Goal: Task Accomplishment & Management: Manage account settings

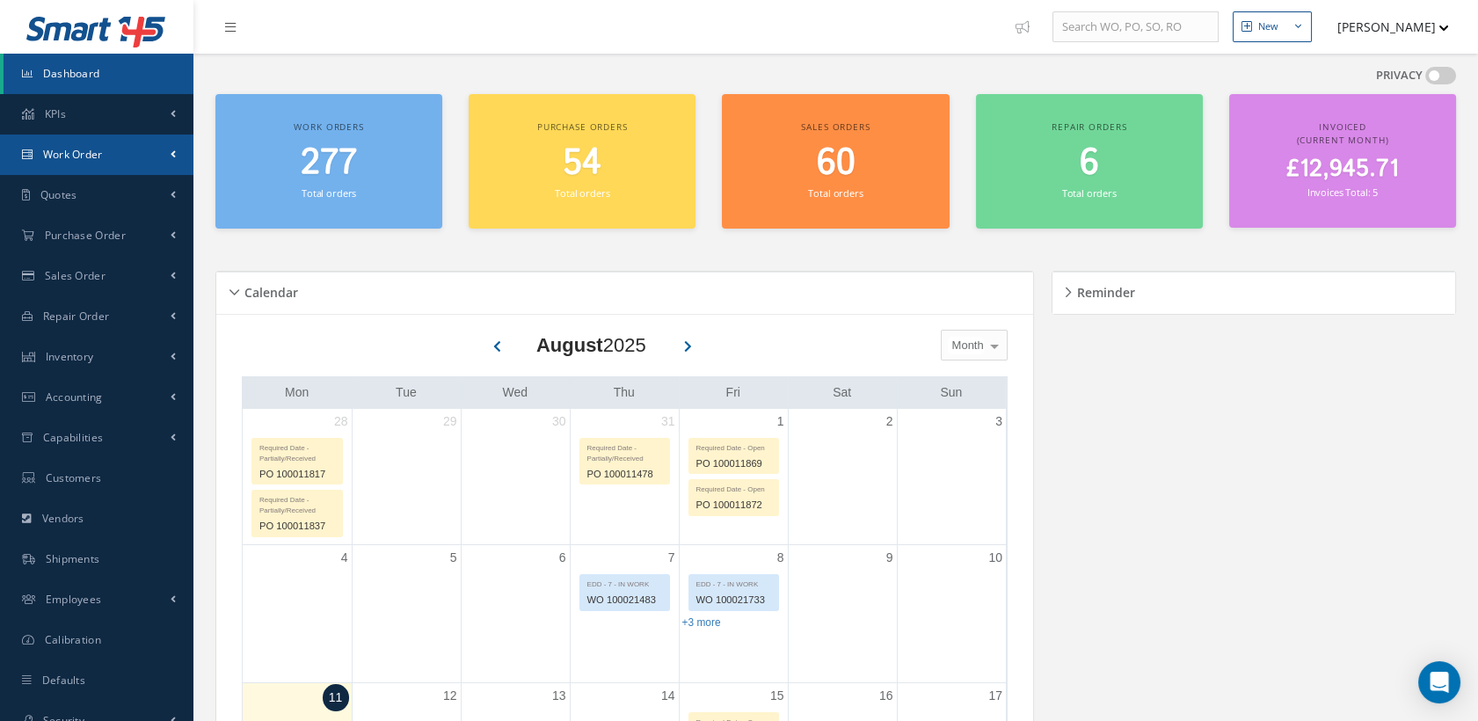
click at [98, 148] on span "Work Order" at bounding box center [73, 154] width 60 height 15
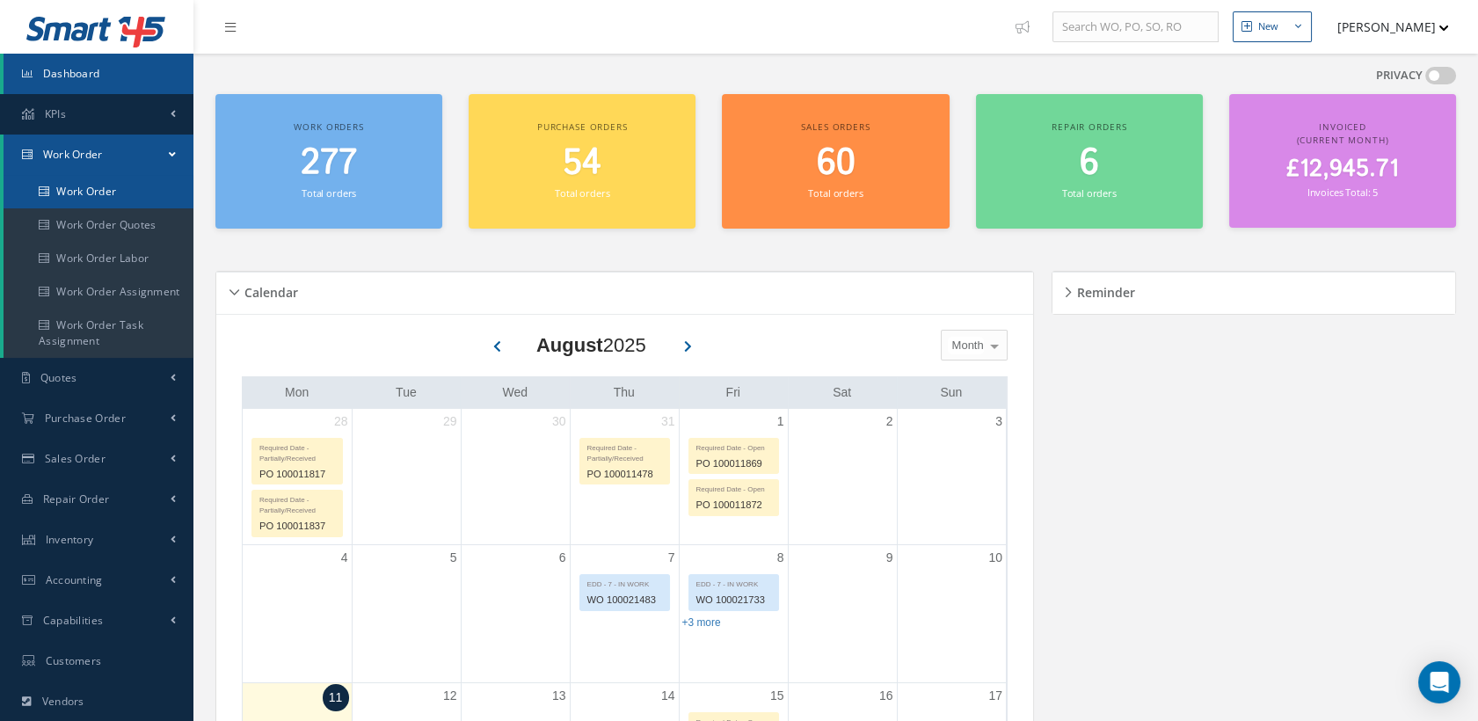
click at [85, 191] on link "Work Order" at bounding box center [99, 191] width 190 height 33
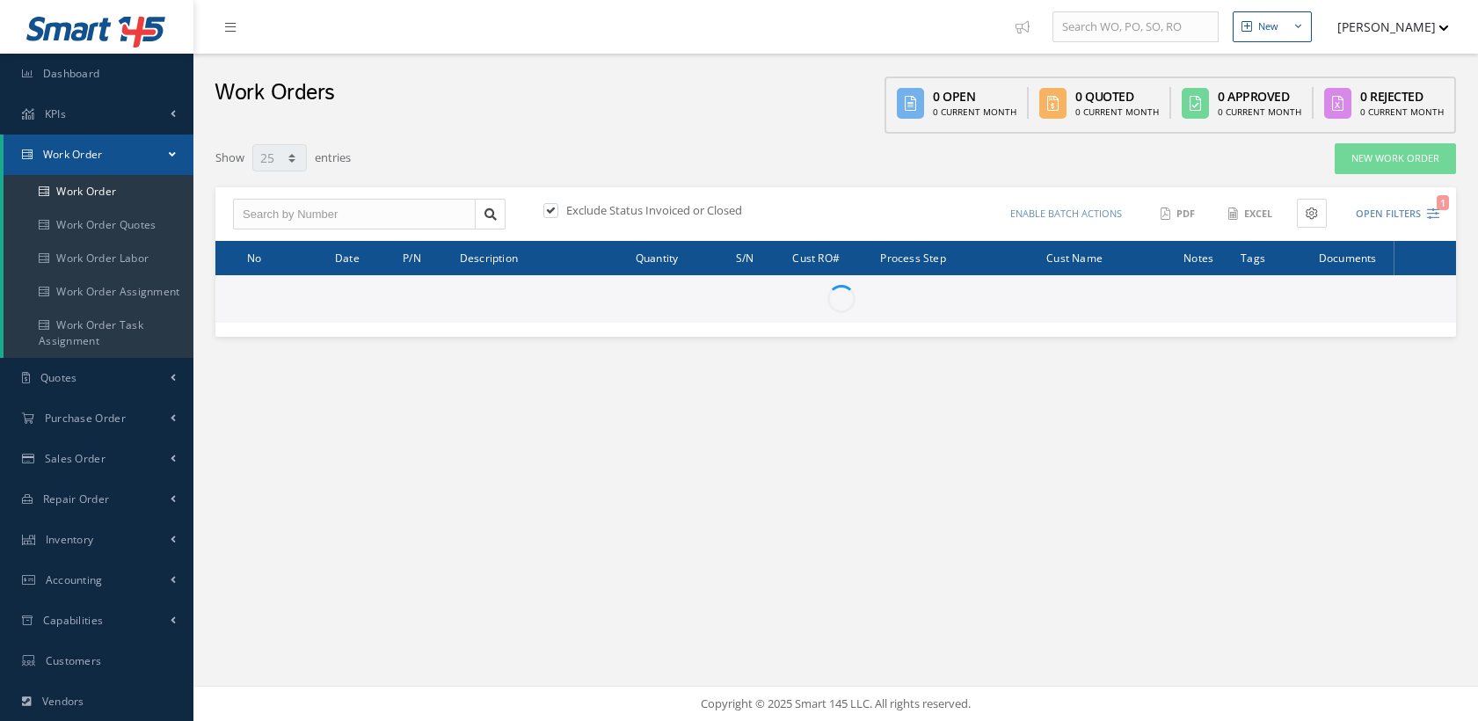
select select "25"
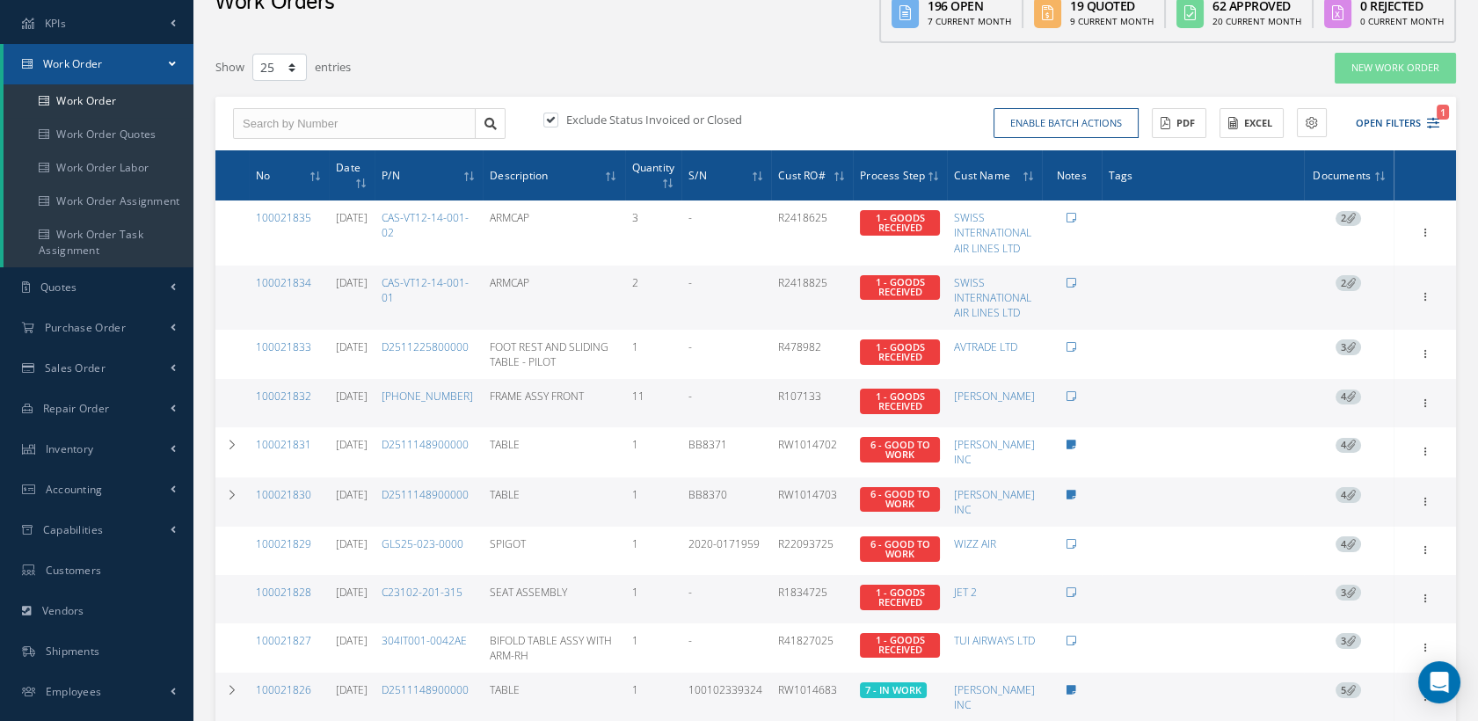
scroll to position [195, 0]
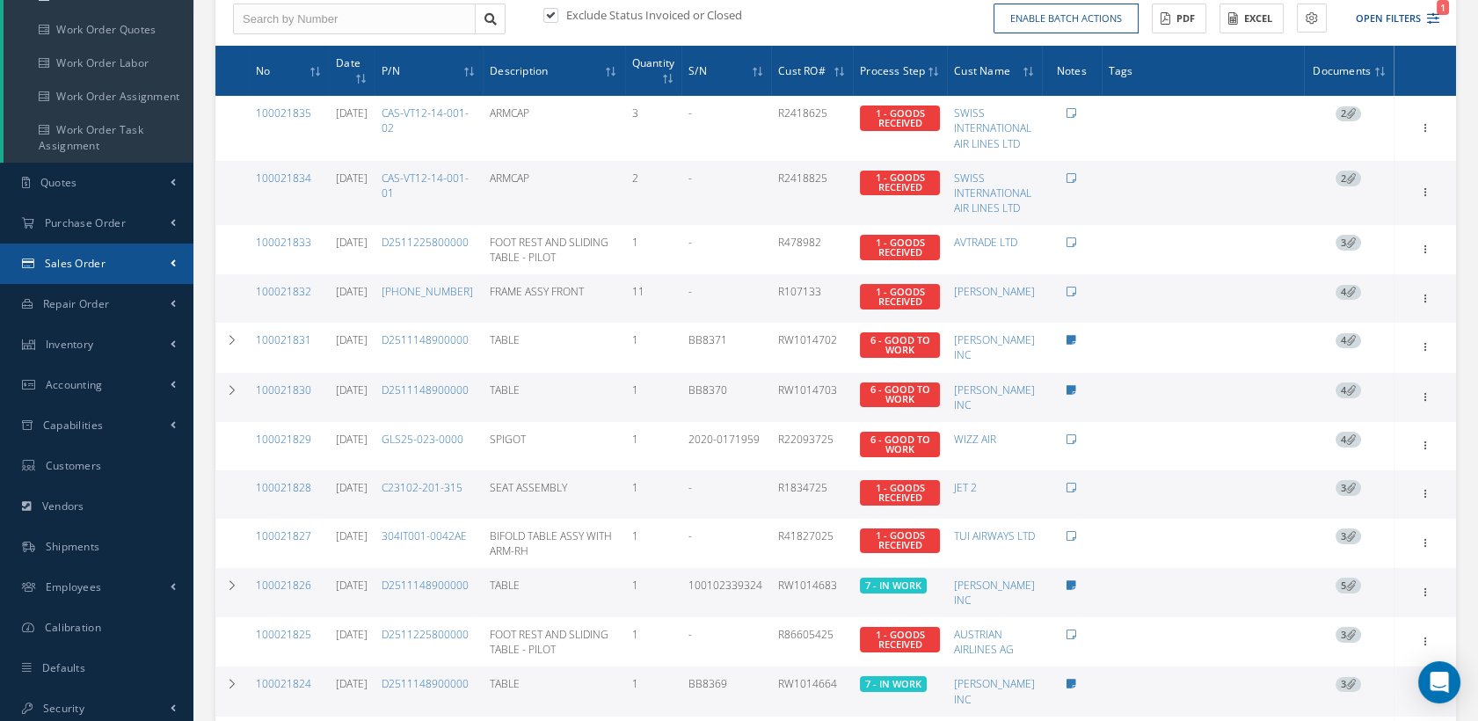
click at [98, 265] on span "Sales Order" at bounding box center [75, 263] width 61 height 15
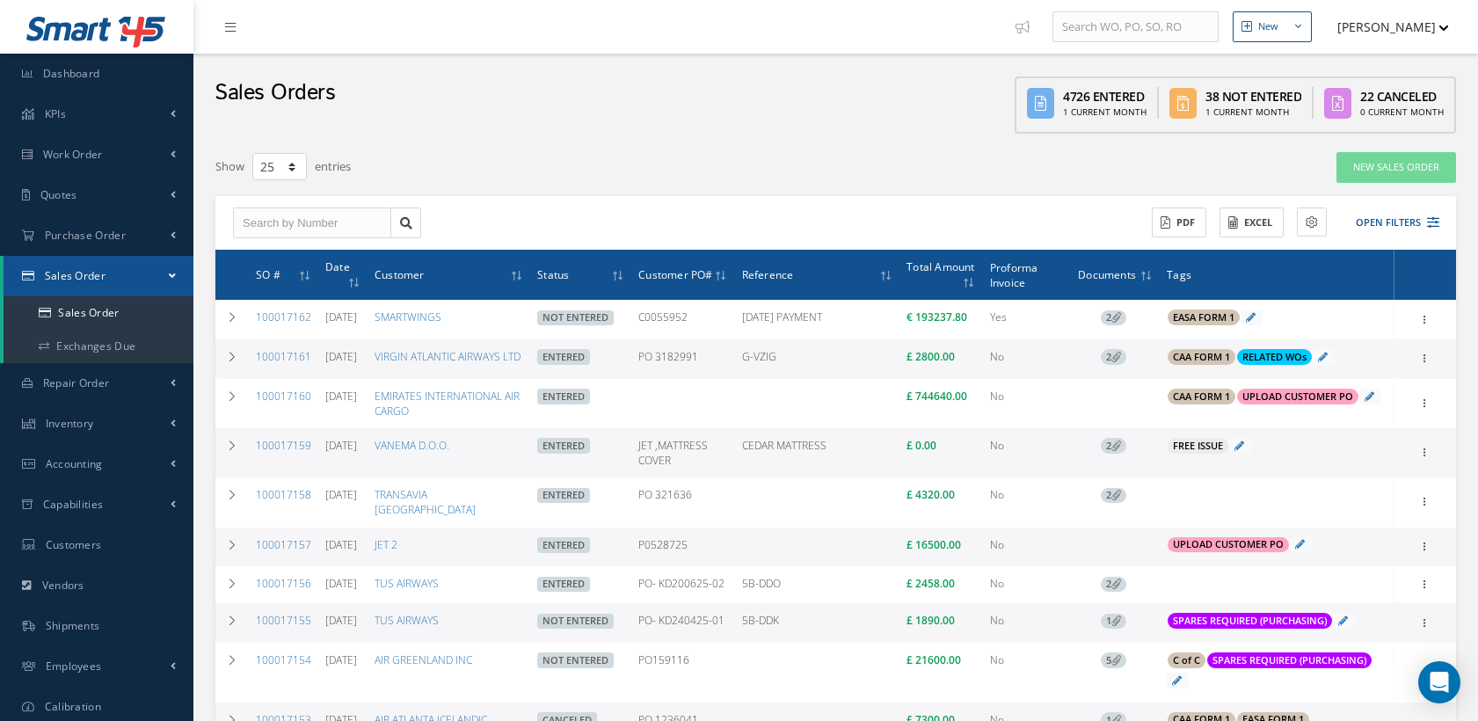
select select "25"
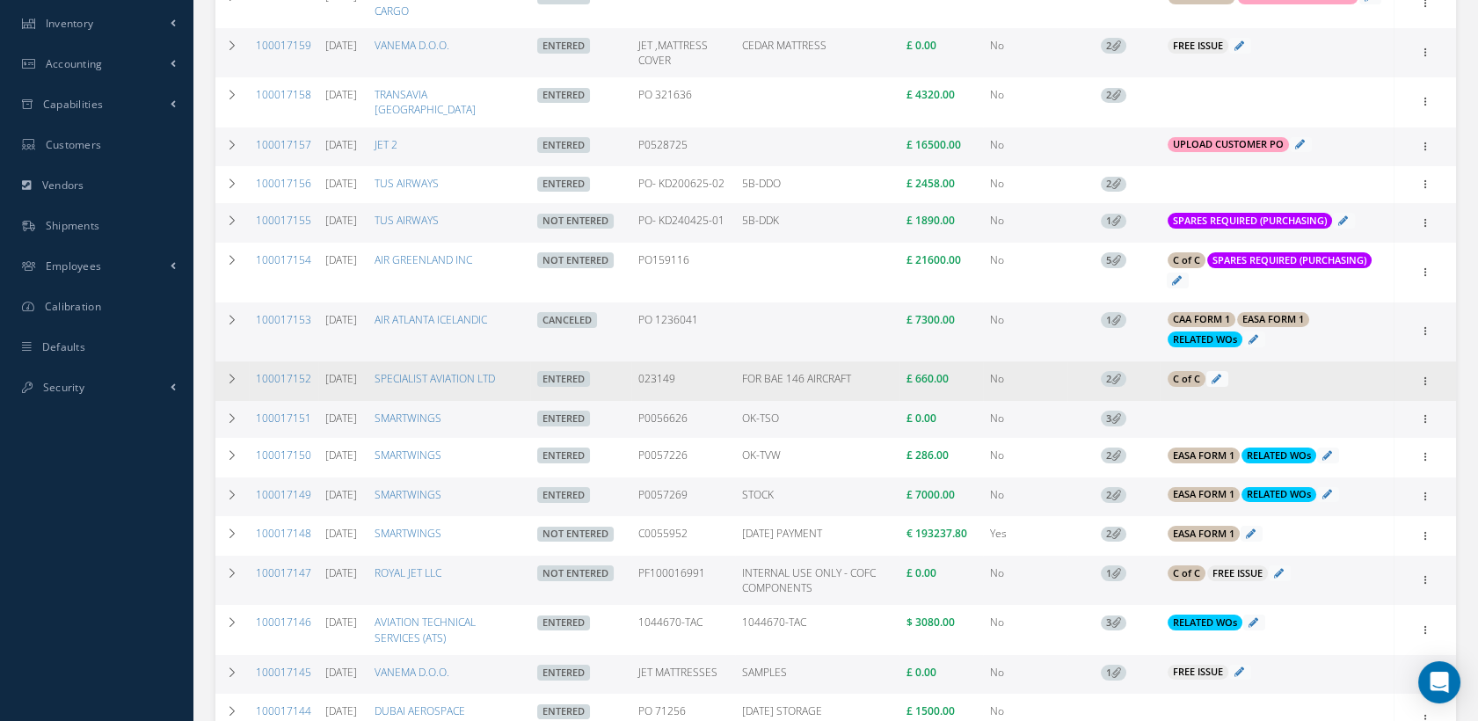
scroll to position [585, 0]
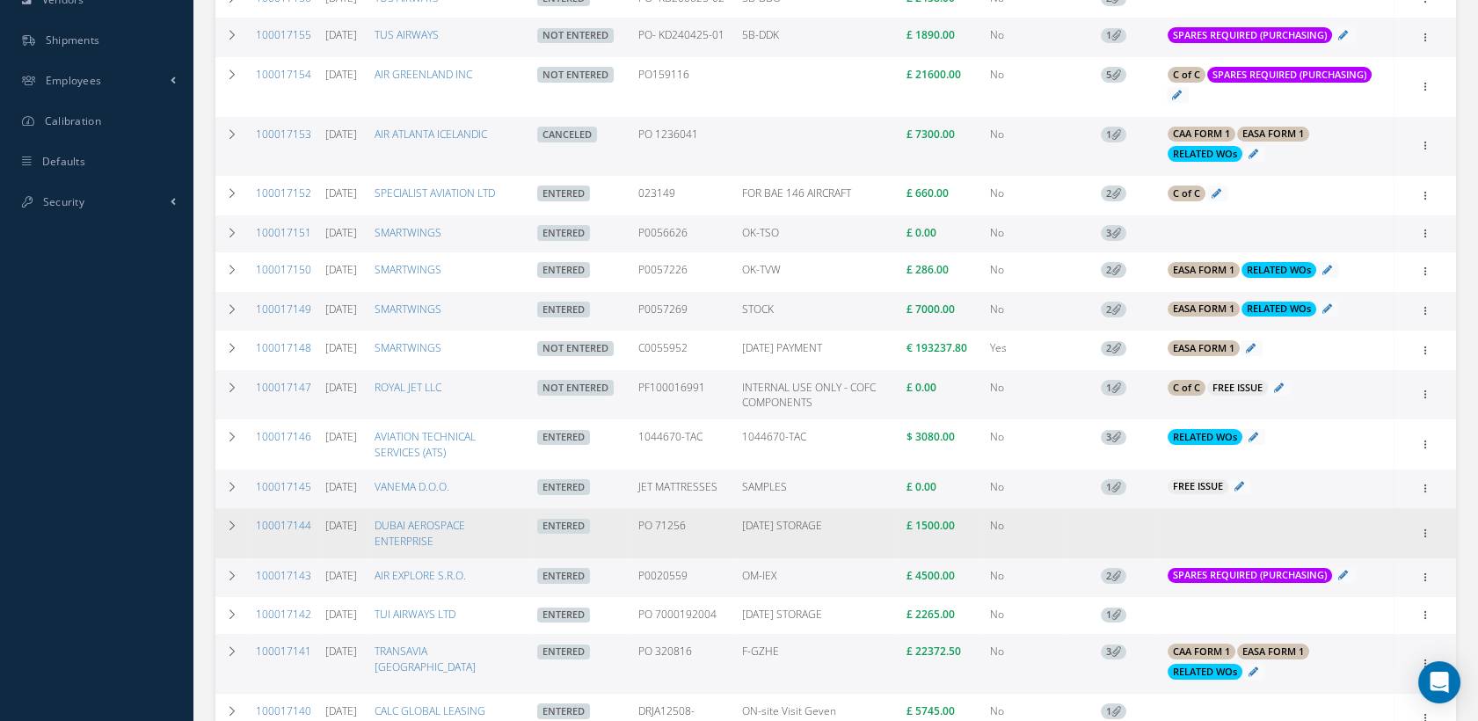
click at [288, 512] on td "100017144" at bounding box center [283, 532] width 69 height 49
click at [294, 518] on link "100017144" at bounding box center [283, 525] width 55 height 15
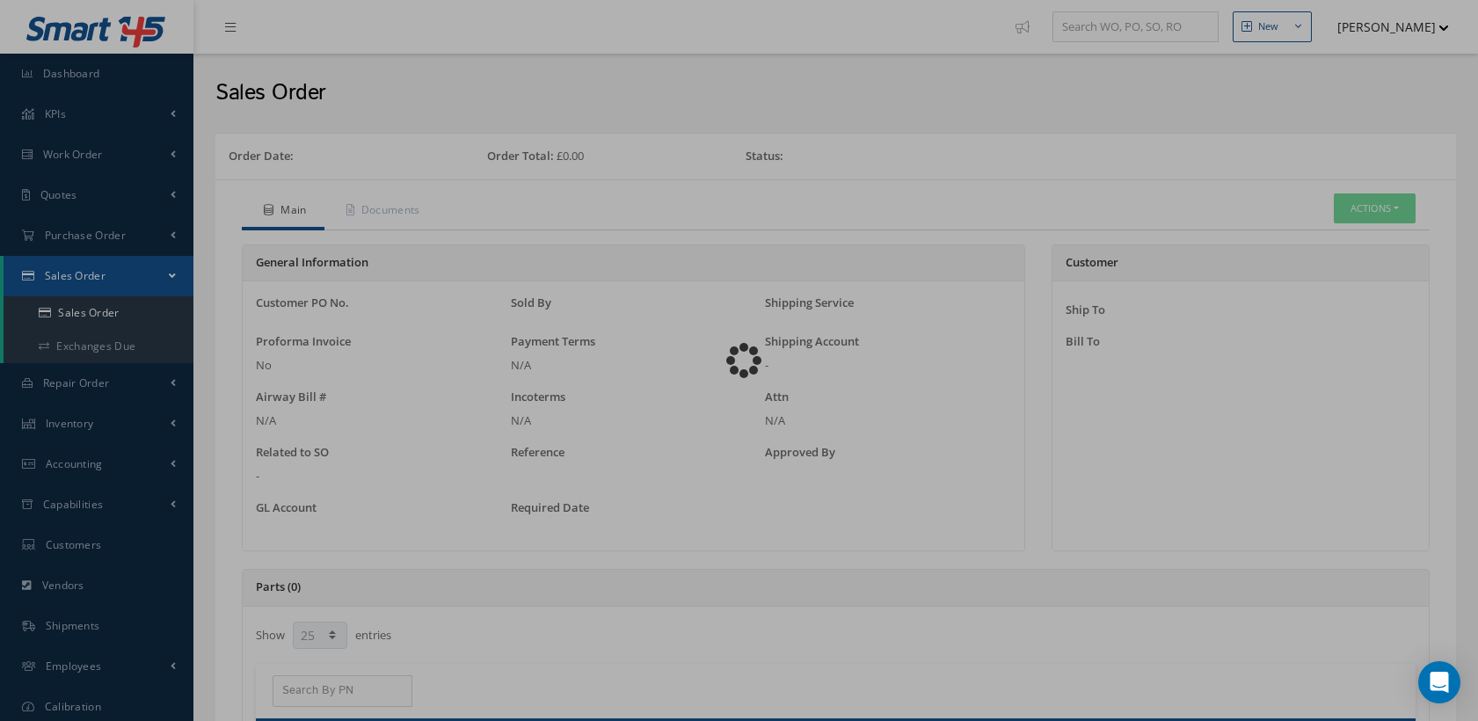
select select "25"
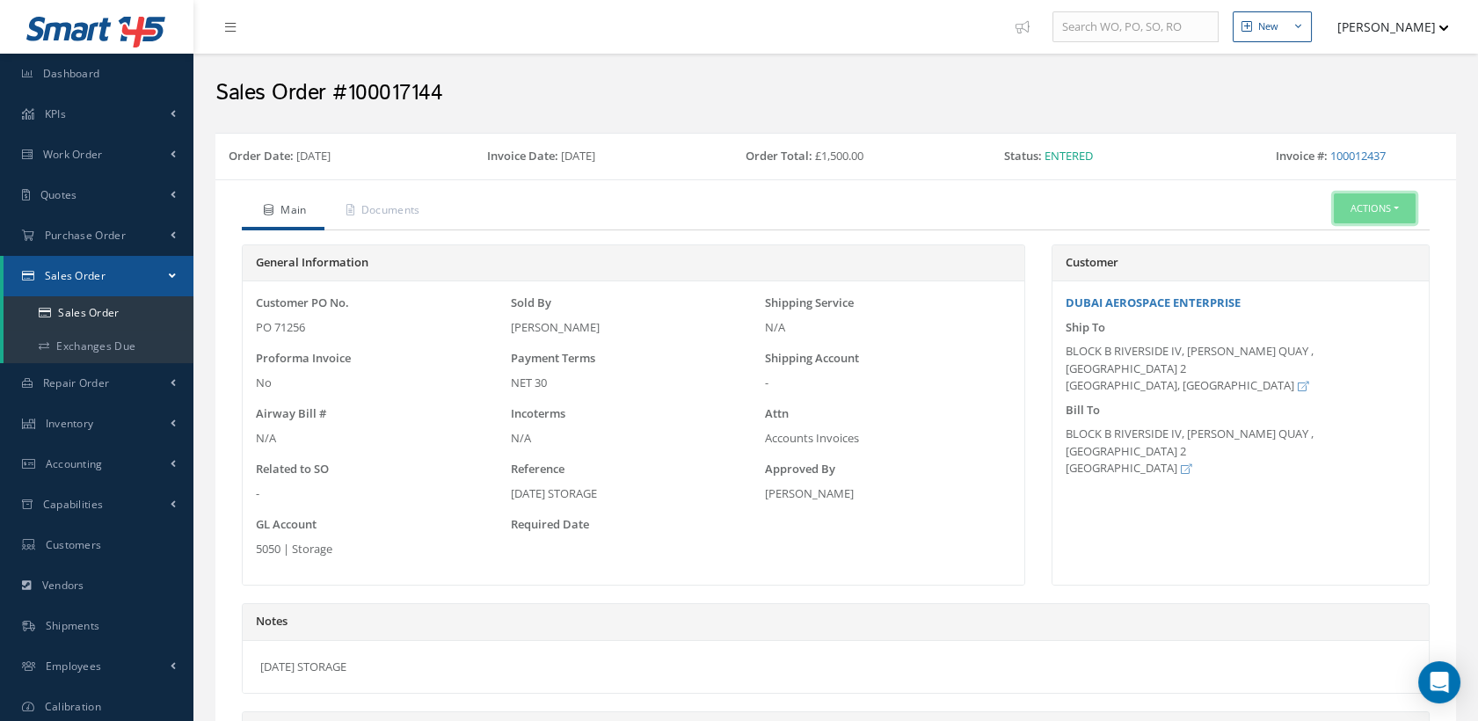
click at [1346, 206] on button "Actions" at bounding box center [1374, 208] width 82 height 31
click at [1309, 271] on link "Edit" at bounding box center [1345, 263] width 141 height 24
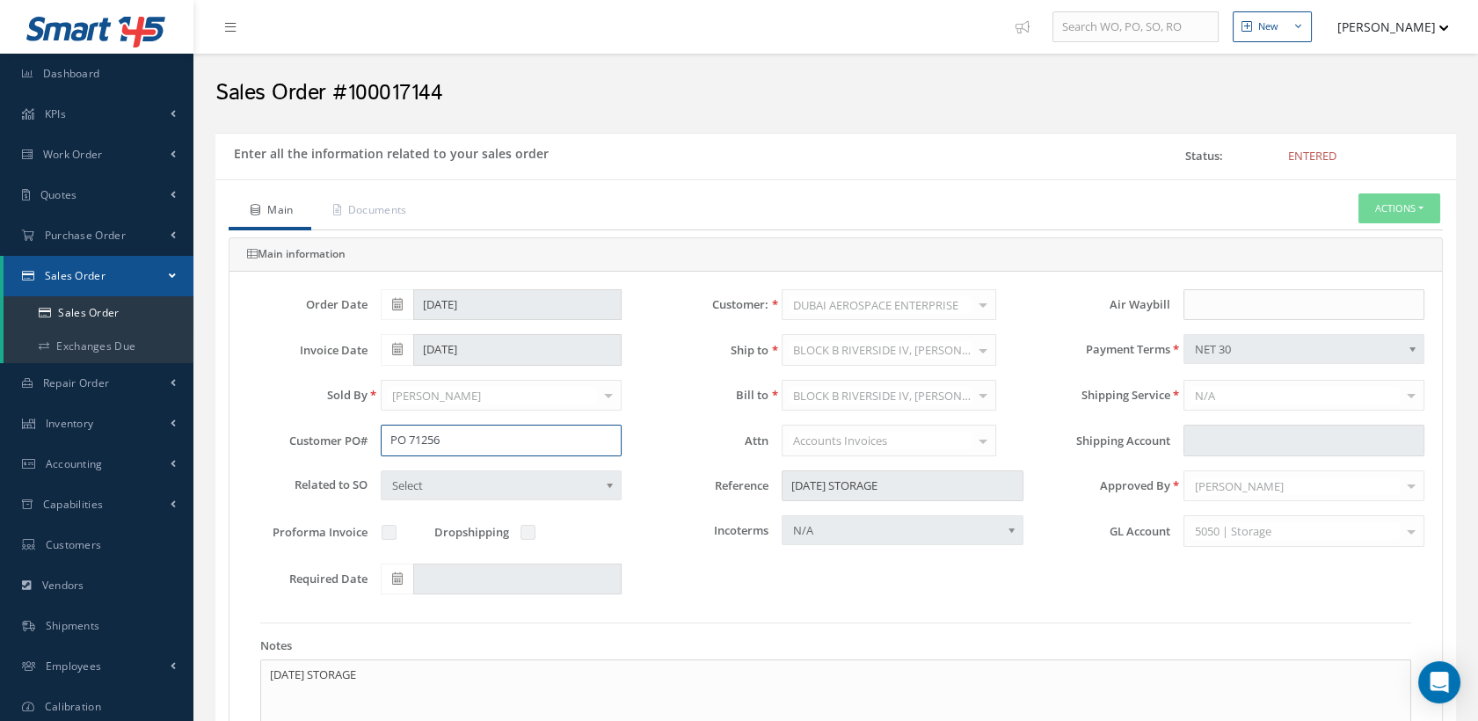
drag, startPoint x: 455, startPoint y: 432, endPoint x: 373, endPoint y: 435, distance: 82.7
click at [373, 435] on div "PO 71256" at bounding box center [500, 441] width 267 height 32
click at [640, 486] on label "Reference" at bounding box center [702, 485] width 134 height 13
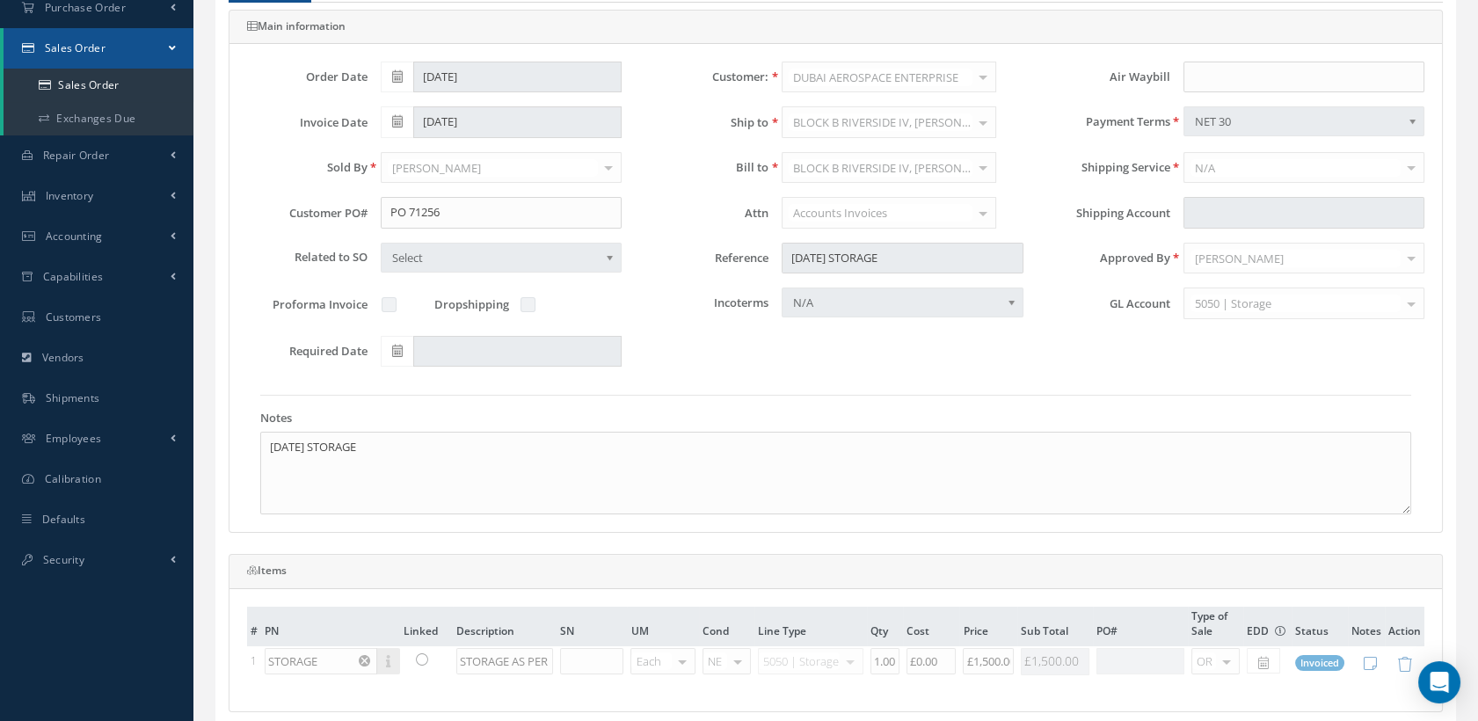
scroll to position [293, 0]
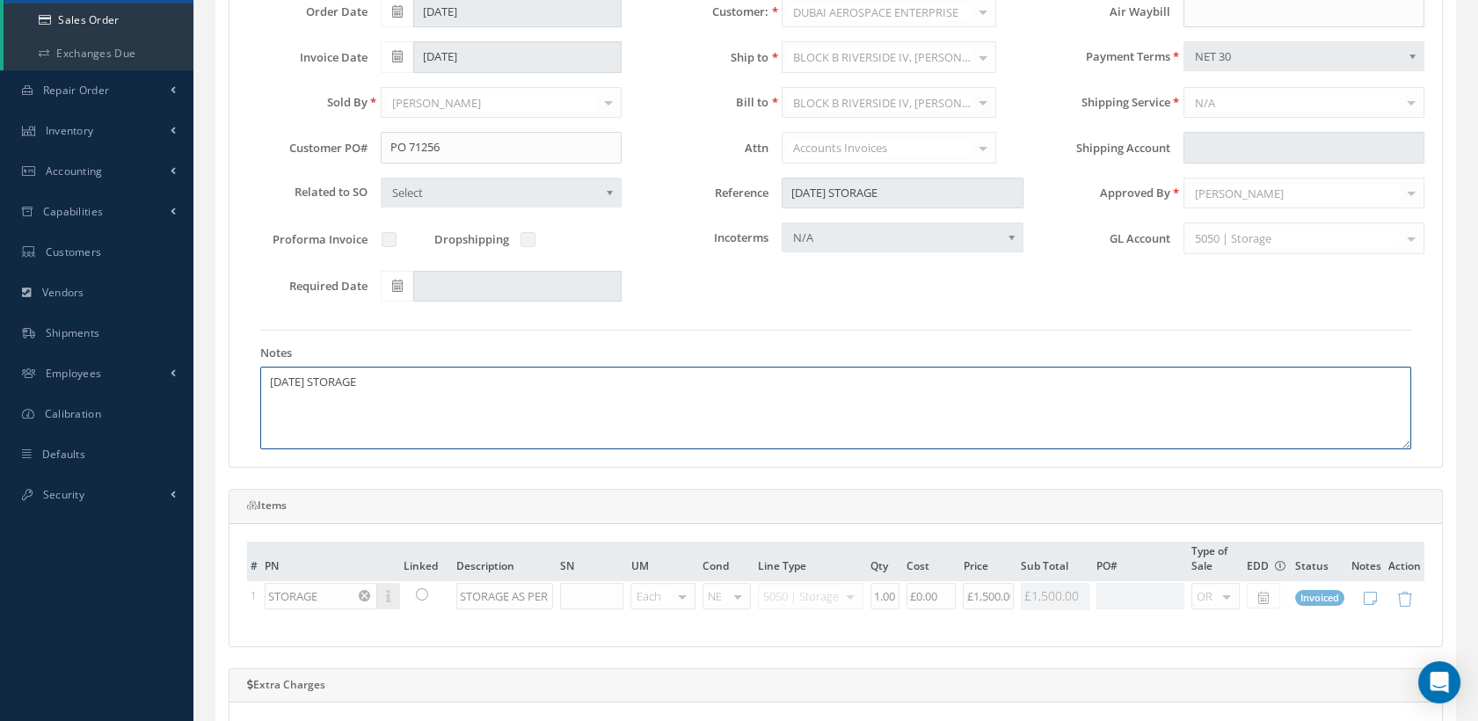
drag, startPoint x: 331, startPoint y: 376, endPoint x: 229, endPoint y: 369, distance: 102.2
click at [229, 369] on div "Order Date 07/09/2025 Customer: DUBAI AEROSPACE ENTERPRISE Cabinair Services 1S…" at bounding box center [835, 223] width 1212 height 488
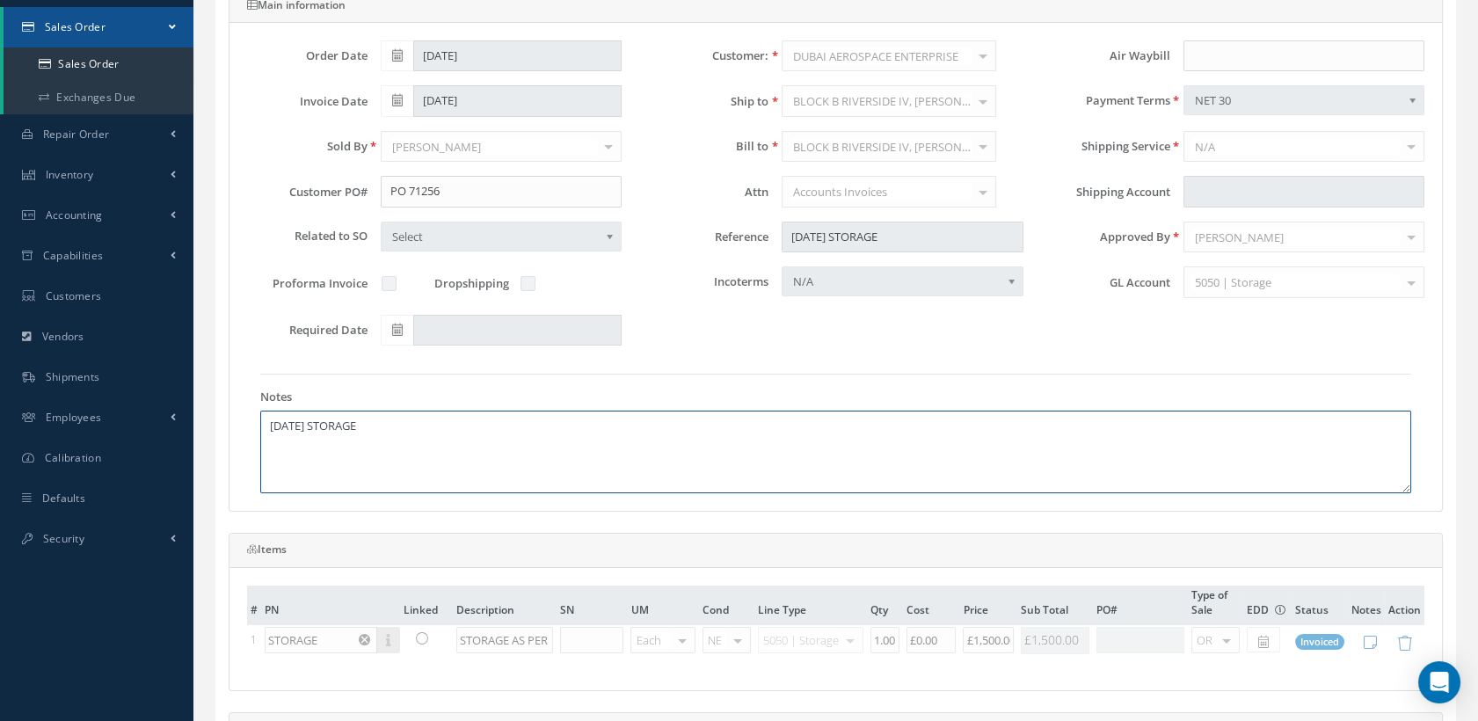
scroll to position [76, 0]
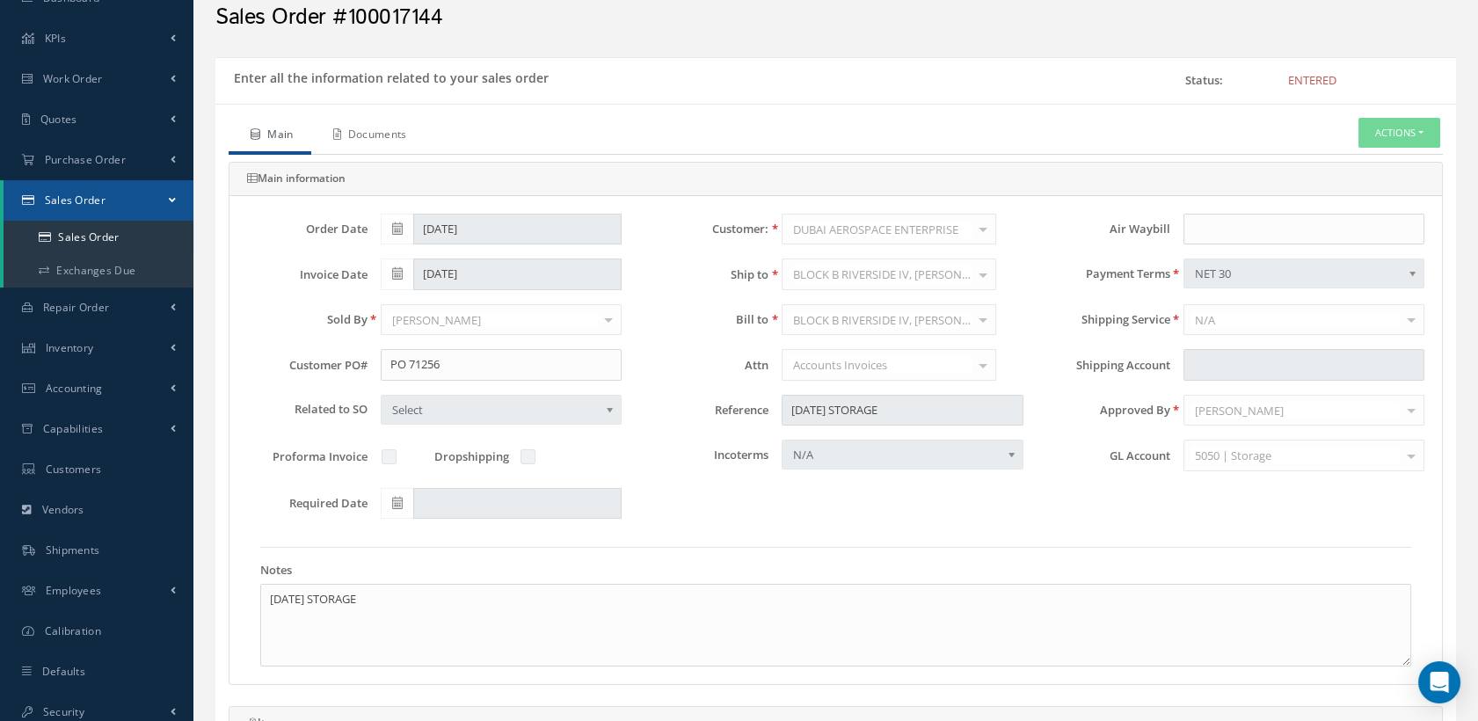
click at [408, 130] on link "Documents" at bounding box center [367, 136] width 113 height 37
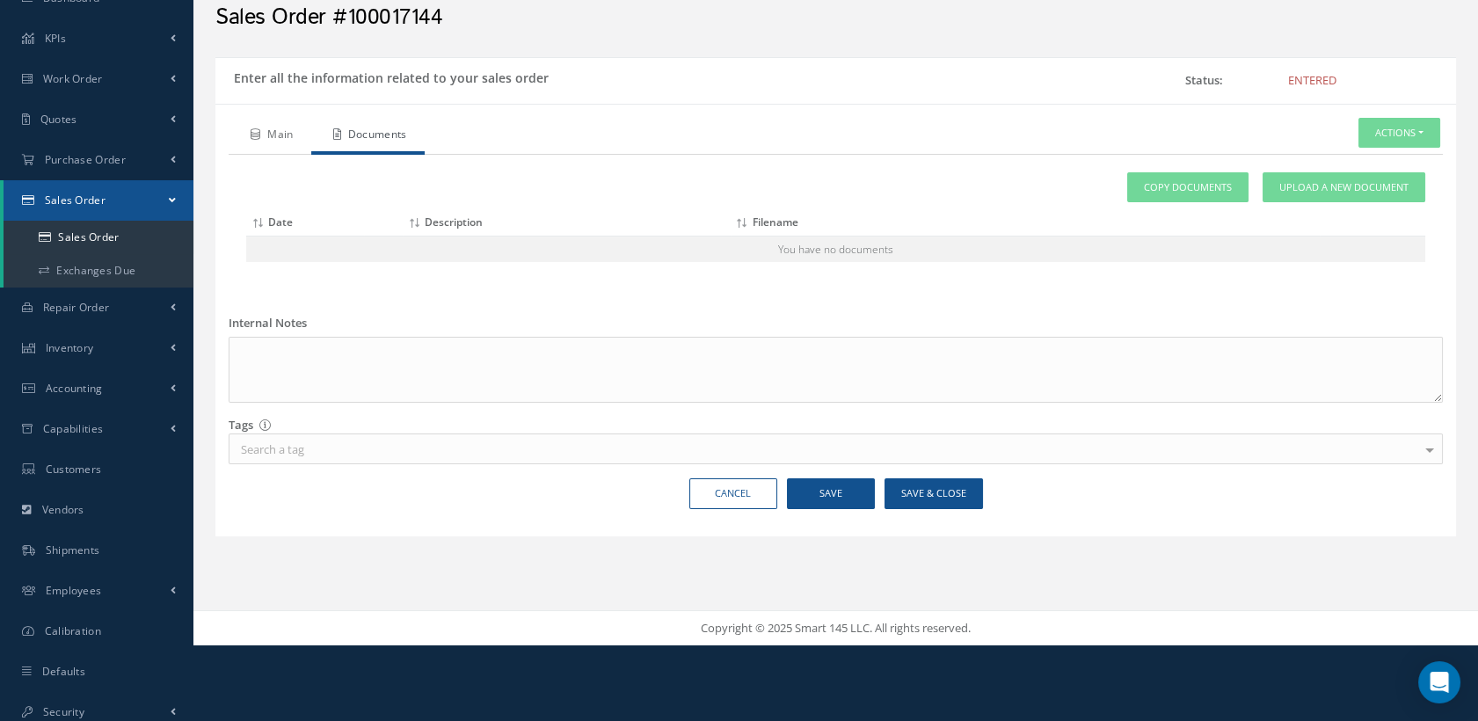
click at [291, 124] on link "Main" at bounding box center [270, 136] width 83 height 37
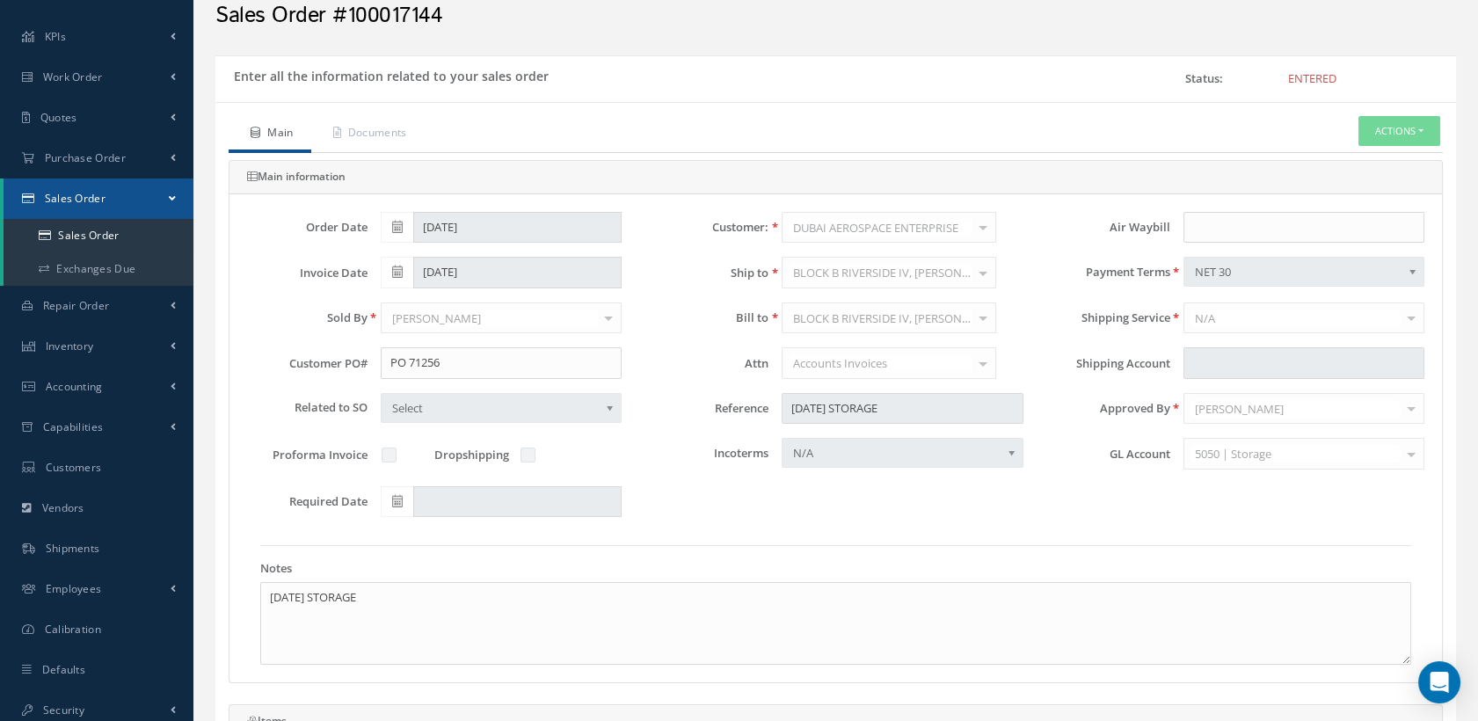
scroll to position [0, 0]
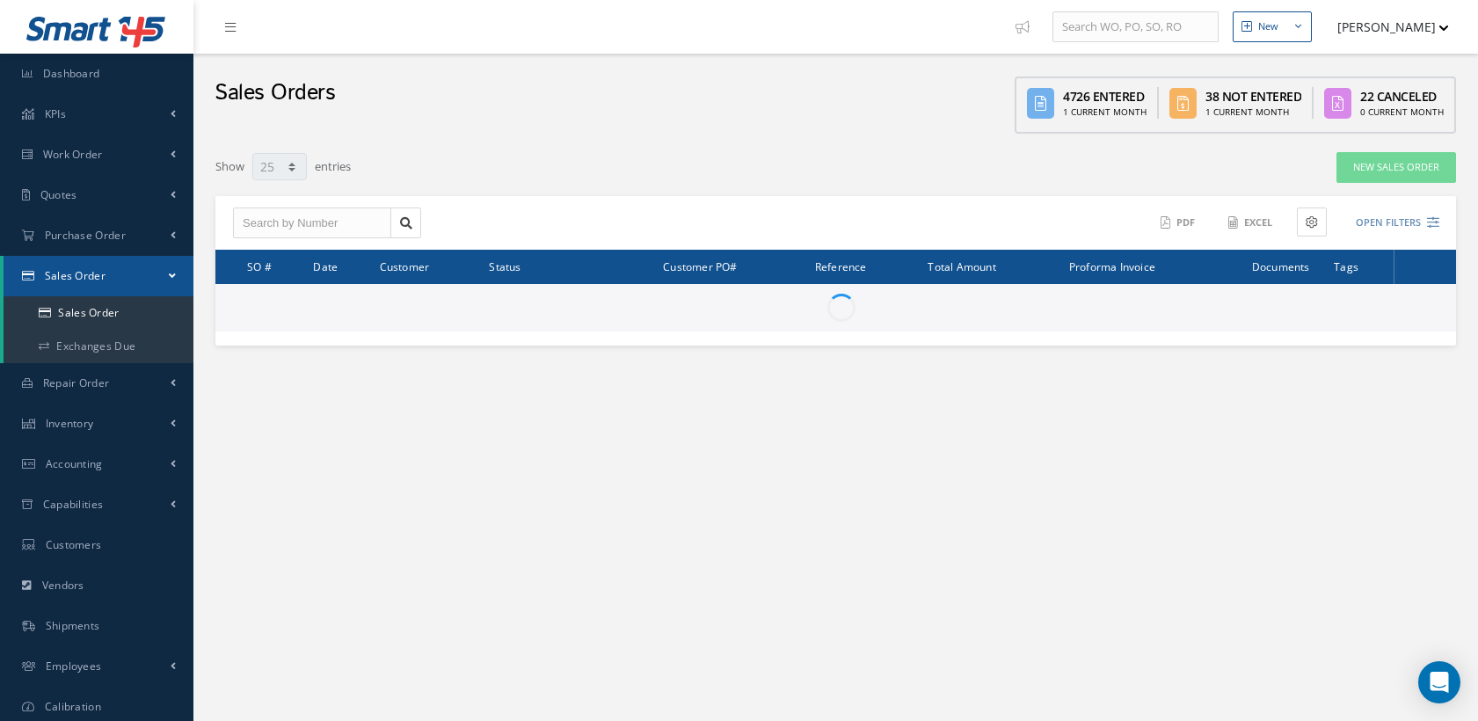
select select "25"
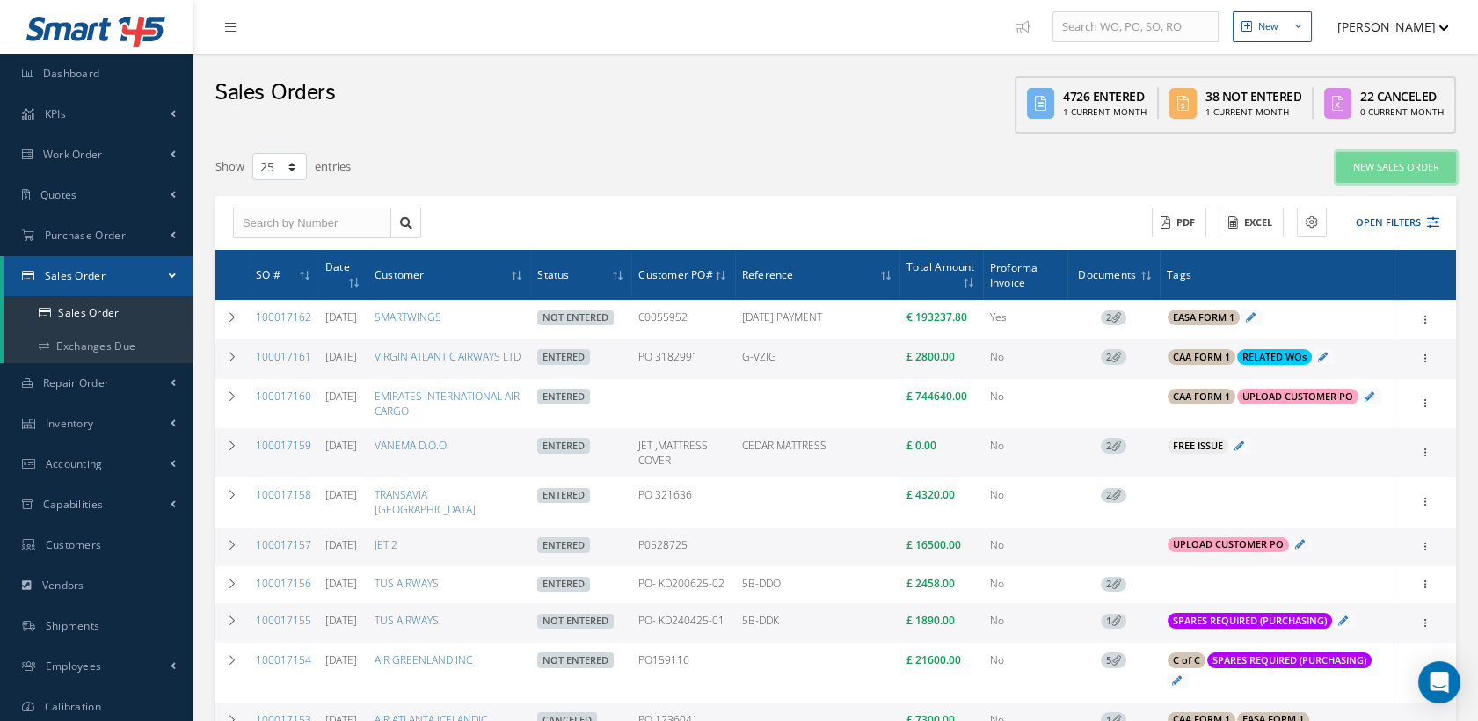
click at [1378, 169] on link "New Sales Order" at bounding box center [1396, 167] width 120 height 31
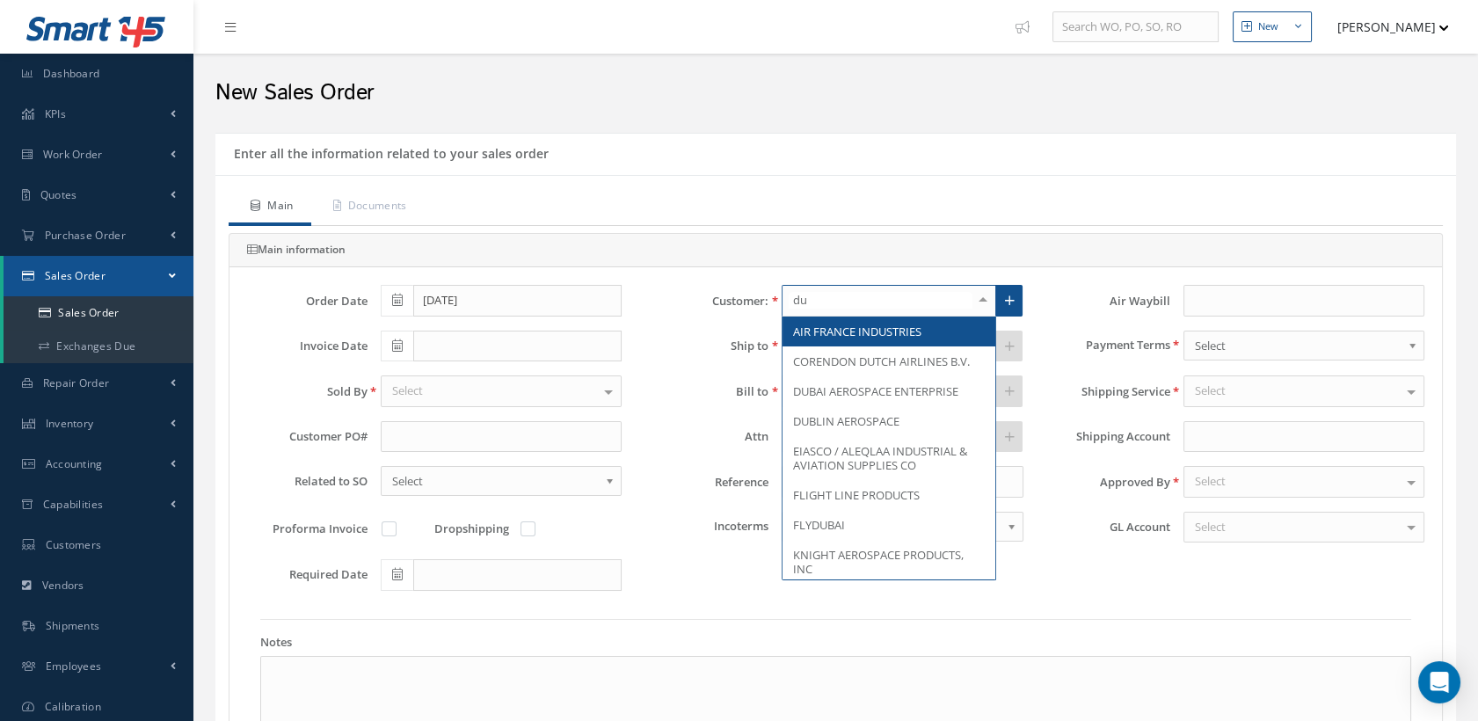
type input "dub"
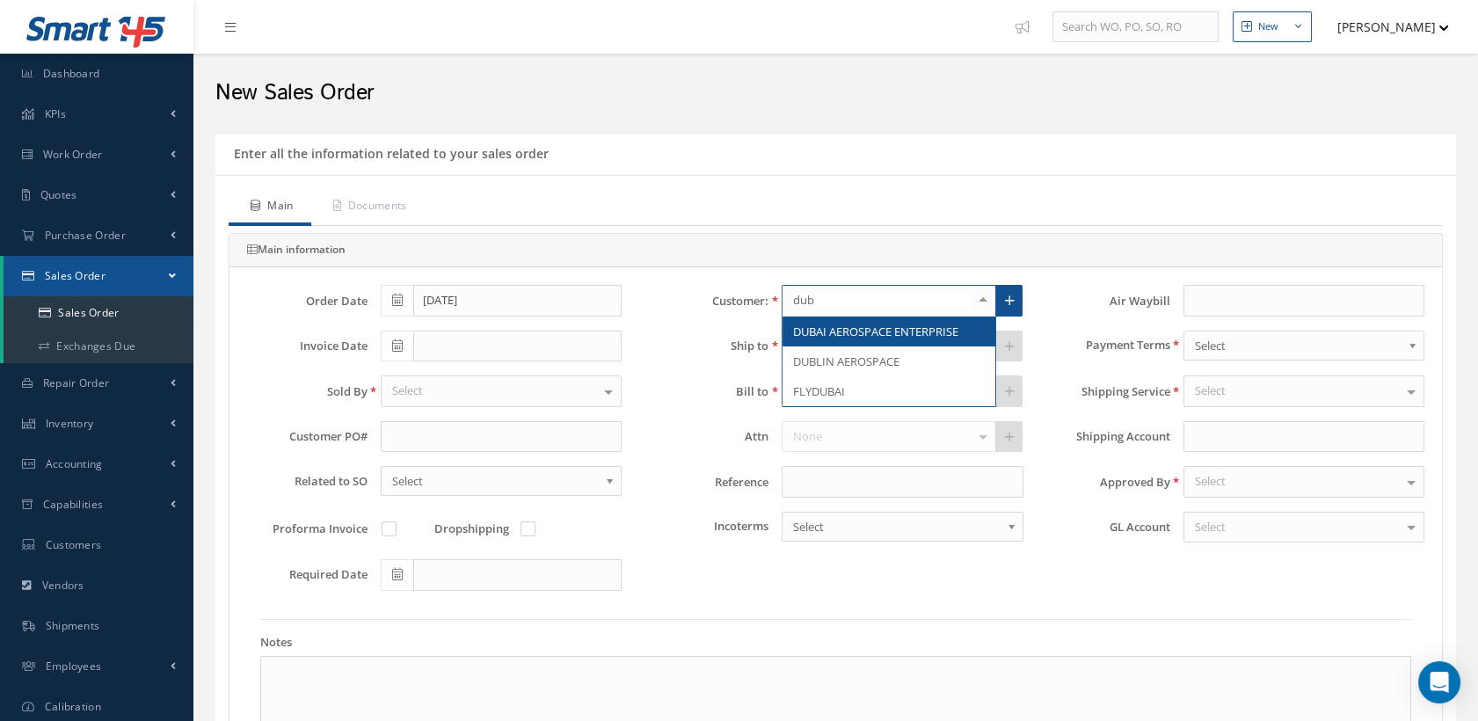
click at [851, 330] on span "DUBAI AEROSPACE ENTERPRISE" at bounding box center [875, 331] width 165 height 16
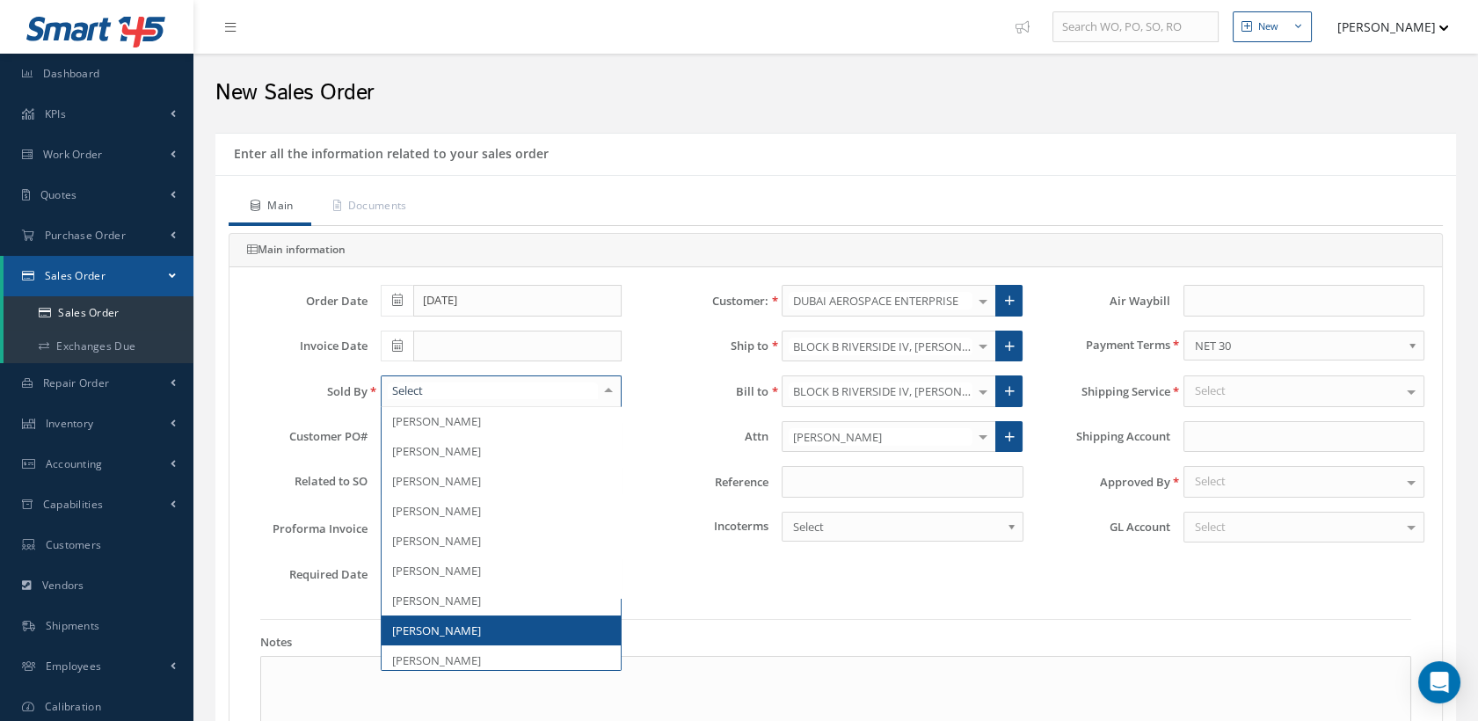
scroll to position [446, 0]
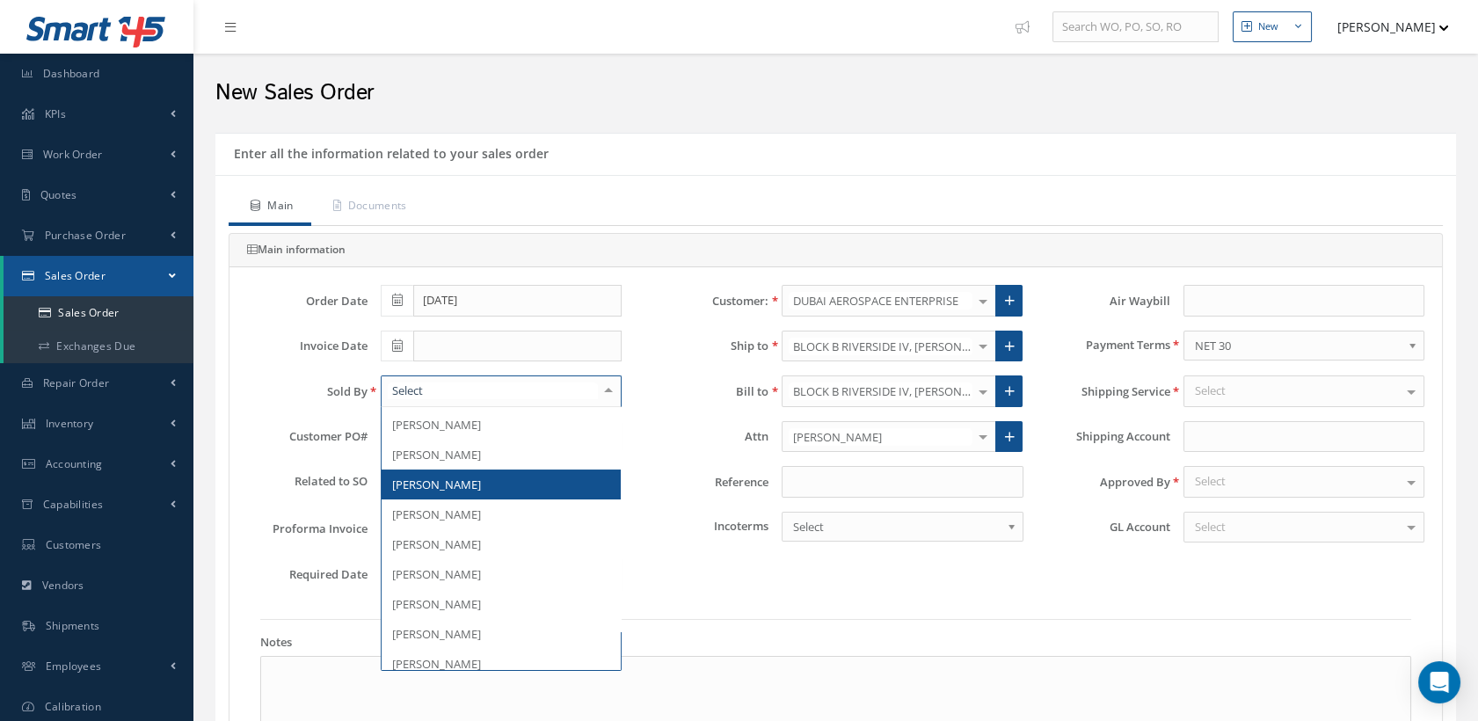
click at [470, 483] on span "[PERSON_NAME]" at bounding box center [436, 484] width 89 height 16
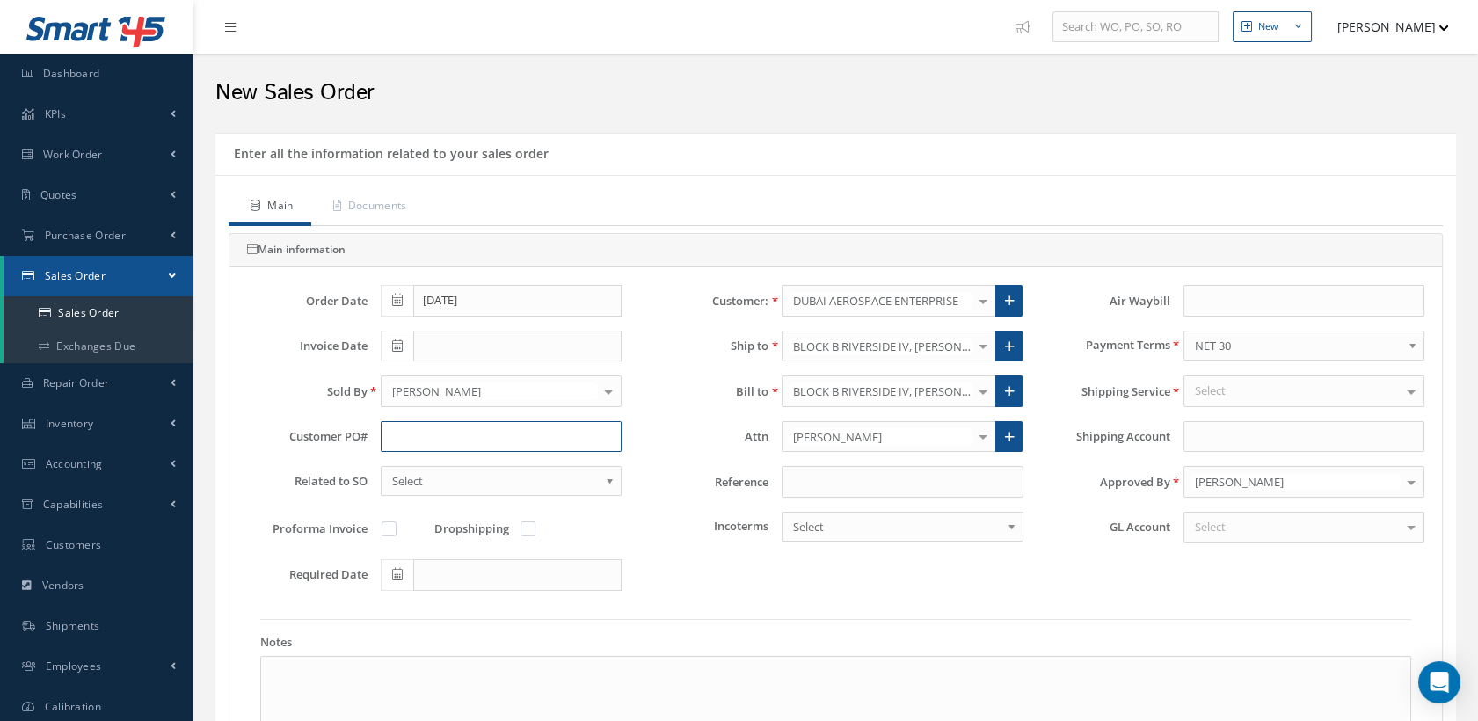
paste input "PO 71256"
type input "PO 71256"
click at [534, 534] on label at bounding box center [536, 528] width 4 height 16
click at [527, 534] on input "checkbox" at bounding box center [528, 530] width 11 height 11
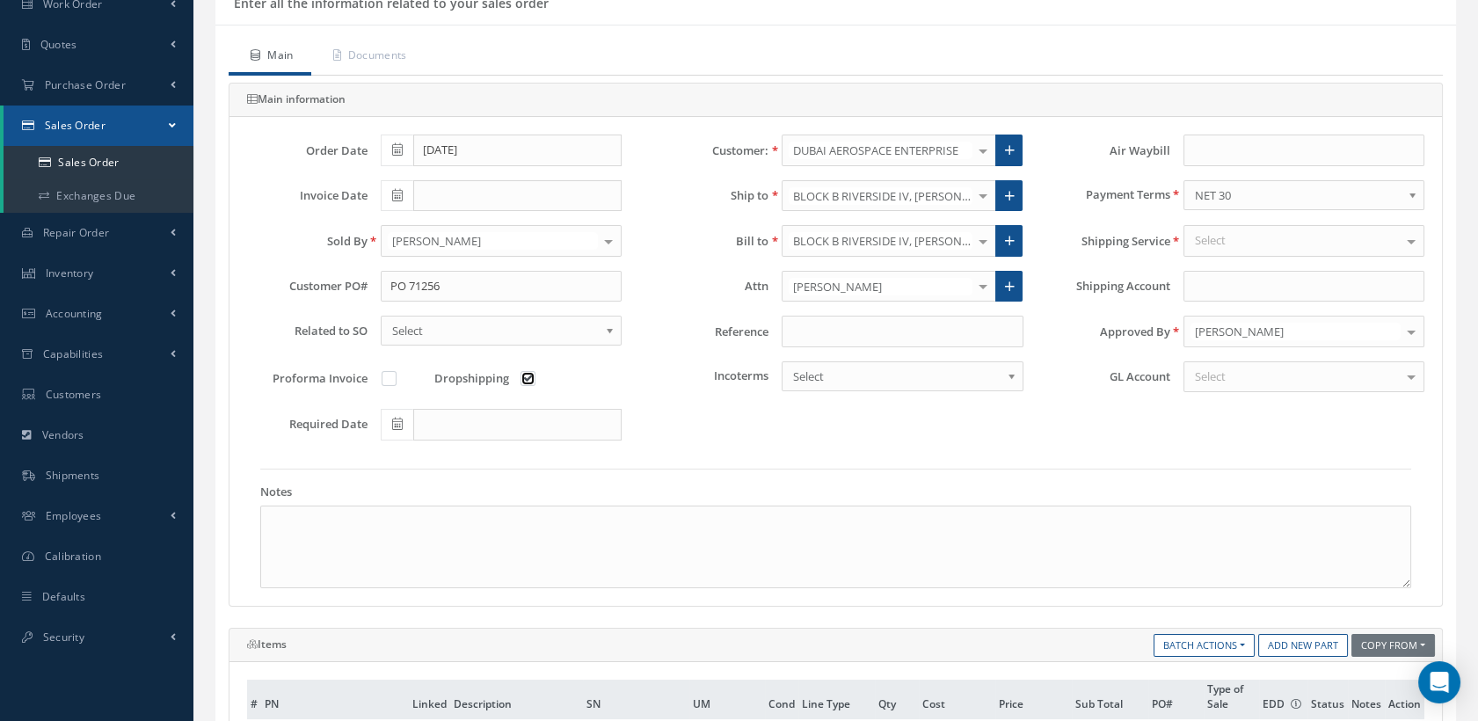
scroll to position [195, 0]
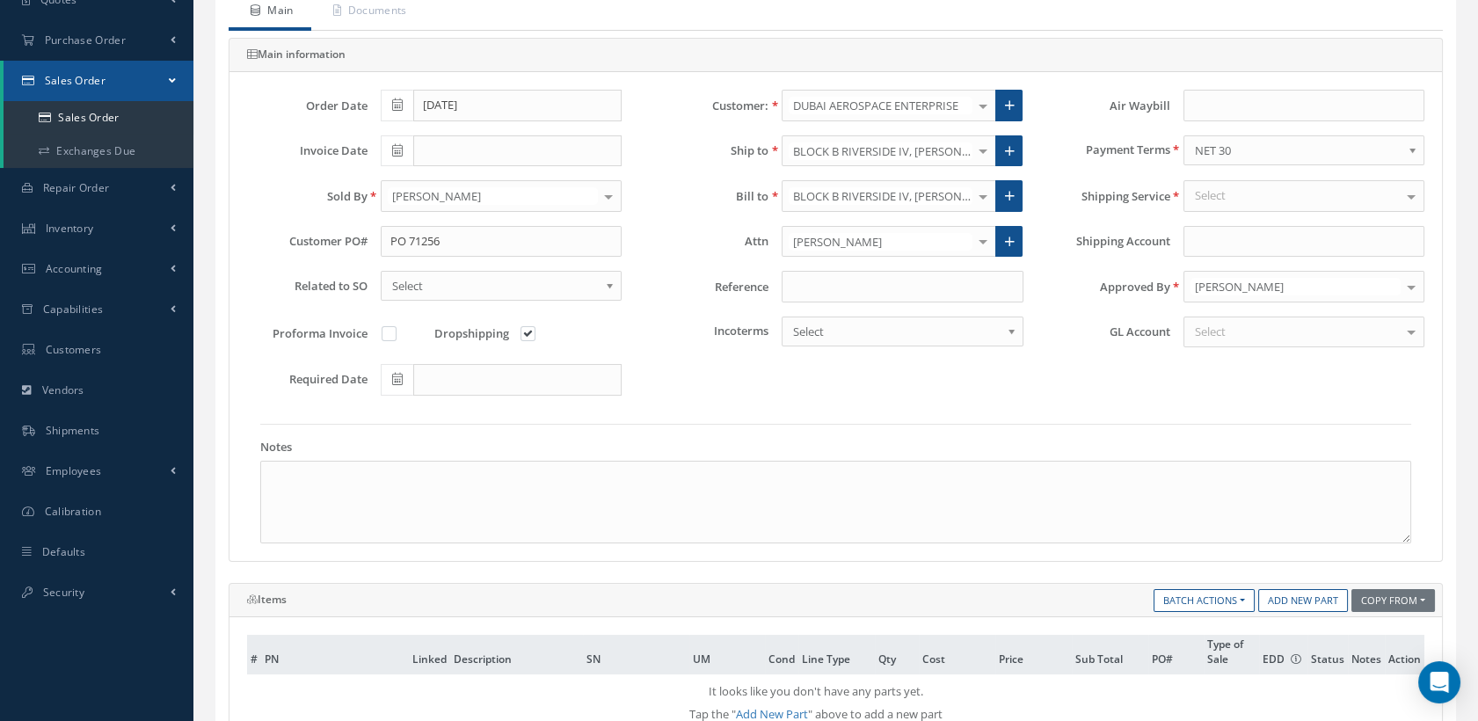
click at [534, 329] on label at bounding box center [536, 333] width 4 height 16
click at [529, 330] on input "checkbox" at bounding box center [528, 335] width 11 height 11
checkbox input "false"
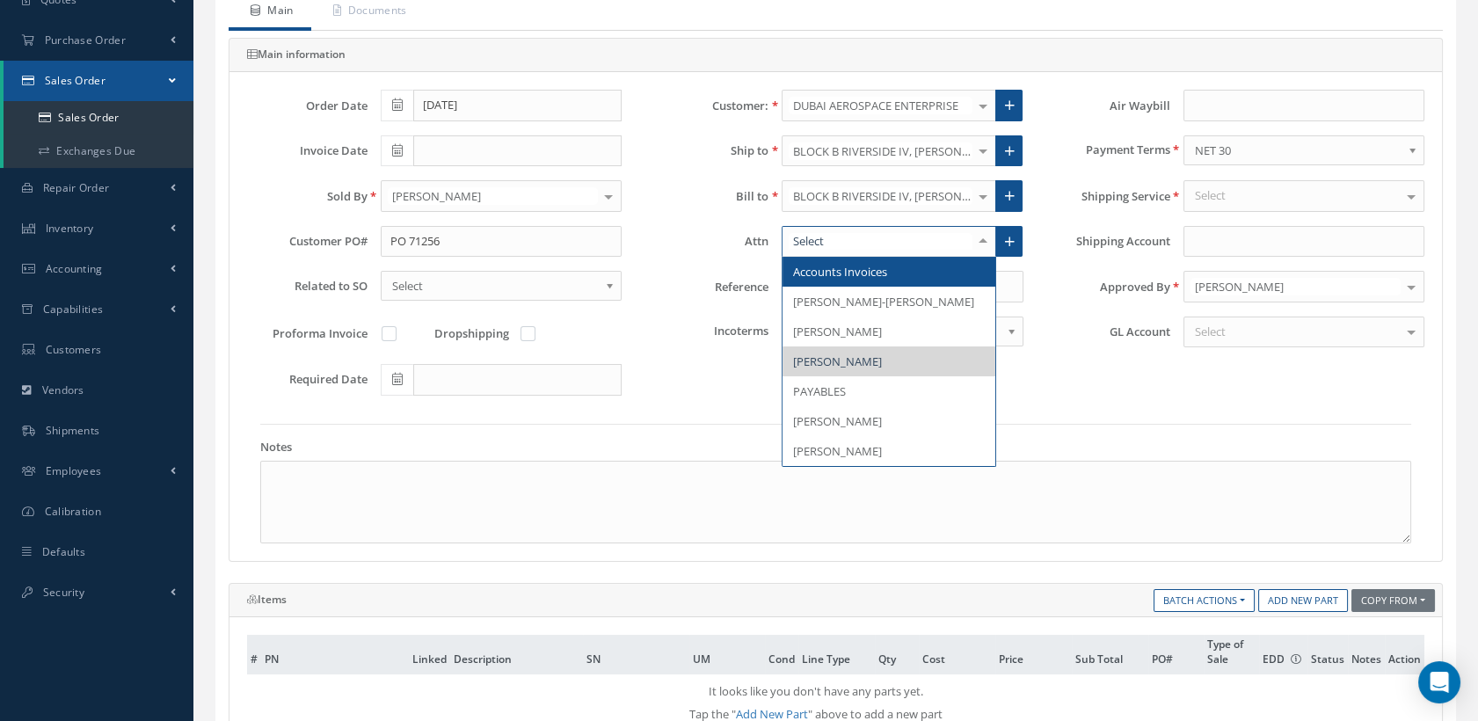
click at [871, 269] on span "Accounts Invoices" at bounding box center [840, 272] width 94 height 16
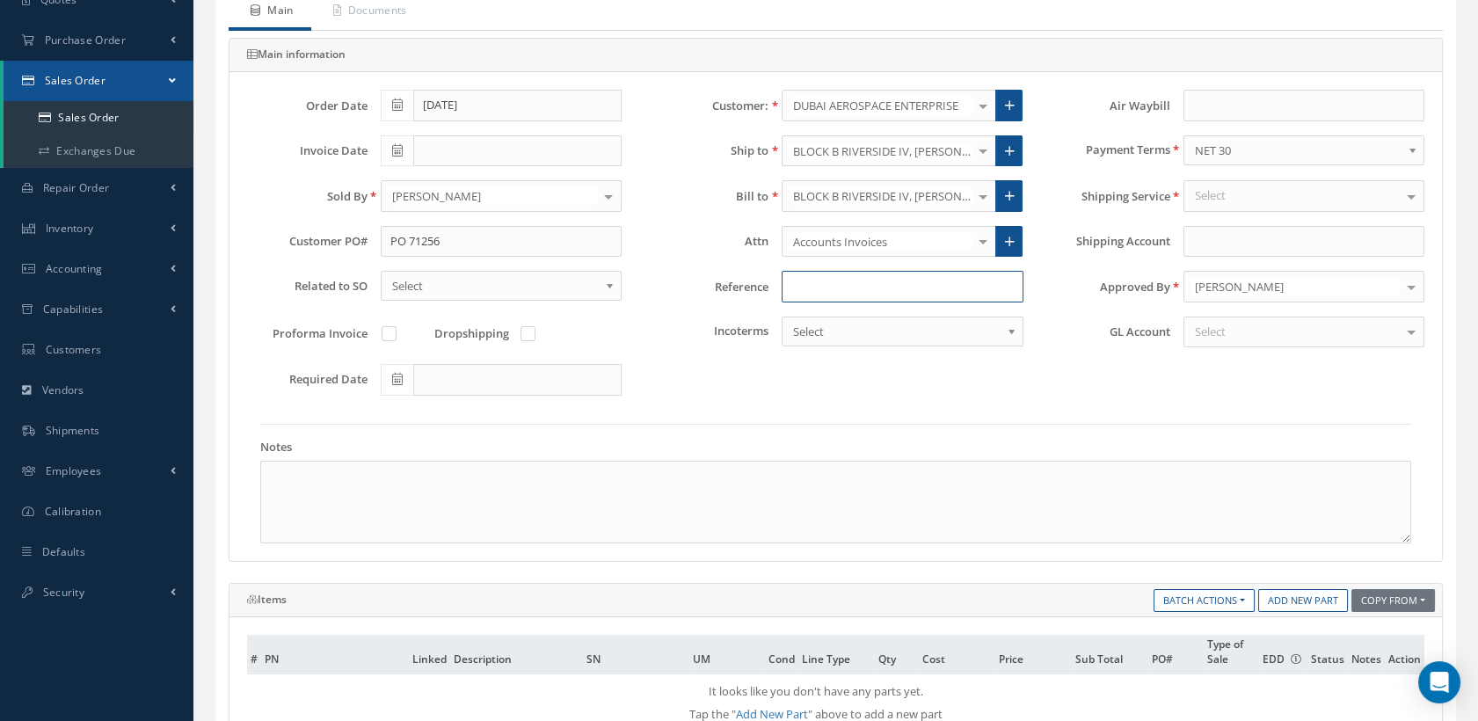
click at [829, 283] on input at bounding box center [901, 287] width 241 height 32
type input "AUGUST 2025 STORAGE"
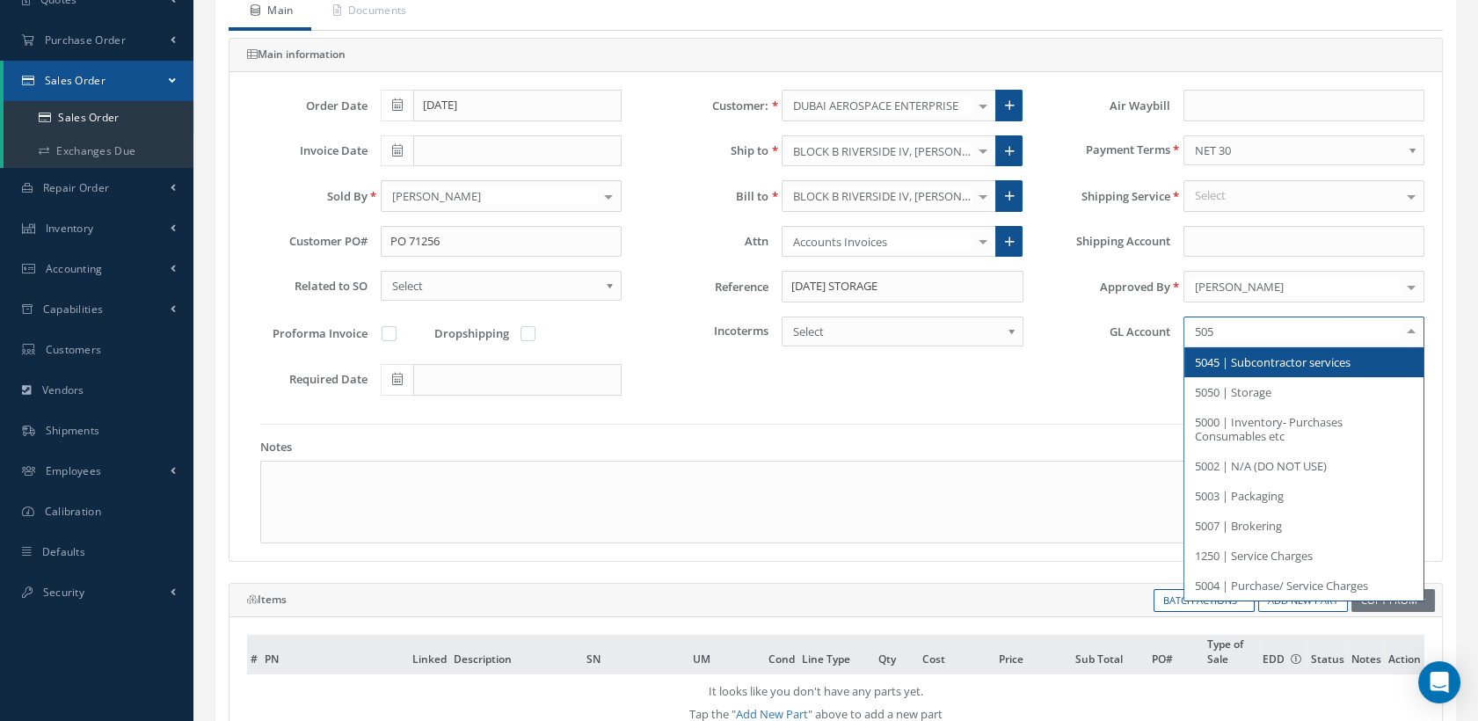
type input "5050"
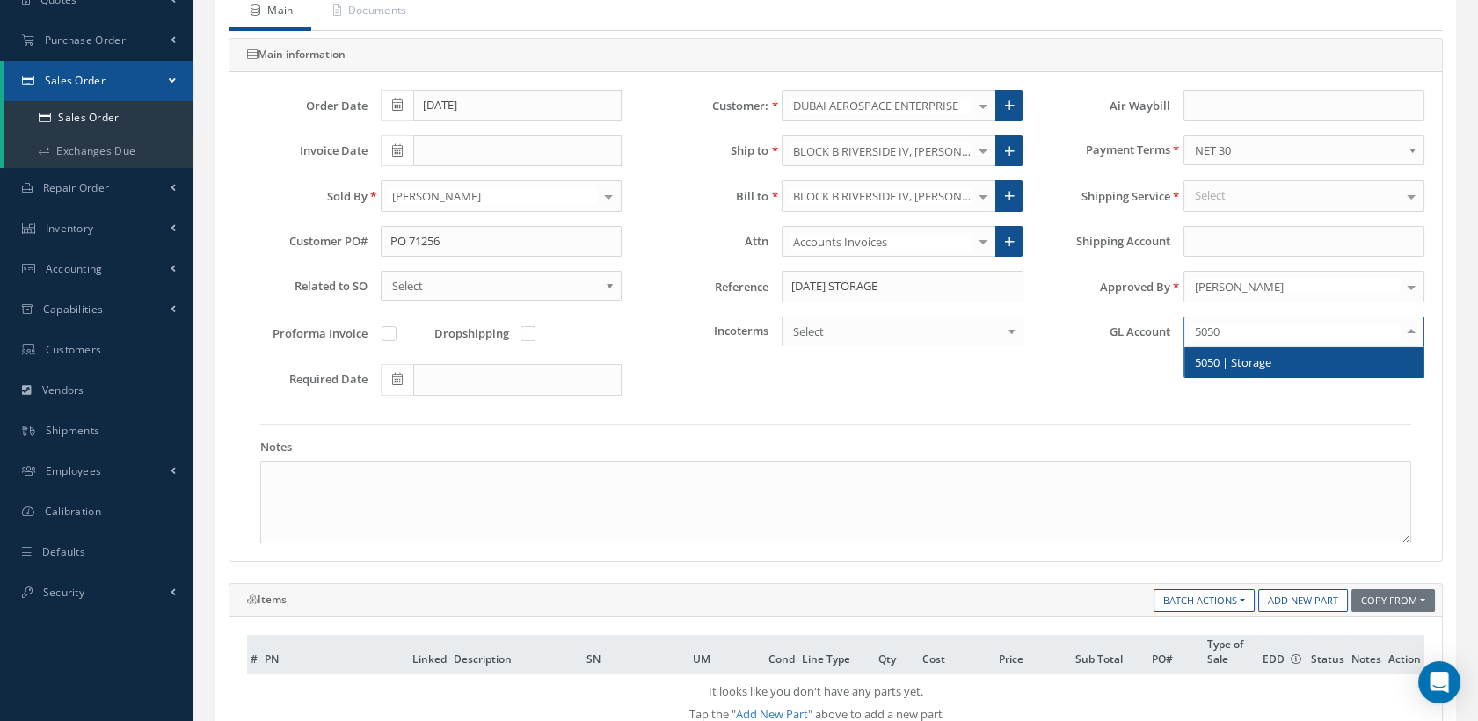
click at [1214, 355] on span "5050 | Storage" at bounding box center [1233, 362] width 76 height 16
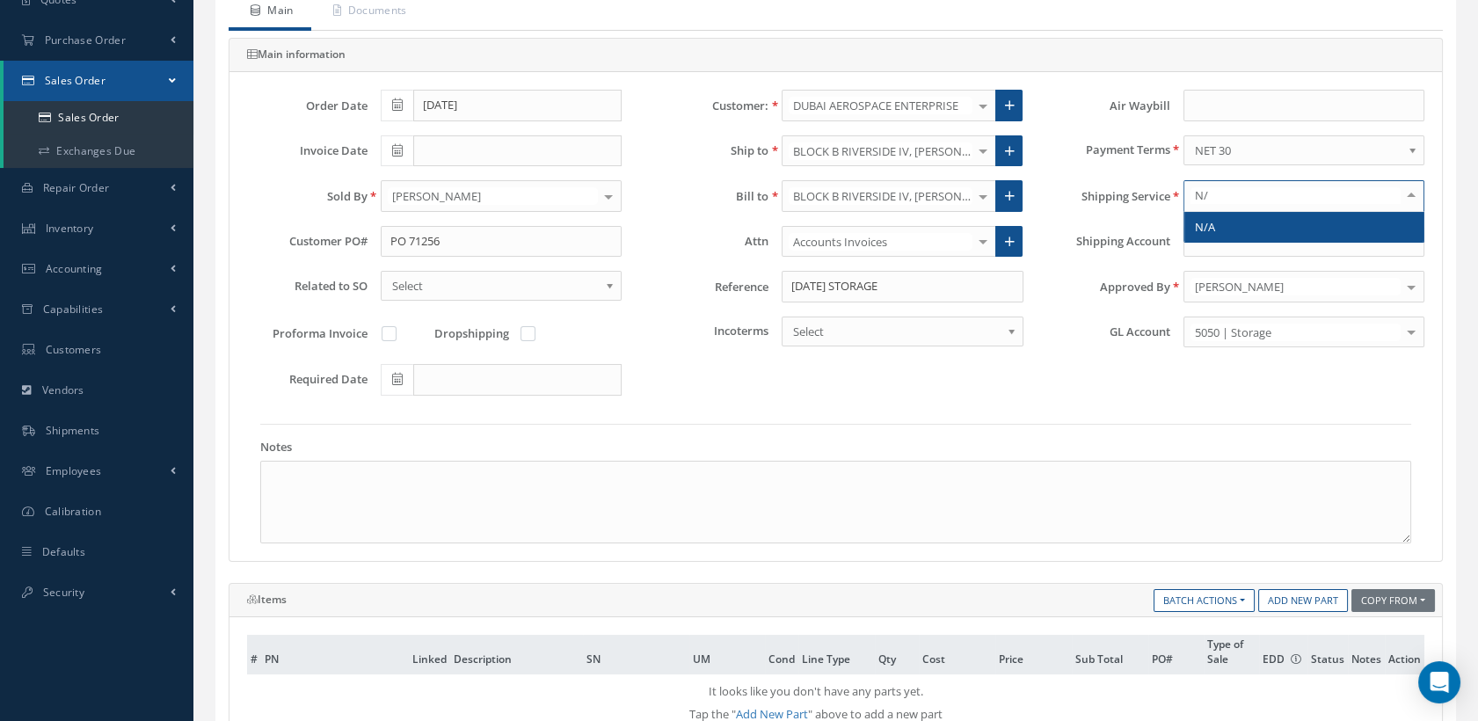
type input "N/A"
click at [1214, 225] on span "N/A" at bounding box center [1205, 227] width 20 height 16
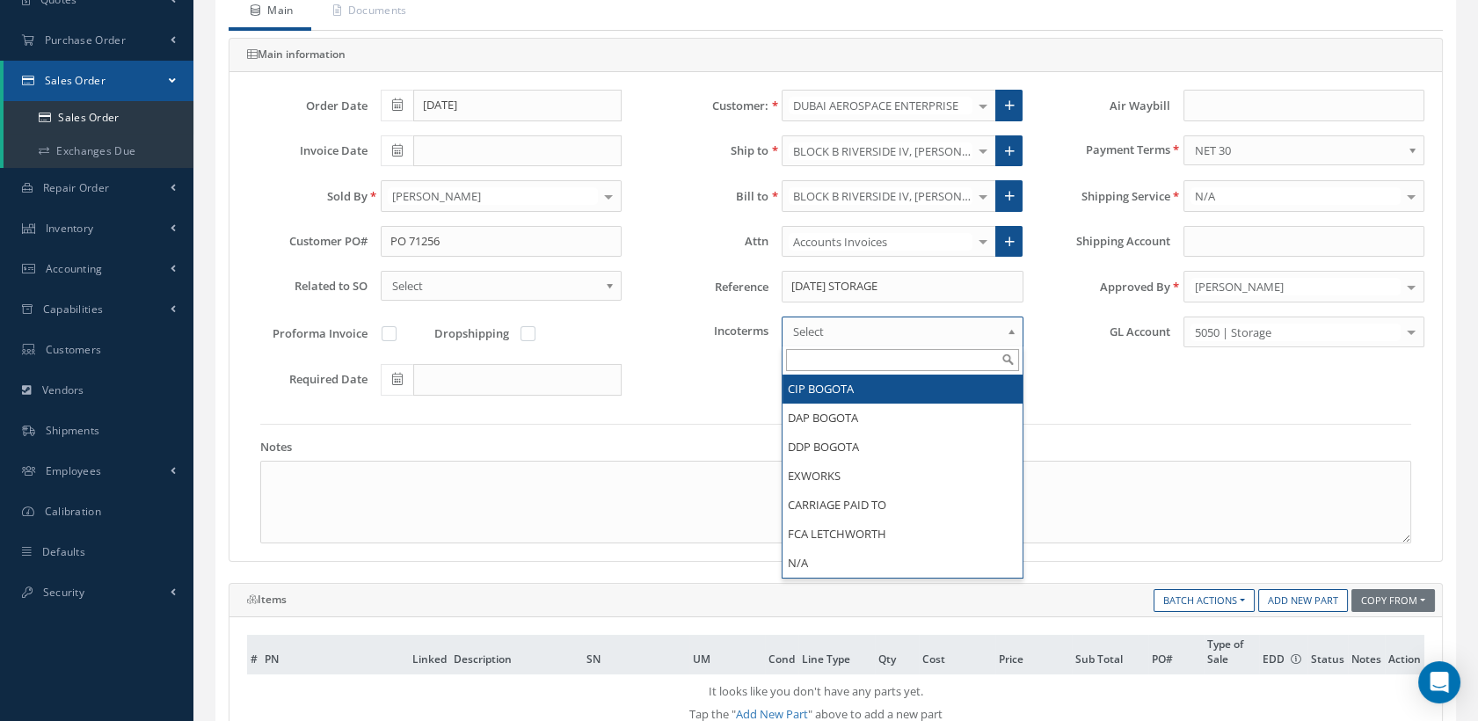
click at [890, 325] on span "Select" at bounding box center [896, 331] width 207 height 21
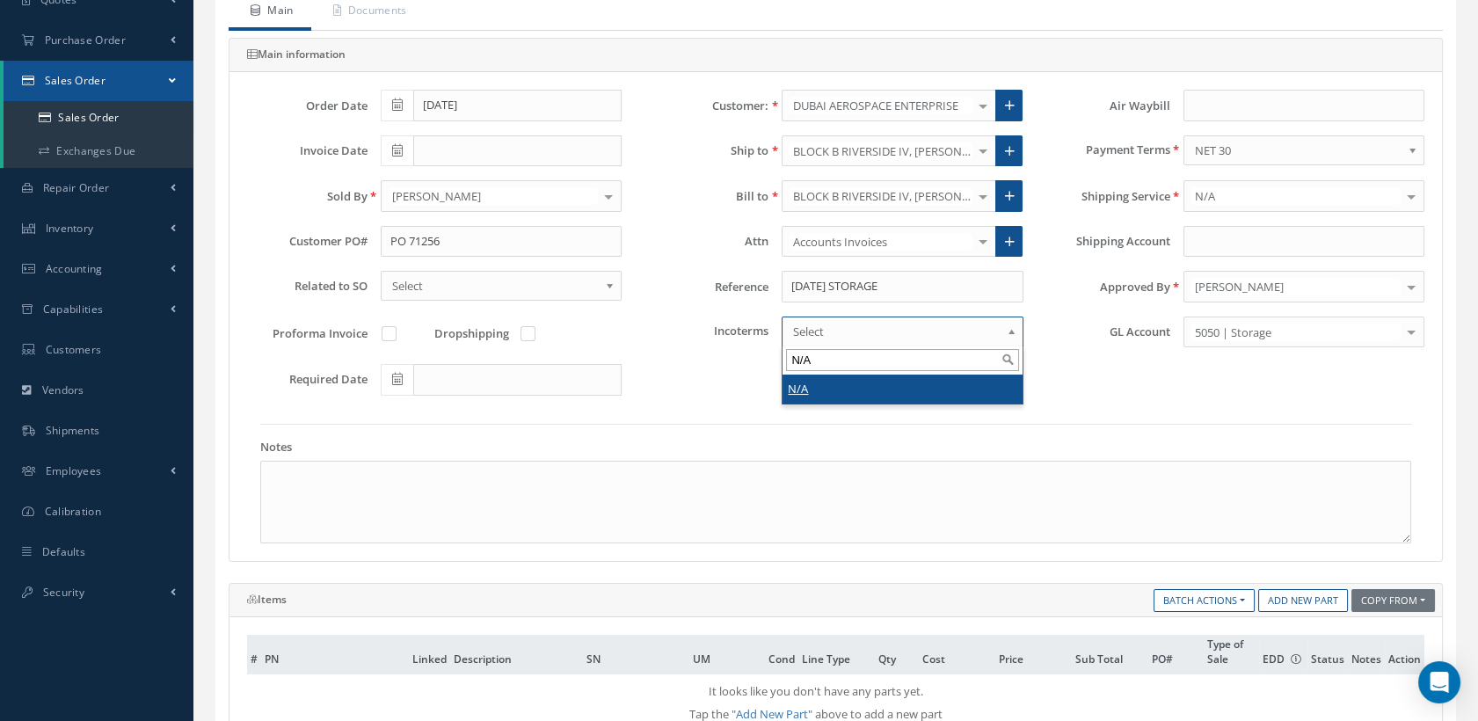
type input "N/A"
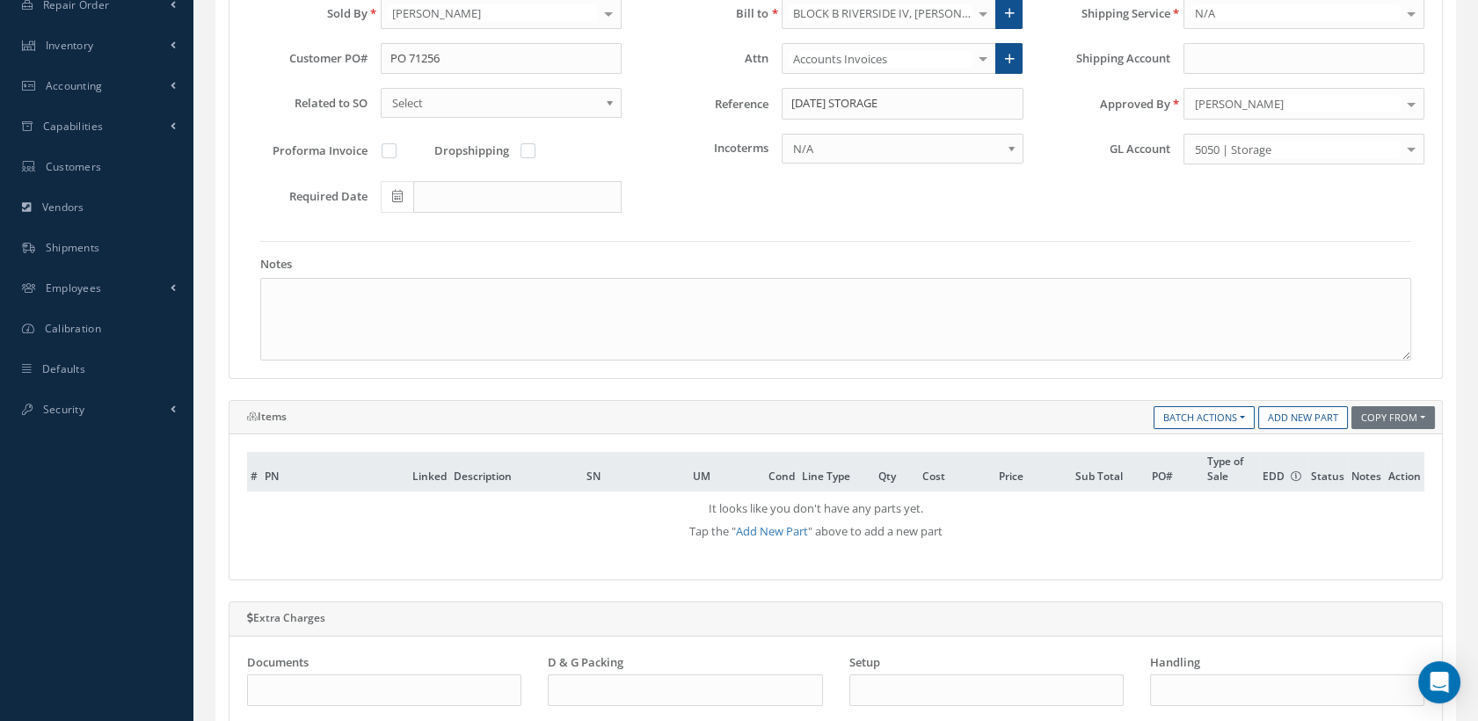
scroll to position [390, 0]
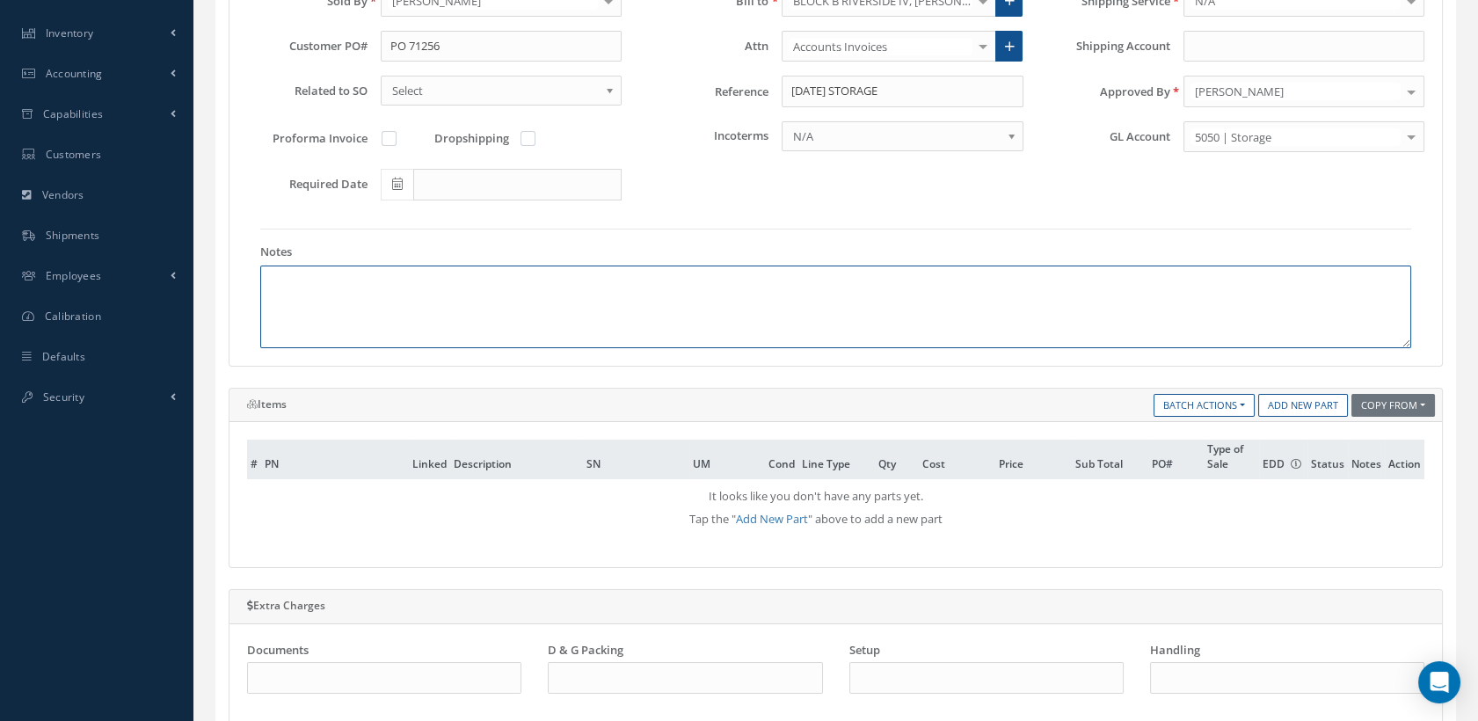
click at [302, 300] on textarea at bounding box center [835, 306] width 1151 height 83
paste textarea "JULY 2025 STORAGE"
drag, startPoint x: 294, startPoint y: 278, endPoint x: 260, endPoint y: 277, distance: 33.4
click at [260, 277] on textarea "JULY 2025 STORAGE" at bounding box center [835, 306] width 1151 height 83
click at [401, 299] on textarea "AUGUST 2025 STORAGE" at bounding box center [835, 306] width 1151 height 83
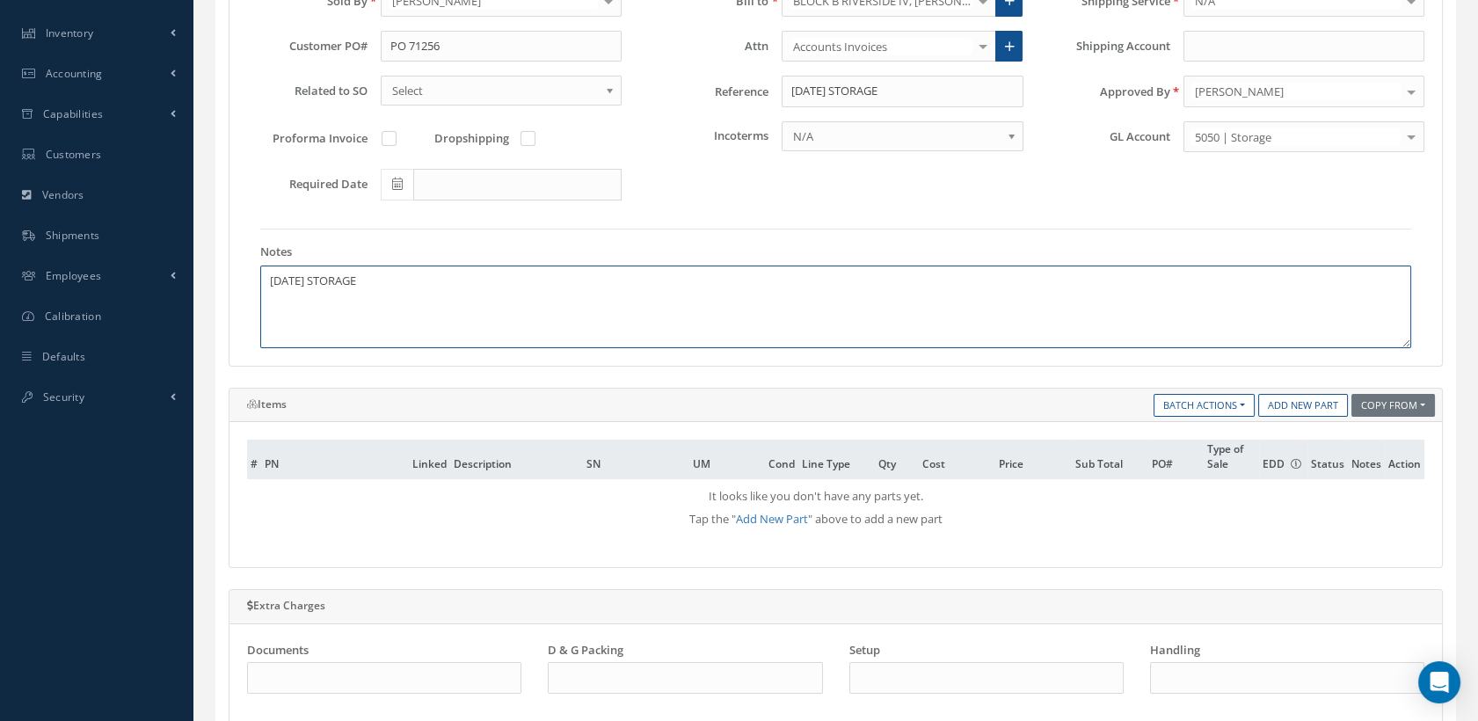
click at [274, 278] on textarea "AUGUST 2025 STORAGE" at bounding box center [835, 306] width 1151 height 83
drag, startPoint x: 271, startPoint y: 275, endPoint x: 246, endPoint y: 280, distance: 25.0
click at [247, 280] on div "Notes AUGUST 2025 STORAGE" at bounding box center [835, 289] width 1177 height 120
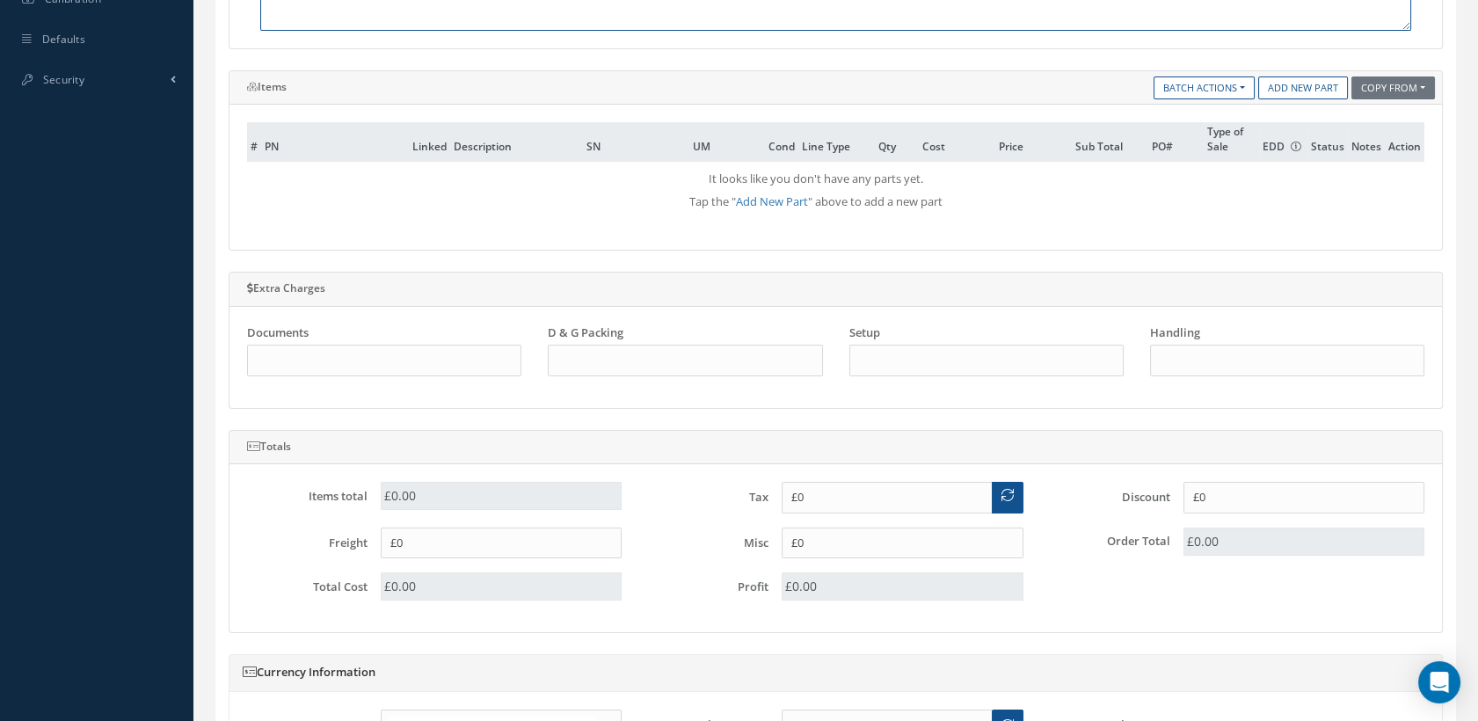
scroll to position [488, 0]
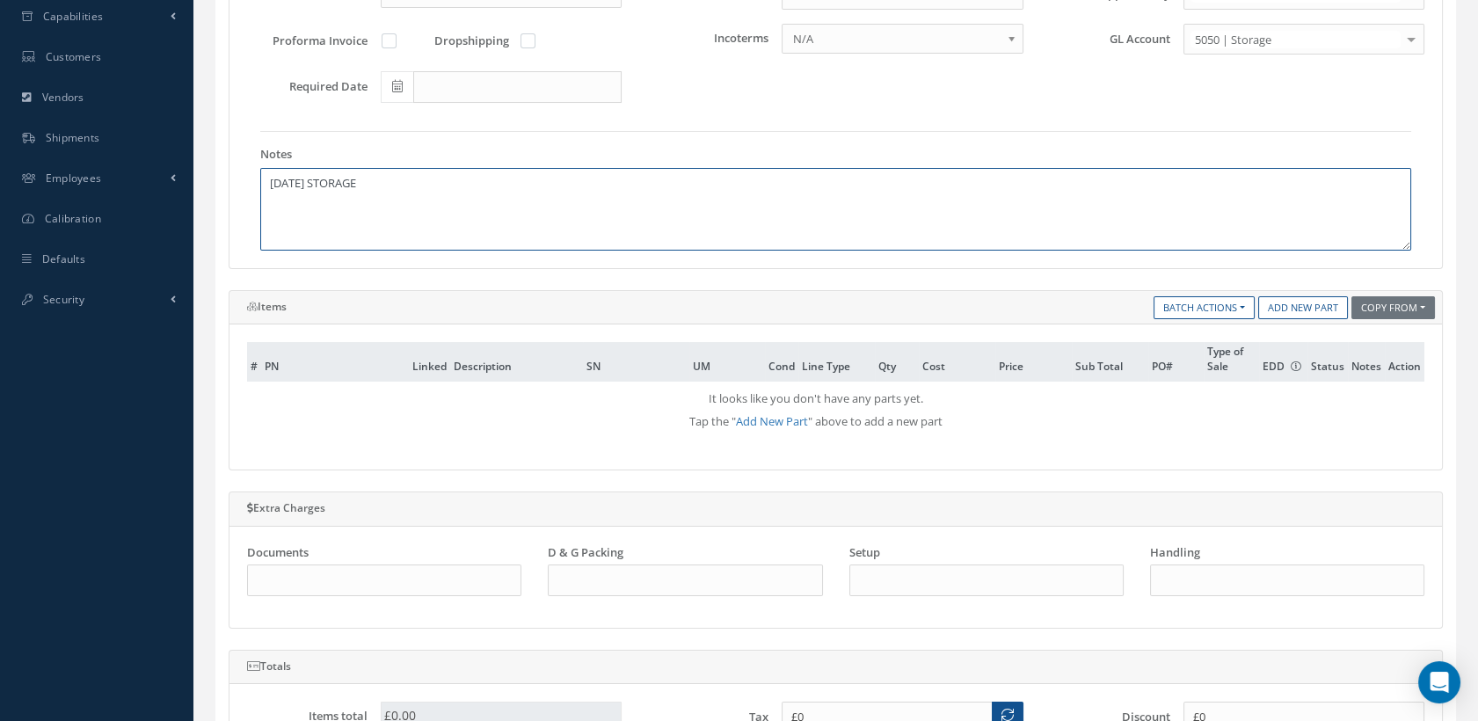
type textarea "AUGUST 2025 STORAGE"
click at [1292, 304] on link "Add New Part" at bounding box center [1303, 308] width 90 height 24
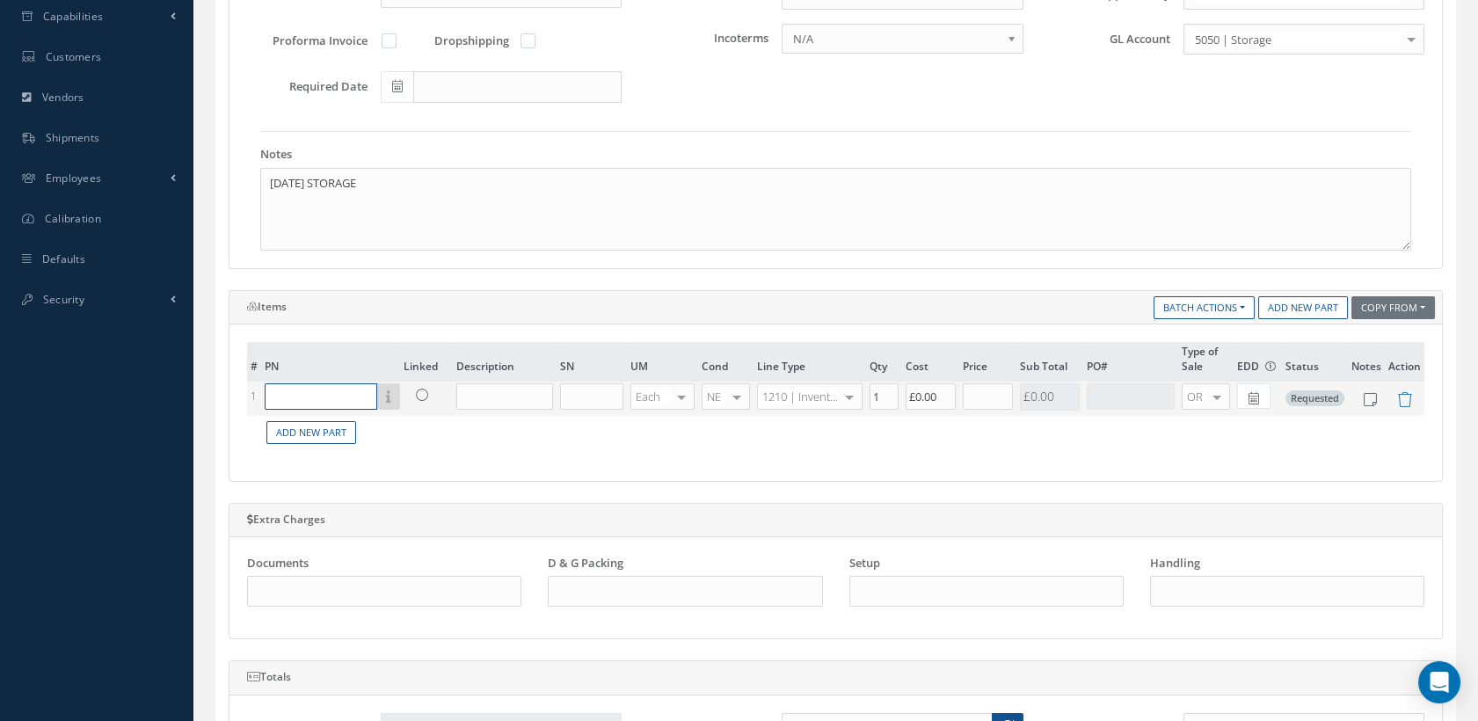
click at [338, 396] on input "text" at bounding box center [321, 396] width 113 height 26
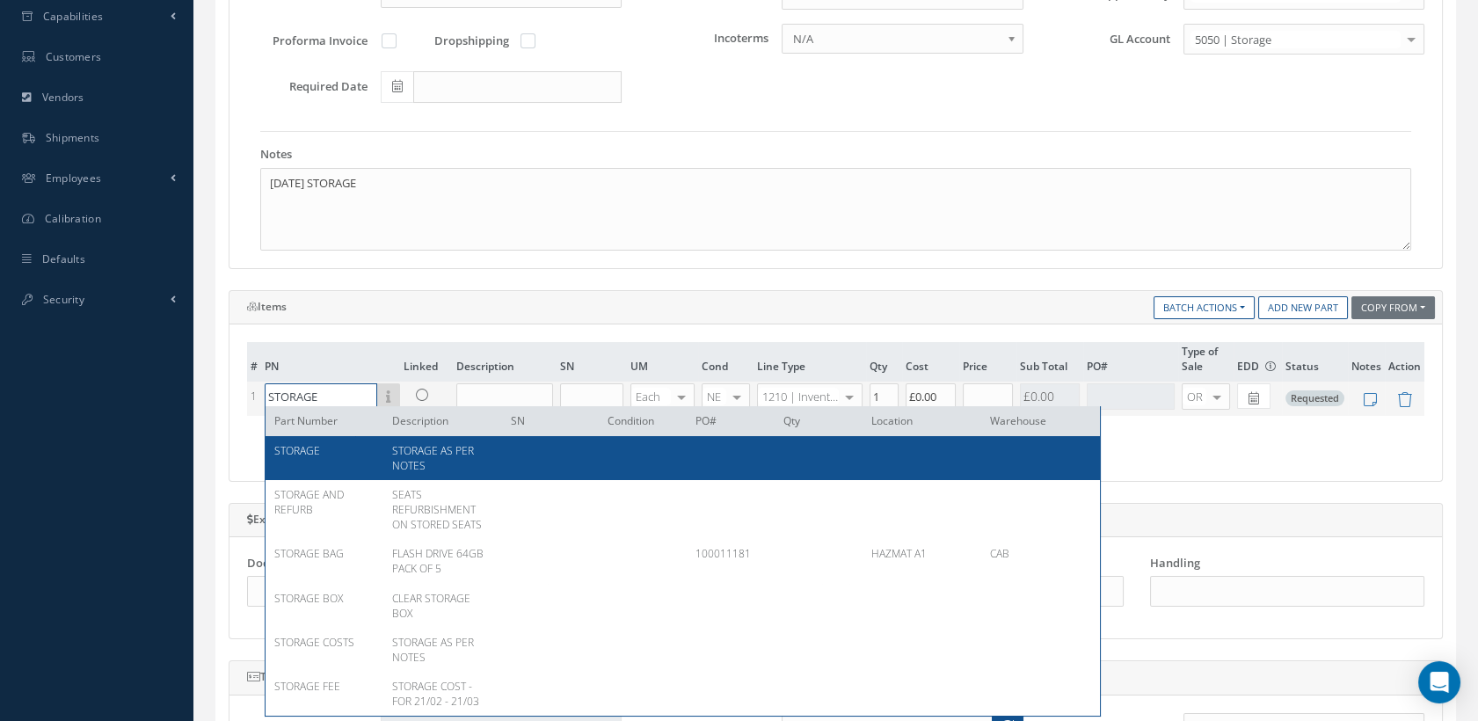
type input "STORAGE"
click at [399, 457] on span "STORAGE AS PER NOTES" at bounding box center [433, 458] width 82 height 30
type input "STORAGE AS PER NOTES"
type input "£0"
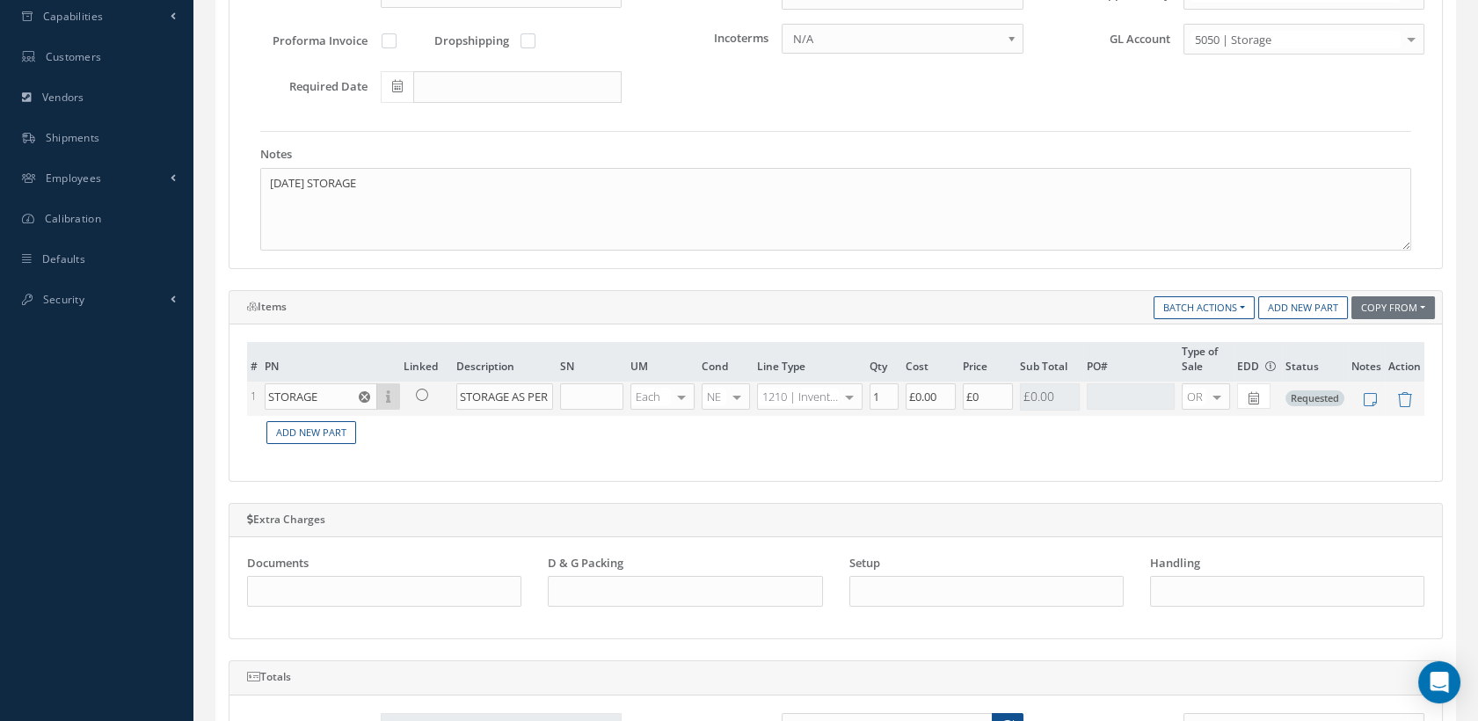
click at [847, 394] on div at bounding box center [849, 396] width 25 height 25
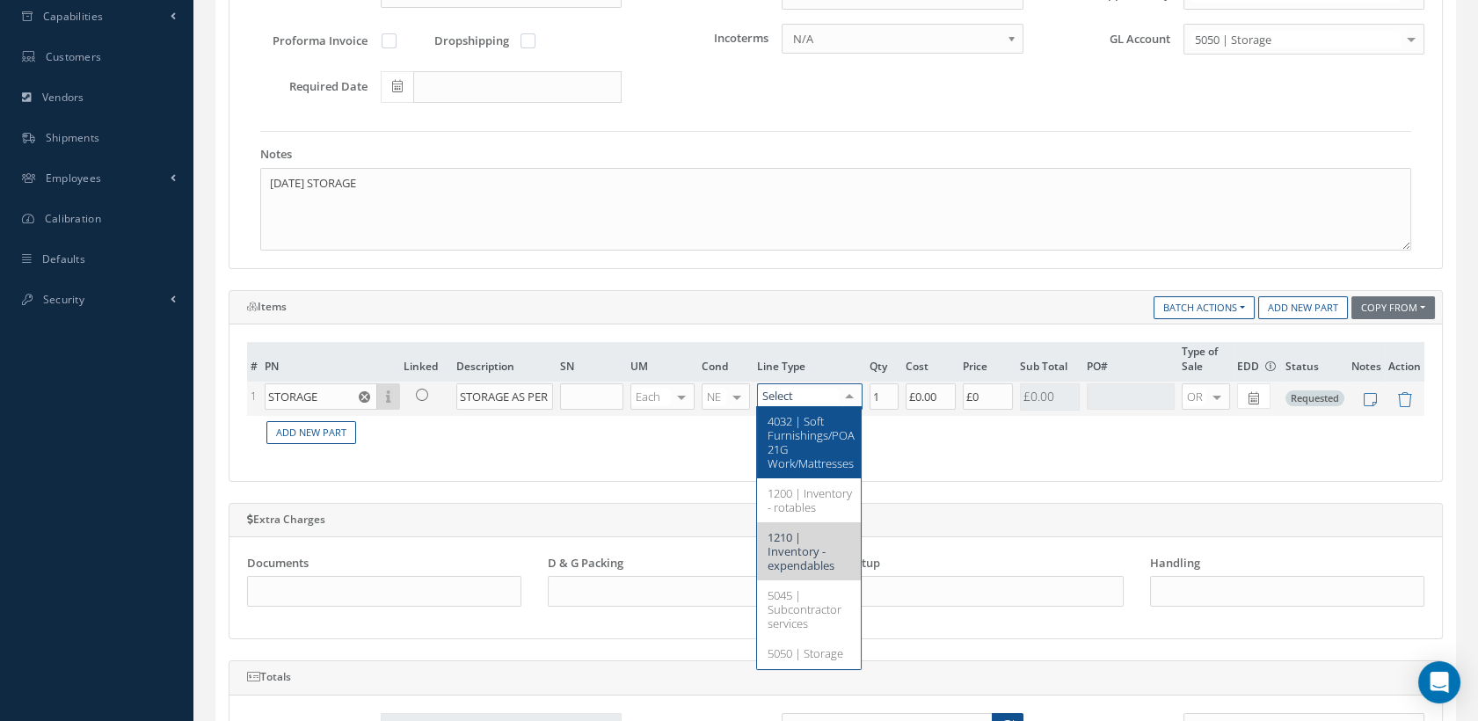
type input "4"
type input "5050"
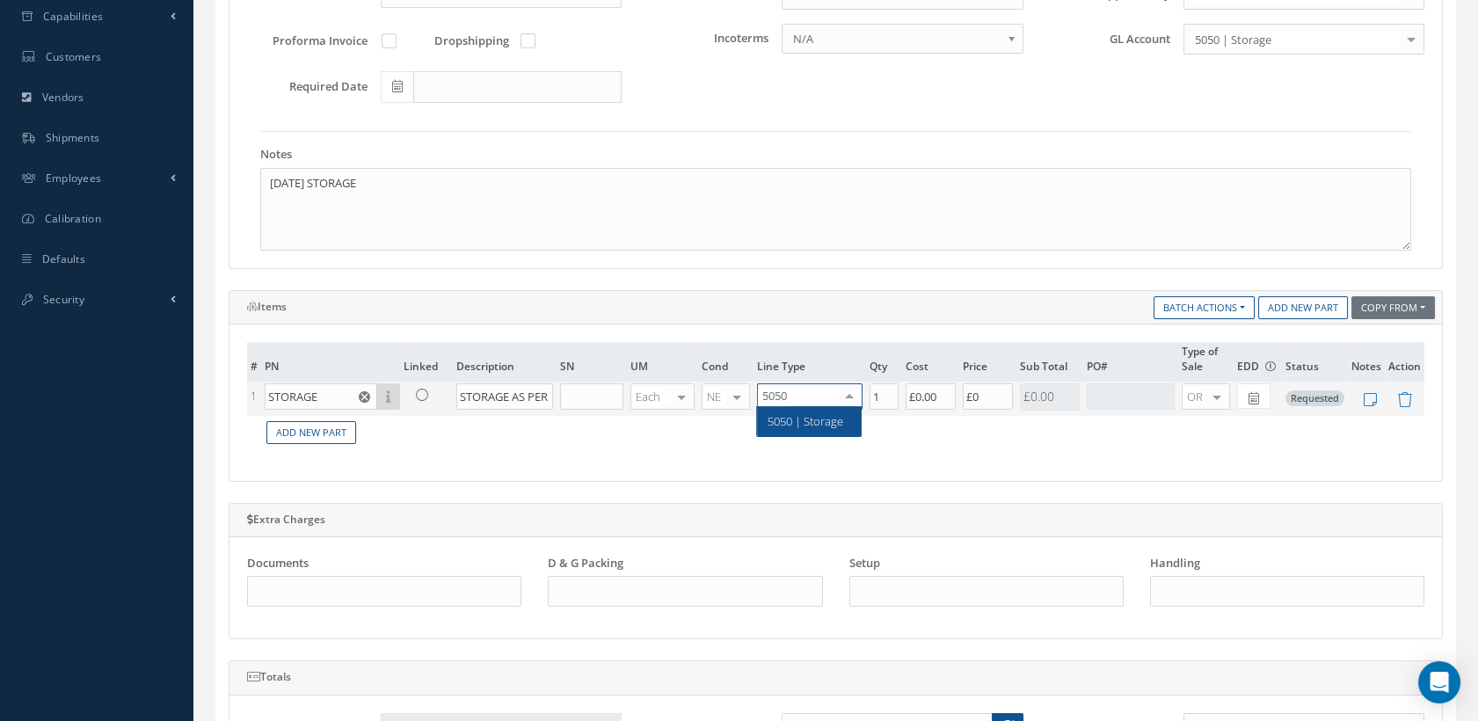
click at [837, 421] on span "5050 | Storage" at bounding box center [805, 421] width 76 height 16
drag, startPoint x: 999, startPoint y: 392, endPoint x: 961, endPoint y: 390, distance: 37.8
click at [963, 390] on input "£0" at bounding box center [988, 396] width 50 height 26
type input "£1,500.00"
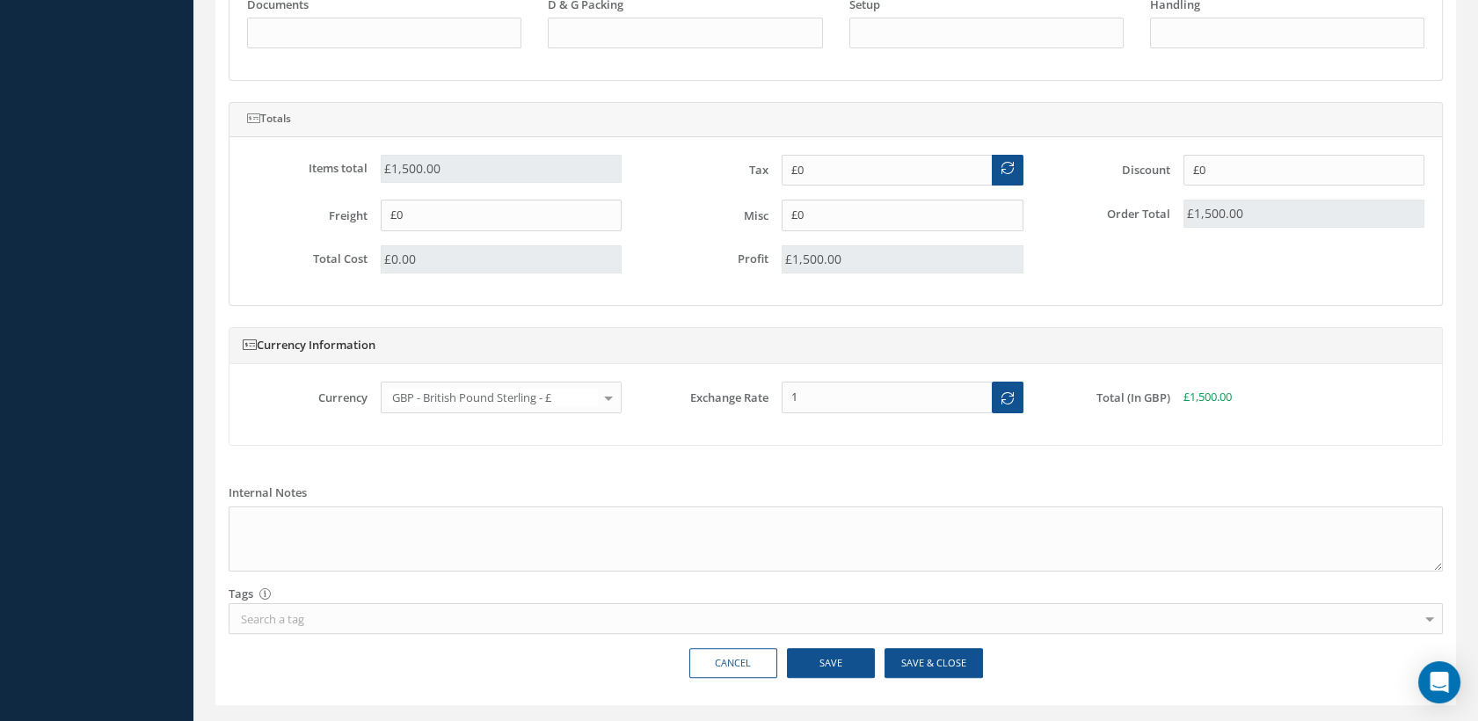
scroll to position [1082, 0]
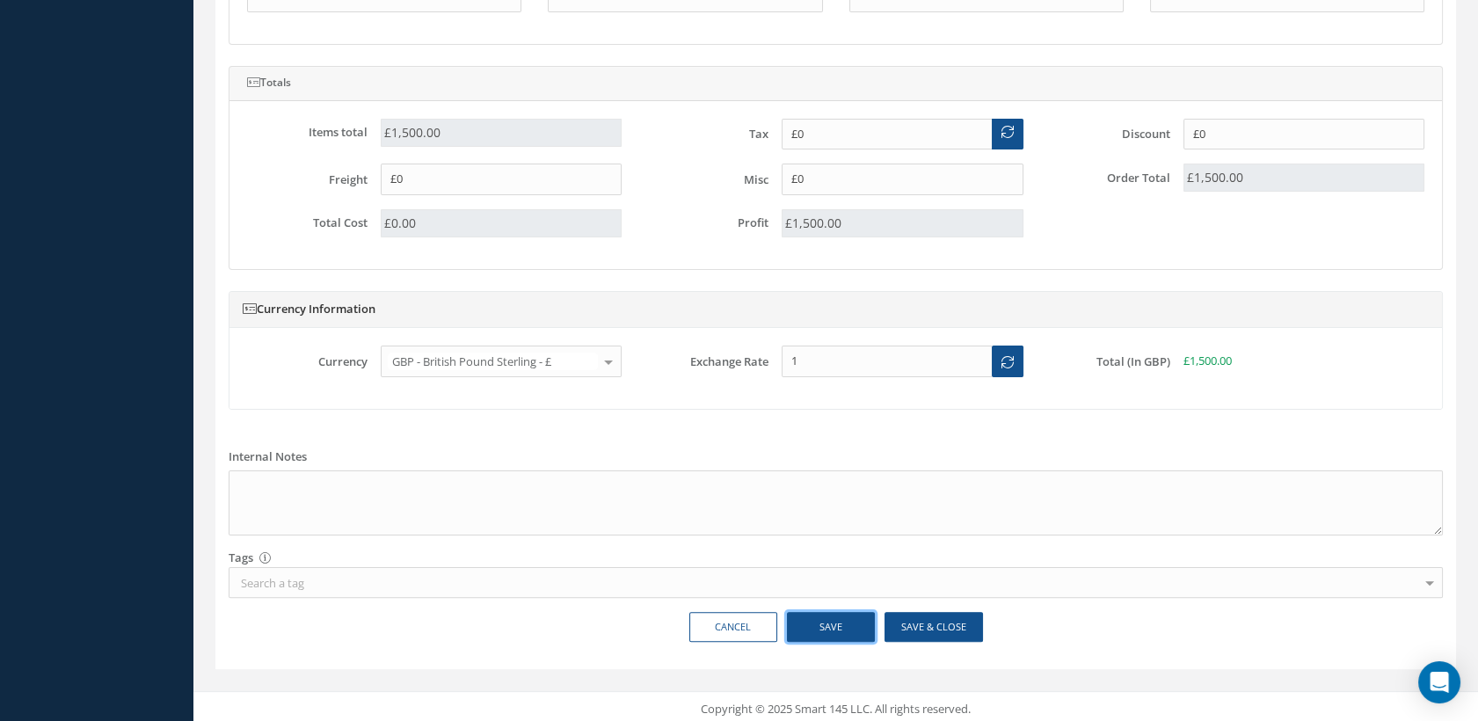
click at [839, 623] on button "Save" at bounding box center [831, 627] width 88 height 31
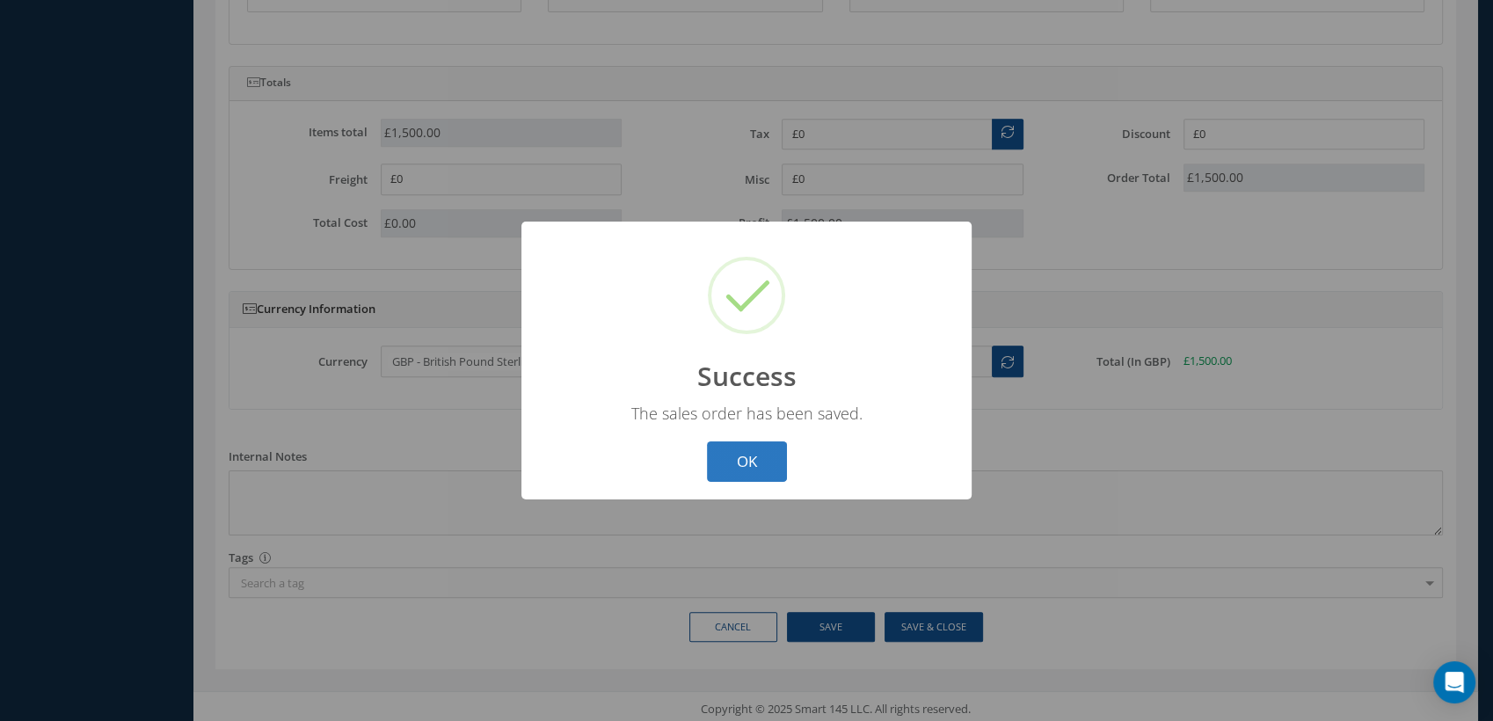
click at [762, 447] on button "OK" at bounding box center [747, 461] width 80 height 41
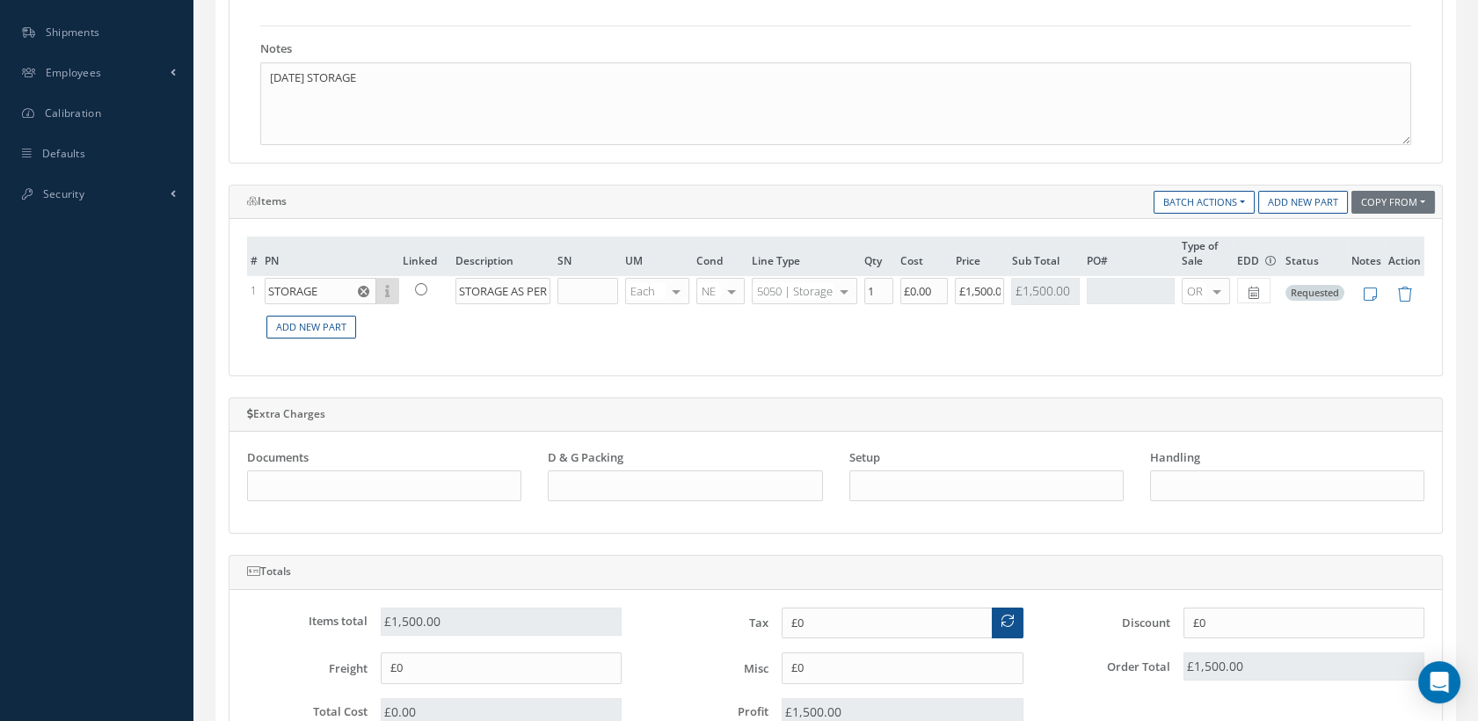
scroll to position [105, 0]
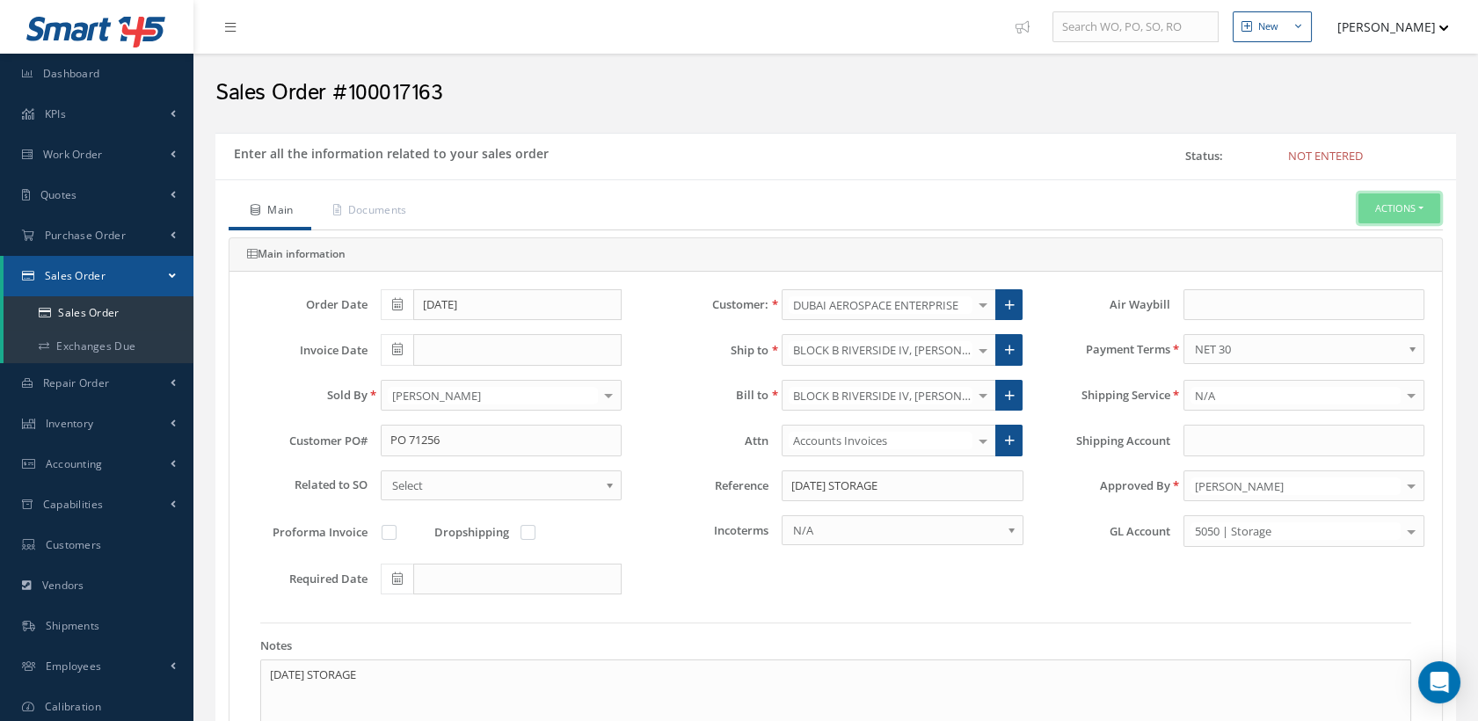
click at [1377, 214] on button "Actions" at bounding box center [1399, 208] width 82 height 31
click at [1334, 237] on link "Enter/Update" at bounding box center [1370, 240] width 141 height 24
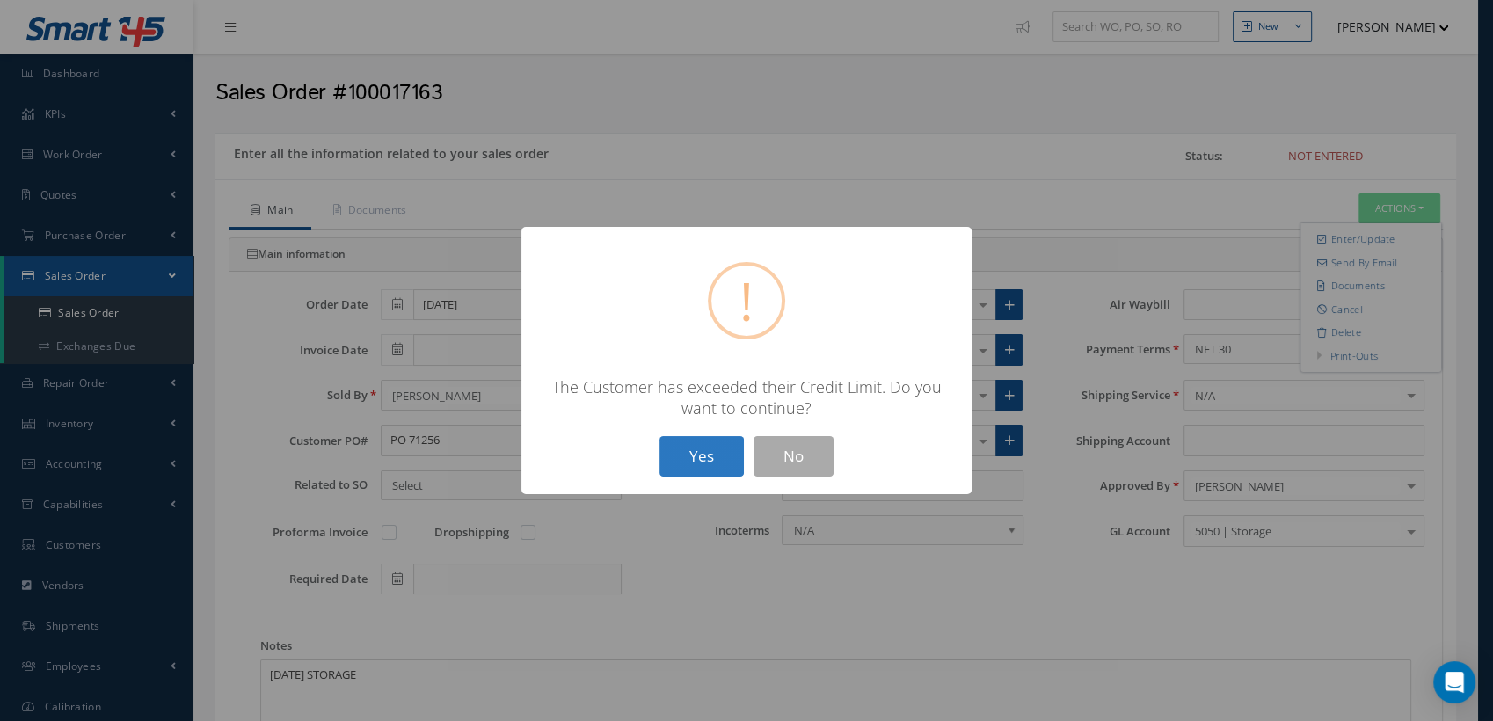
click at [720, 454] on button "Yes" at bounding box center [701, 456] width 84 height 41
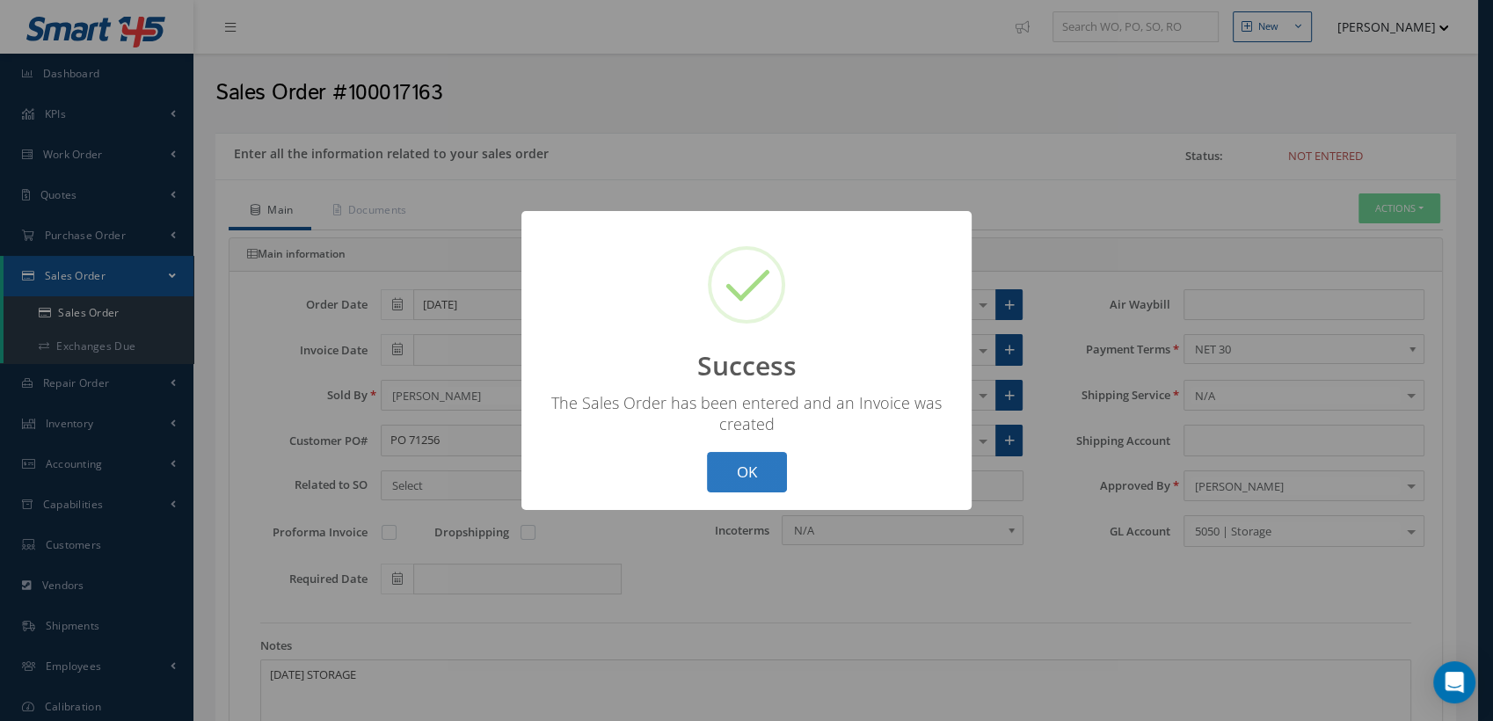
click at [737, 472] on button "OK" at bounding box center [747, 472] width 80 height 41
type input "[DATE]"
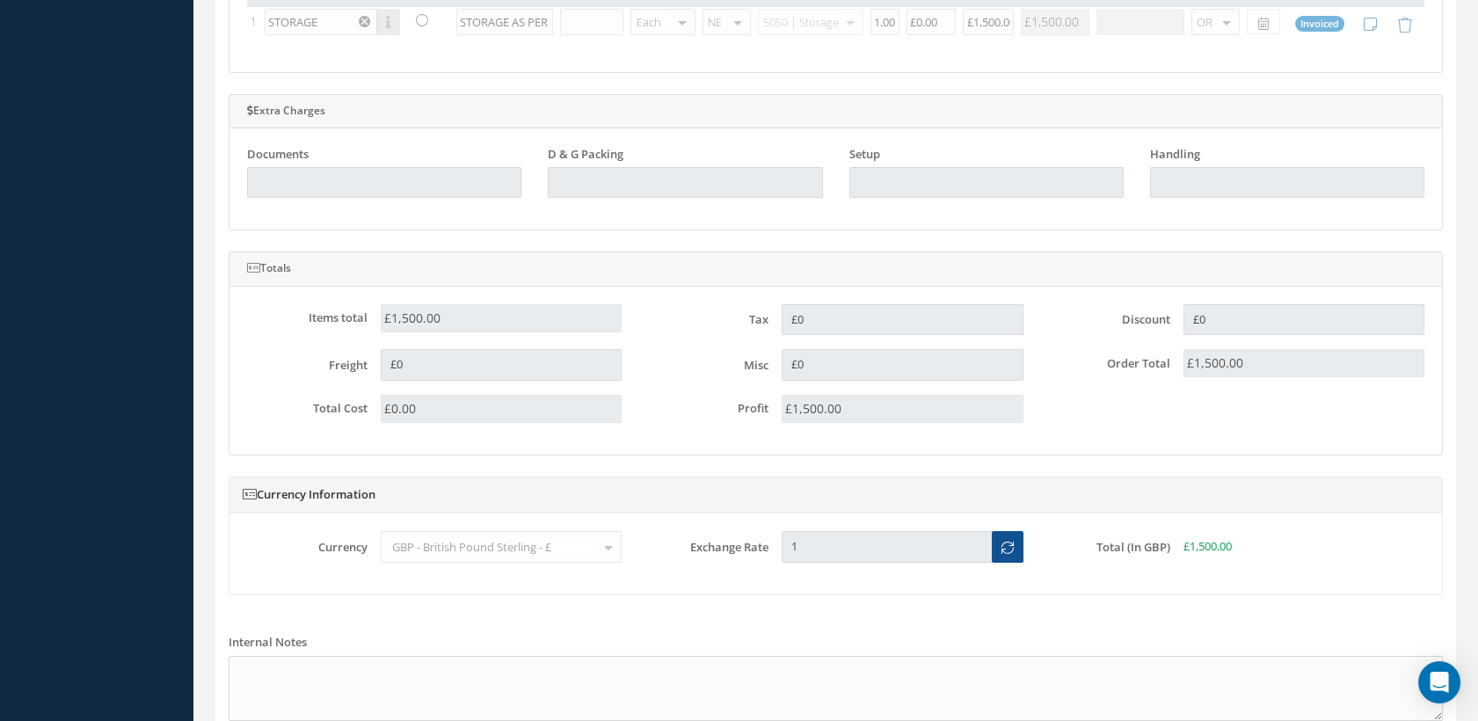
scroll to position [1052, 0]
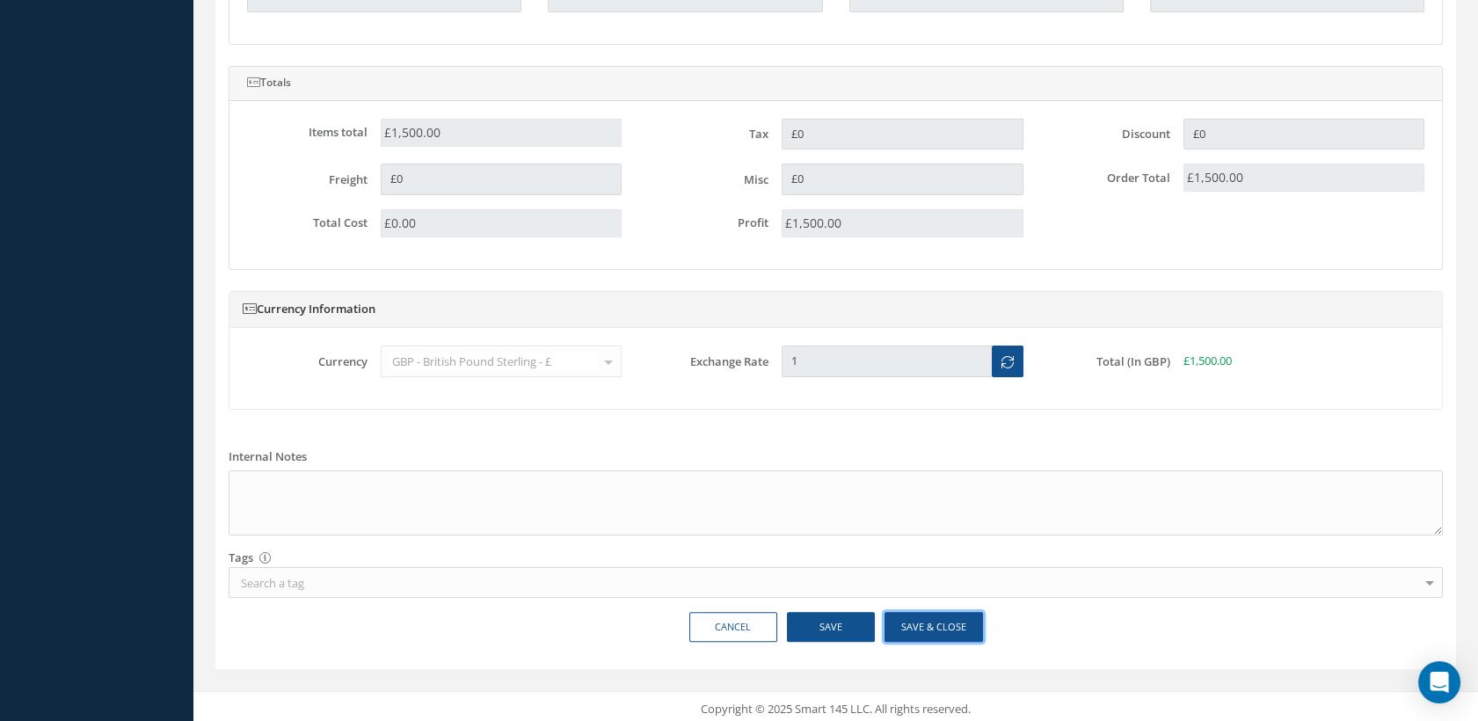
click at [914, 621] on button "Save & Close" at bounding box center [933, 627] width 98 height 31
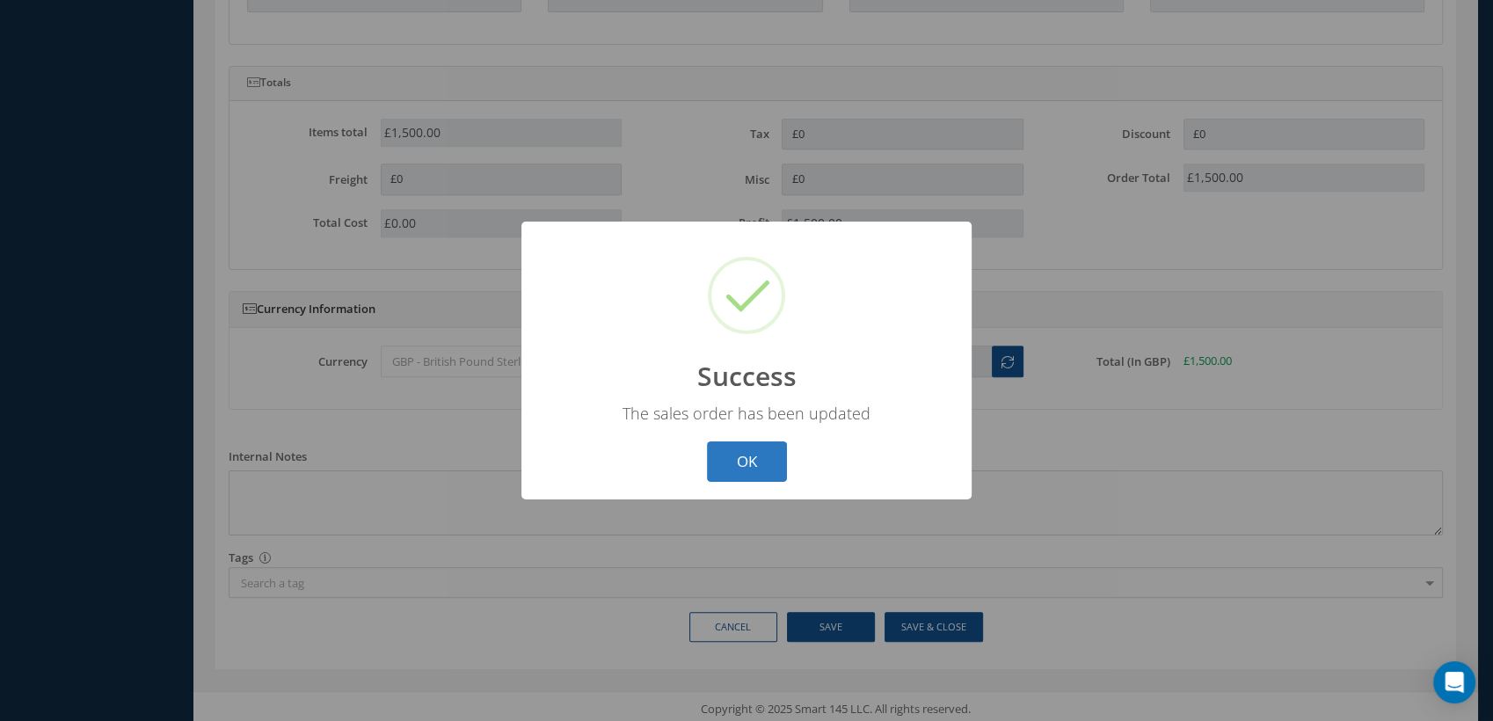
click at [769, 465] on button "OK" at bounding box center [747, 461] width 80 height 41
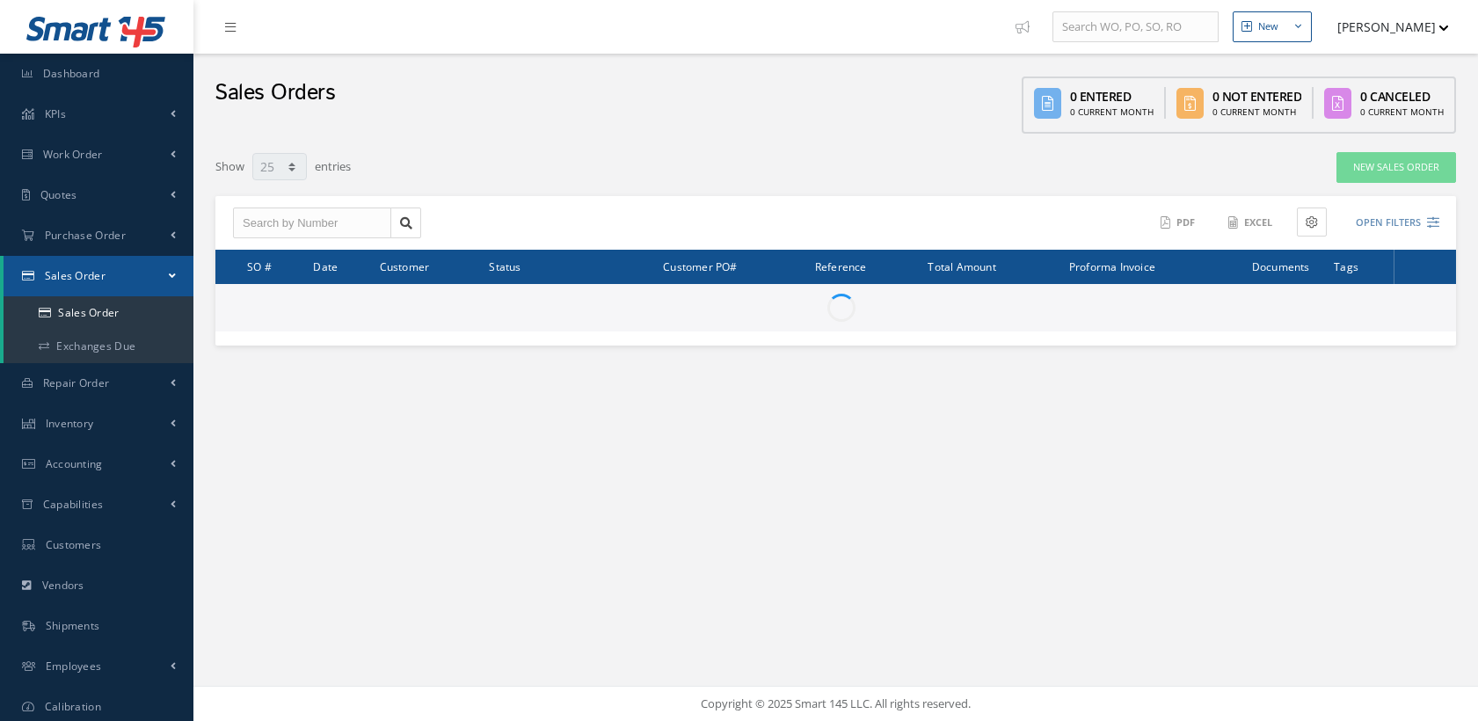
select select "25"
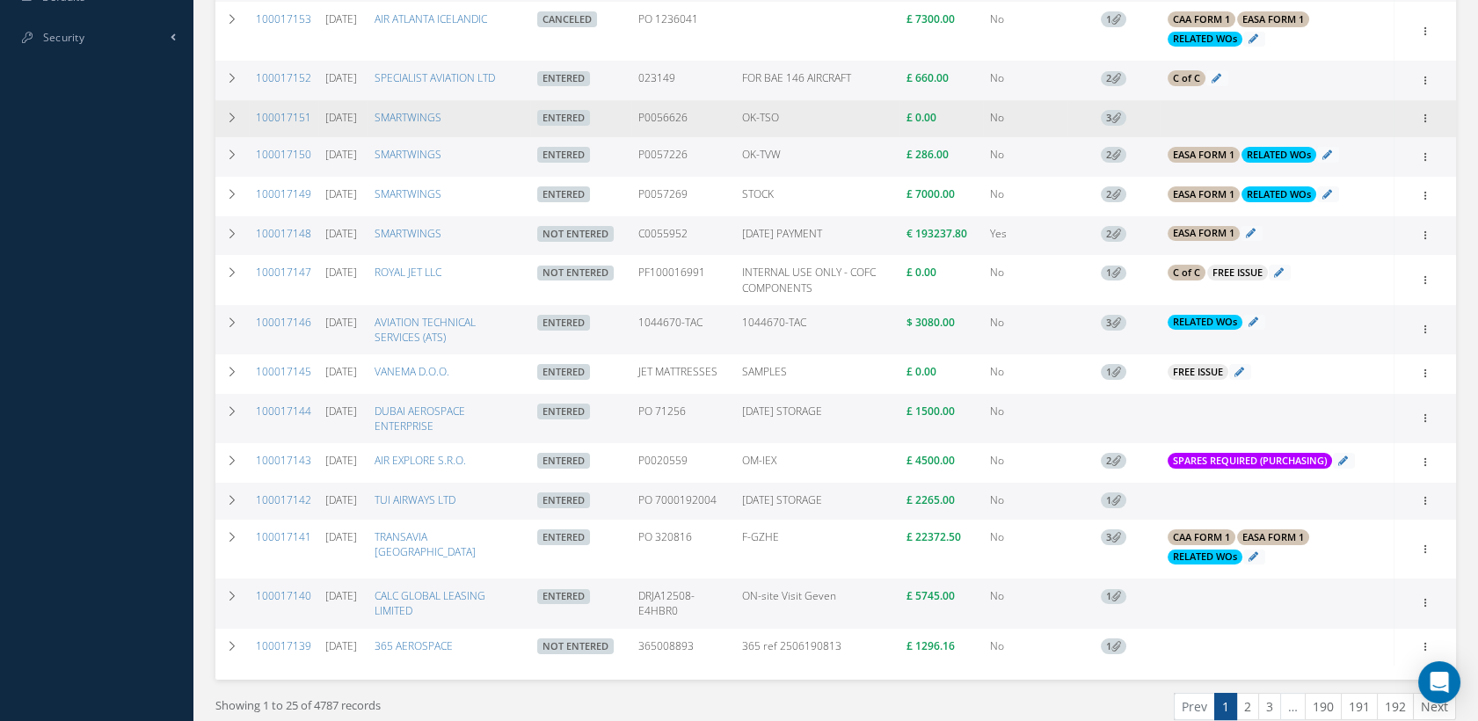
scroll to position [825, 0]
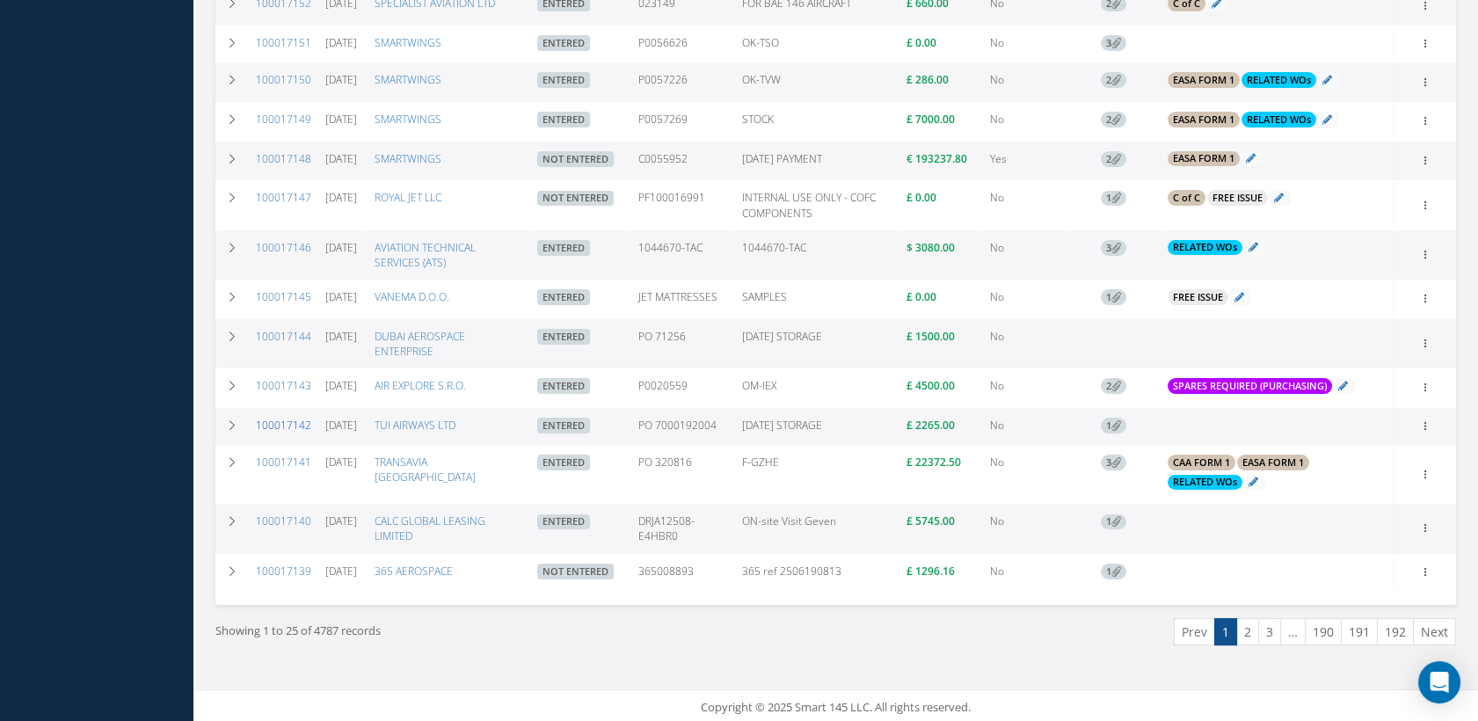
click at [287, 419] on link "100017142" at bounding box center [283, 425] width 55 height 15
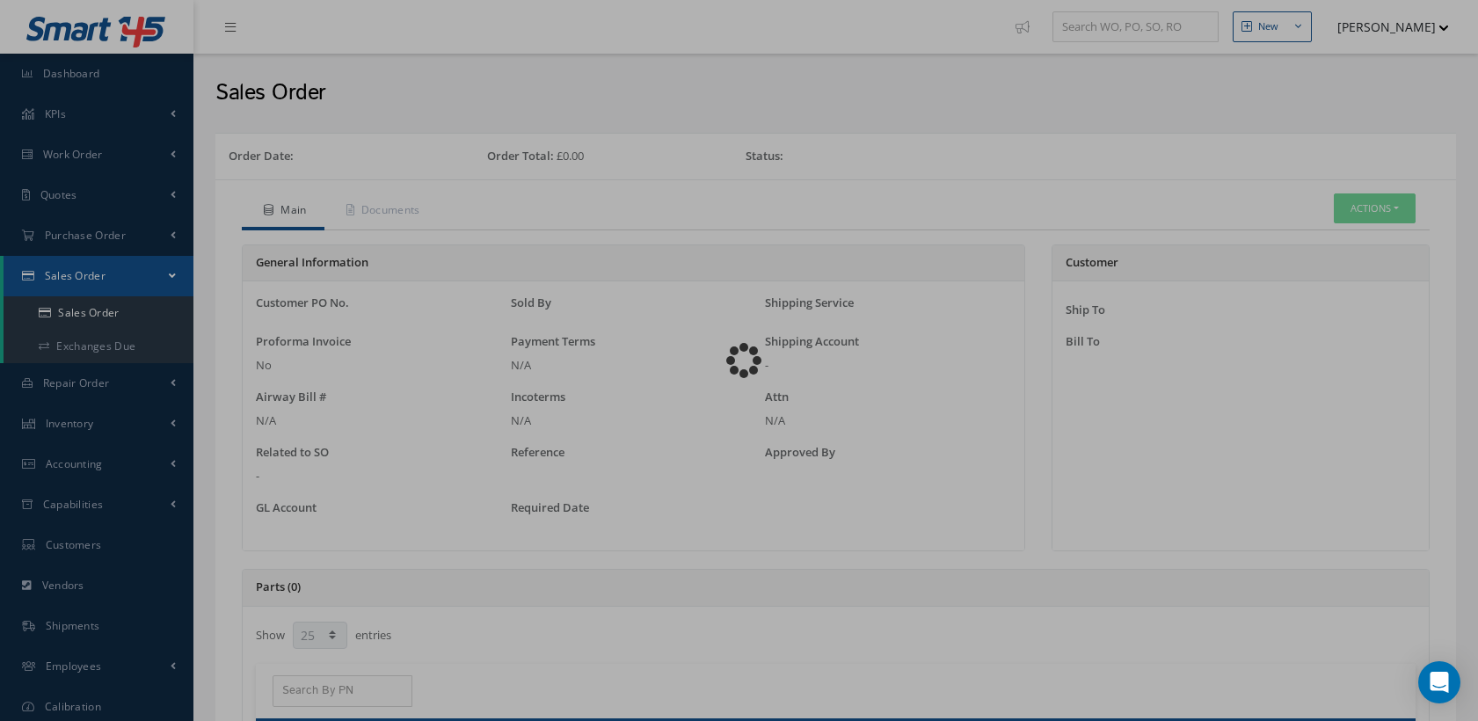
select select "25"
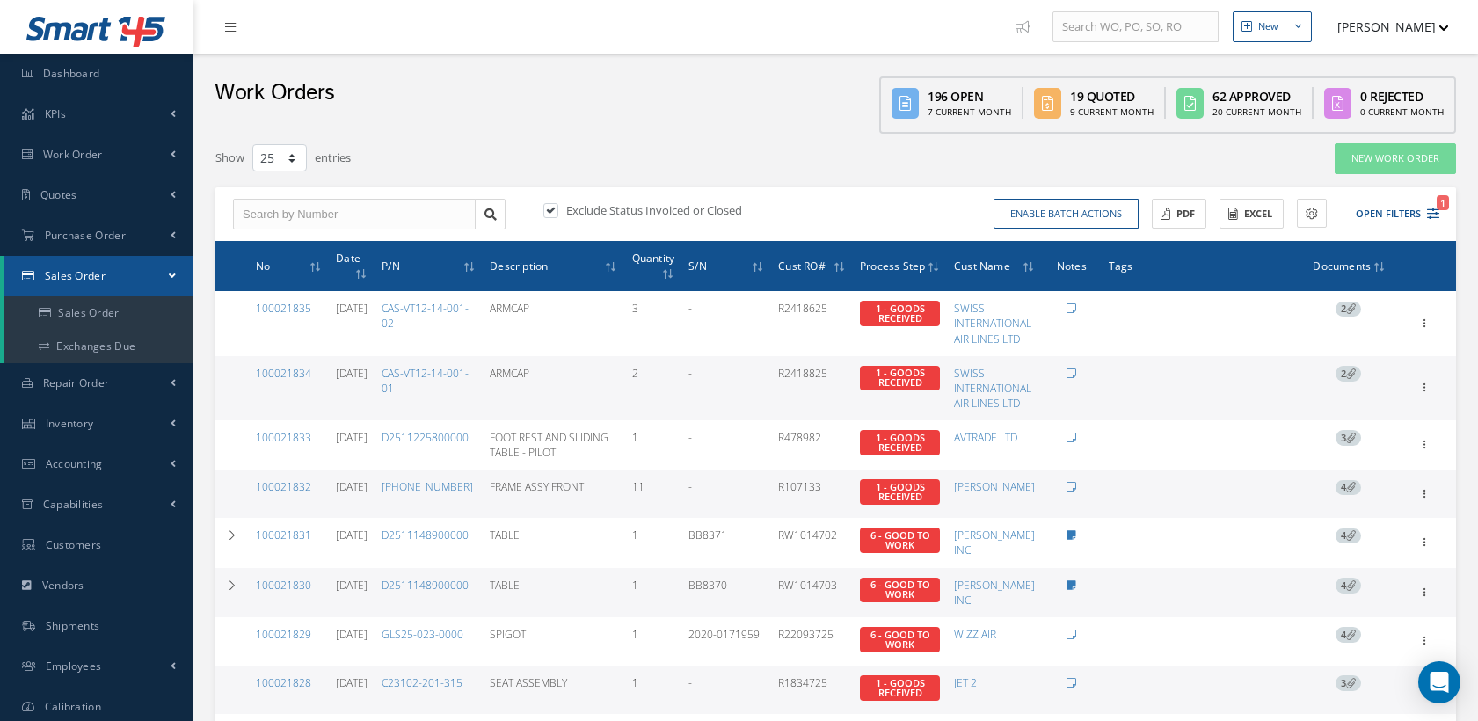
select select "25"
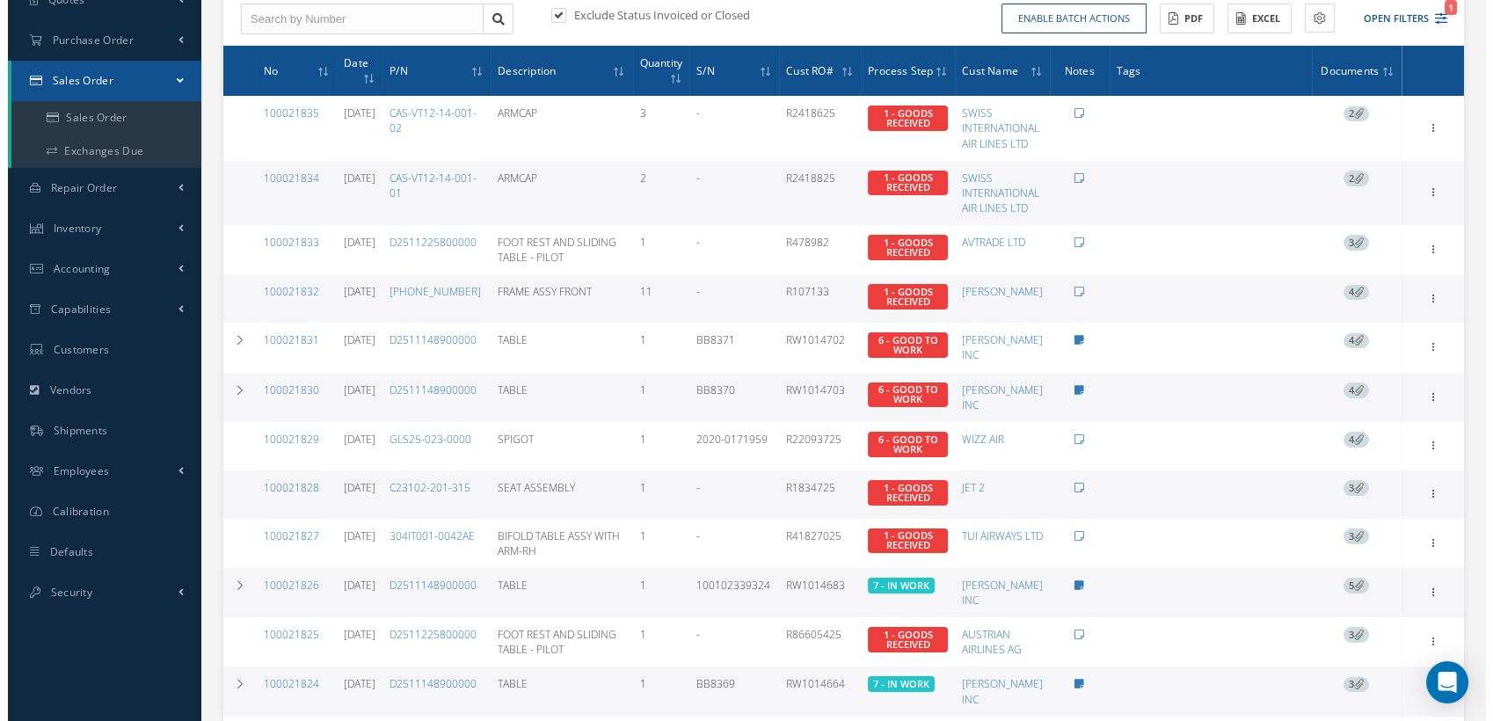
scroll to position [195, 0]
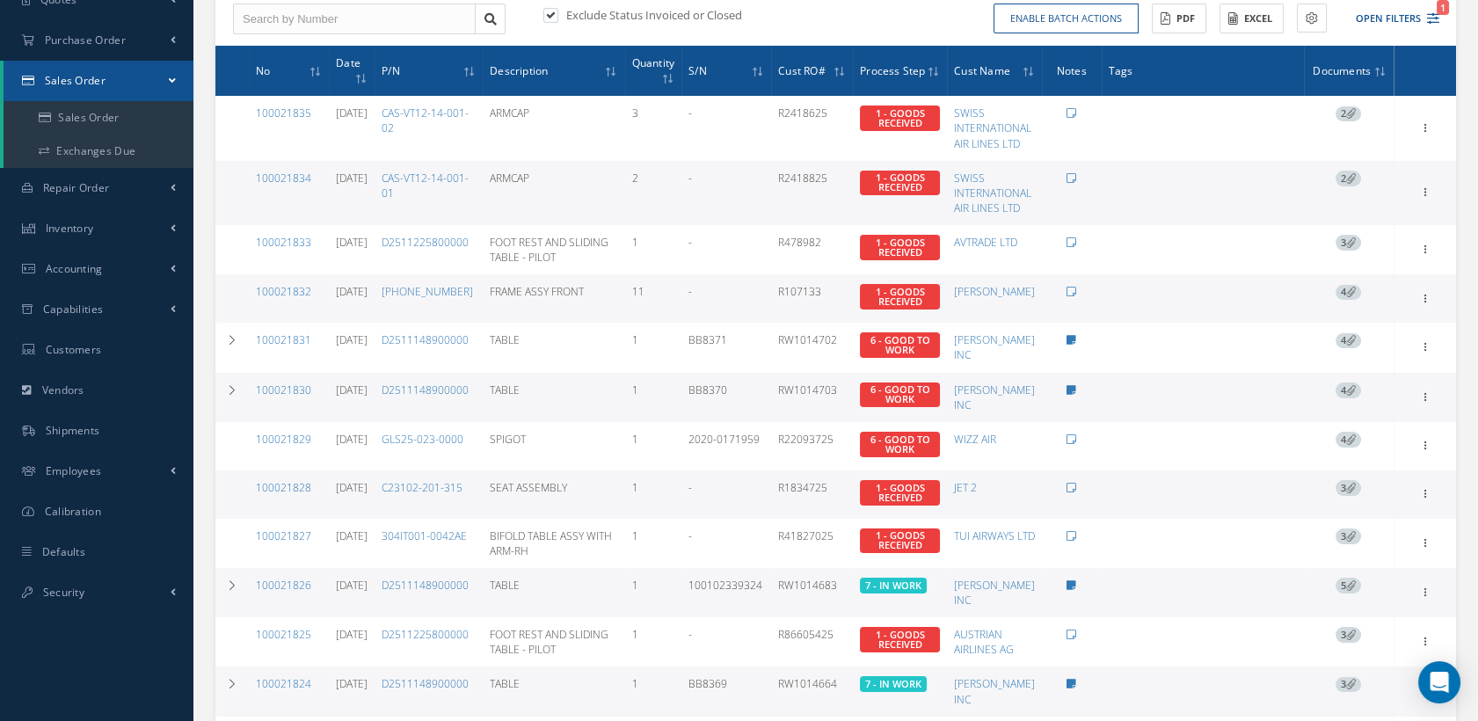
click at [1440, 15] on div "Enable batch actions Update Work Orders Close Work Orders ACTIONS Receive Payme…" at bounding box center [1140, 19] width 609 height 31
click at [1431, 18] on icon "1" at bounding box center [1433, 18] width 12 height 12
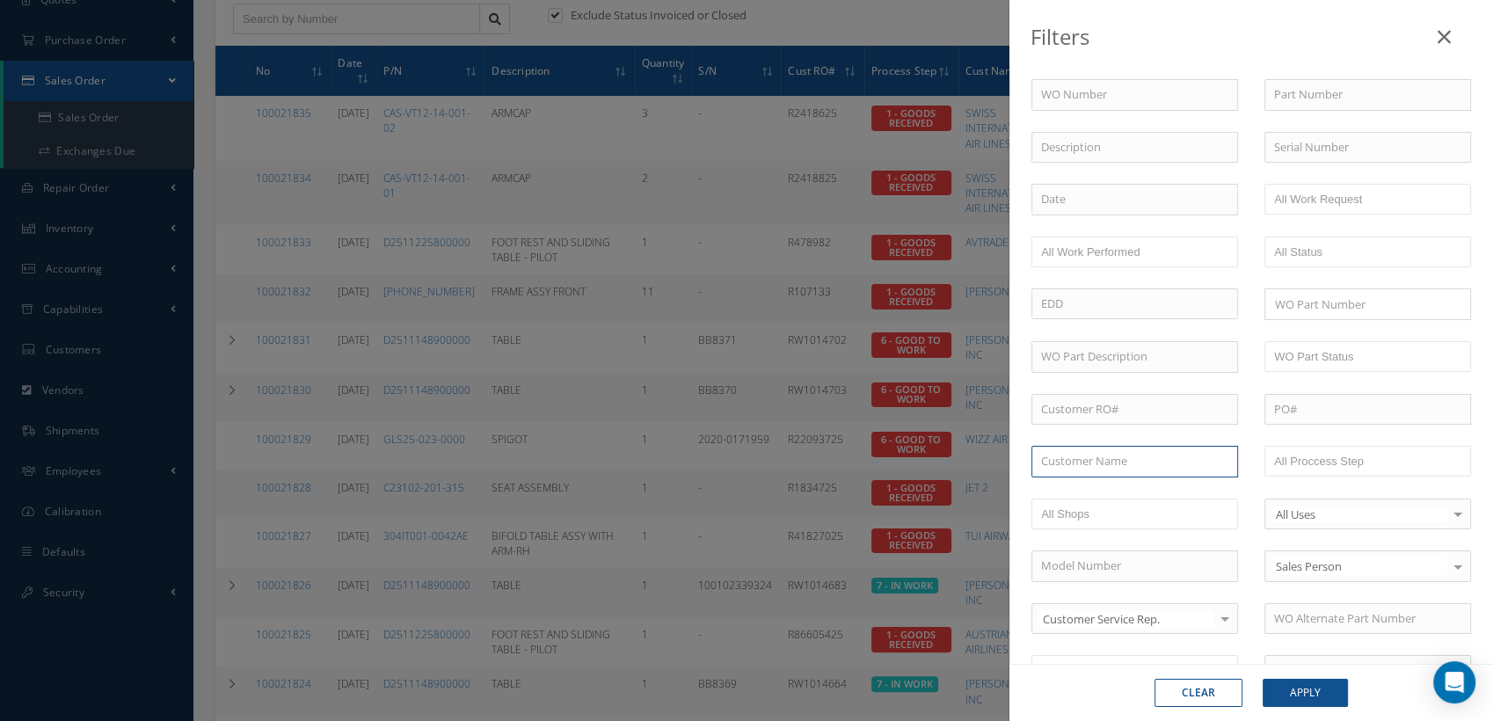
click at [1133, 452] on input "text" at bounding box center [1134, 462] width 207 height 32
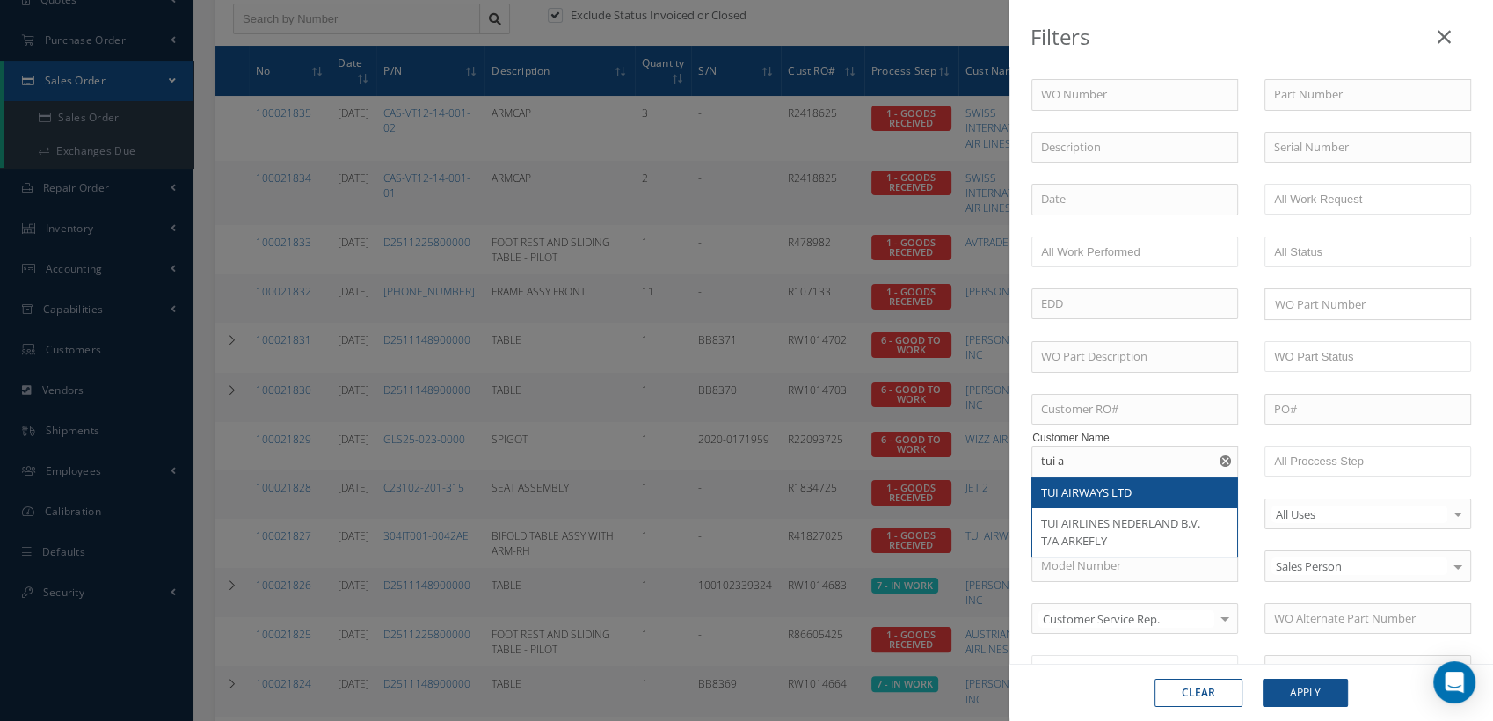
click at [1082, 477] on div "TUI AIRWAYS LTD" at bounding box center [1134, 493] width 205 height 32
type input "TUI AIRWAYS LTD"
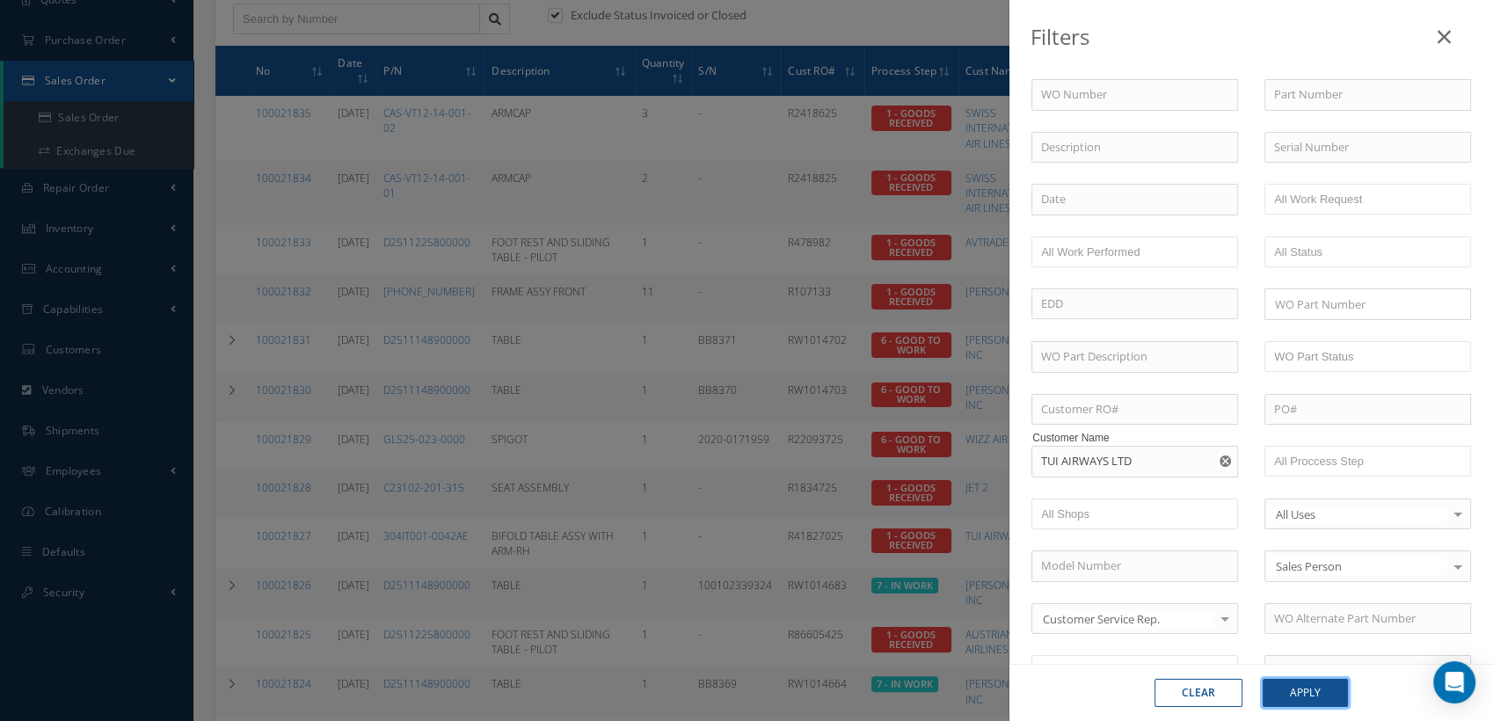
click at [1283, 681] on button "Apply" at bounding box center [1304, 693] width 85 height 28
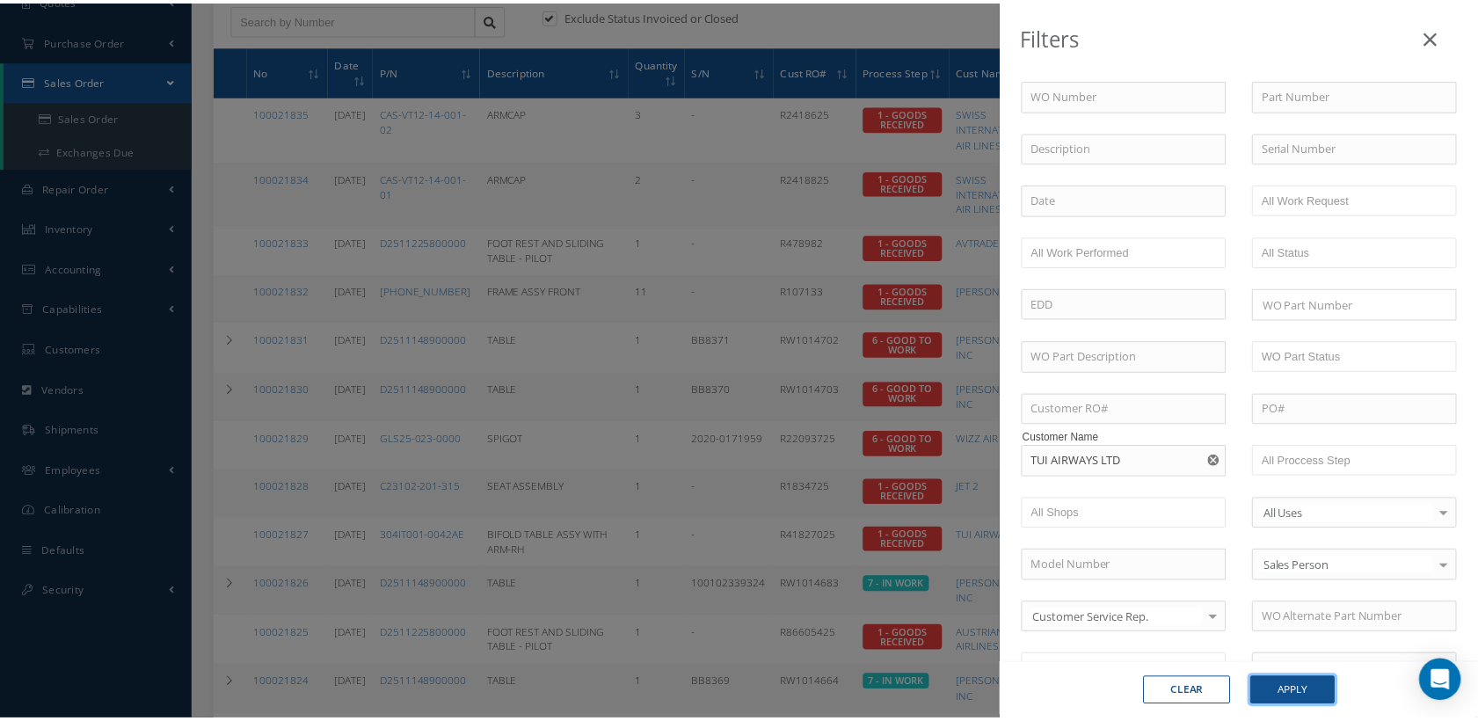
scroll to position [86, 0]
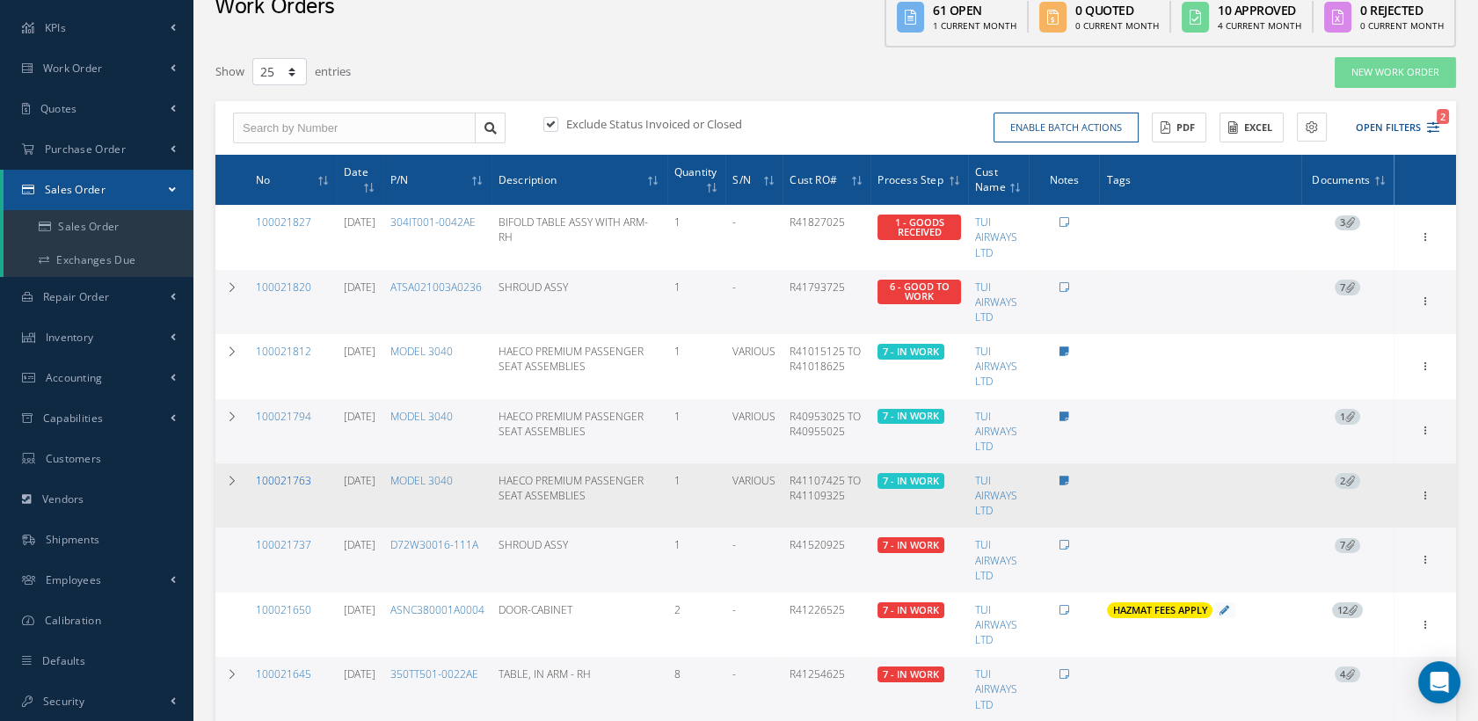
click at [294, 488] on link "100021763" at bounding box center [283, 480] width 55 height 15
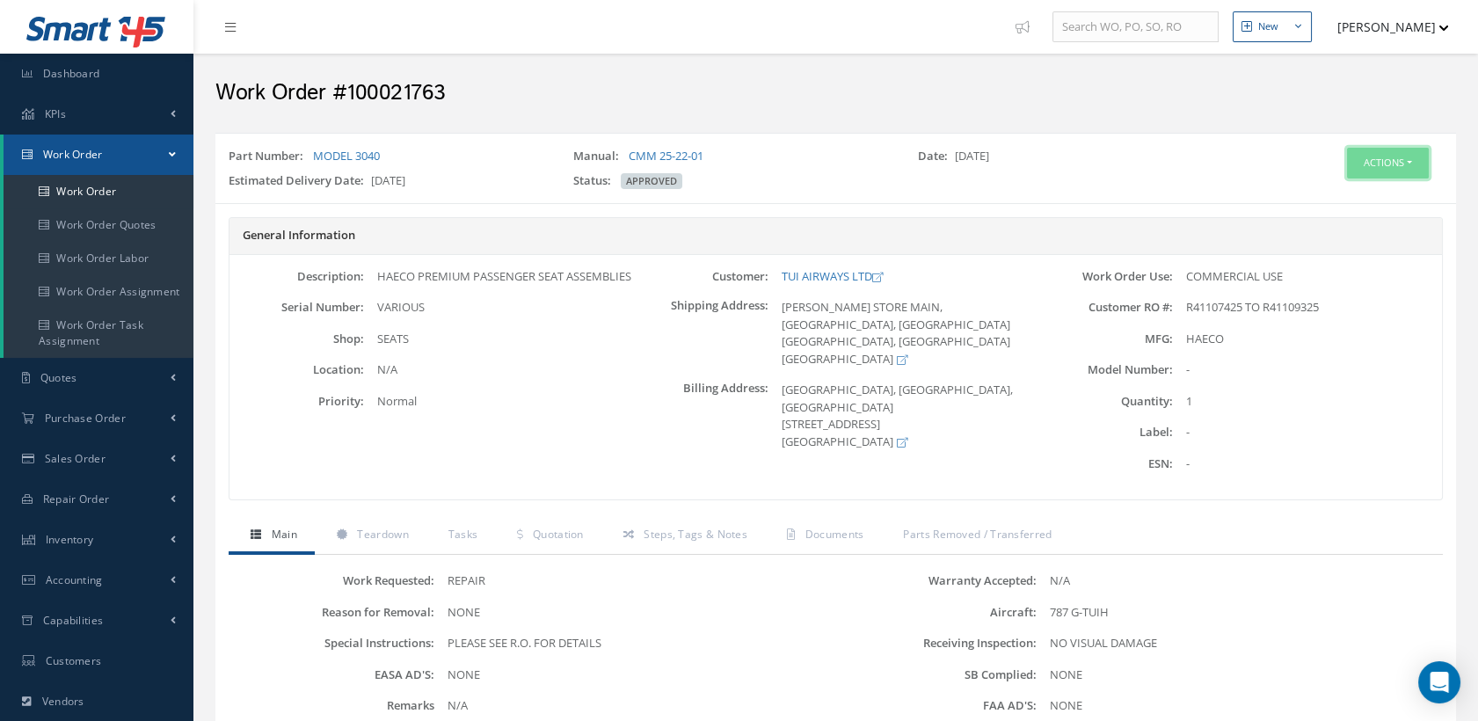
click at [1359, 153] on button "Actions" at bounding box center [1388, 163] width 82 height 31
click at [1334, 191] on link "Edit" at bounding box center [1359, 197] width 141 height 24
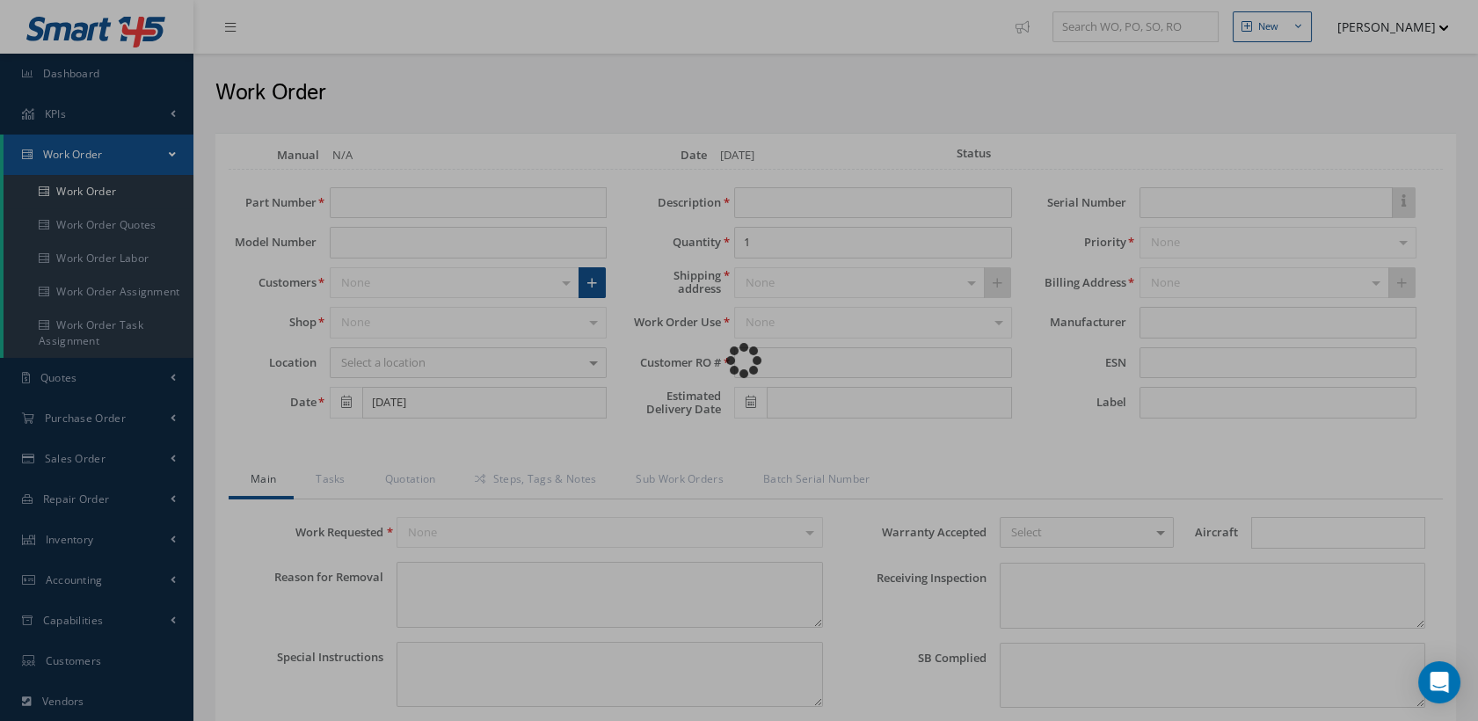
type input "MODEL 3040"
type input "[DATE]"
type input "HAECO PREMIUM PASSENGER SEAT ASSEMBLIES"
type input "R41107425 TO R41109325"
type input "[DATE]"
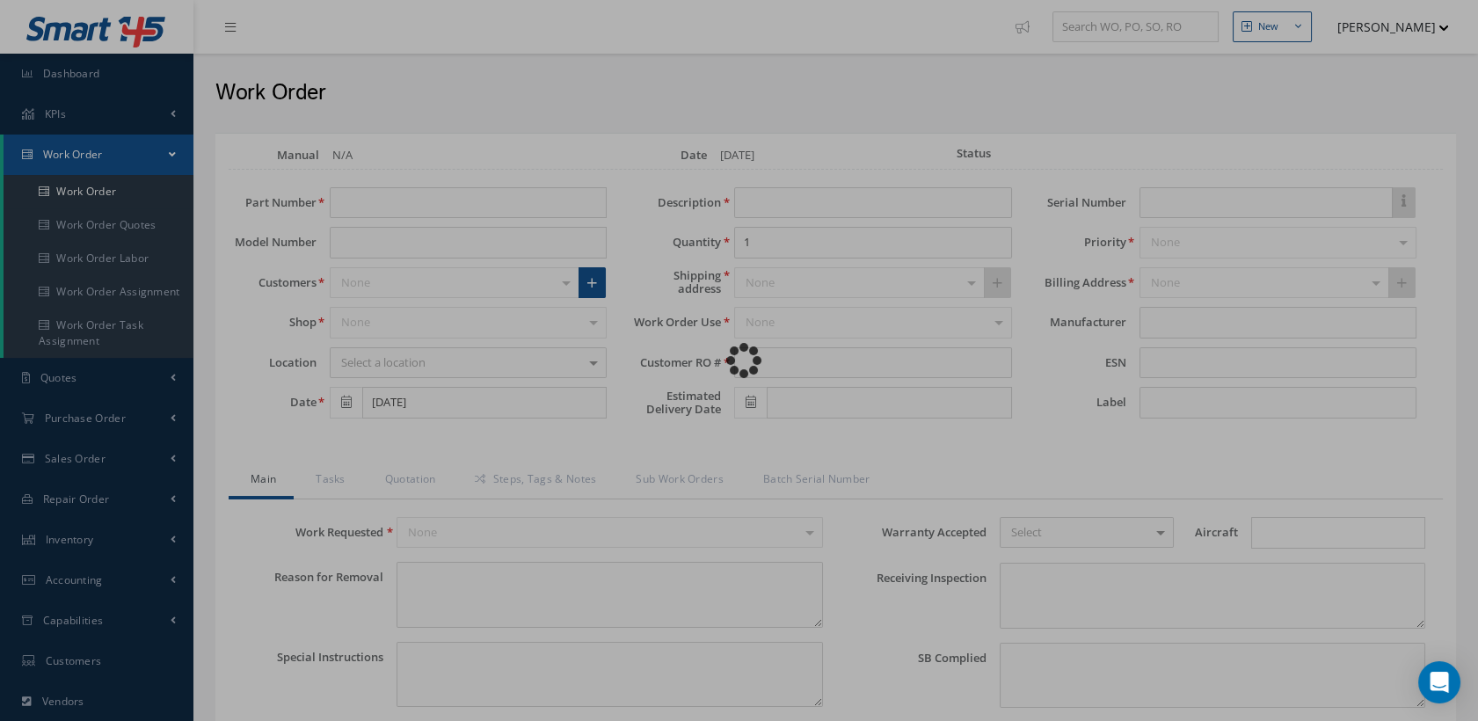
type input "VARIOUS"
type textarea "NONE"
type textarea "PLEASE SEE R.O. FOR DETAILS"
type input "NONE"
type textarea "NO VISUAL DAMAGE"
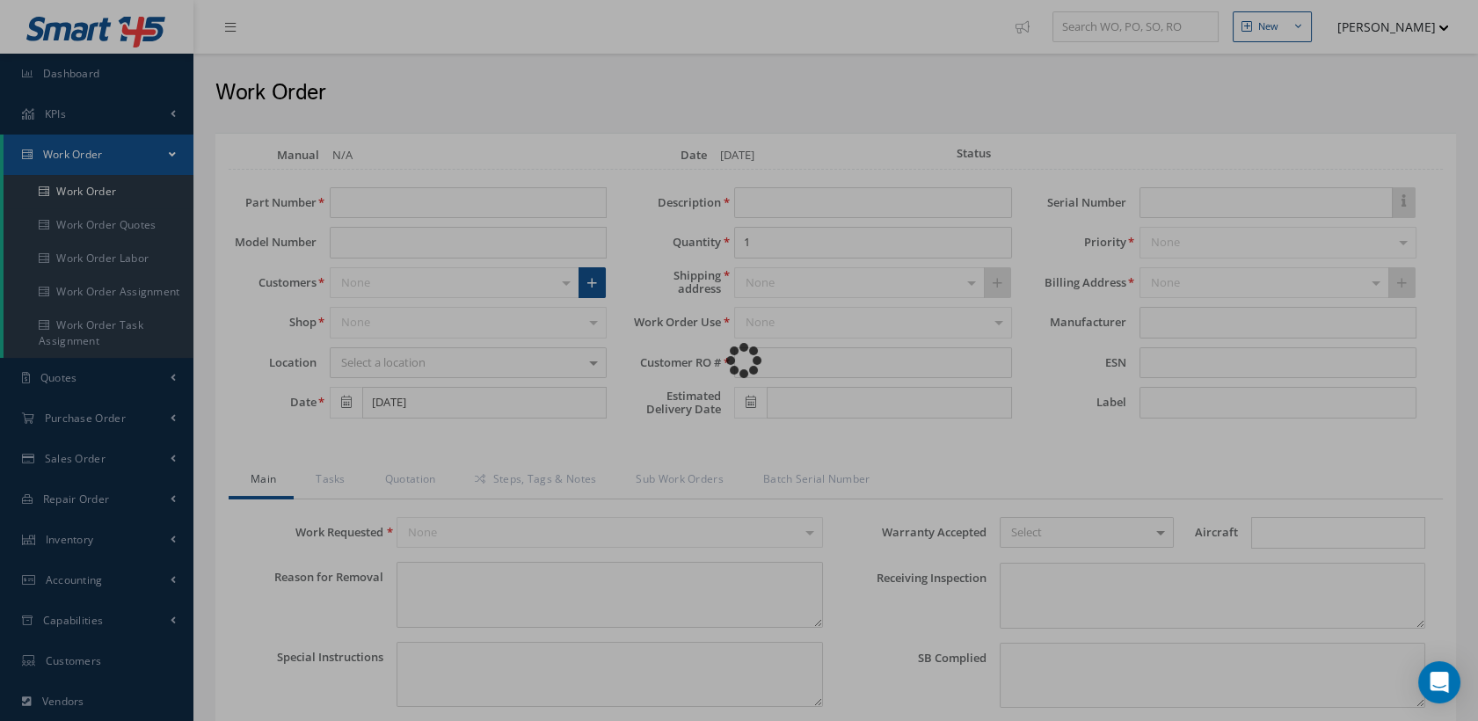
type textarea "NONE"
type input "NONE"
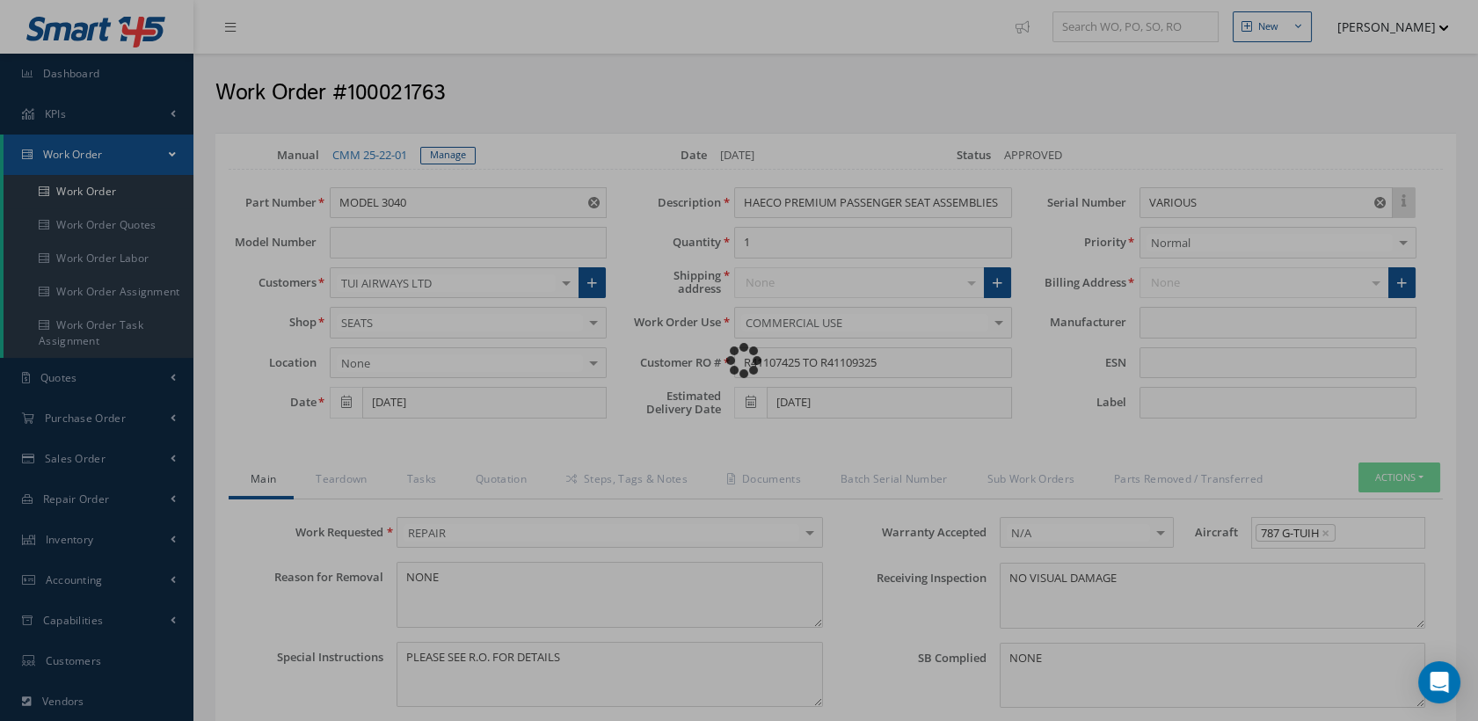
type input "HAECO"
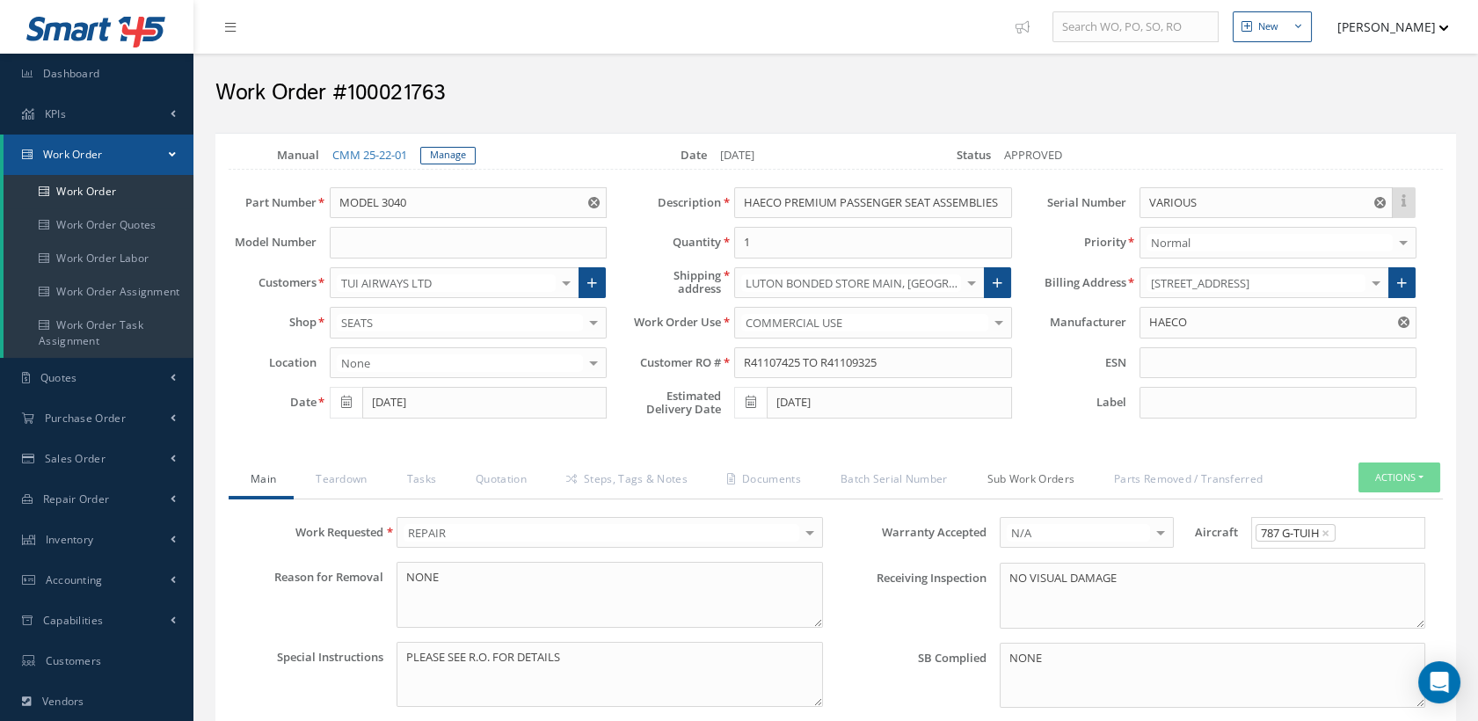
click at [1020, 476] on link "Sub Work Orders" at bounding box center [1028, 480] width 127 height 37
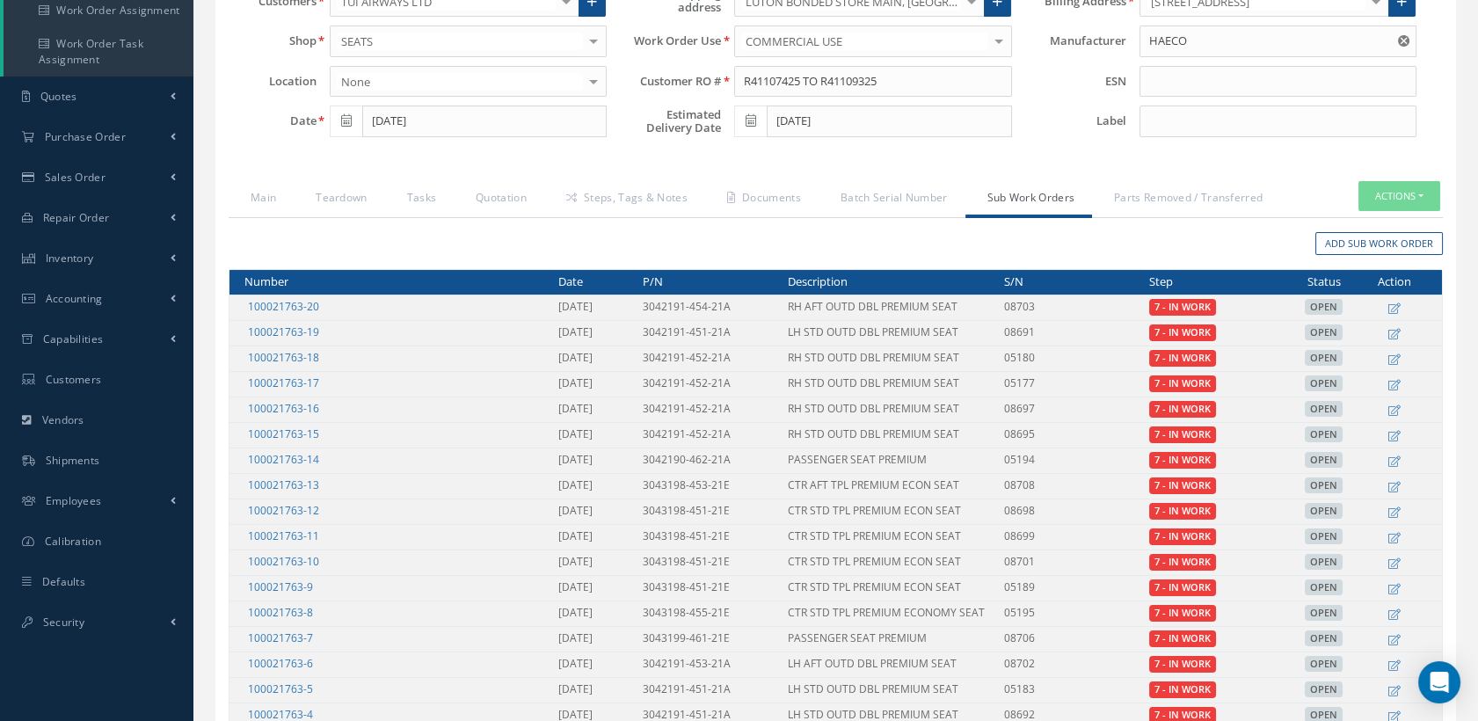
scroll to position [248, 0]
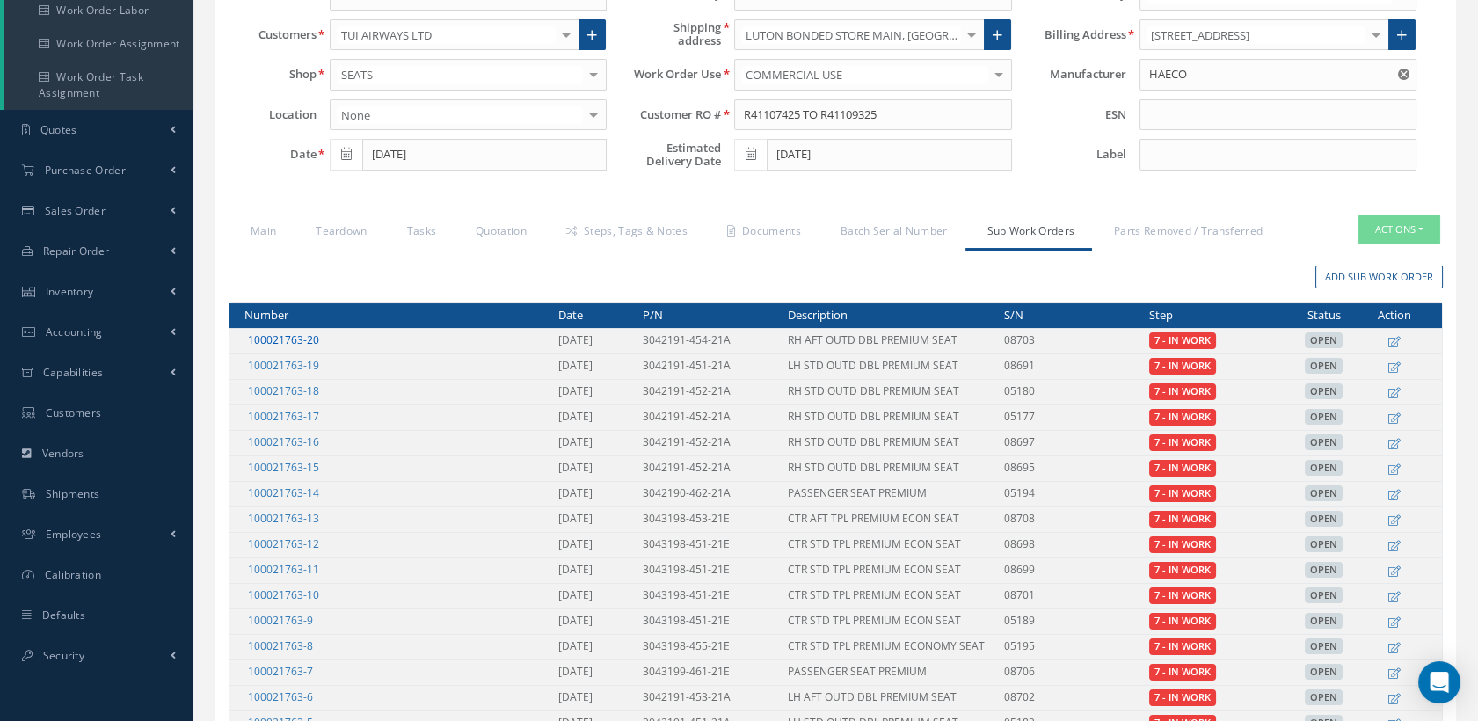
click at [301, 334] on link "100021763-20" at bounding box center [283, 339] width 71 height 15
click at [348, 233] on link "Teardown" at bounding box center [339, 232] width 91 height 37
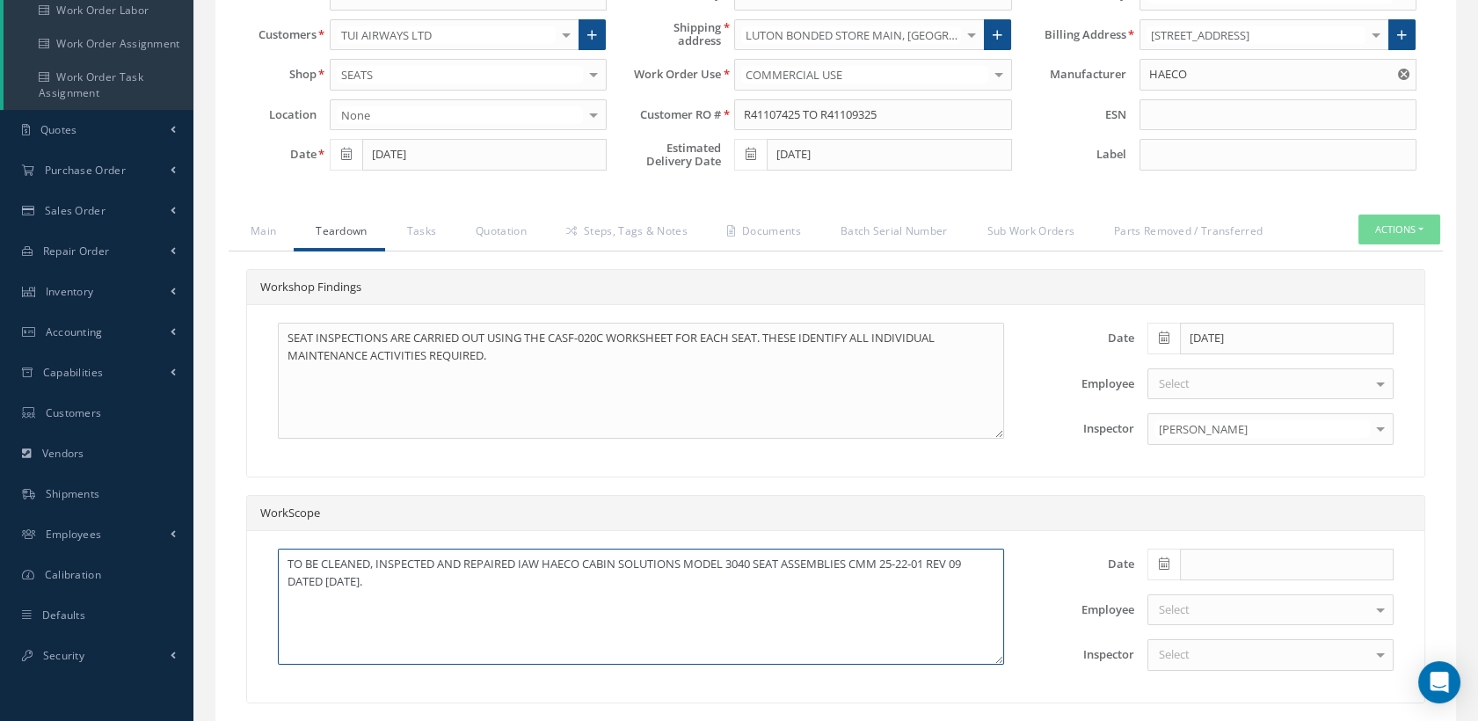
drag, startPoint x: 449, startPoint y: 576, endPoint x: 324, endPoint y: 557, distance: 126.2
click at [324, 557] on textarea "TO BE CLEANED, INSPECTED AND REPAIRED IAW HAECO CABIN SOLUTIONS MODEL 3040 SEAT…" at bounding box center [641, 607] width 726 height 116
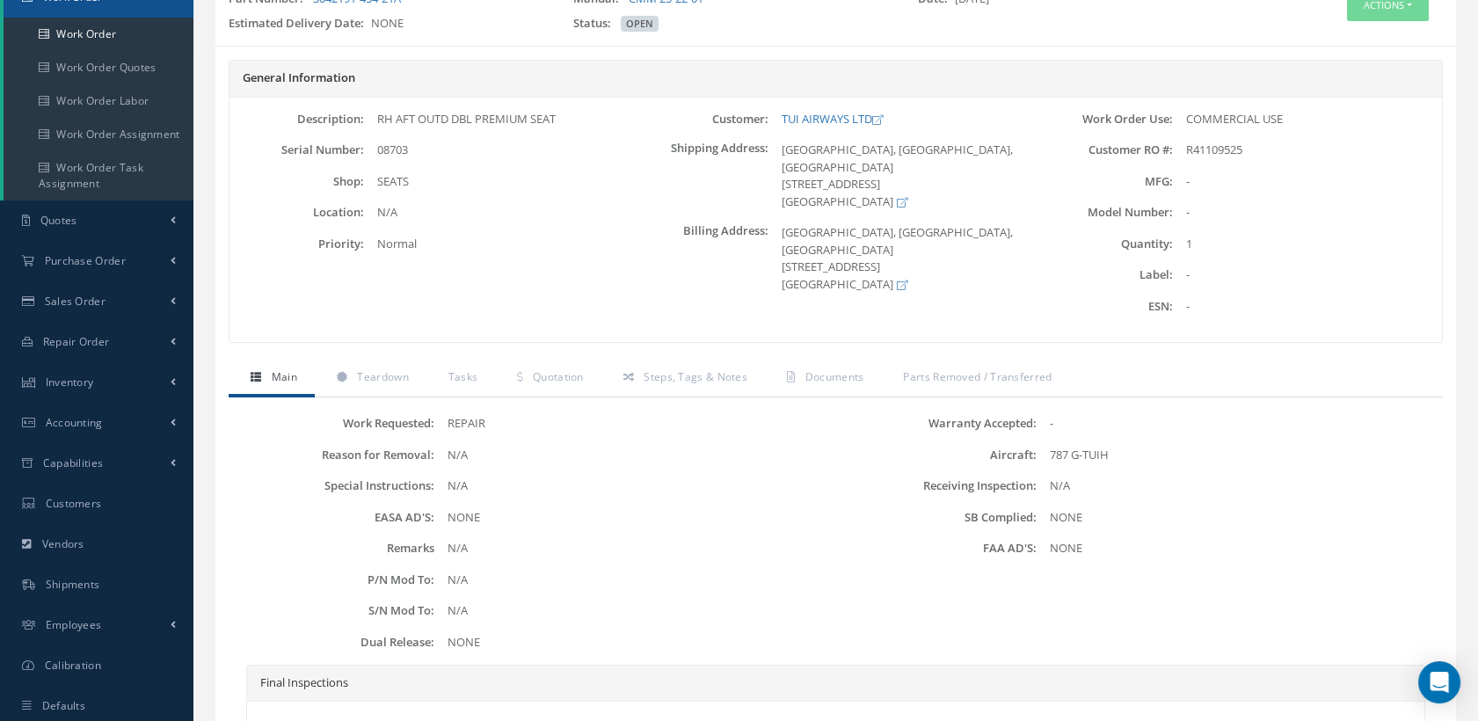
scroll to position [324, 0]
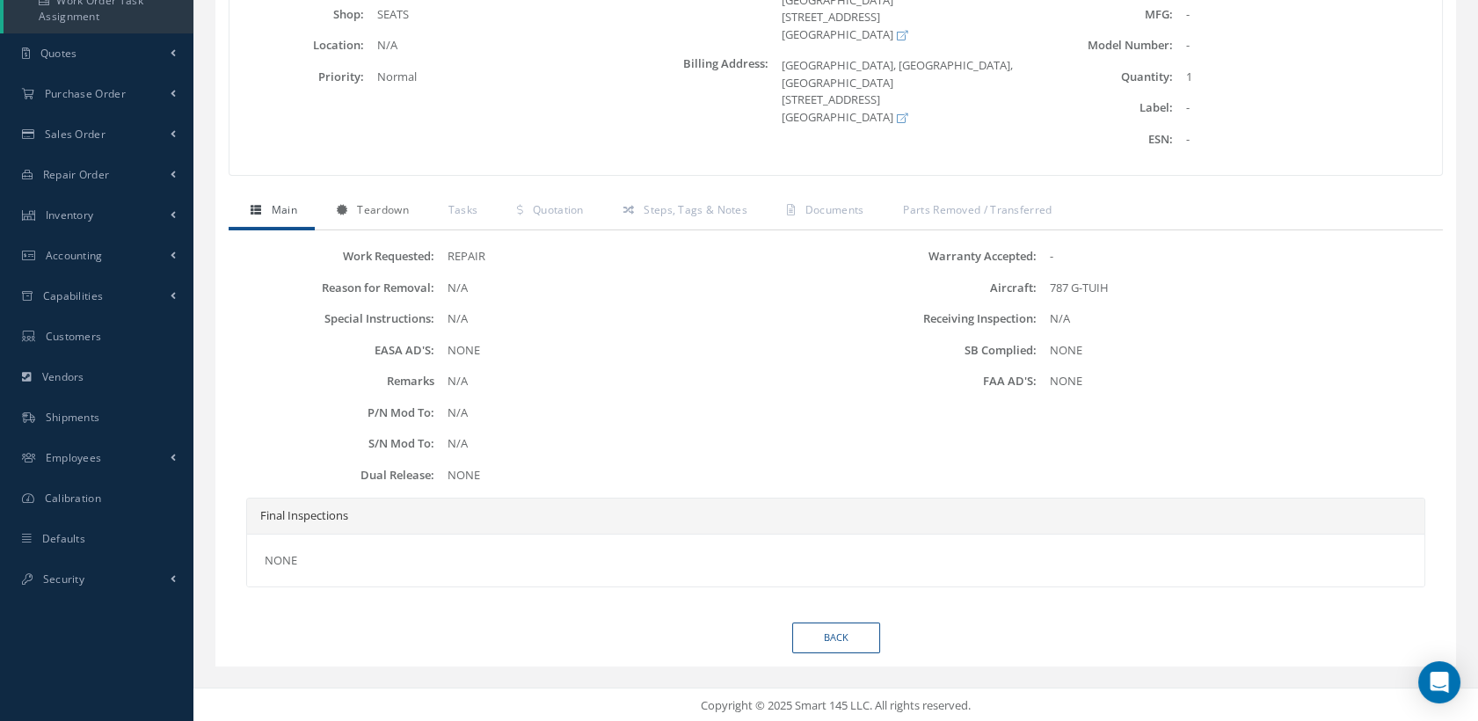
click at [394, 205] on span "Teardown" at bounding box center [382, 209] width 51 height 15
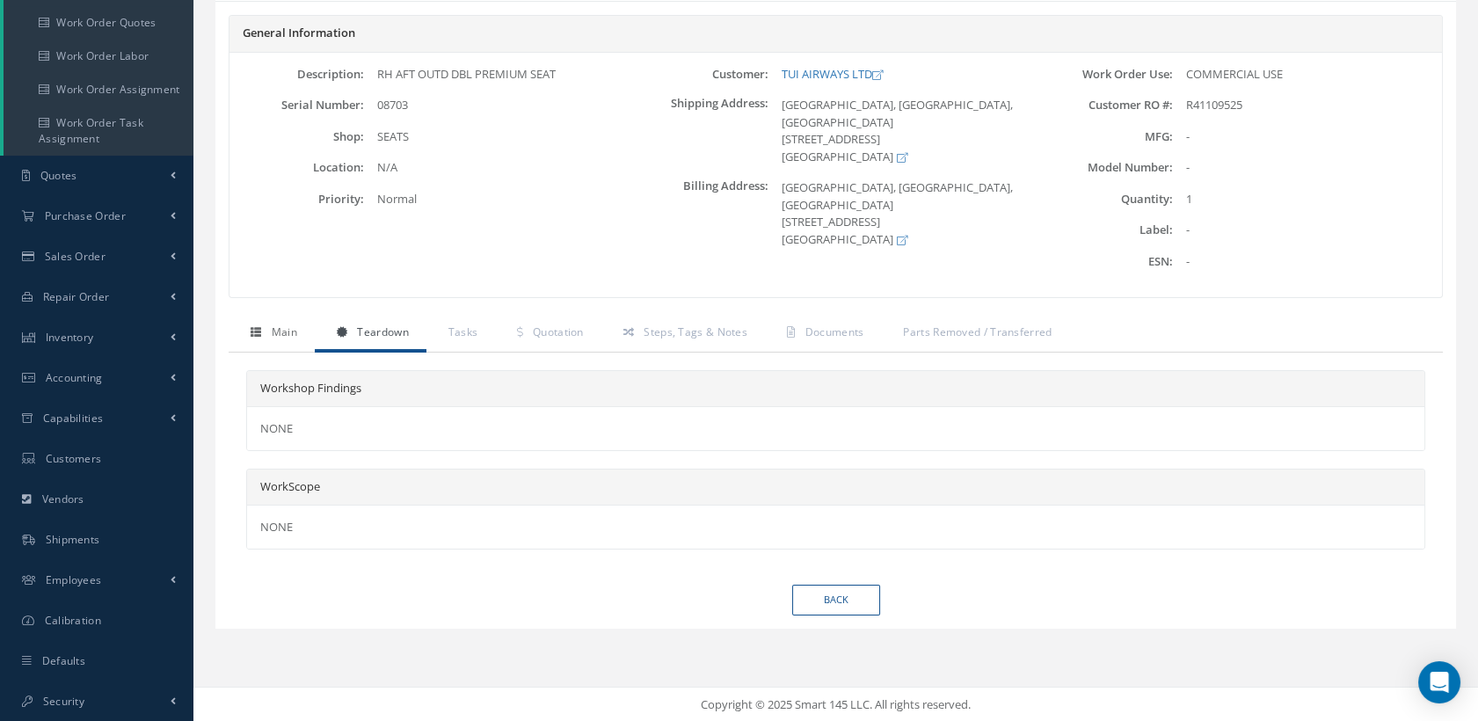
click at [267, 331] on link "Main" at bounding box center [272, 334] width 86 height 37
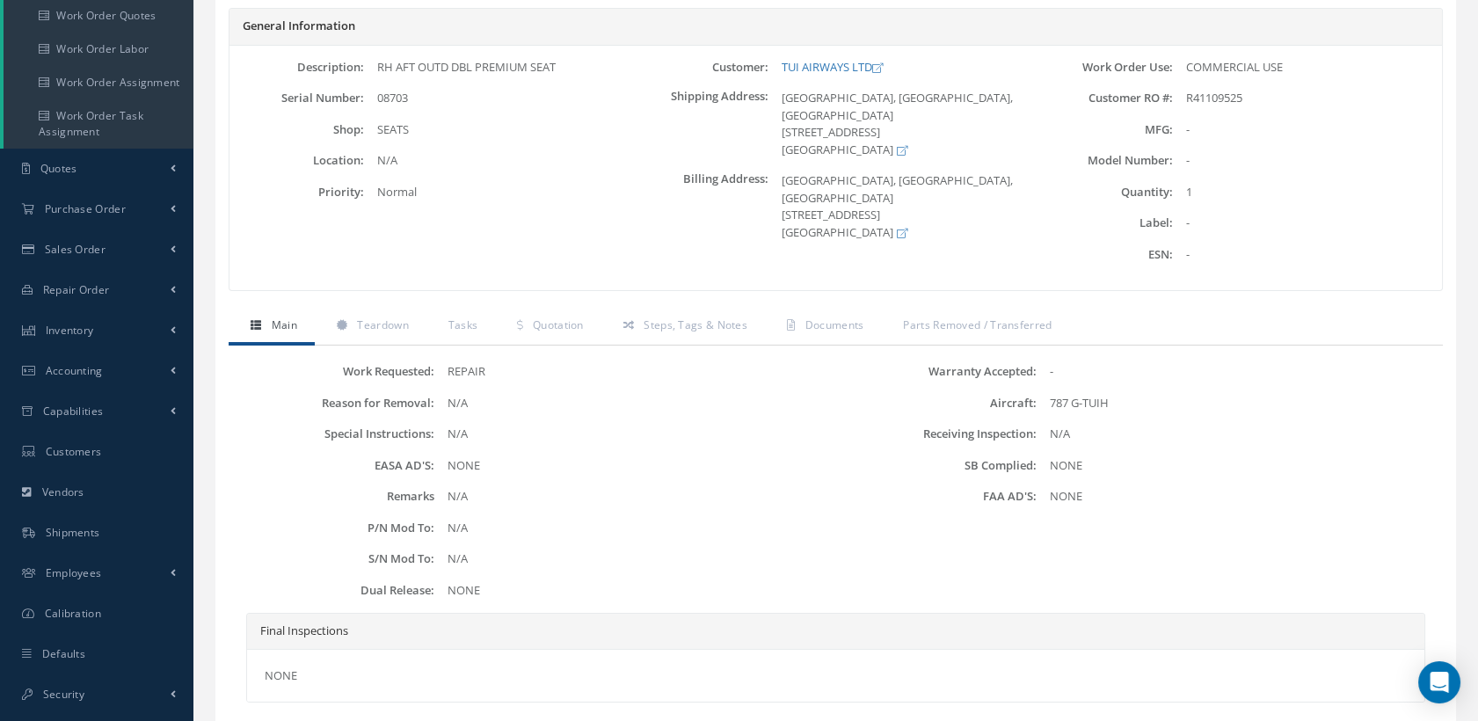
scroll to position [0, 0]
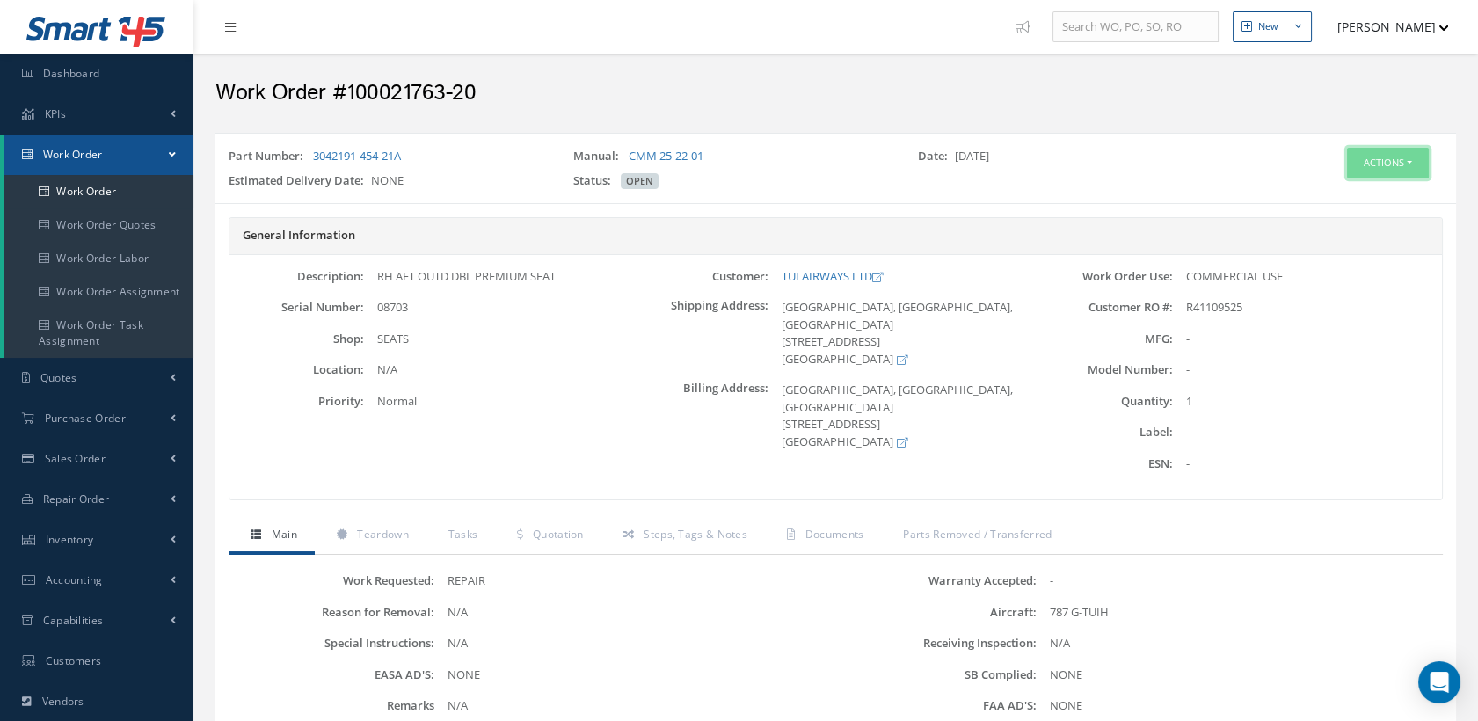
click at [1381, 153] on button "Actions" at bounding box center [1388, 163] width 82 height 31
click at [1301, 186] on link "Edit" at bounding box center [1359, 197] width 141 height 24
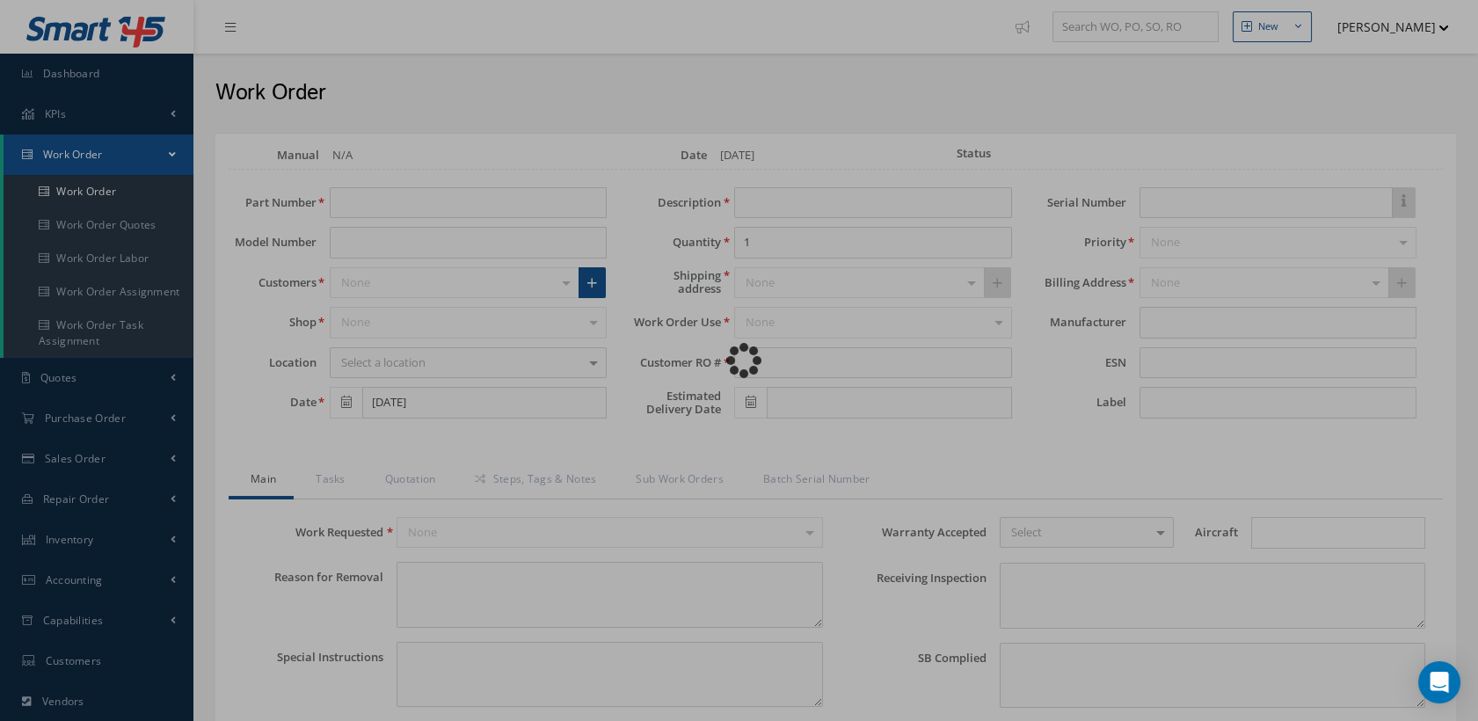
type input "3042191-454-21A"
type input "[DATE]"
type input "RH AFT OUTD DBL PREMIUM SEAT"
type input "R41109525"
type input "08703"
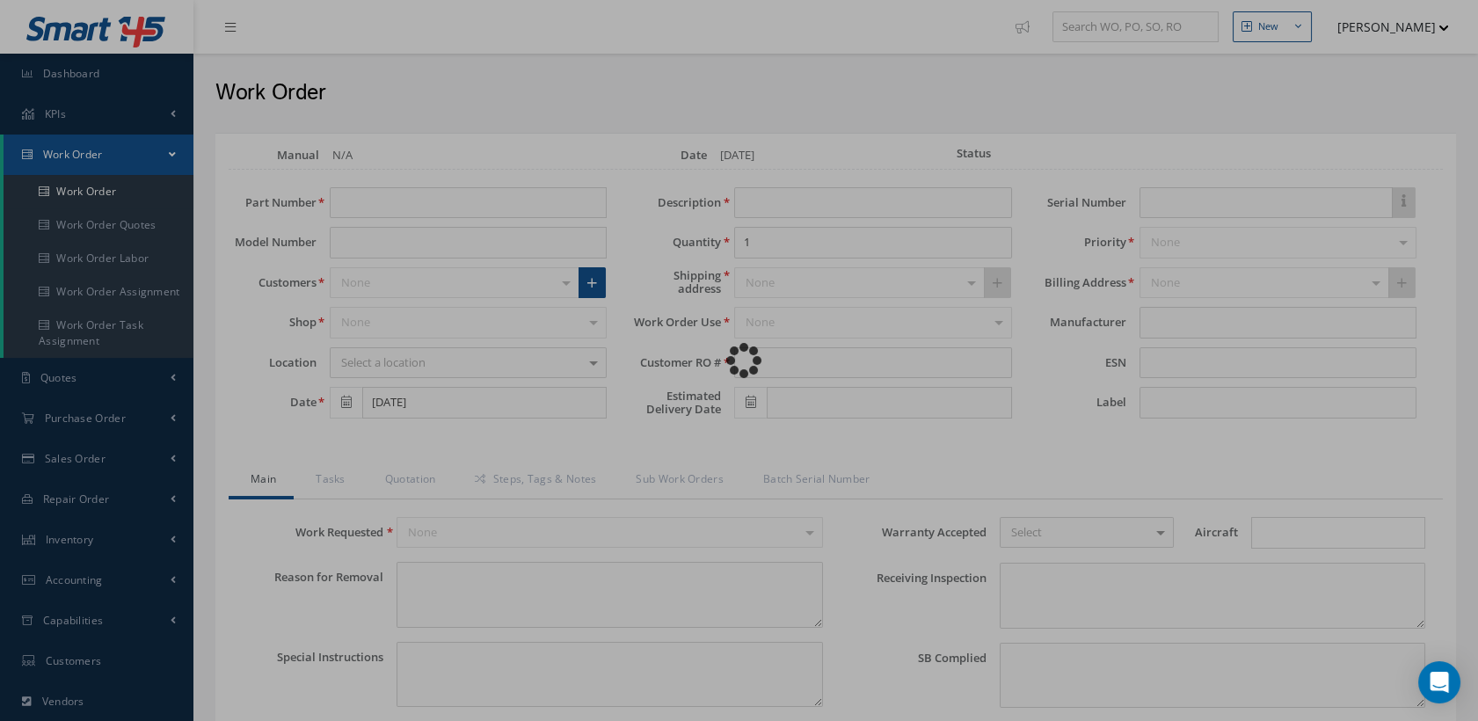
type input "NONE"
type textarea "NONE"
type input "NONE"
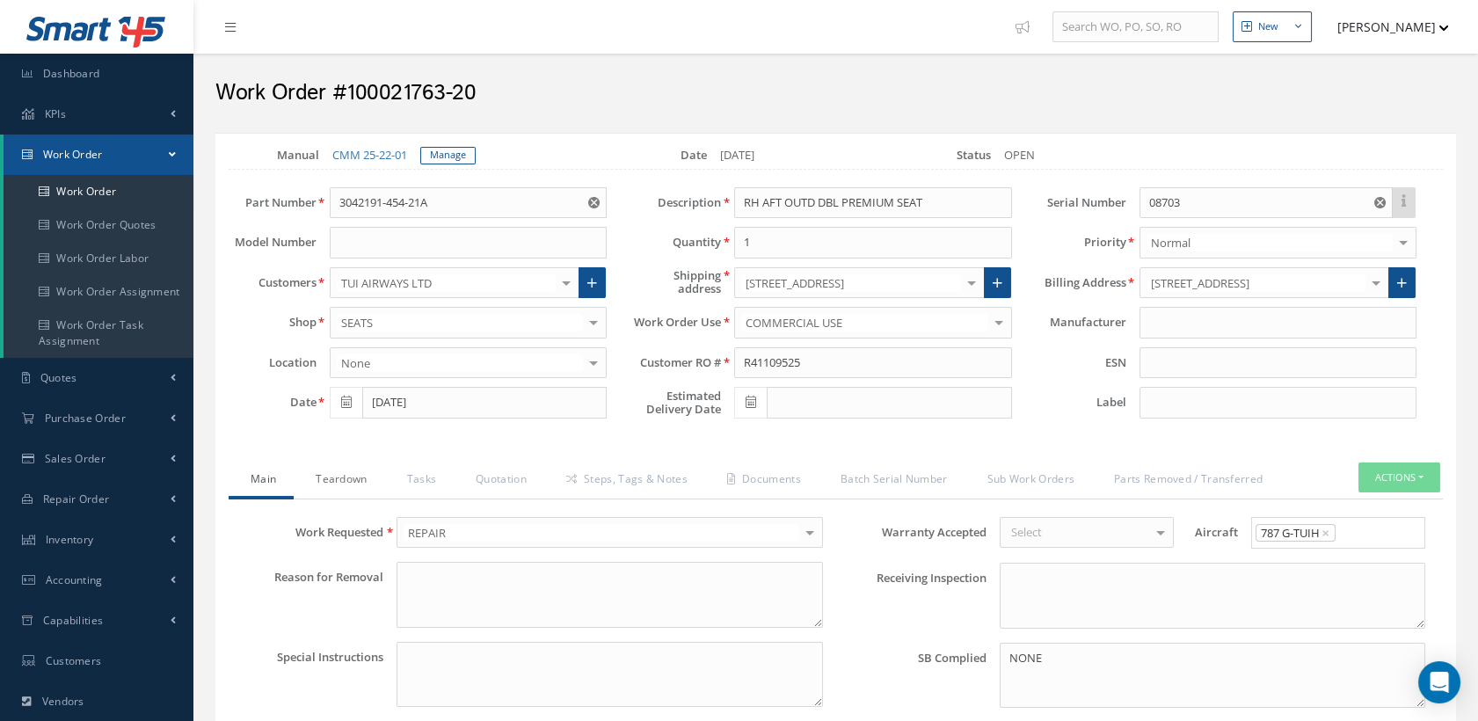
click at [352, 478] on link "Teardown" at bounding box center [339, 480] width 91 height 37
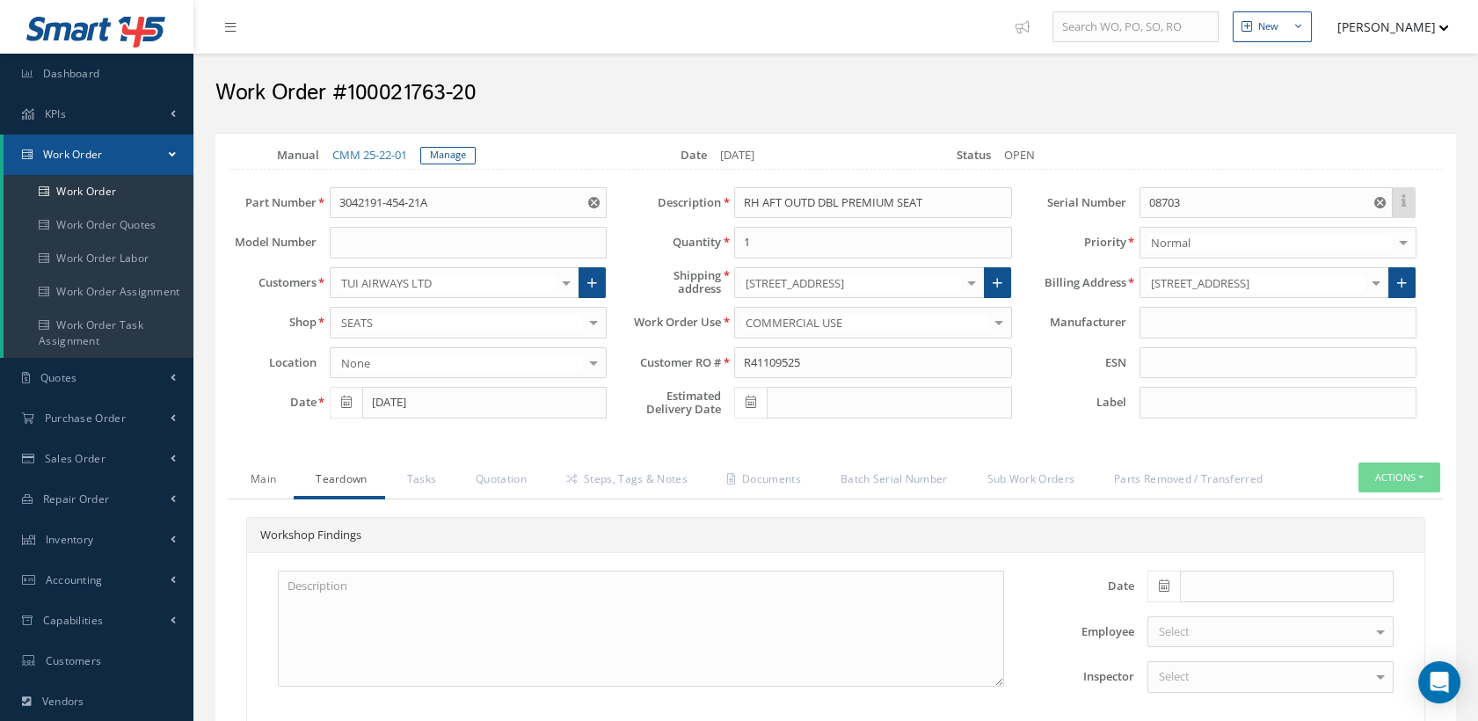
click at [275, 481] on link "Main" at bounding box center [261, 480] width 65 height 37
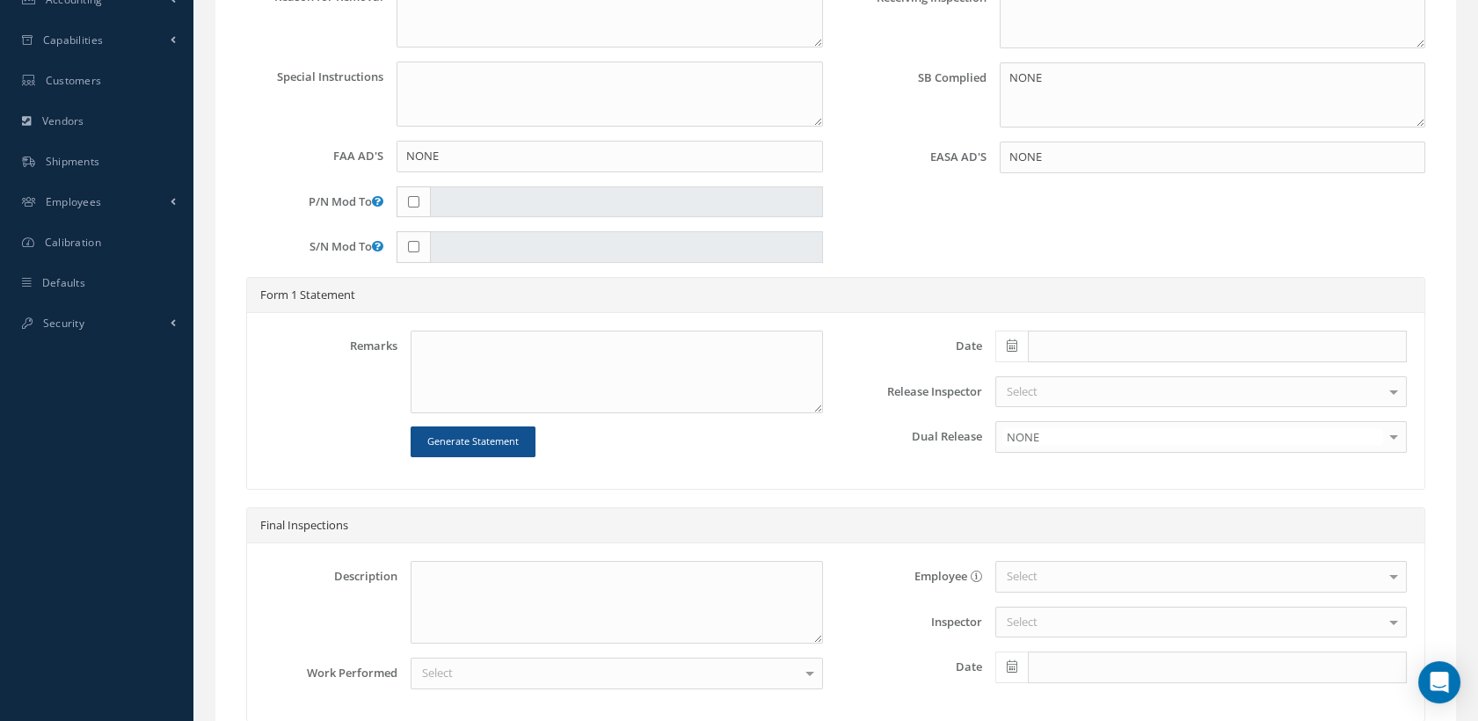
scroll to position [585, 0]
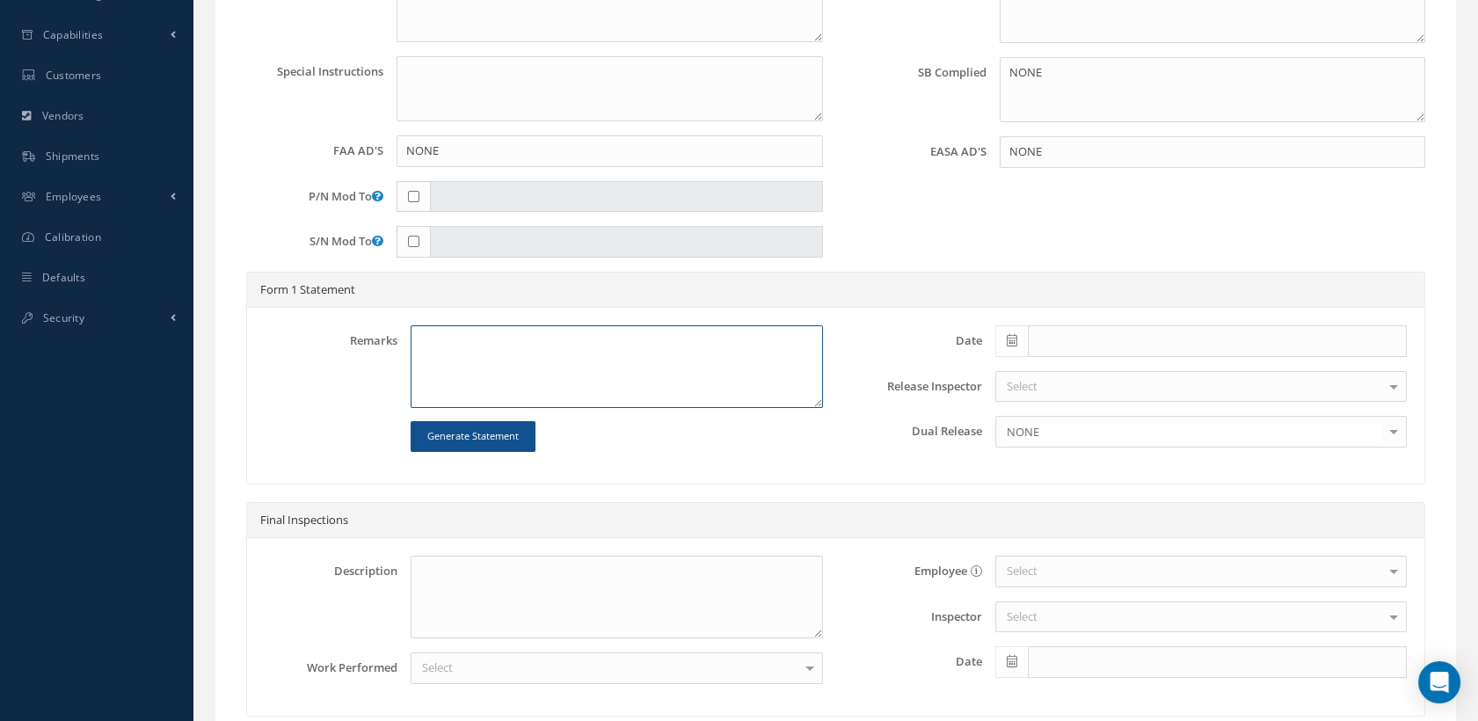
click at [452, 343] on textarea at bounding box center [616, 366] width 411 height 83
paste textarea "CLEANED, INSPECTED AND REPAIRED IAW HAECO CABIN SOLUTIONS MODEL 3040 SEAT ASSEM…"
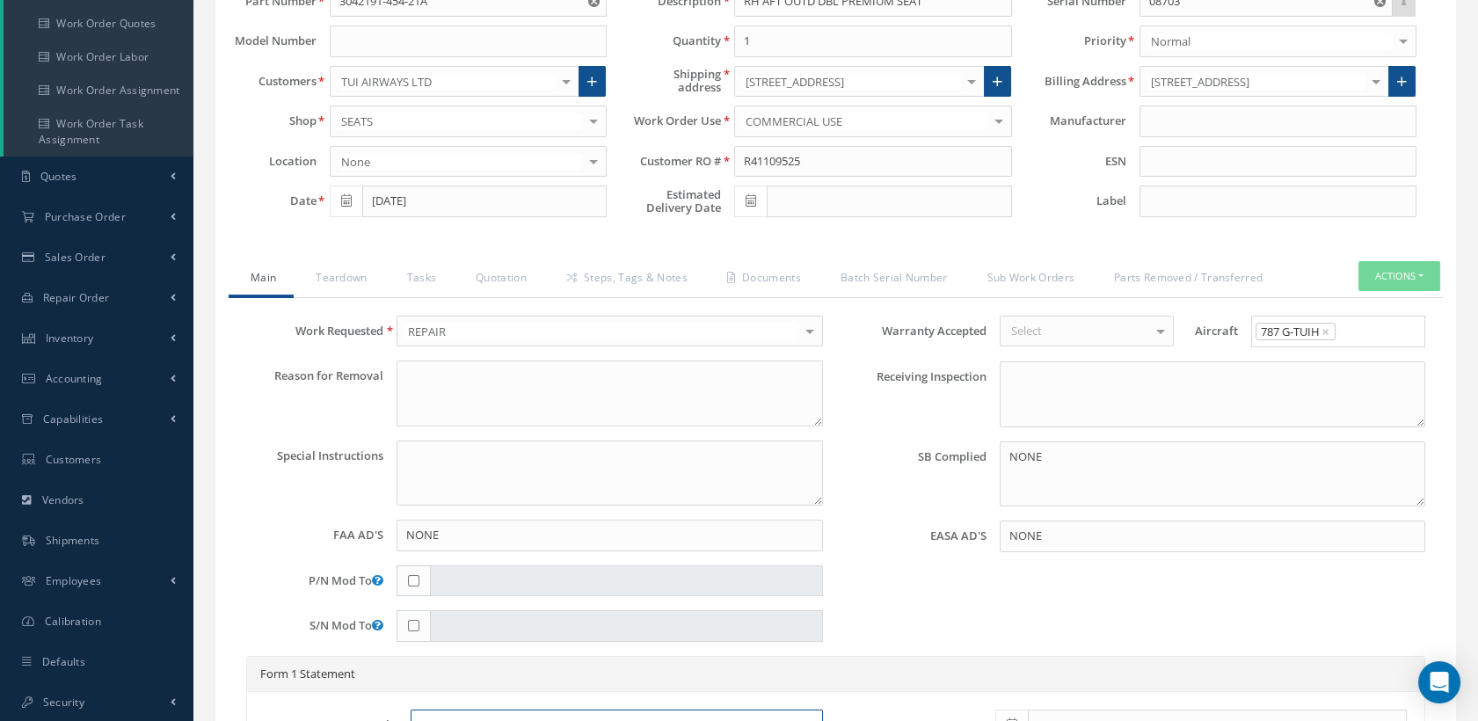
scroll to position [98, 0]
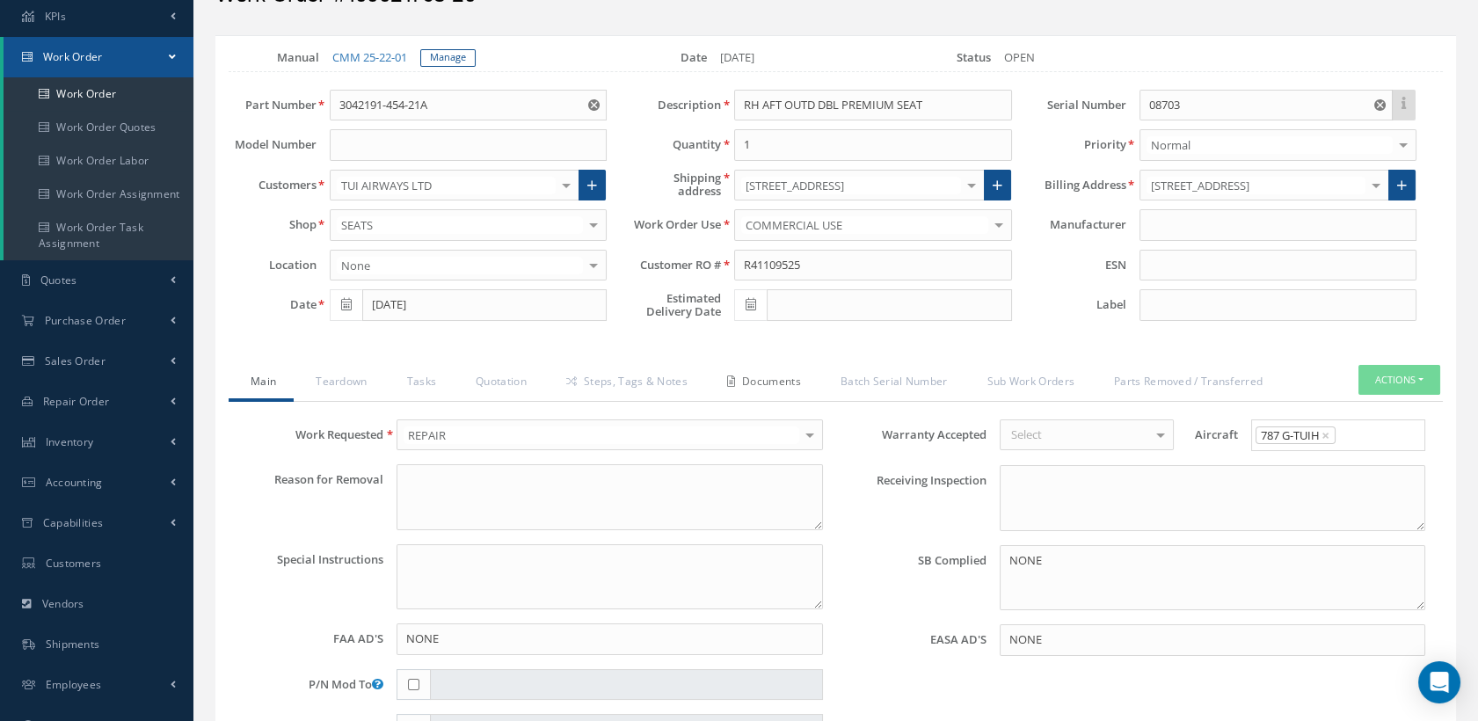
click at [762, 381] on link "Documents" at bounding box center [761, 383] width 113 height 37
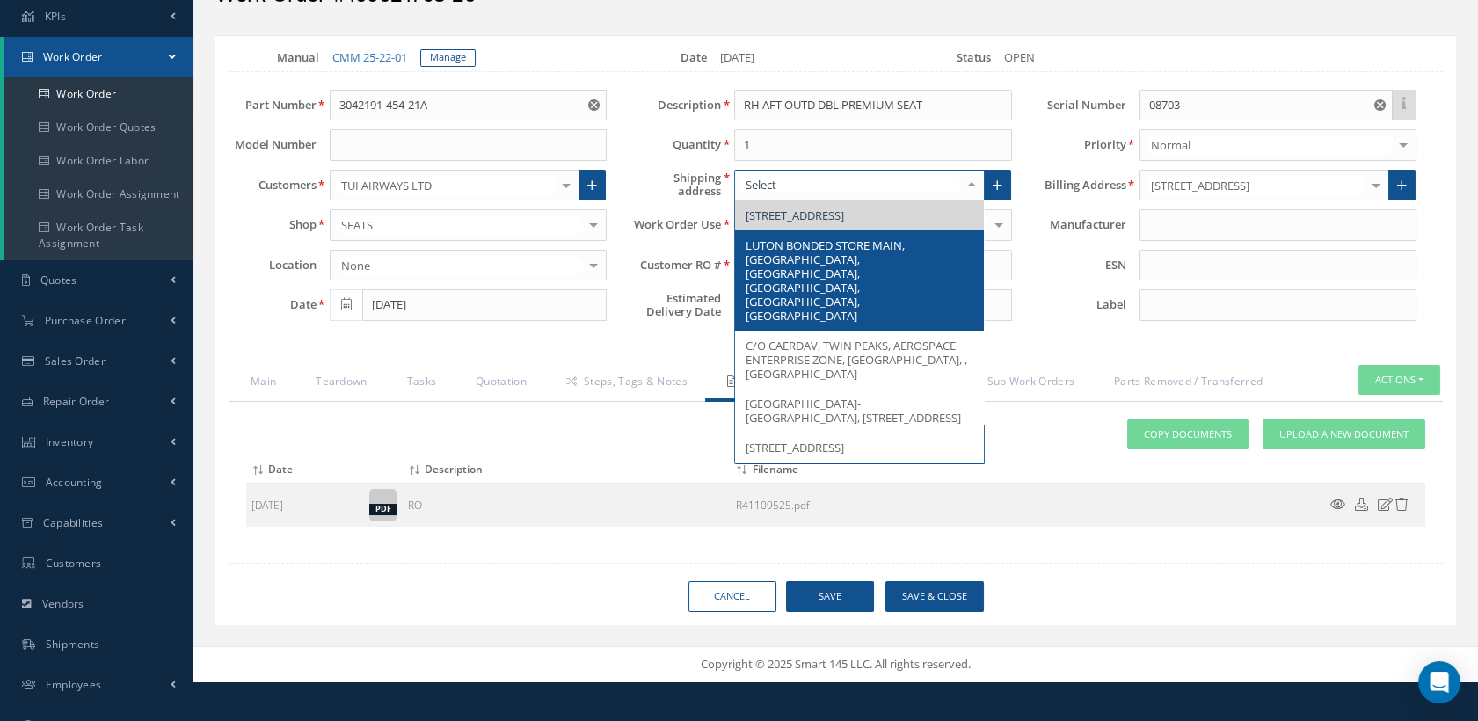
click at [831, 312] on span "LUTON BONDED STORE MAIN, PERCIVAL WAY, LONDON LUTON AIRPORT, LUTON, BEDFORDSHIR…" at bounding box center [824, 280] width 159 height 86
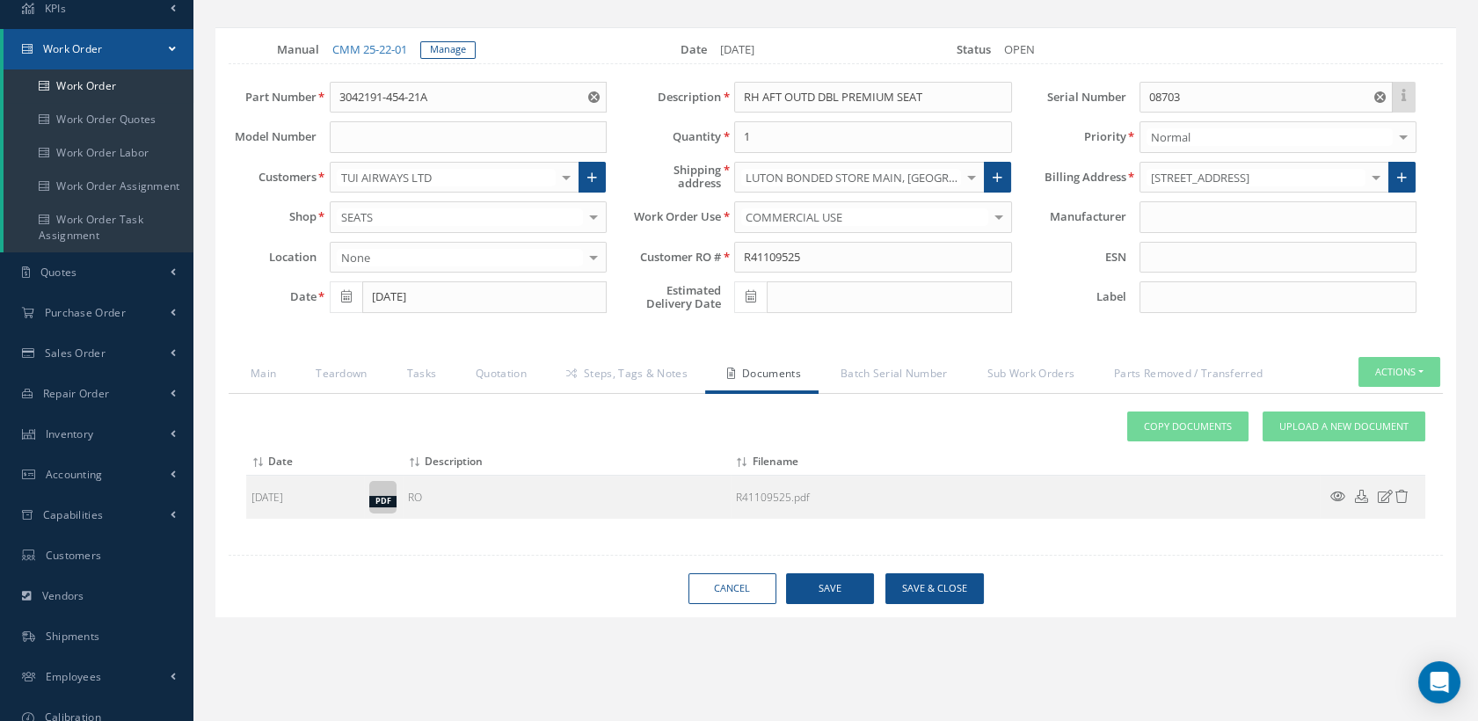
scroll to position [105, 0]
click at [258, 366] on link "Main" at bounding box center [261, 376] width 65 height 37
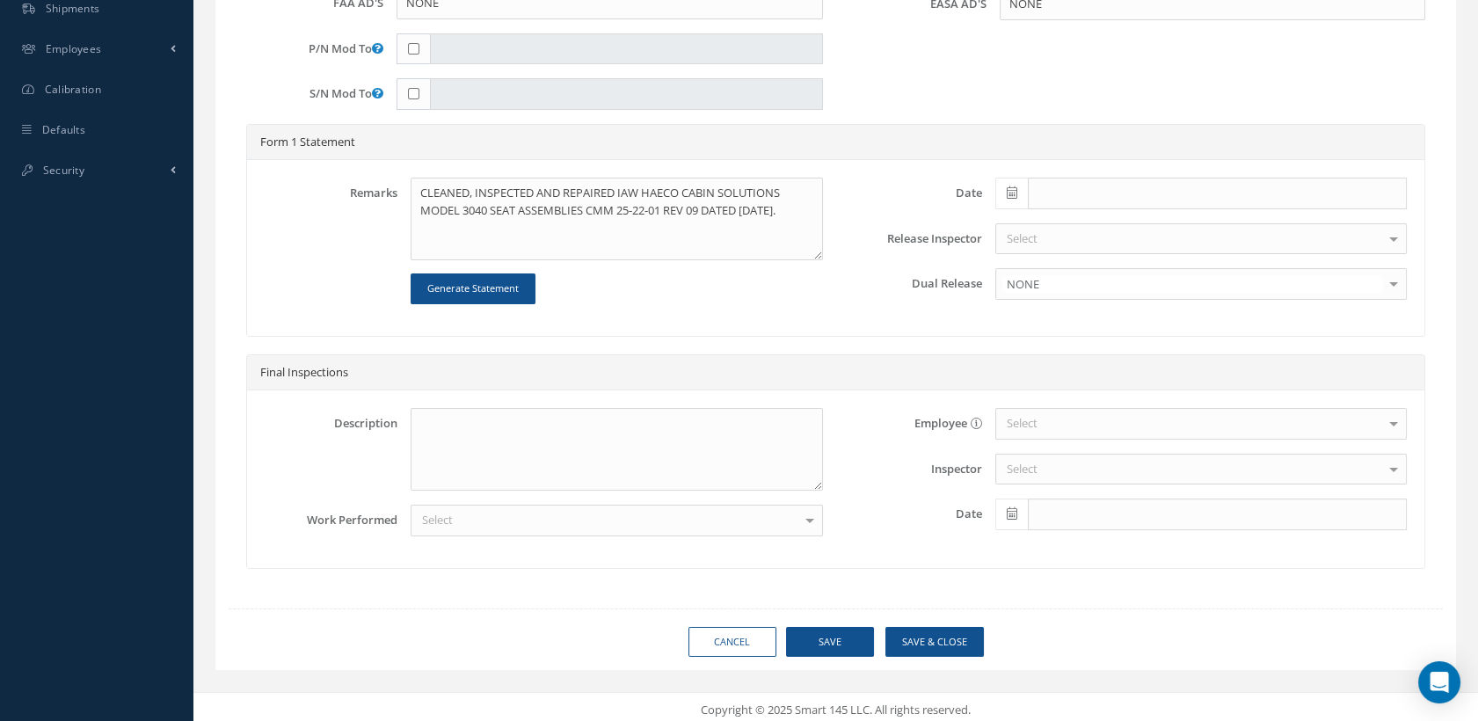
scroll to position [734, 0]
click at [828, 626] on button "Save" at bounding box center [830, 641] width 88 height 31
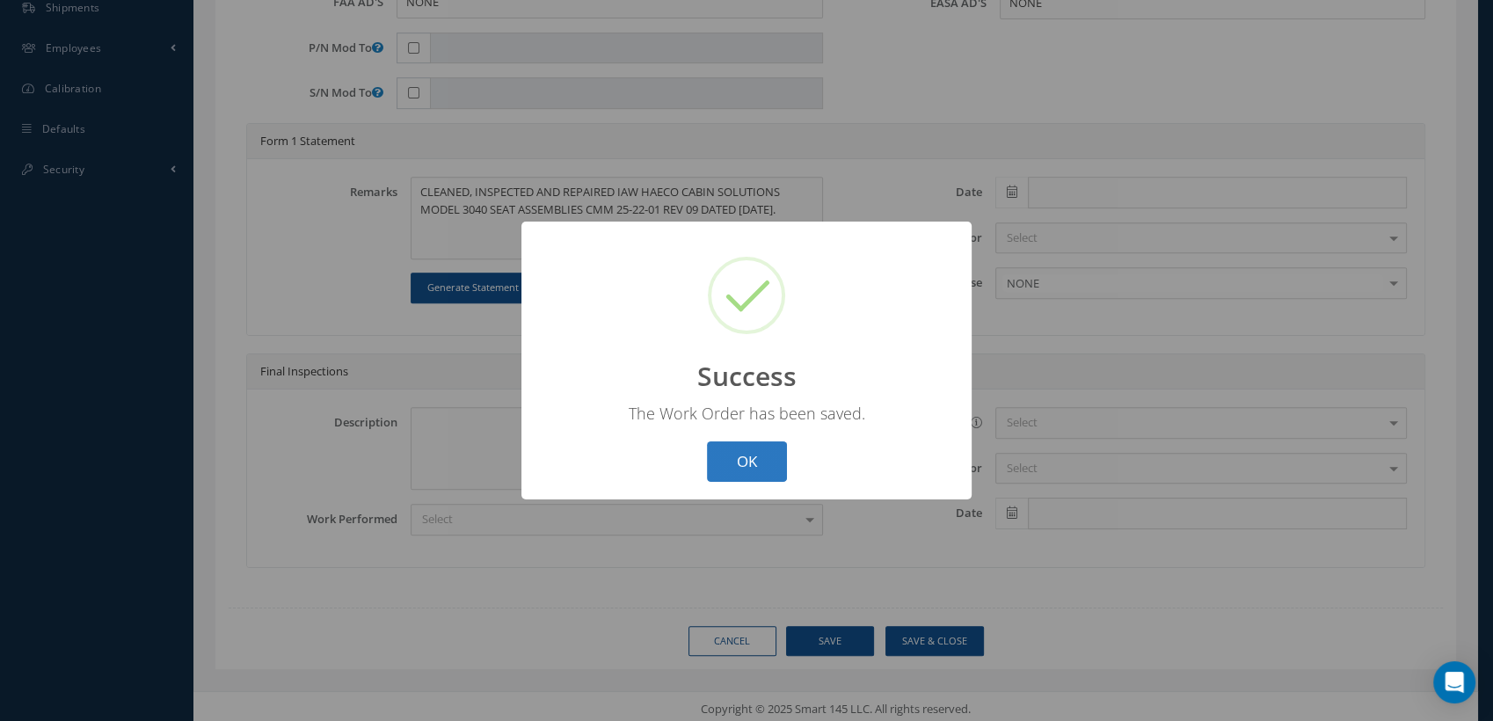
click at [744, 469] on button "OK" at bounding box center [747, 461] width 80 height 41
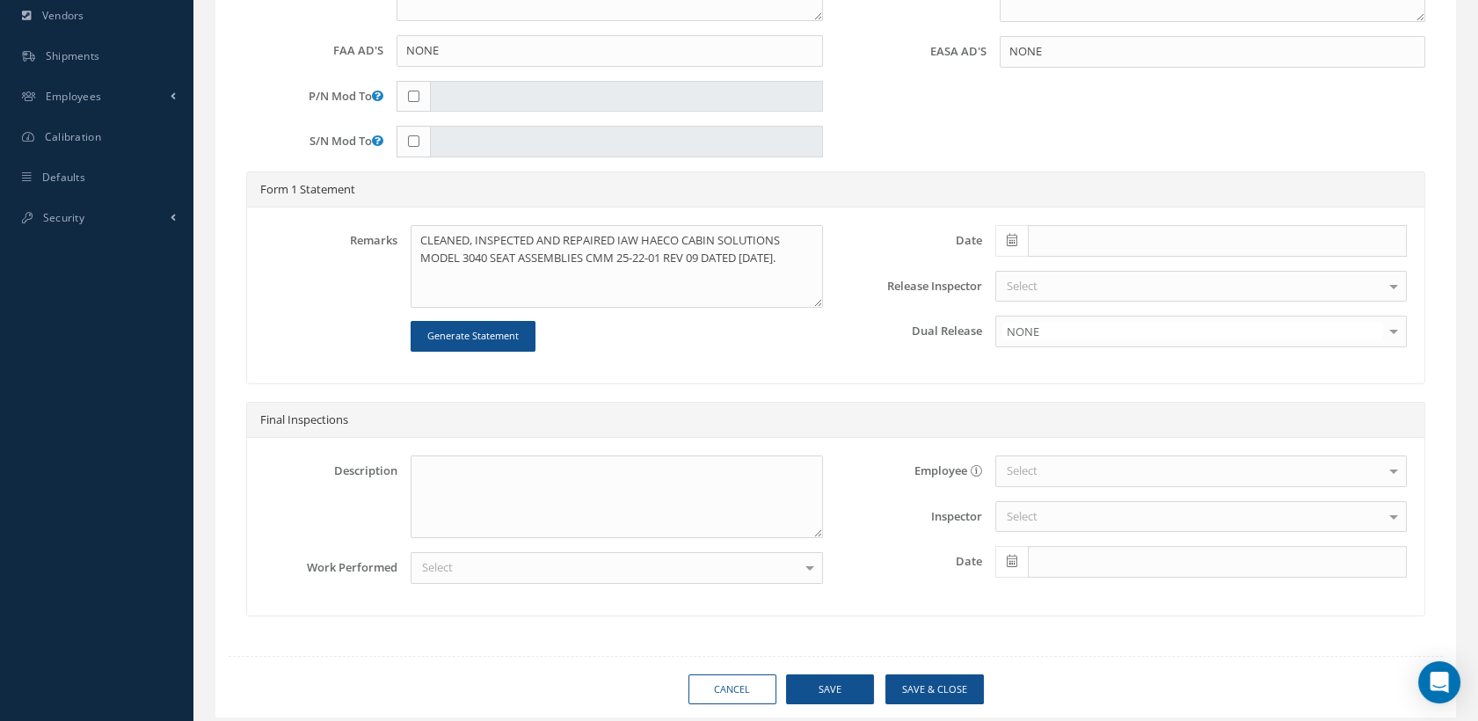
scroll to position [636, 0]
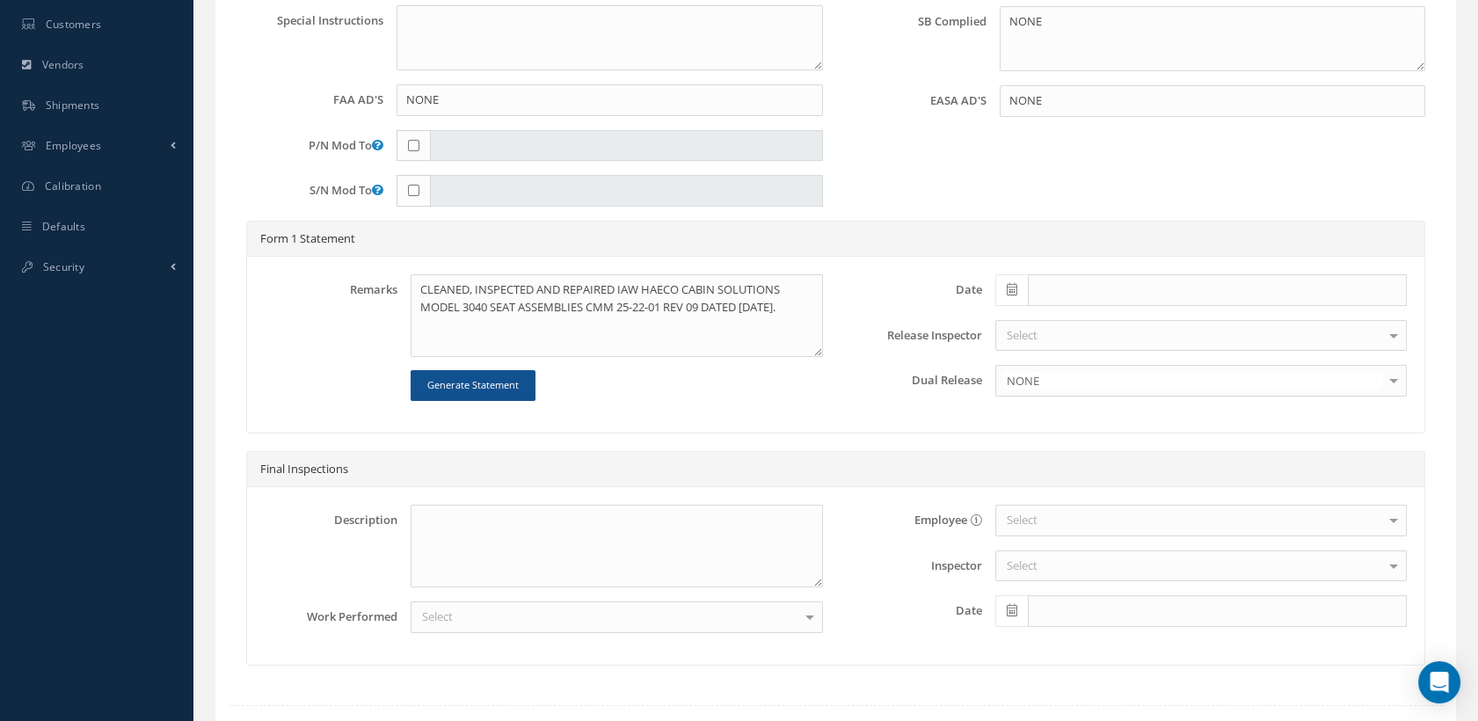
click at [447, 624] on div "Select" at bounding box center [616, 617] width 411 height 32
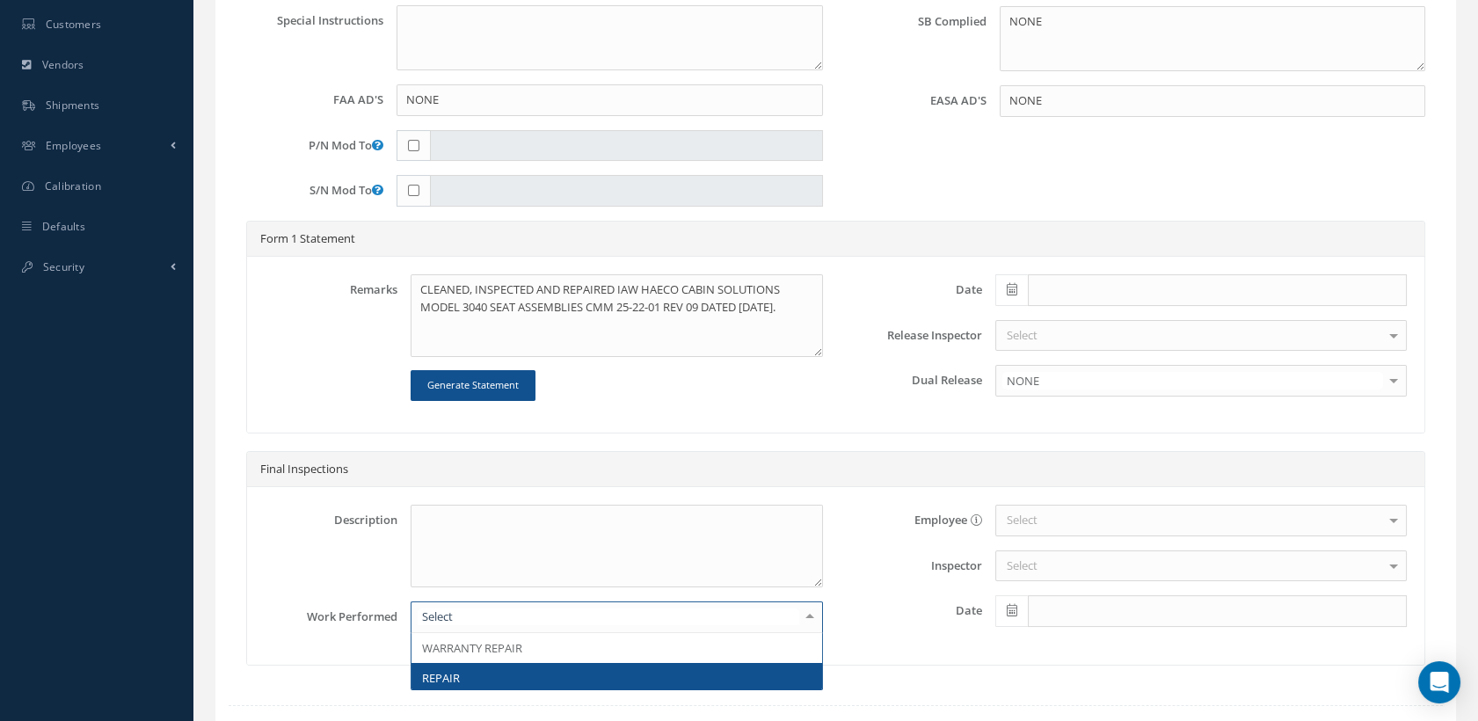
click at [447, 663] on span "REPAIR" at bounding box center [616, 678] width 410 height 30
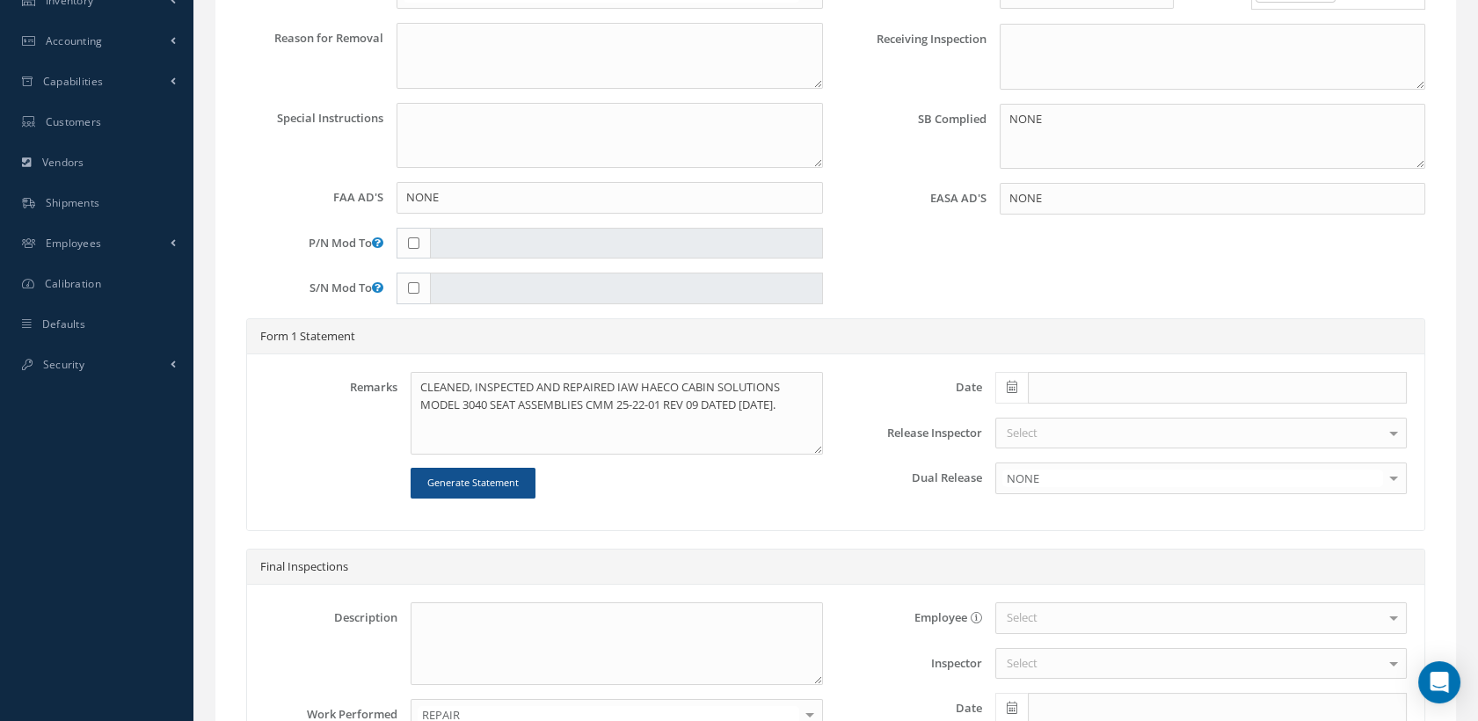
scroll to position [441, 0]
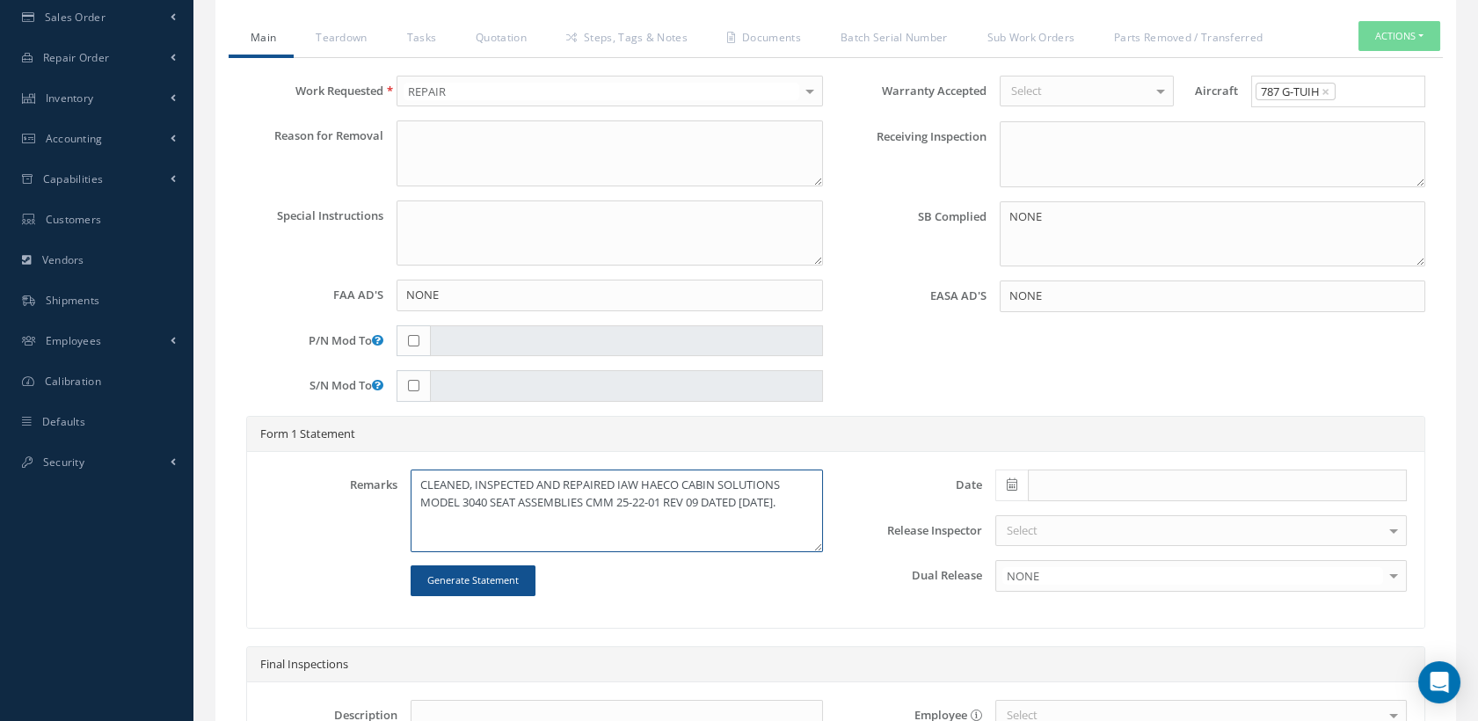
drag, startPoint x: 539, startPoint y: 517, endPoint x: 404, endPoint y: 483, distance: 138.6
click at [404, 483] on div "CLEANED, INSPECTED AND REPAIRED IAW HAECO CABIN SOLUTIONS MODEL 3040 SEAT ASSEM…" at bounding box center [616, 532] width 438 height 127
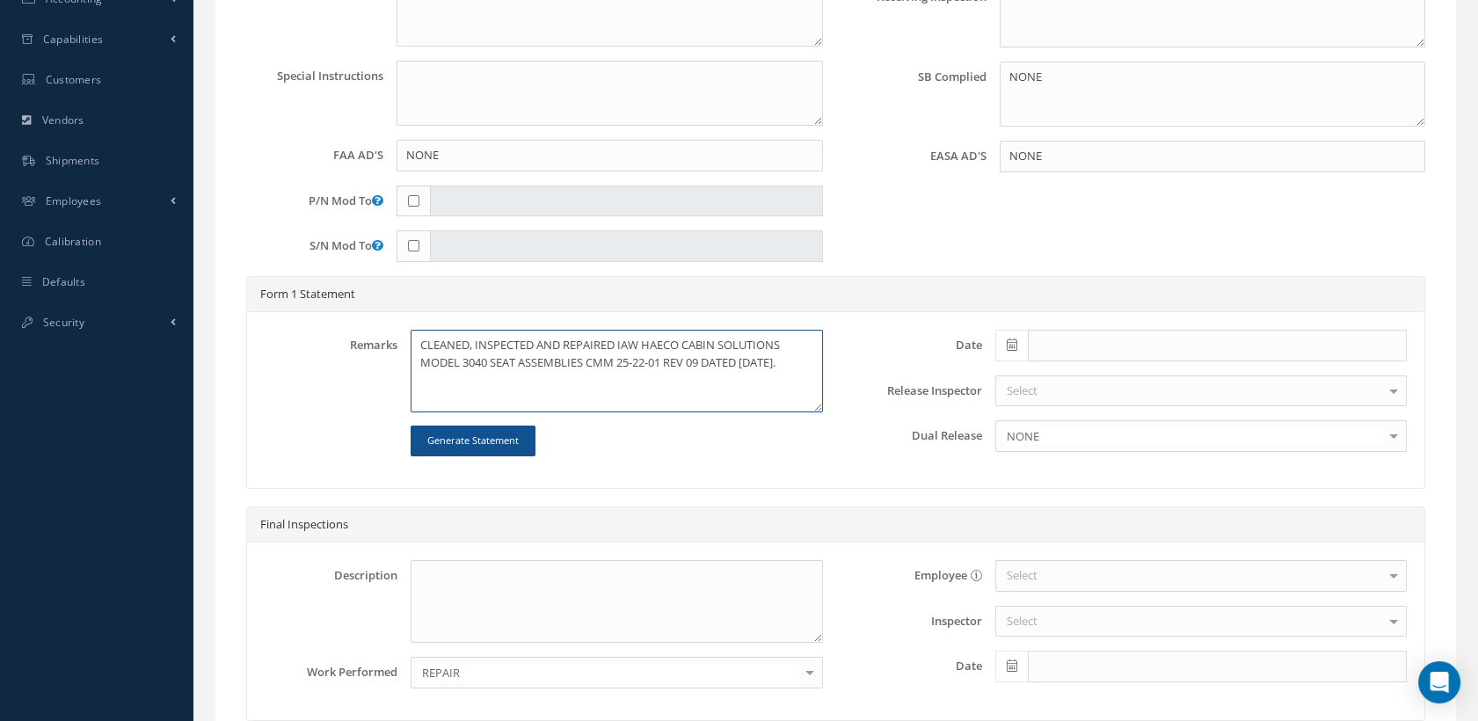
scroll to position [636, 0]
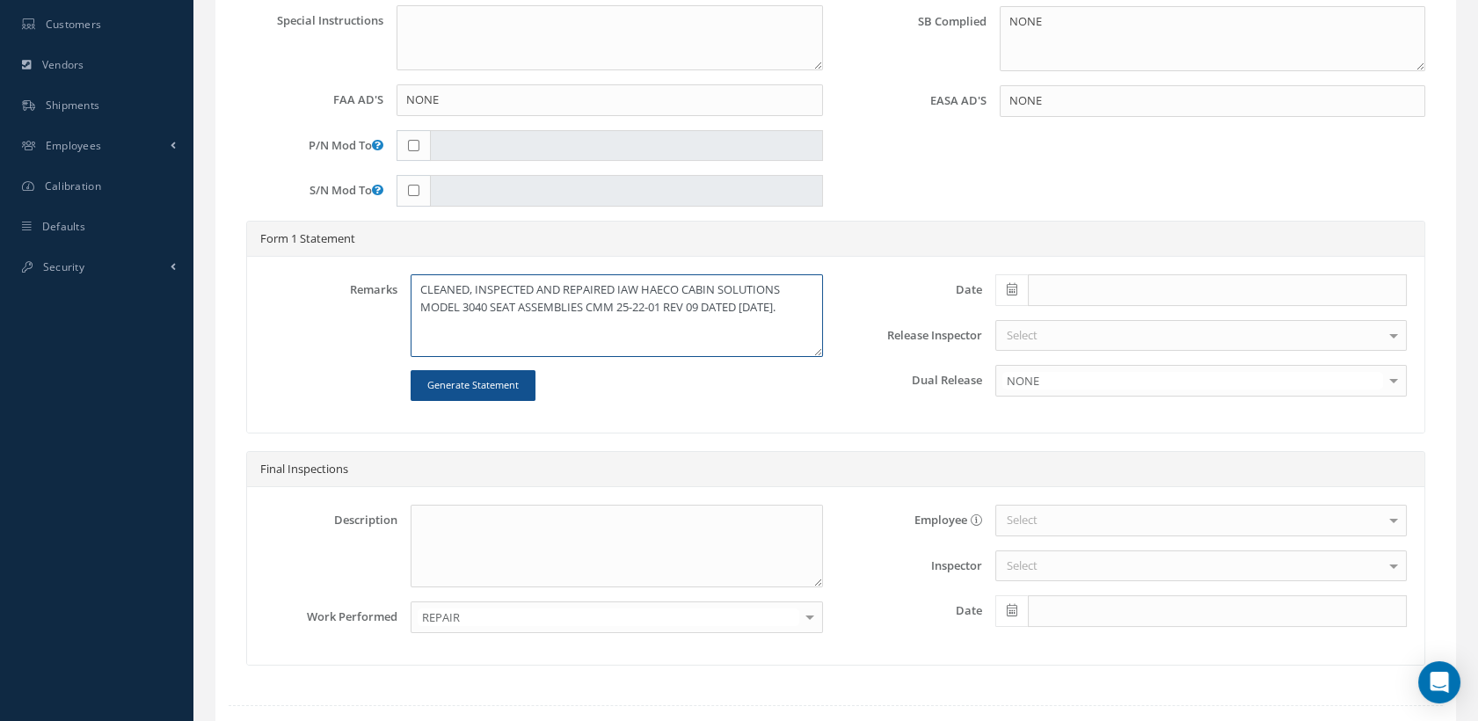
click at [550, 341] on textarea "CLEANED, INSPECTED AND REPAIRED IAW HAECO CABIN SOLUTIONS MODEL 3040 SEAT ASSEM…" at bounding box center [616, 315] width 411 height 83
click at [544, 313] on textarea "CLEANED, INSPECTED AND REPAIRED IAW HAECO CABIN SOLUTIONS MODEL 3040 SEAT ASSEM…" at bounding box center [616, 315] width 411 height 83
click at [541, 311] on textarea "CLEANED, INSPECTED AND REPAIRED IAW HAECO CABIN SOLUTIONS MODEL 3040 SEAT ASSEM…" at bounding box center [616, 315] width 411 height 83
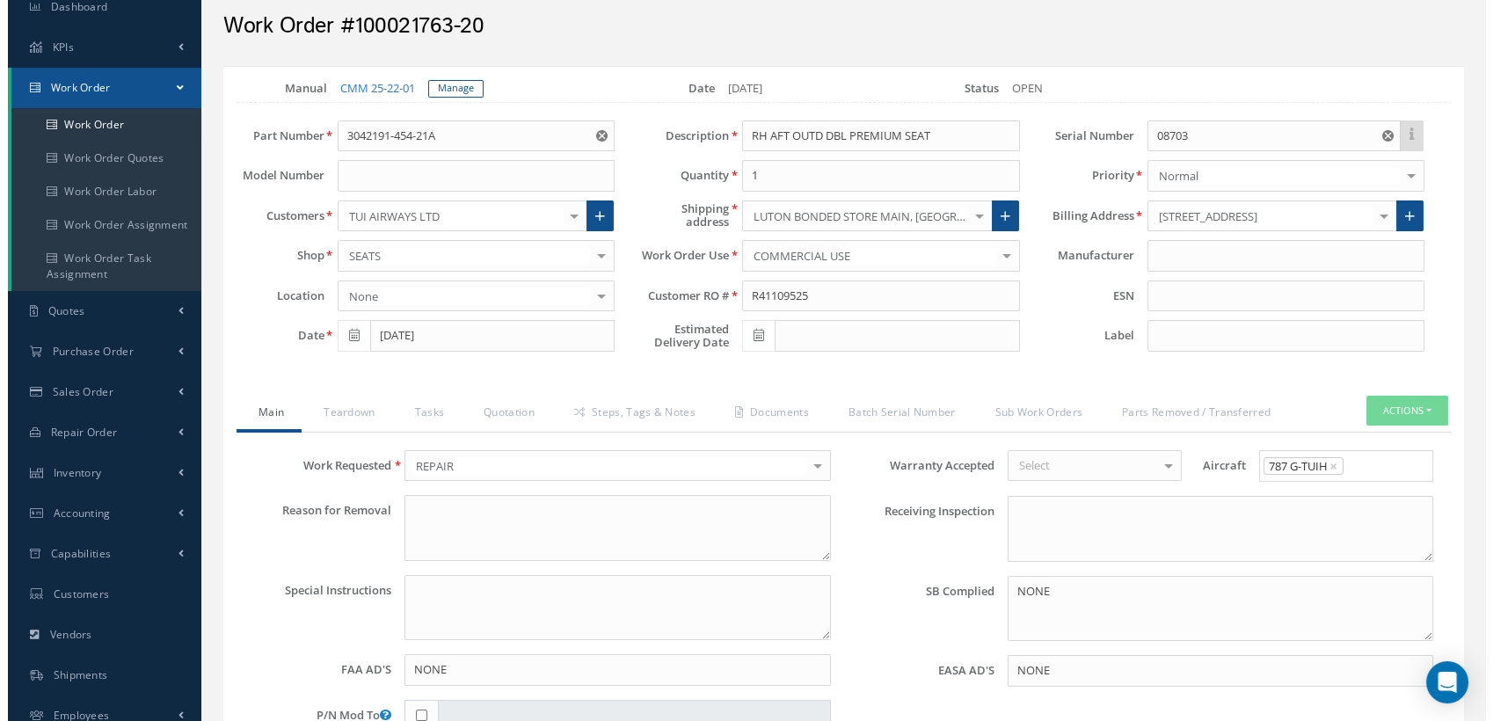
scroll to position [50, 0]
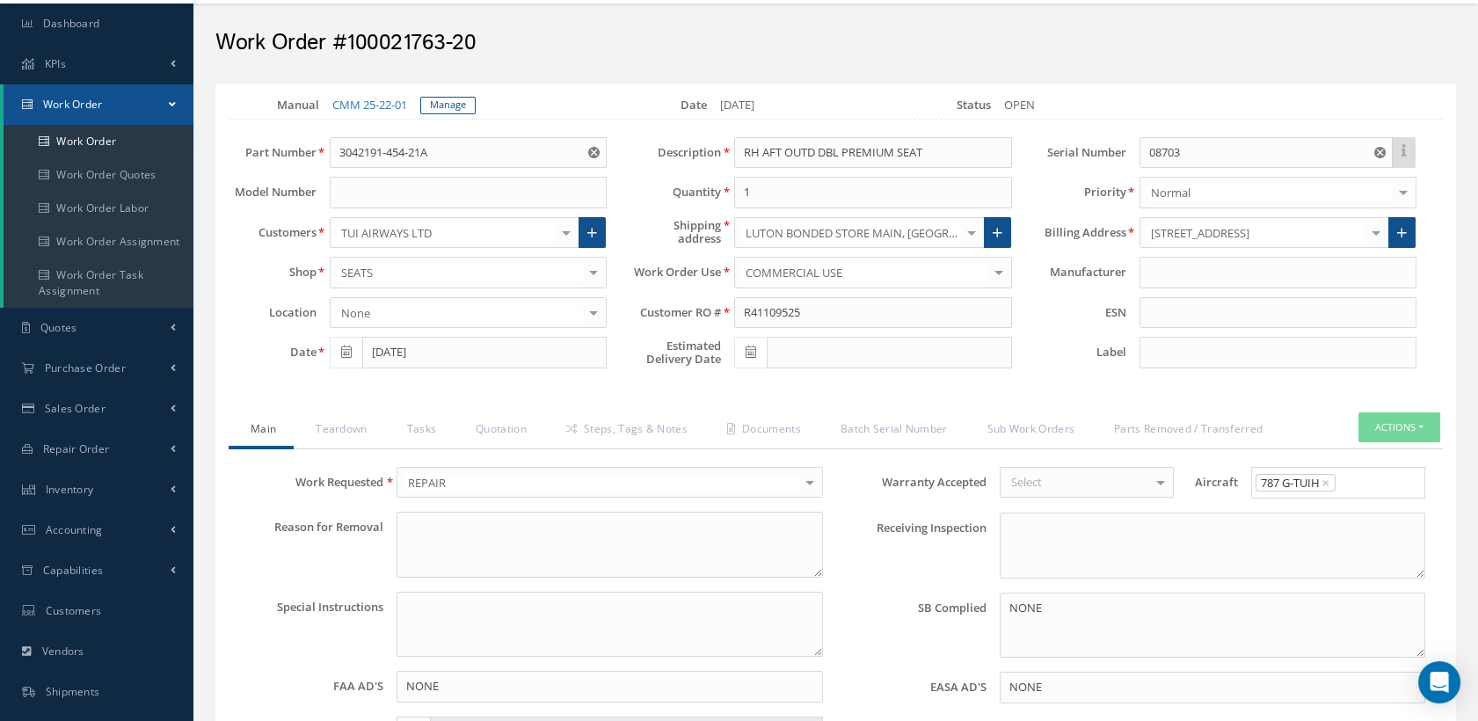
type textarea "CLEANED, INSPECTED AND REPAIRED IAW HAECO CABIN SOLUTIONS MODEL 3040 SEAT ASSEM…"
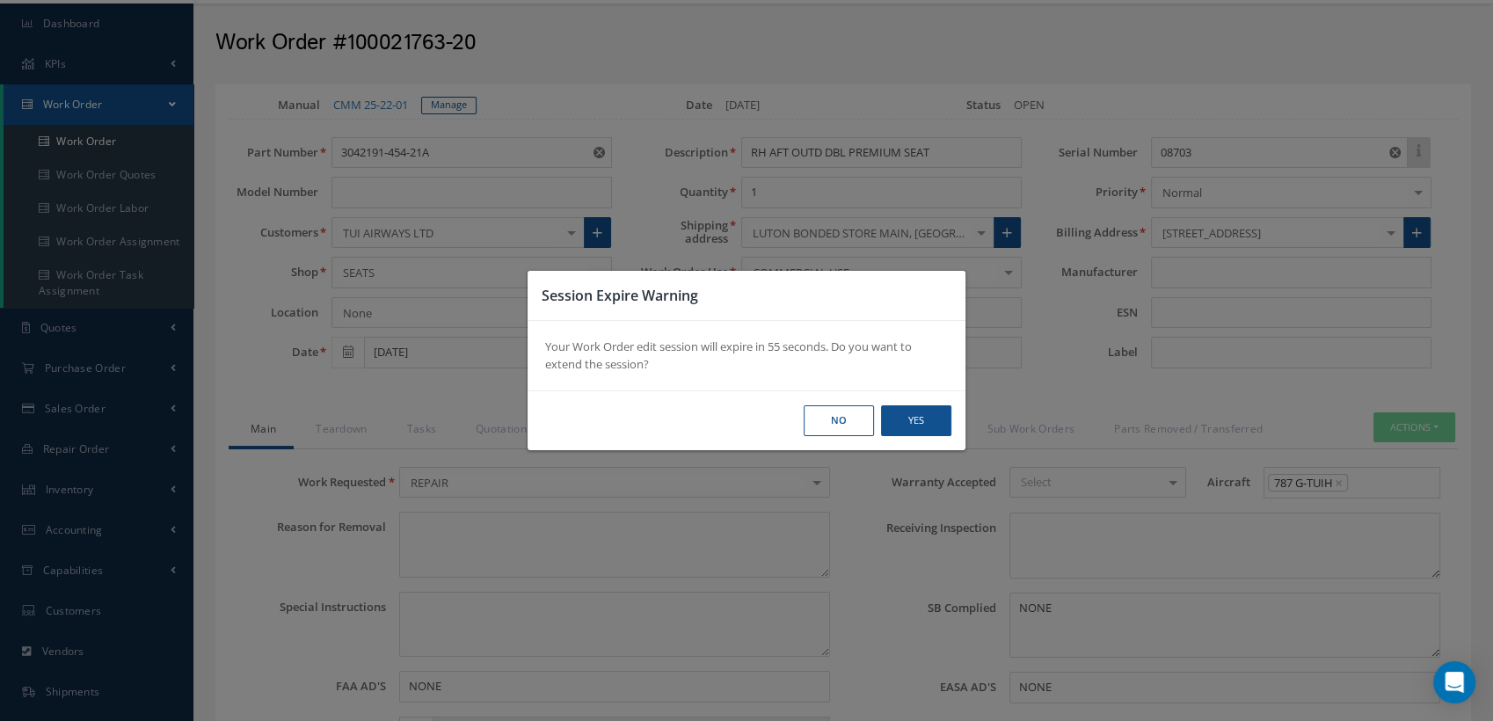
click at [0, 0] on button "No" at bounding box center [0, 0] width 0 height 0
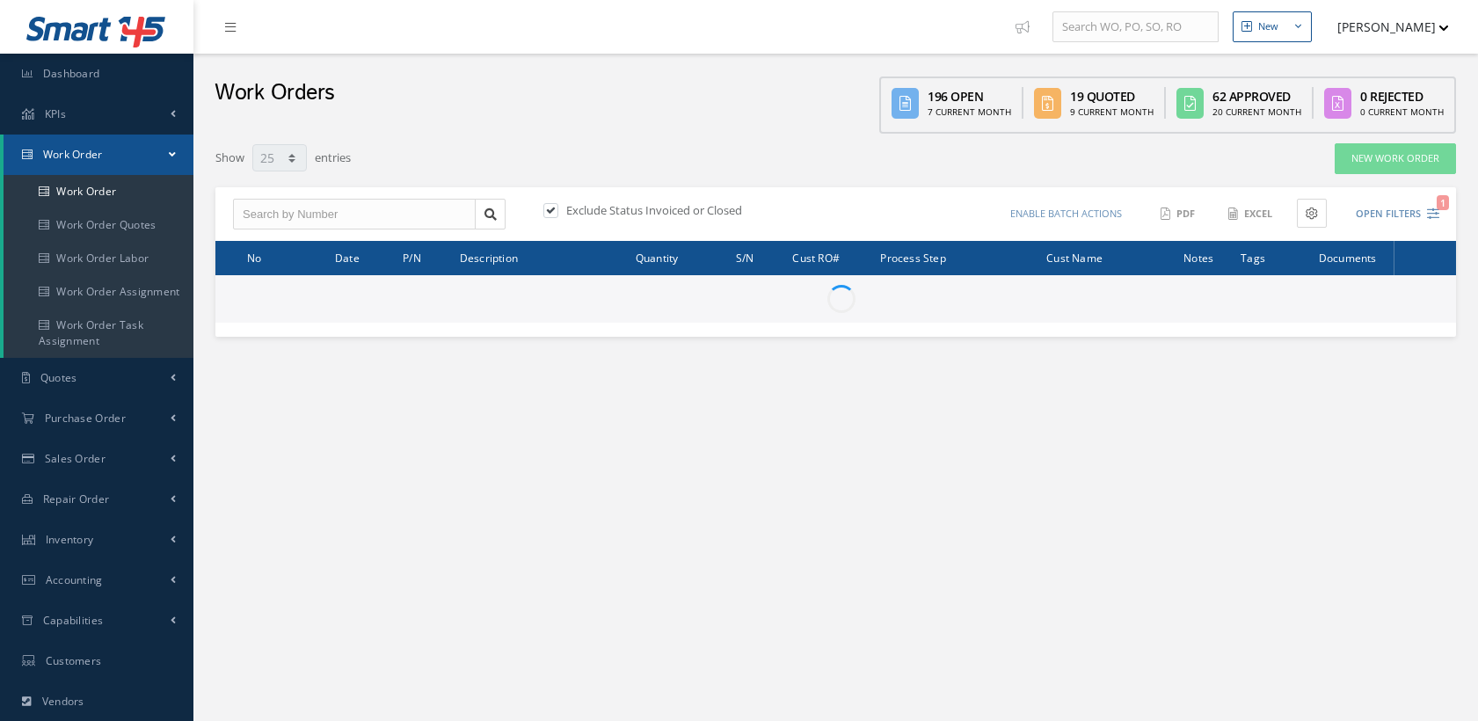
select select "25"
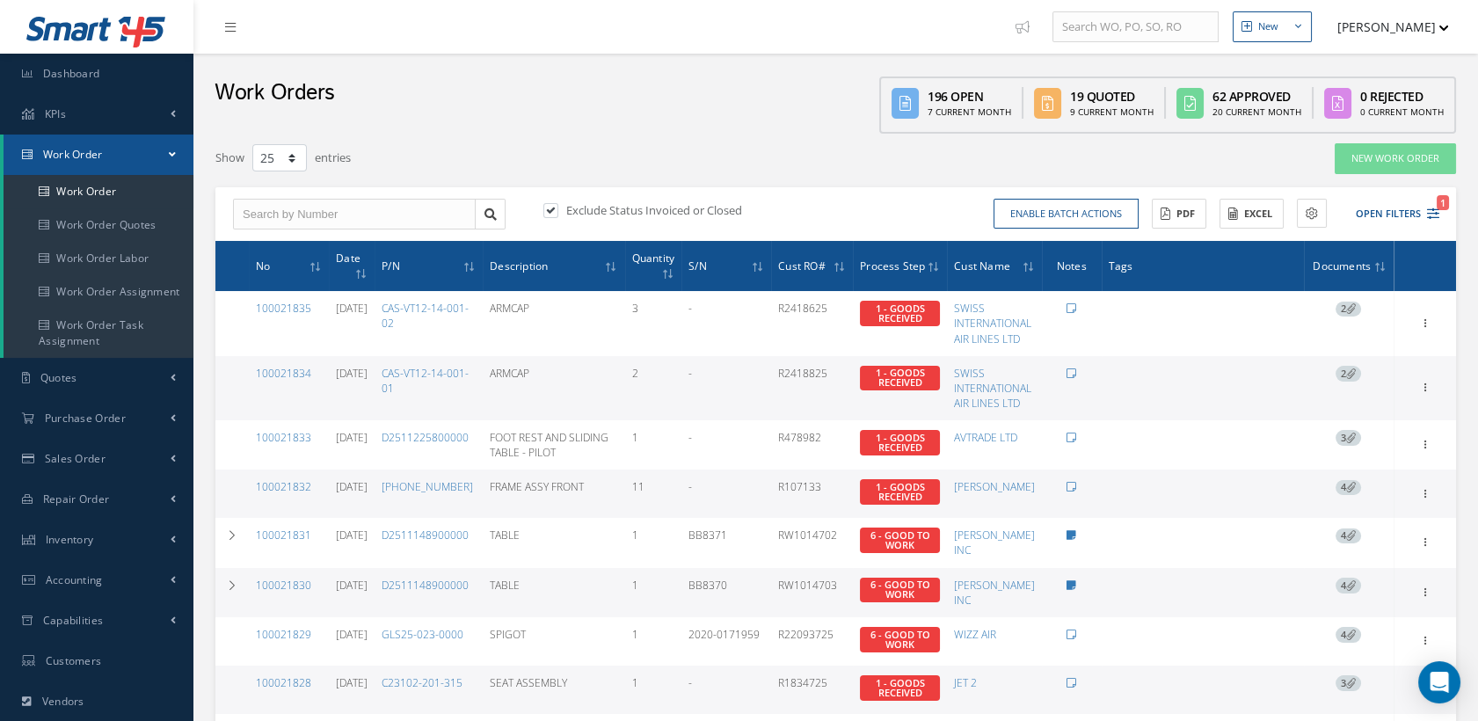
click at [557, 212] on label at bounding box center [559, 210] width 4 height 16
click at [555, 212] on input "checkbox" at bounding box center [548, 211] width 11 height 11
checkbox input "false"
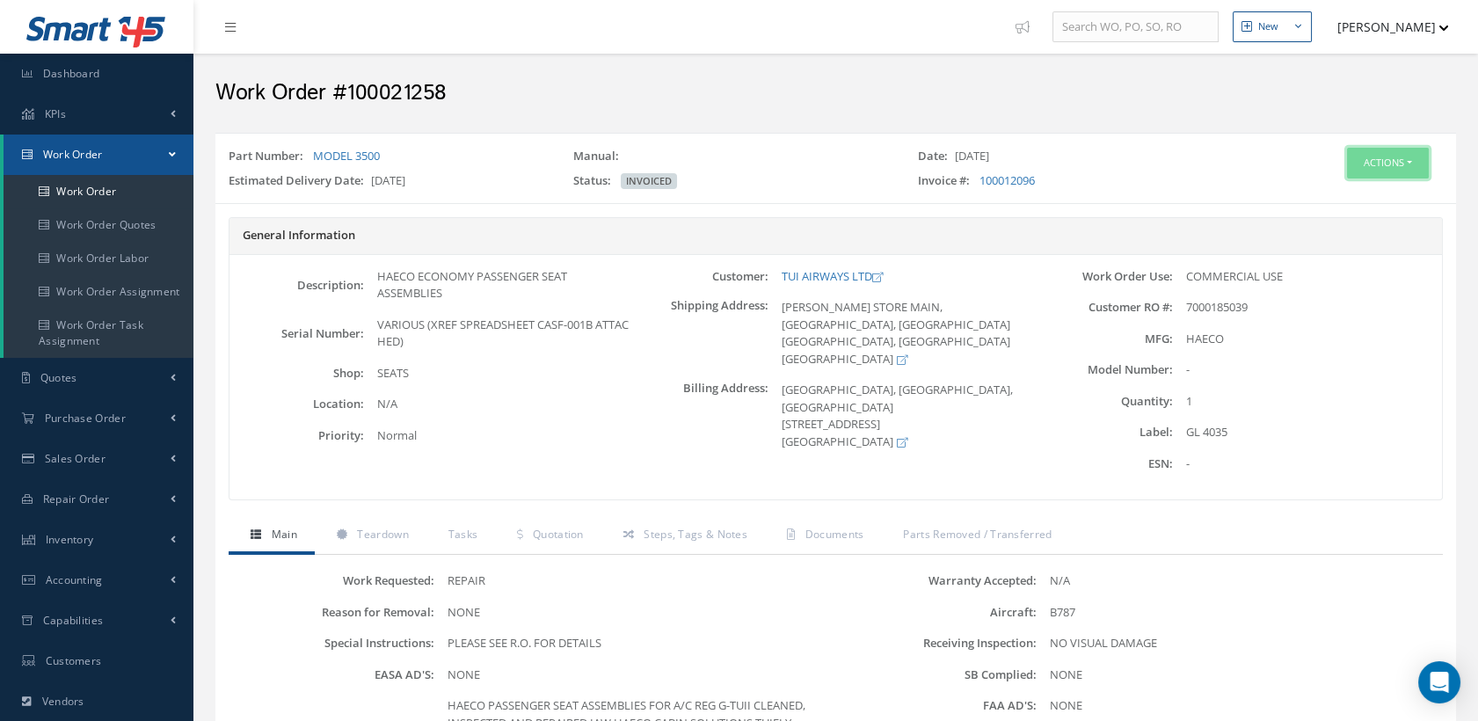
click at [1364, 165] on button "Actions" at bounding box center [1388, 163] width 82 height 31
click at [1337, 185] on link "Edit" at bounding box center [1359, 197] width 141 height 24
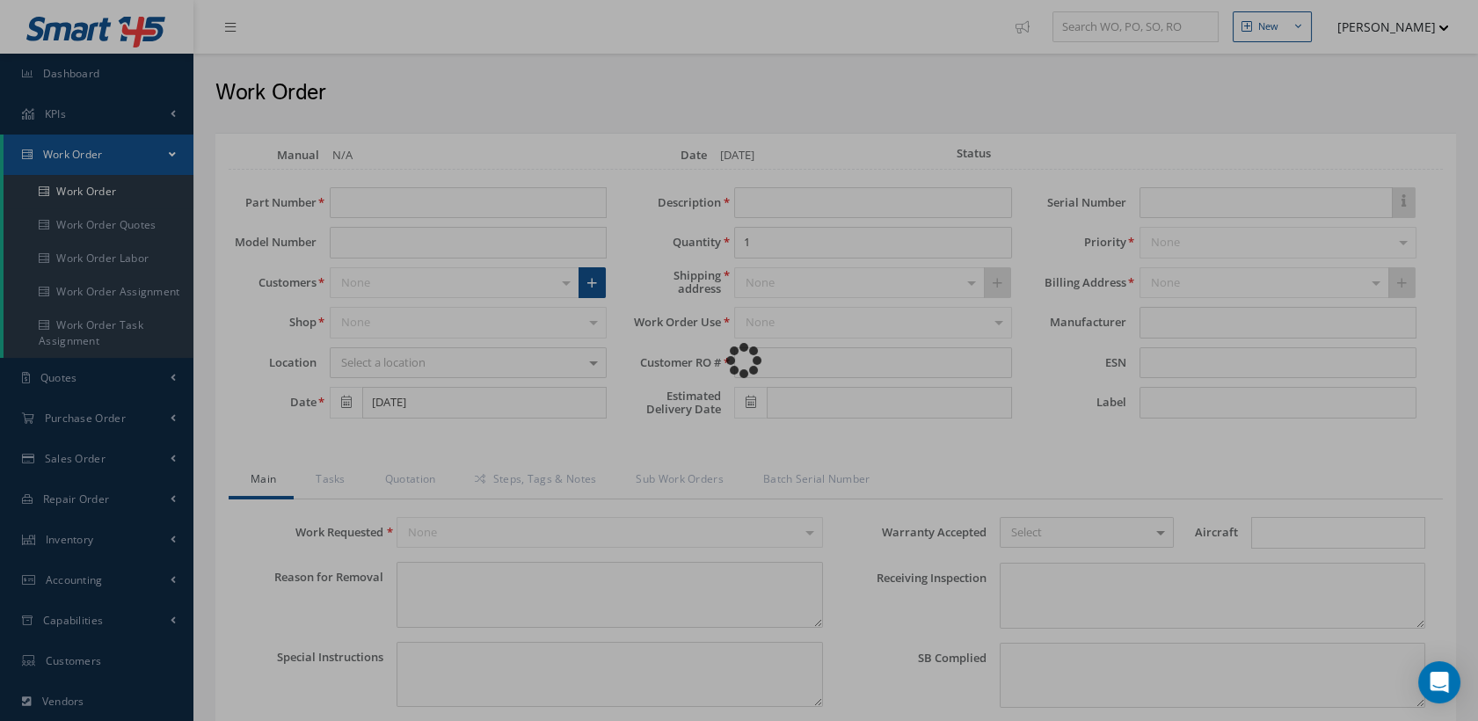
type input "MODEL 3500"
type input "[DATE]"
type input "HAECO ECONOMY PASSENGER SEAT ASSEMBLIES"
type input "7000185039"
type input "[DATE]"
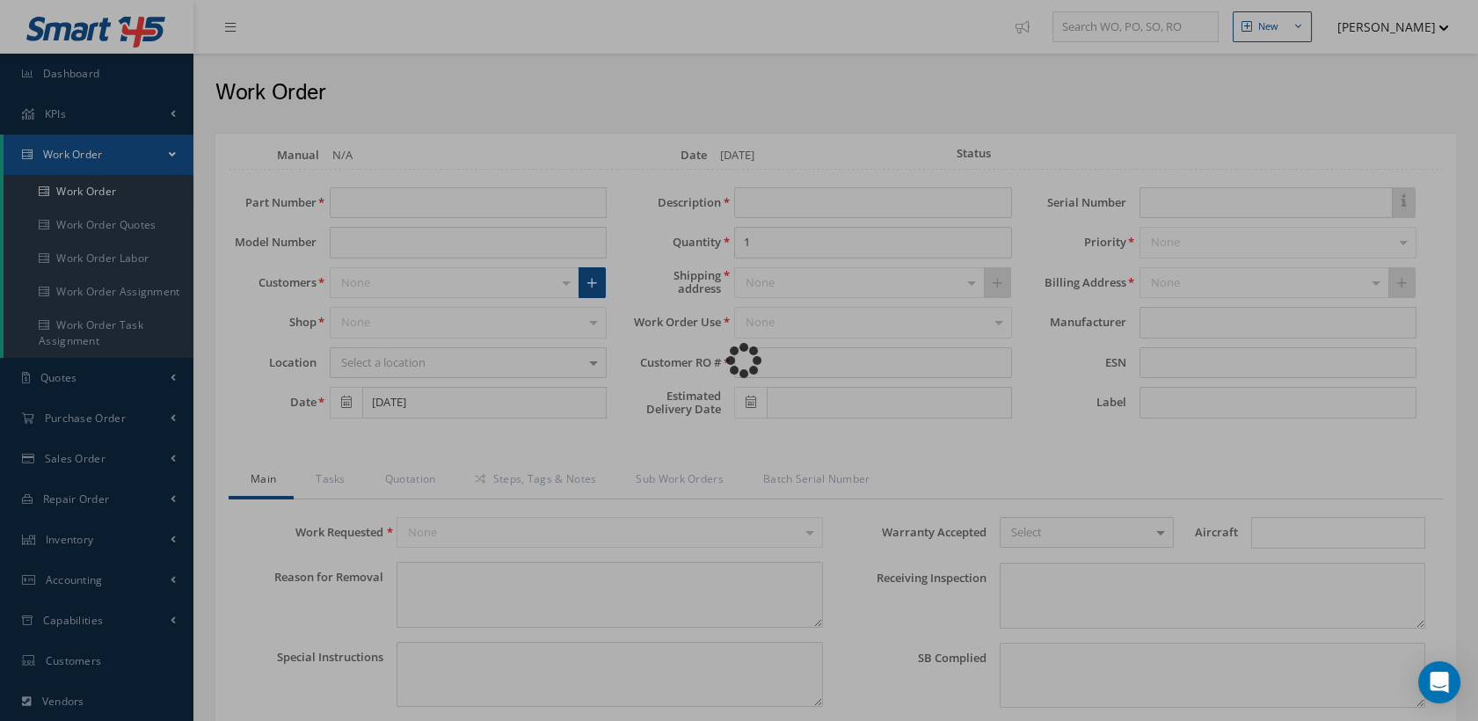
type input "VARIOUS (XREF SPREADSHEET CASF-001B ATTACHED)"
type input "GL 4035"
type textarea "NONE"
type textarea "PLEASE SEE R.O. FOR DETAILS"
type input "NONE"
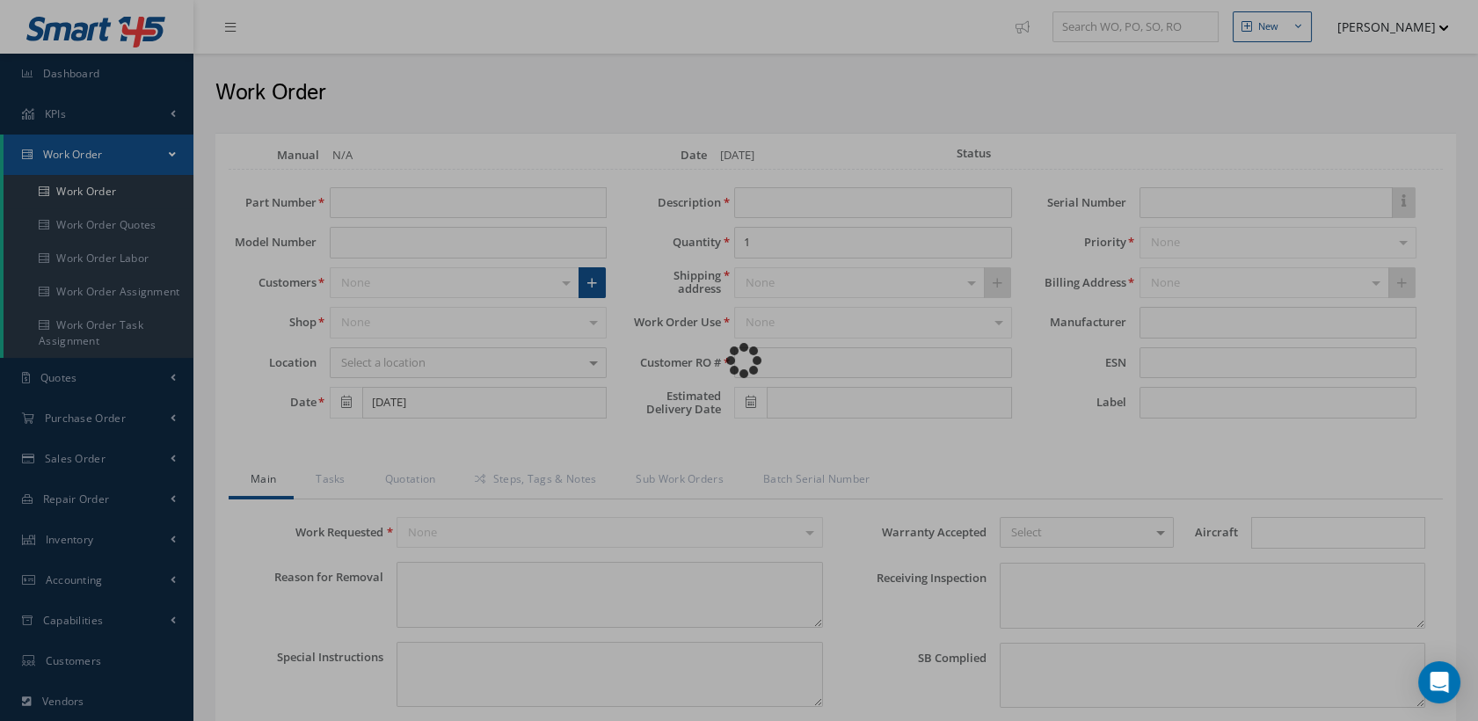
type textarea "NO VISUAL DAMAGE"
type textarea "NONE"
type input "NONE"
type textarea "HAECO PASSENGER SEAT ASSEMBLIES FOR A/C REG G-TUII CLEANED, INSPECTED AND REPAI…"
type input "[DATE]"
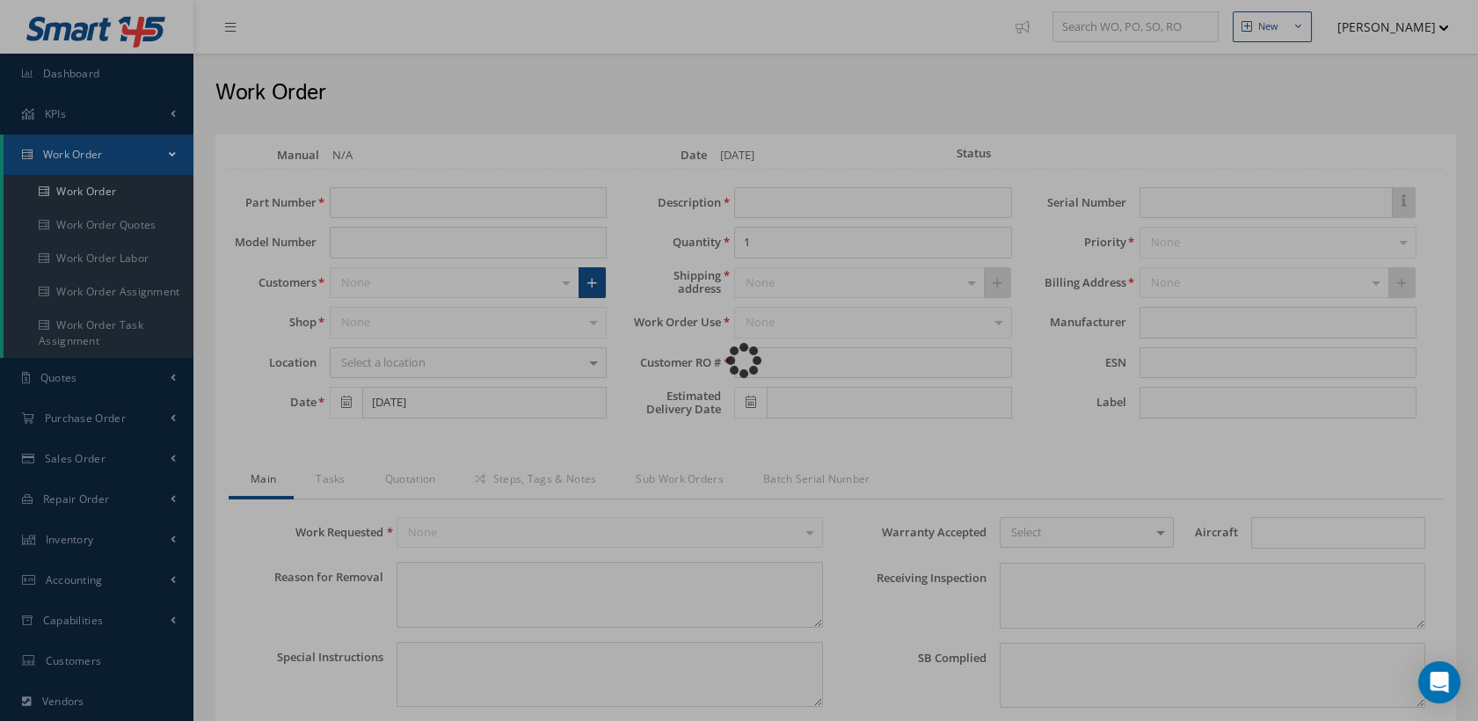
type input "[DATE]"
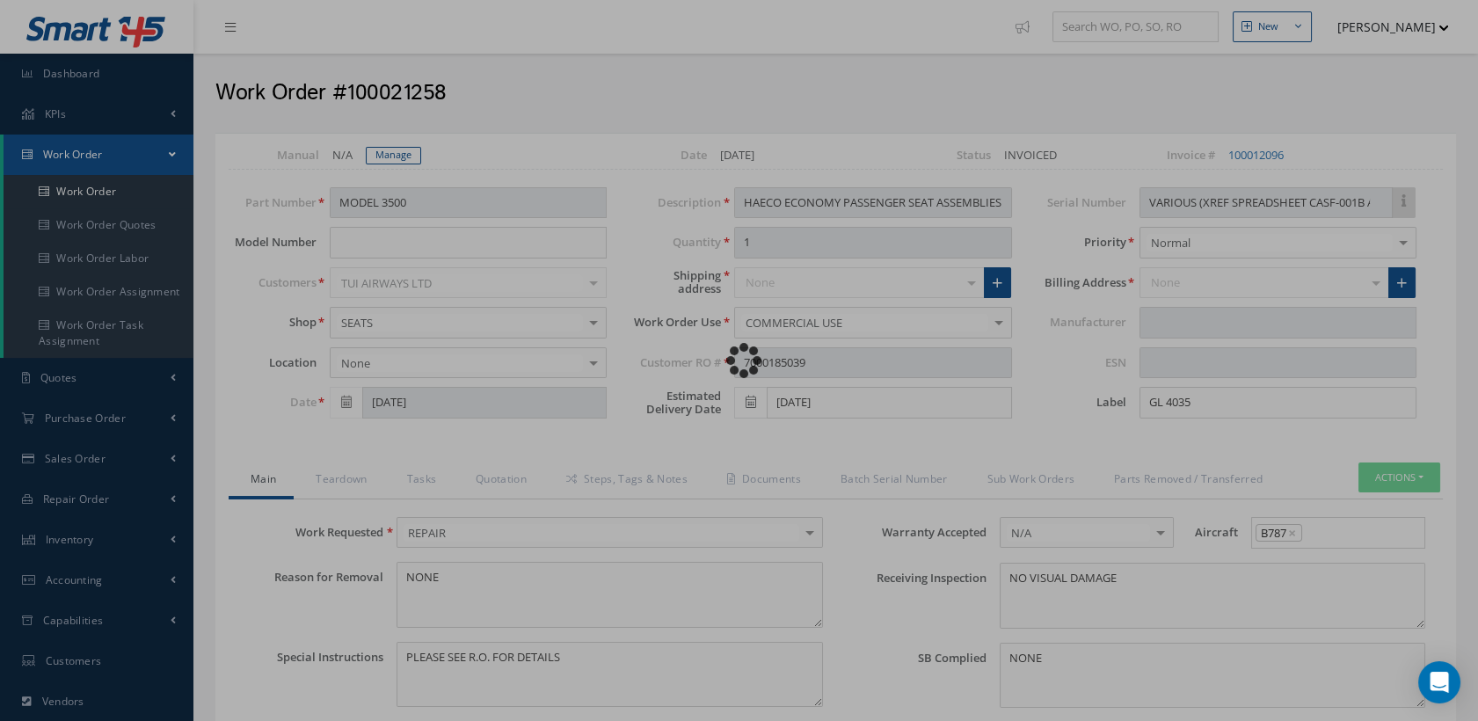
type input "HAECO"
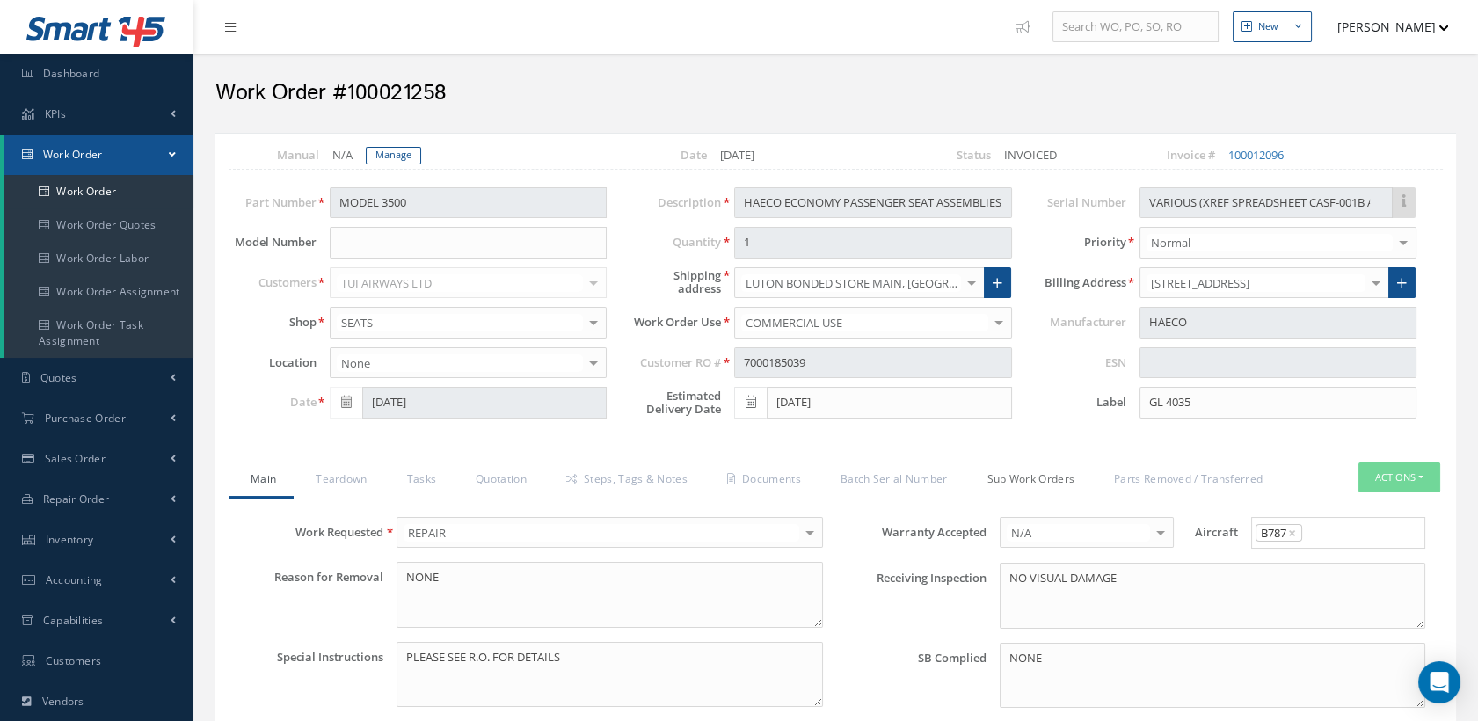
click at [1020, 475] on link "Sub Work Orders" at bounding box center [1028, 480] width 127 height 37
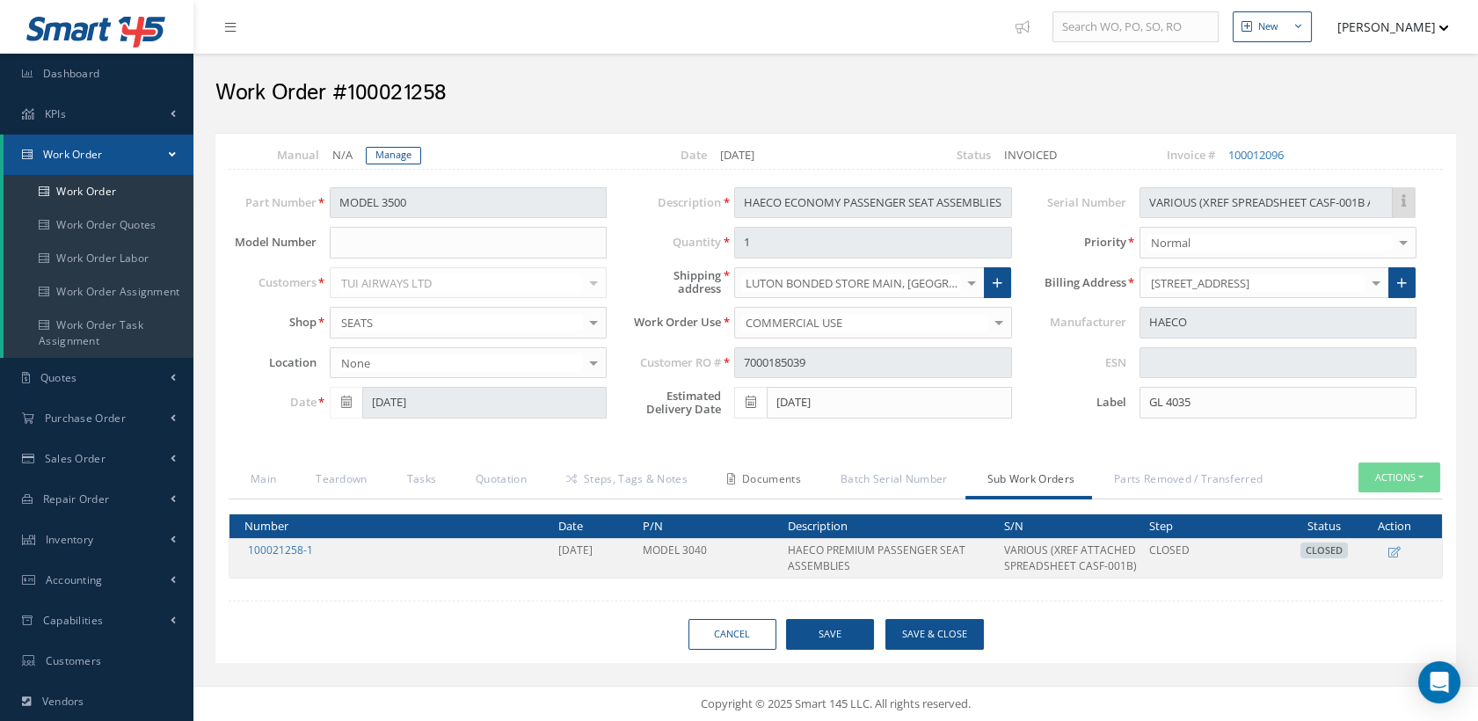
click at [787, 484] on link "Documents" at bounding box center [761, 480] width 113 height 37
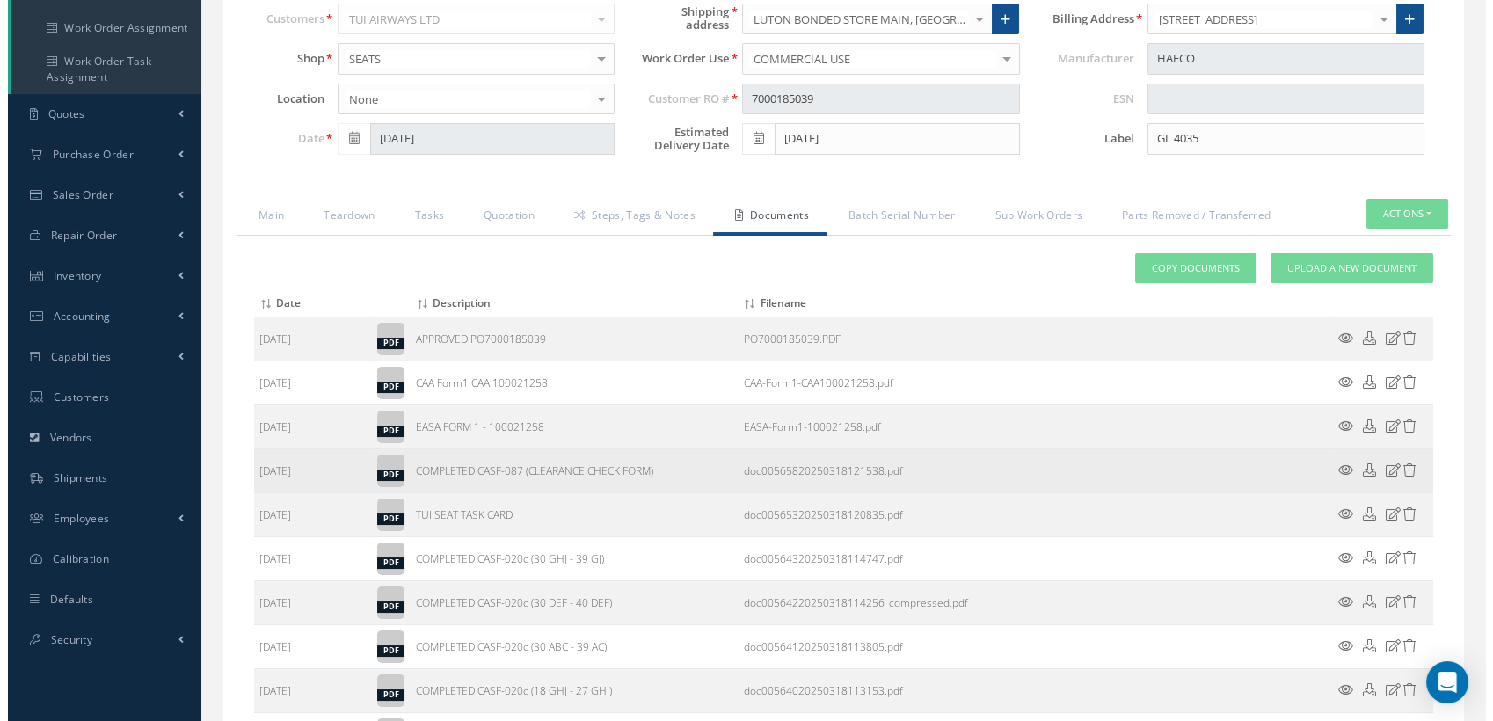
scroll to position [293, 0]
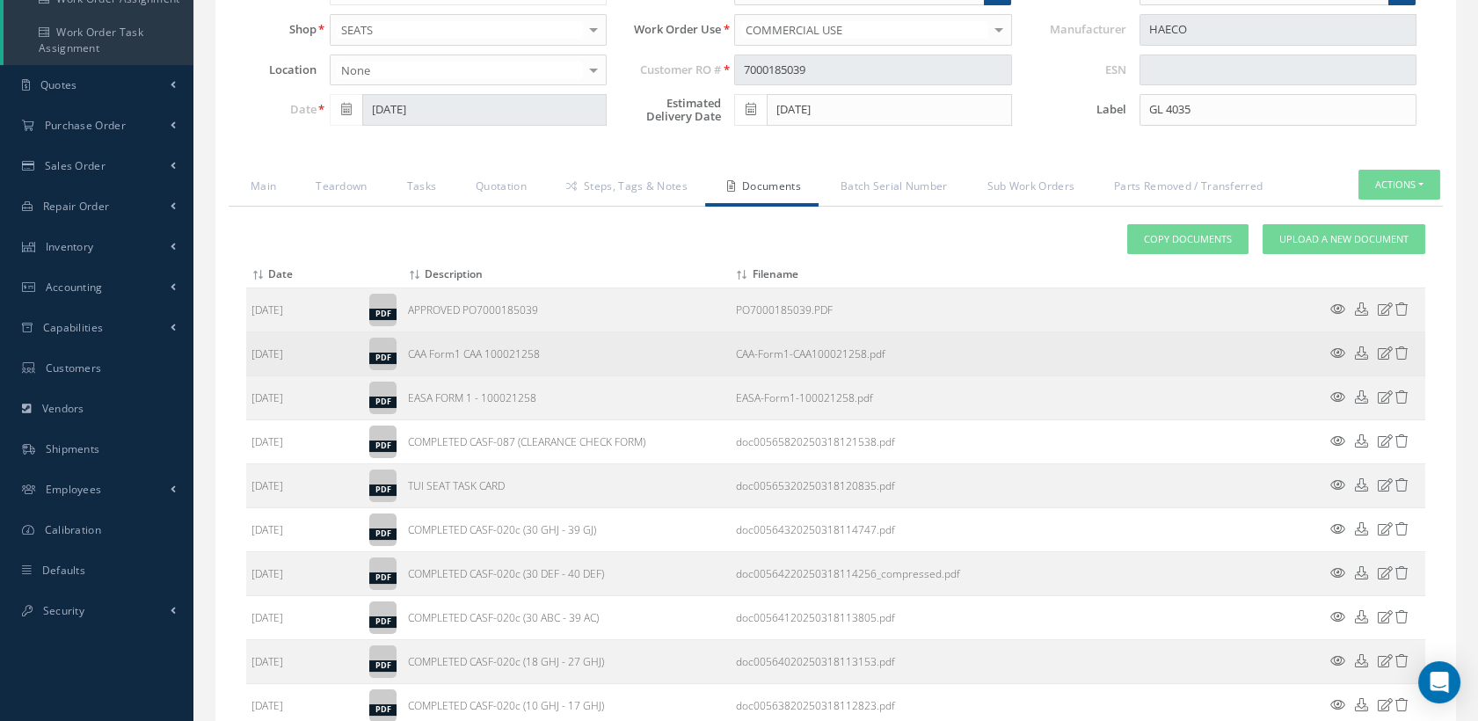
click at [1341, 346] on icon at bounding box center [1337, 352] width 15 height 13
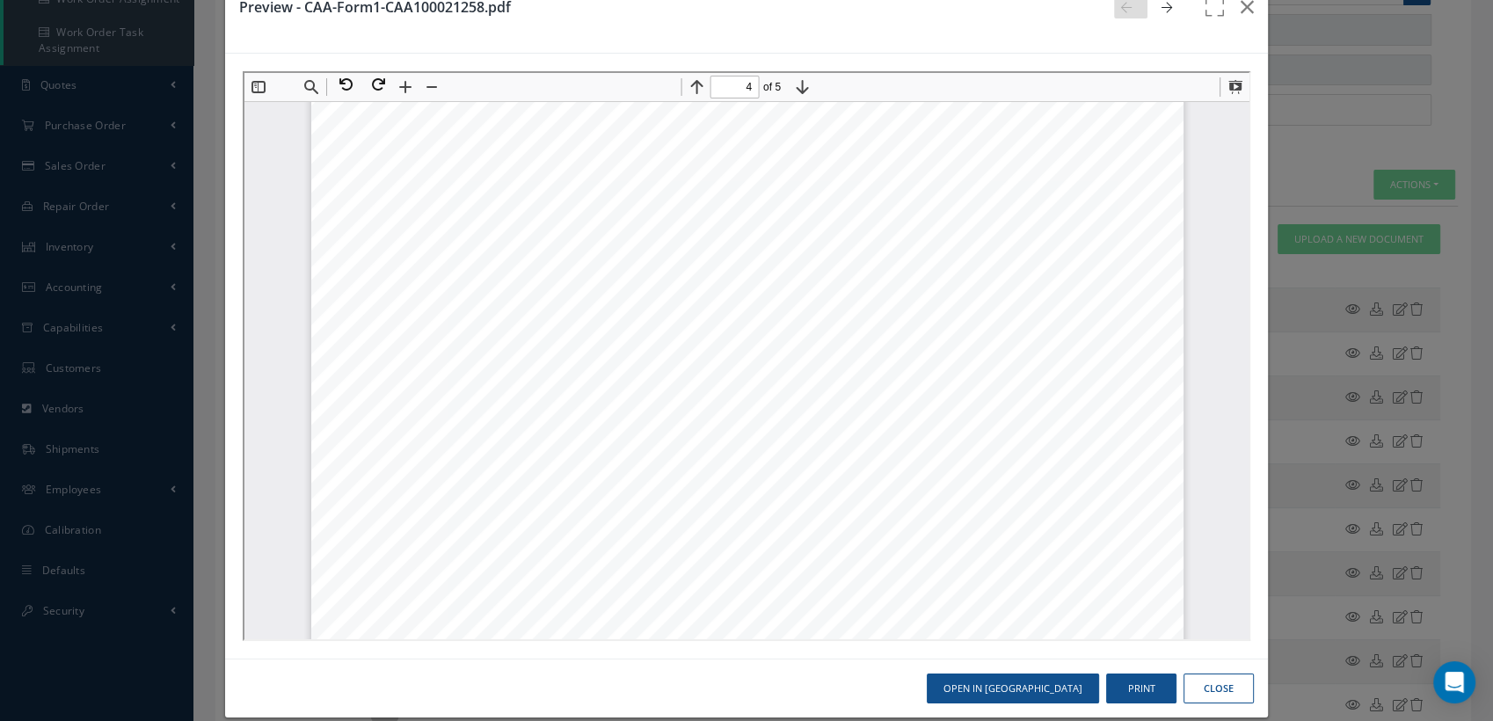
scroll to position [64, 0]
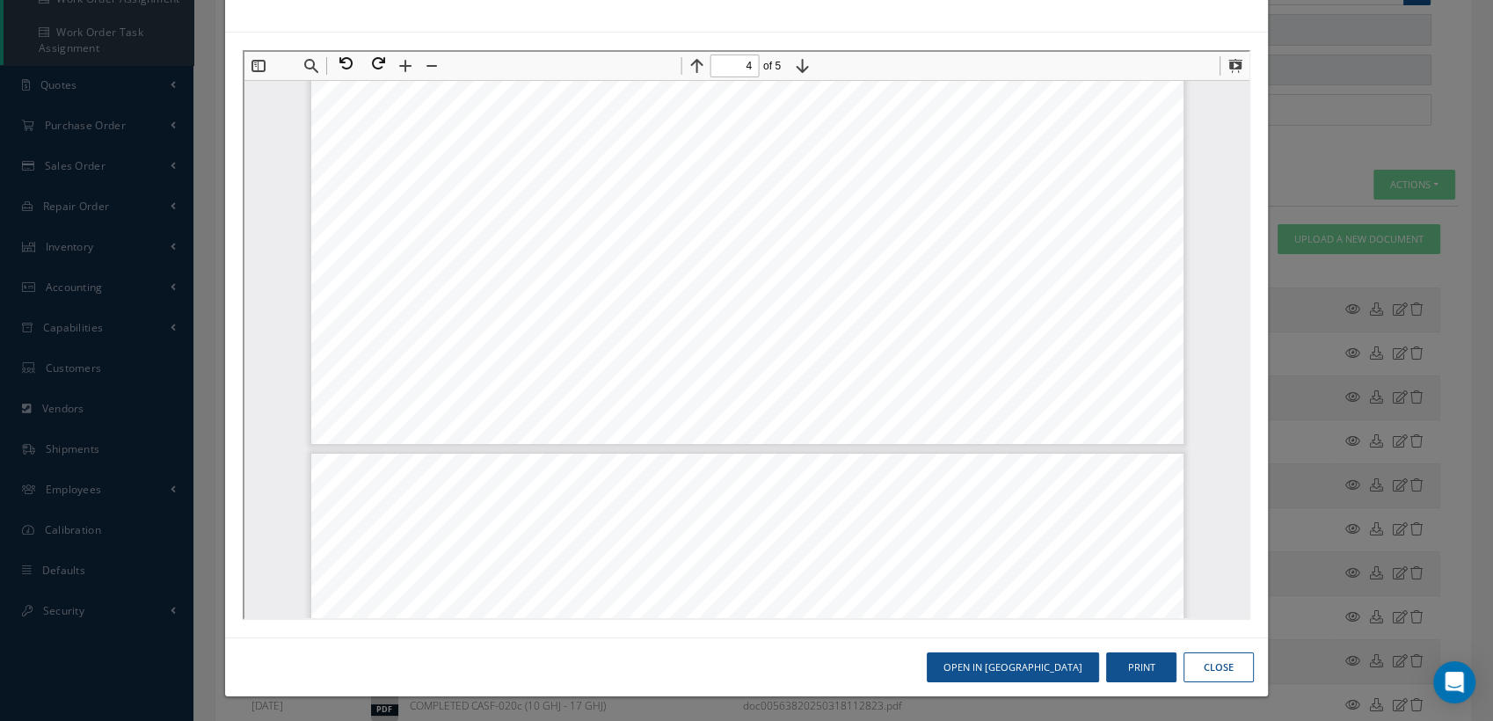
type input "5"
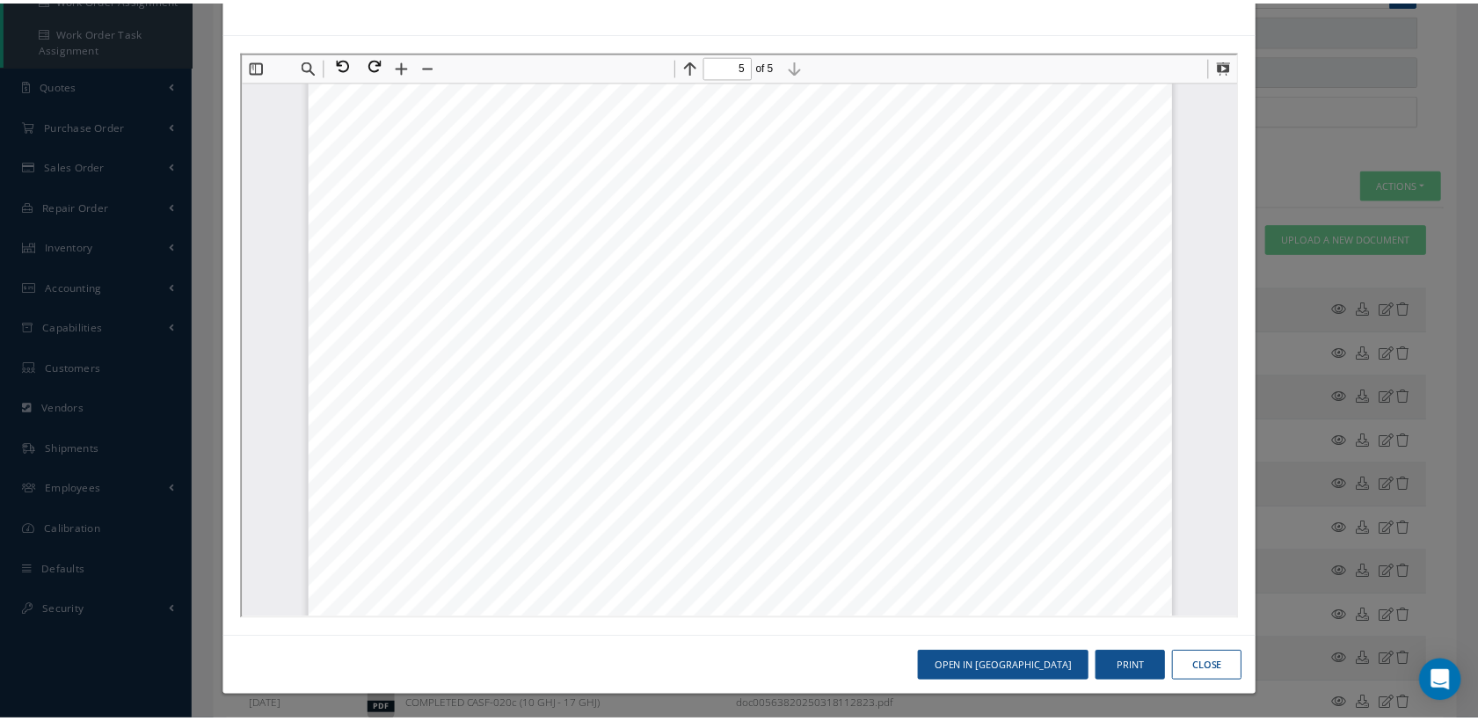
scroll to position [5678, 0]
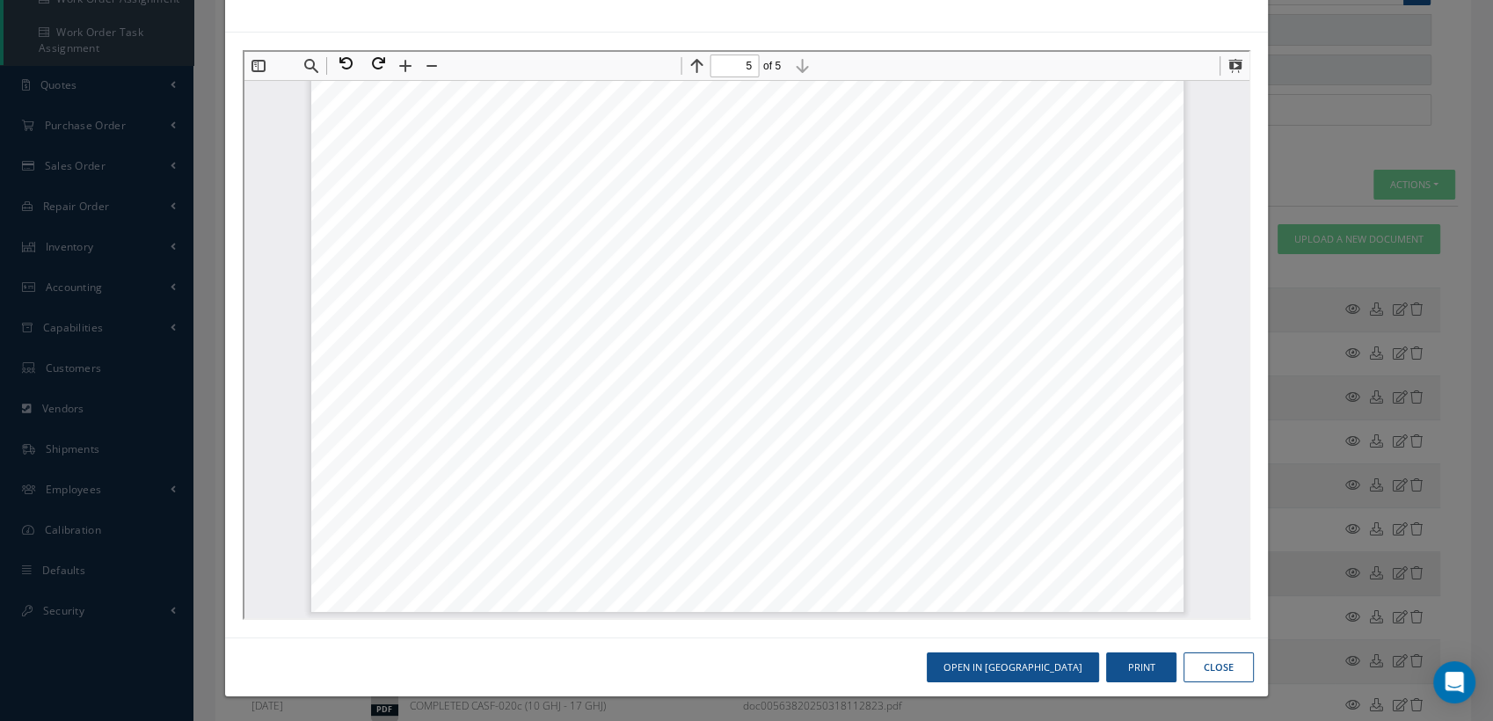
drag, startPoint x: 1215, startPoint y: 660, endPoint x: 1068, endPoint y: 578, distance: 168.5
click at [1213, 658] on button "Close" at bounding box center [1218, 667] width 70 height 31
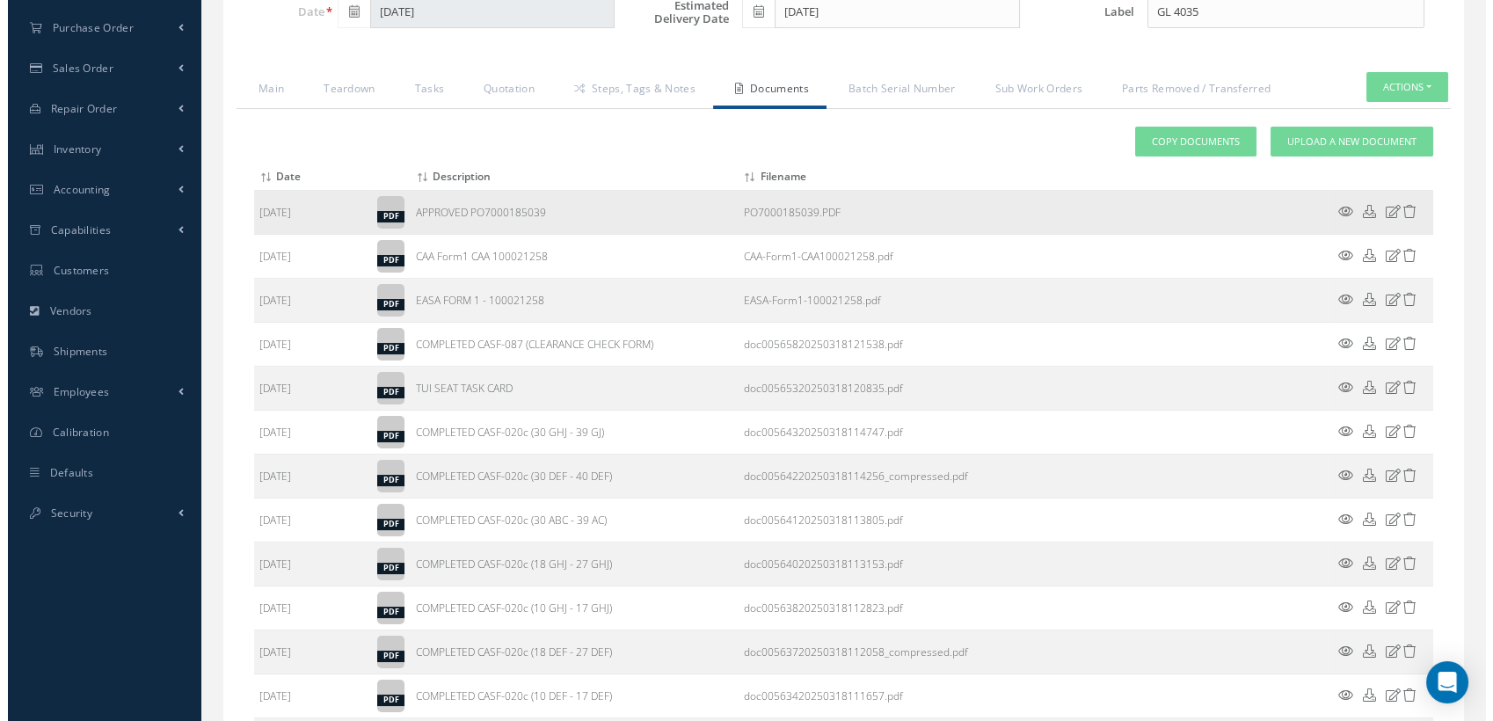
scroll to position [195, 0]
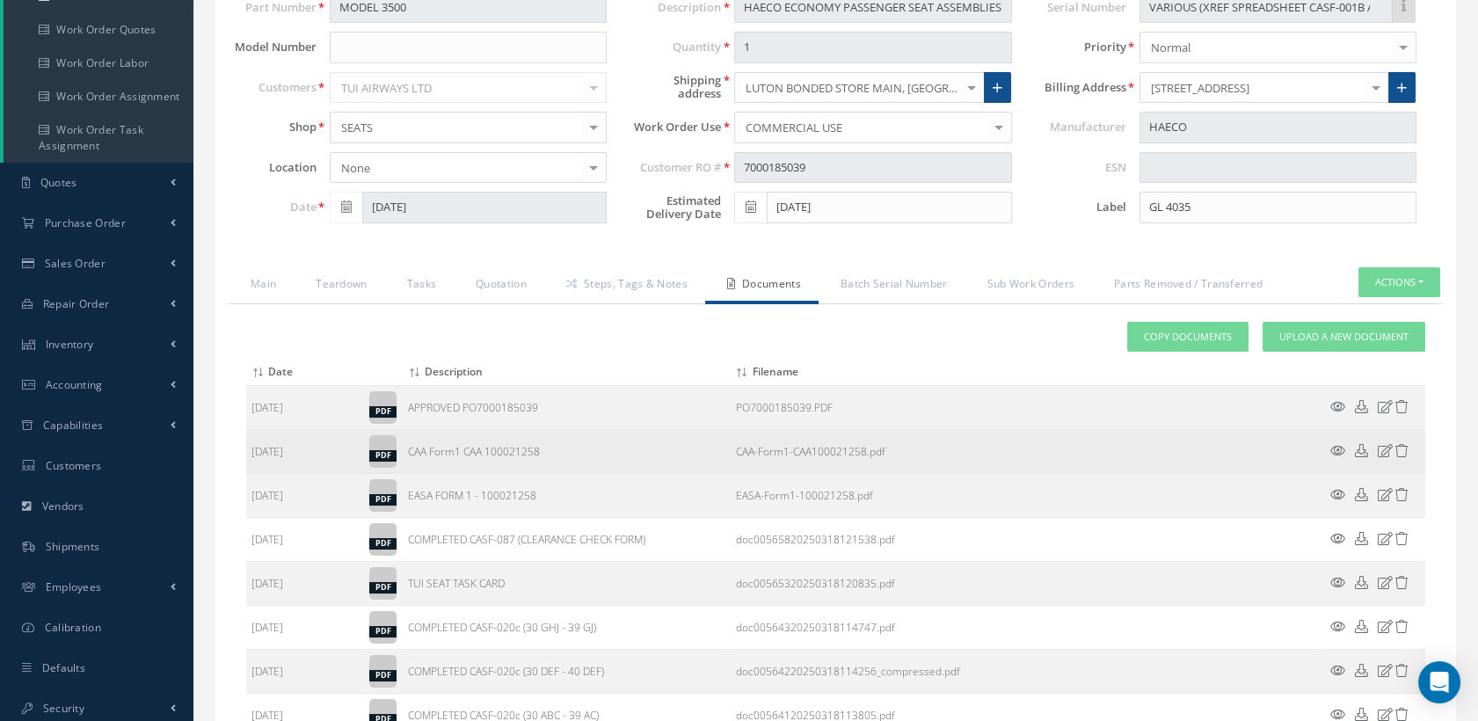
click at [1330, 446] on icon at bounding box center [1337, 450] width 15 height 13
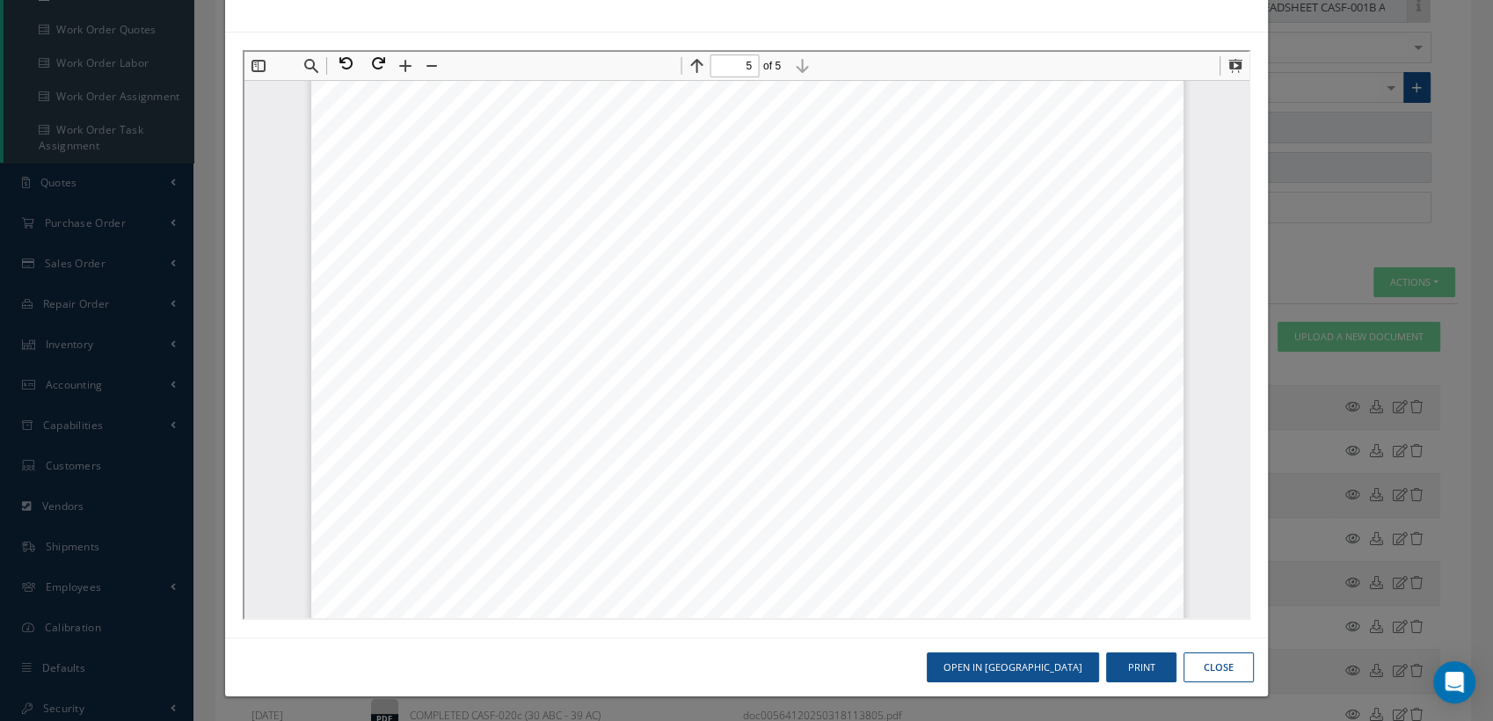
scroll to position [4993, 0]
click at [378, 61] on button at bounding box center [374, 61] width 32 height 23
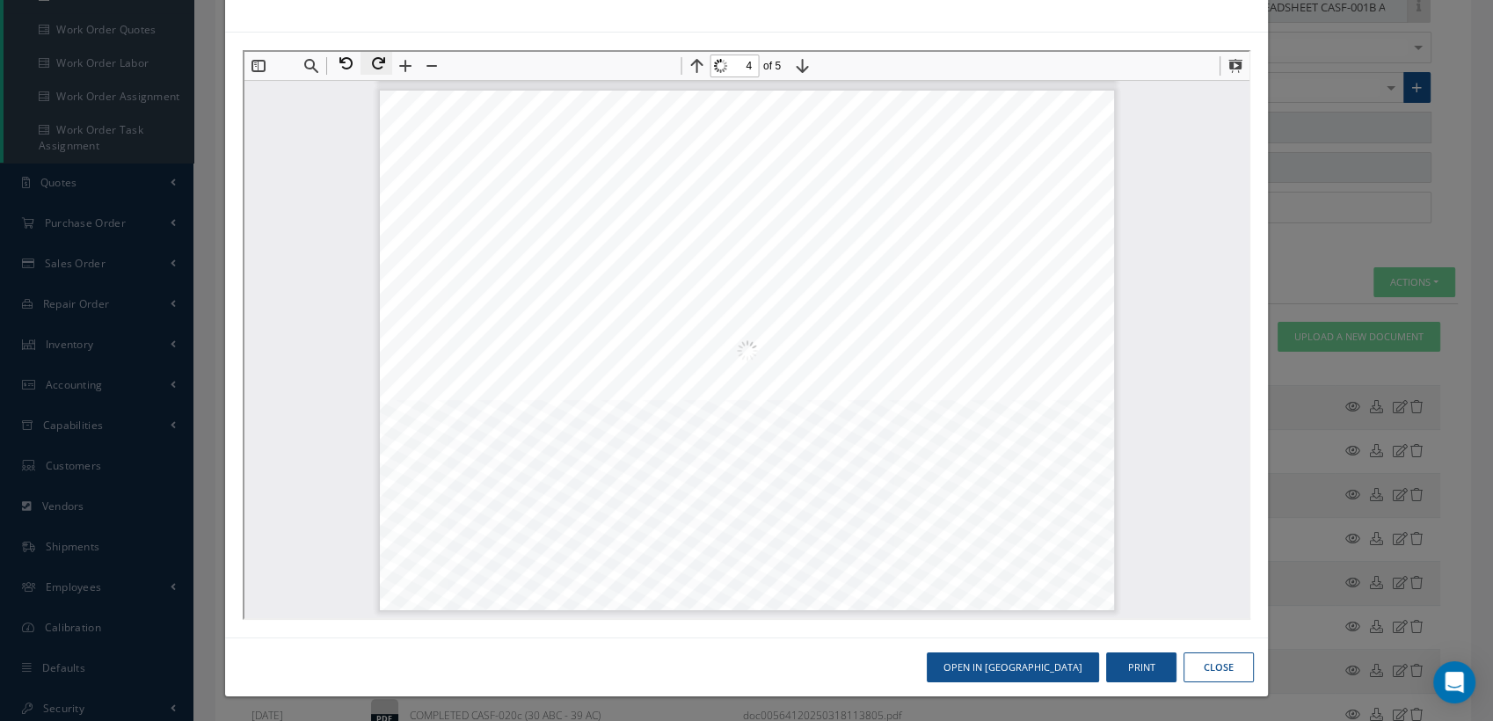
scroll to position [1595, 0]
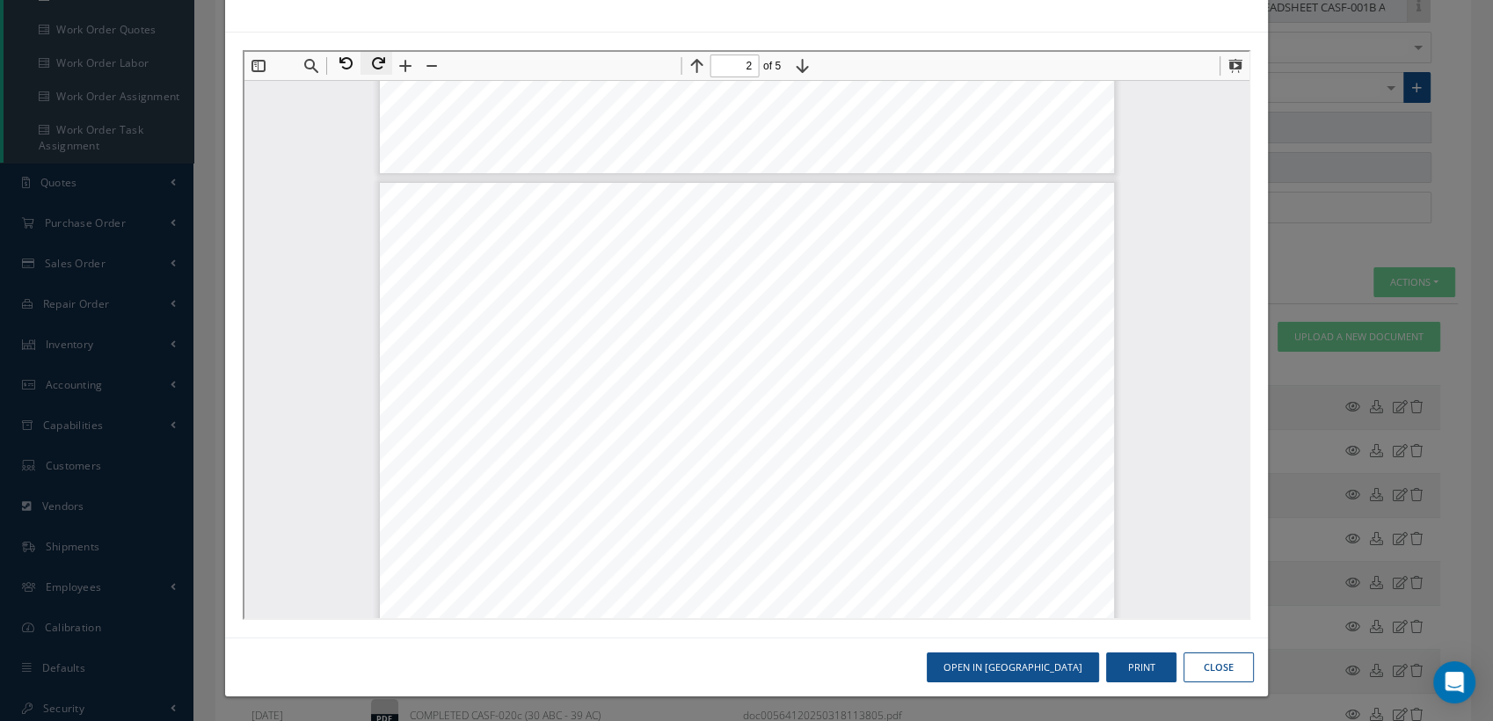
type input "1"
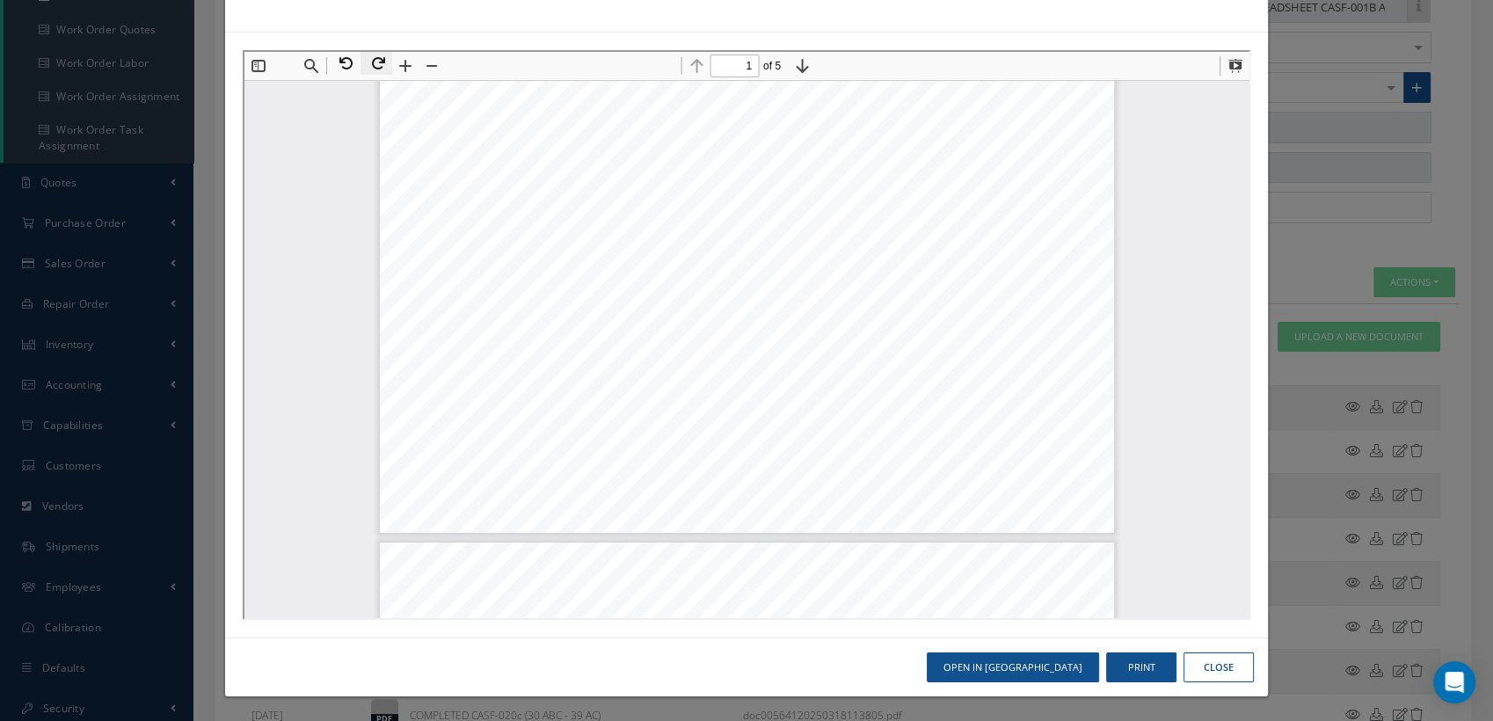
scroll to position [0, 0]
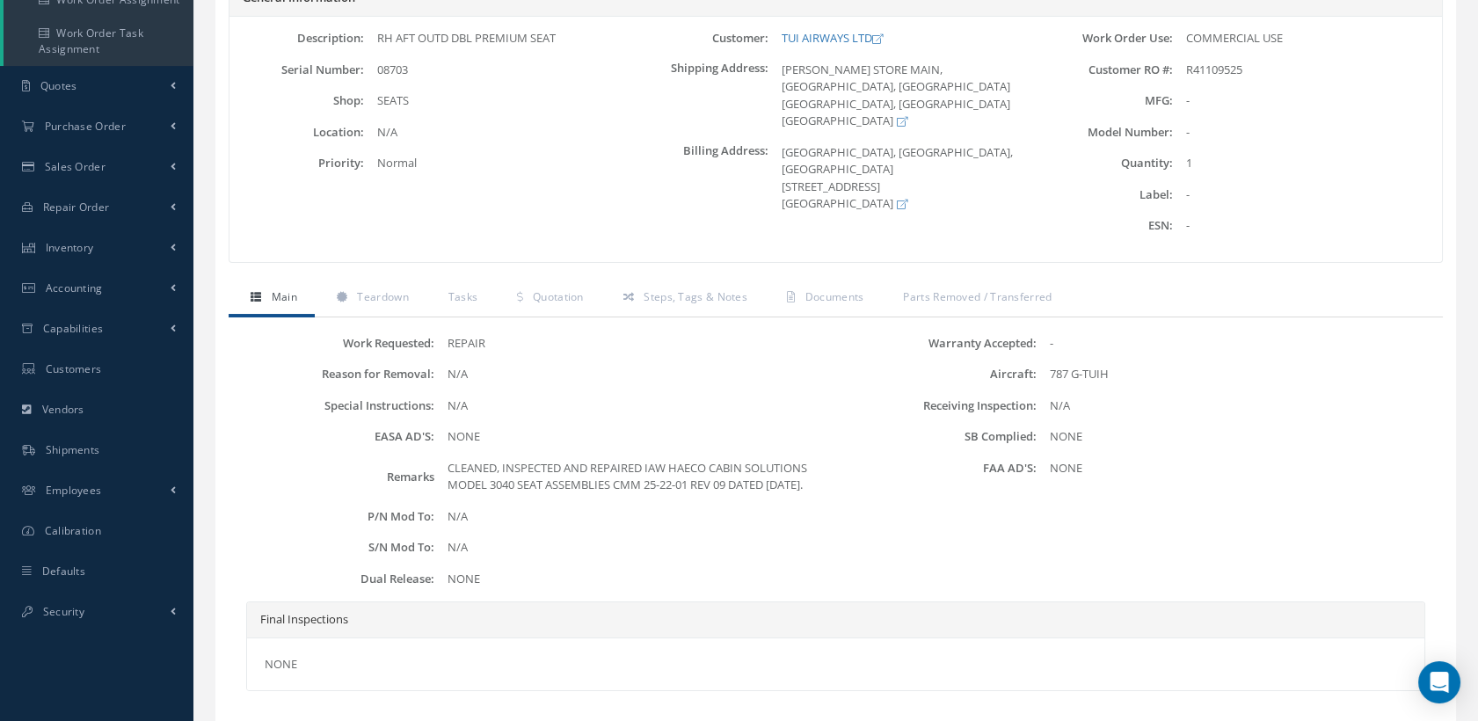
scroll to position [293, 0]
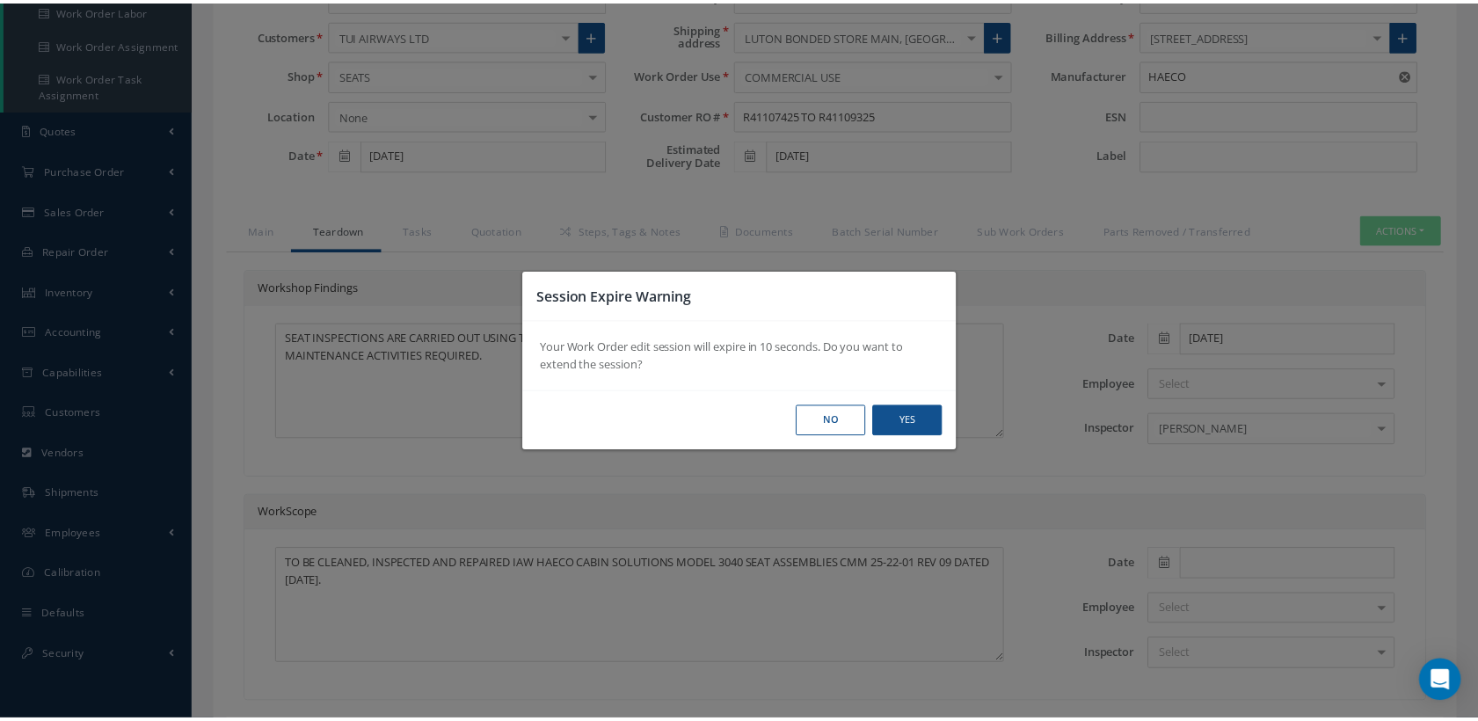
scroll to position [248, 0]
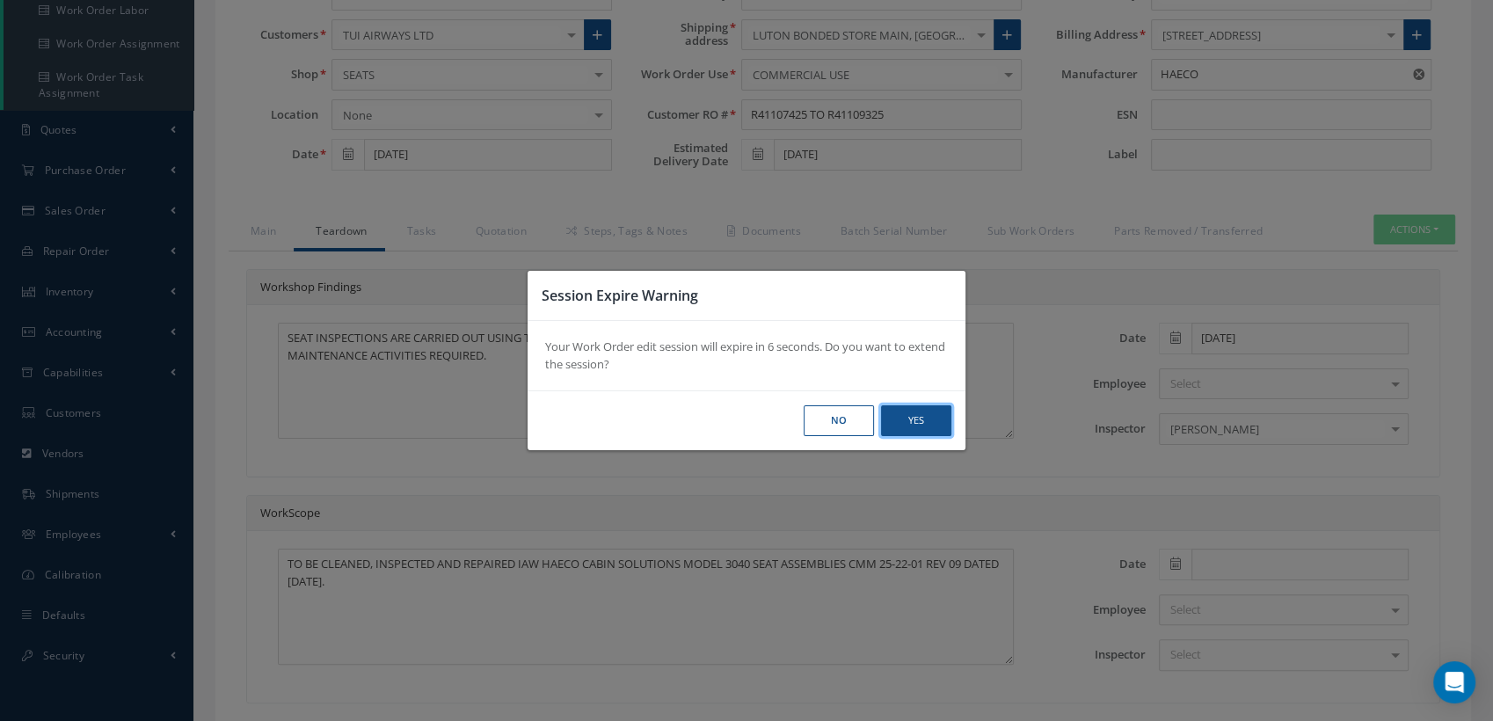
click at [0, 0] on button "Yes" at bounding box center [0, 0] width 0 height 0
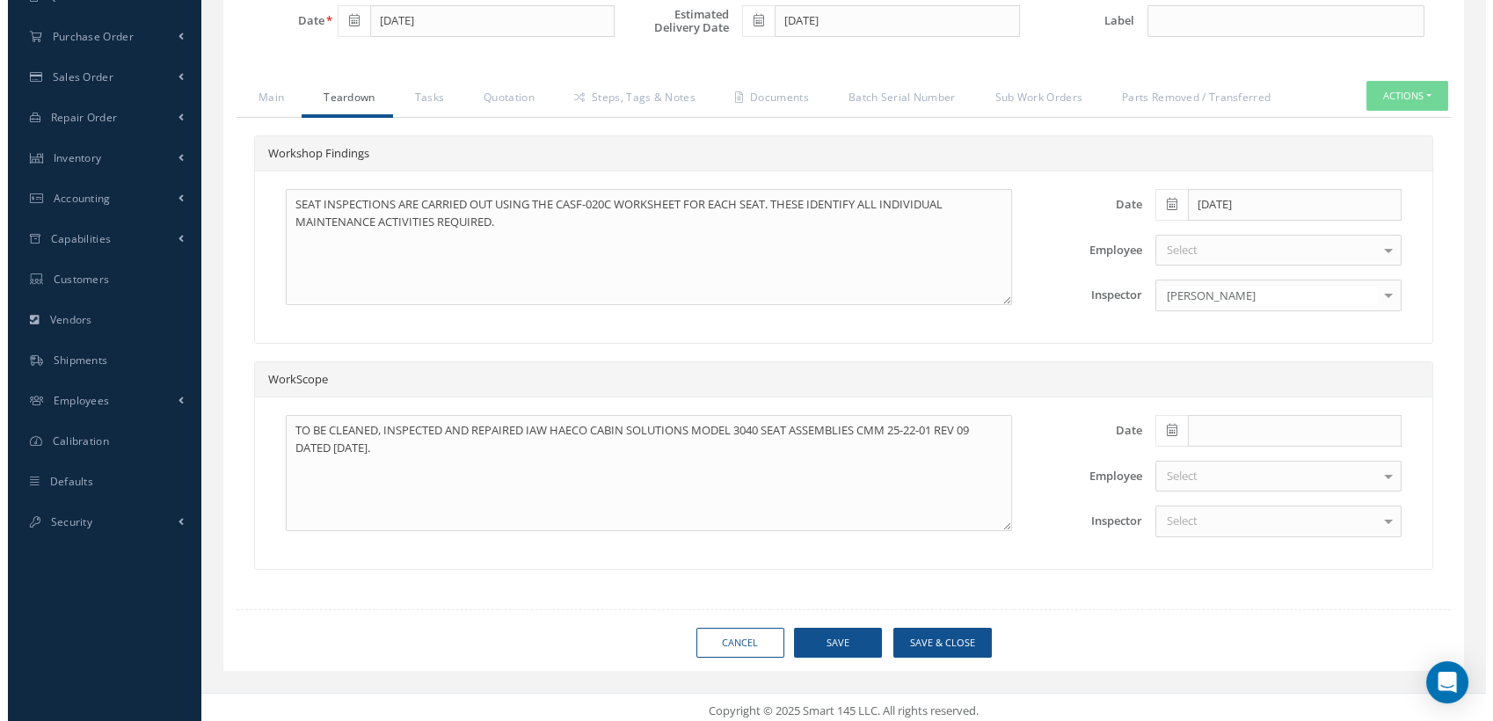
scroll to position [384, 0]
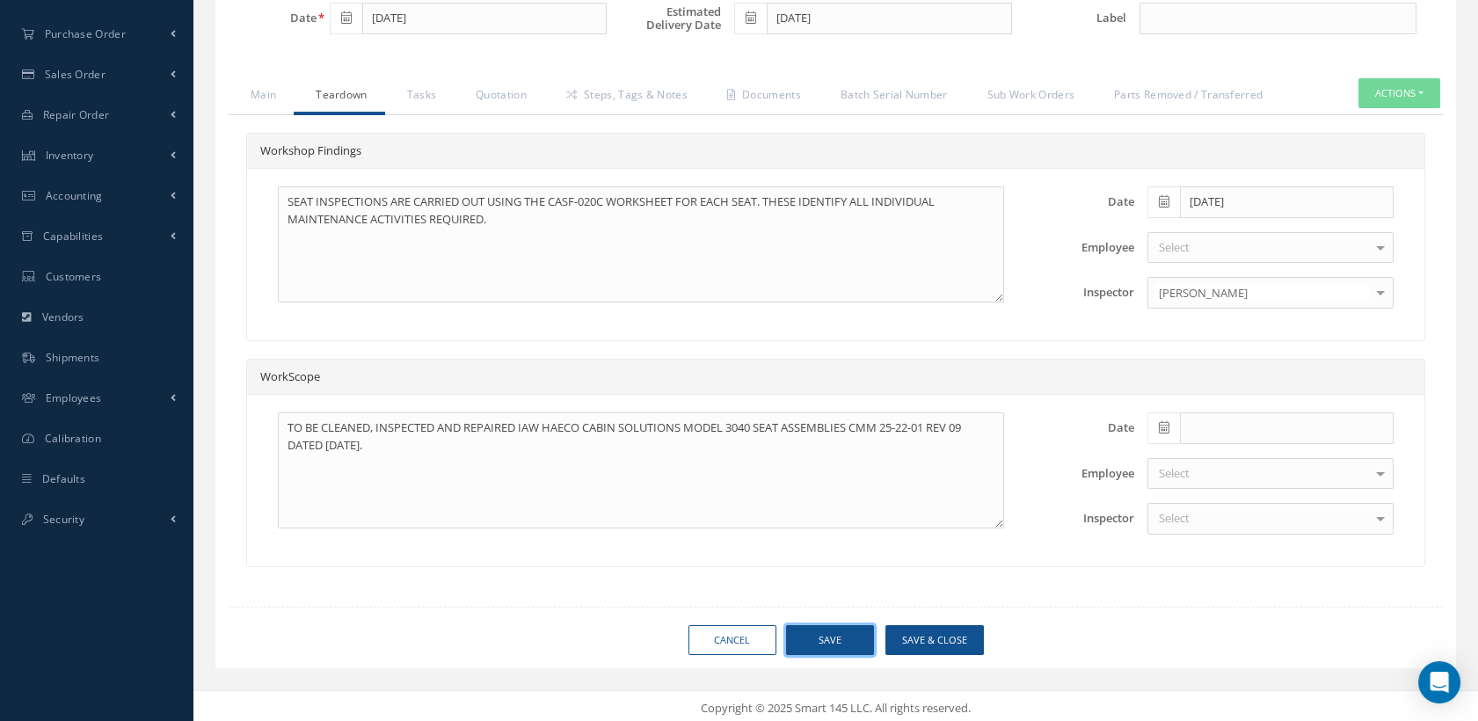
click at [851, 630] on button "Save" at bounding box center [830, 640] width 88 height 31
type input "HAECO"
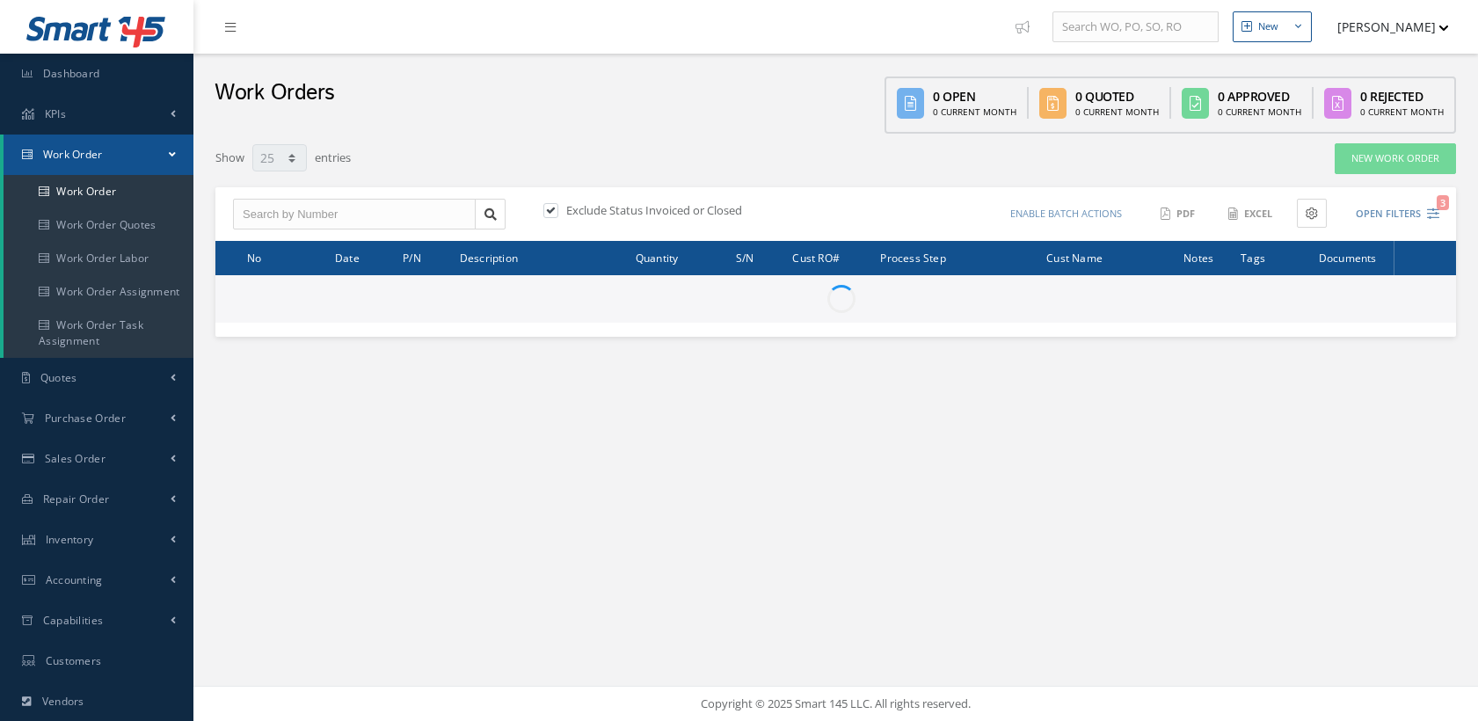
select select "25"
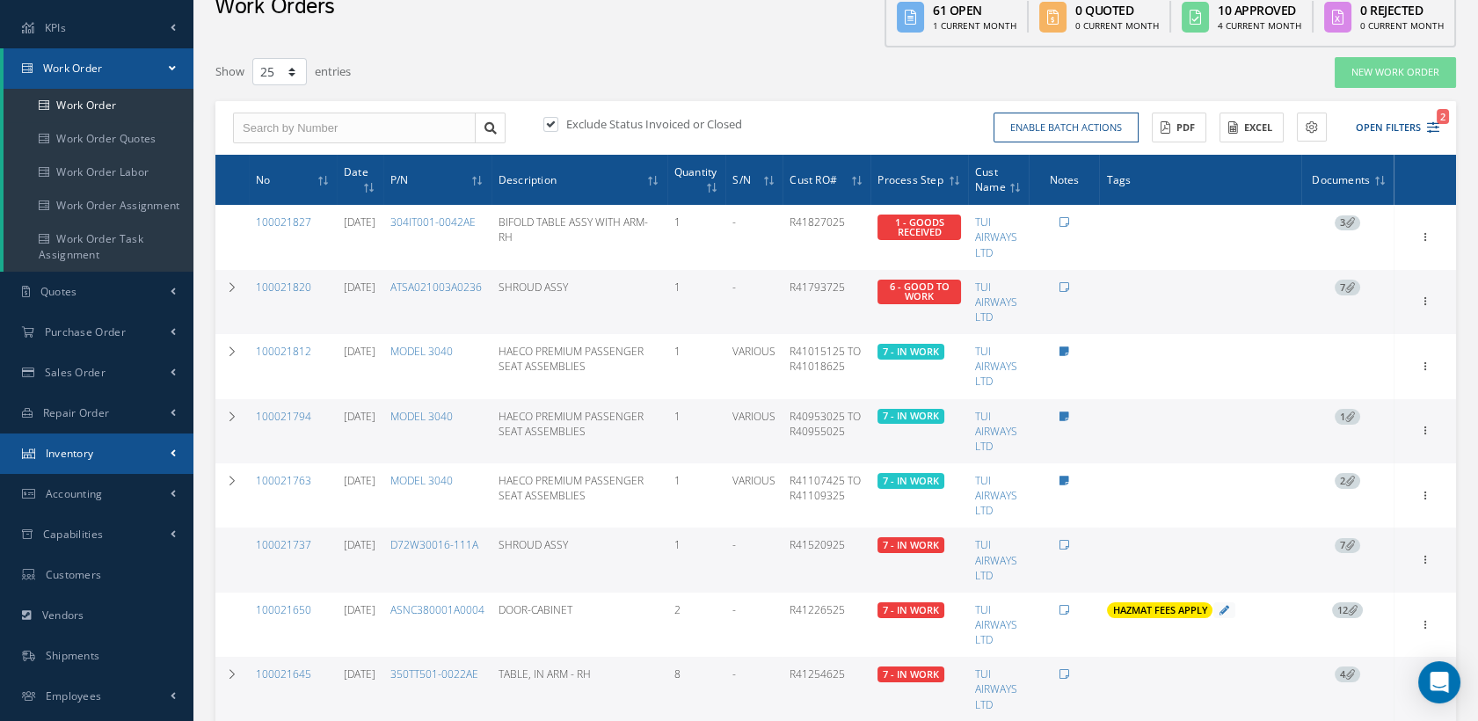
click at [96, 452] on link "Inventory" at bounding box center [96, 453] width 193 height 40
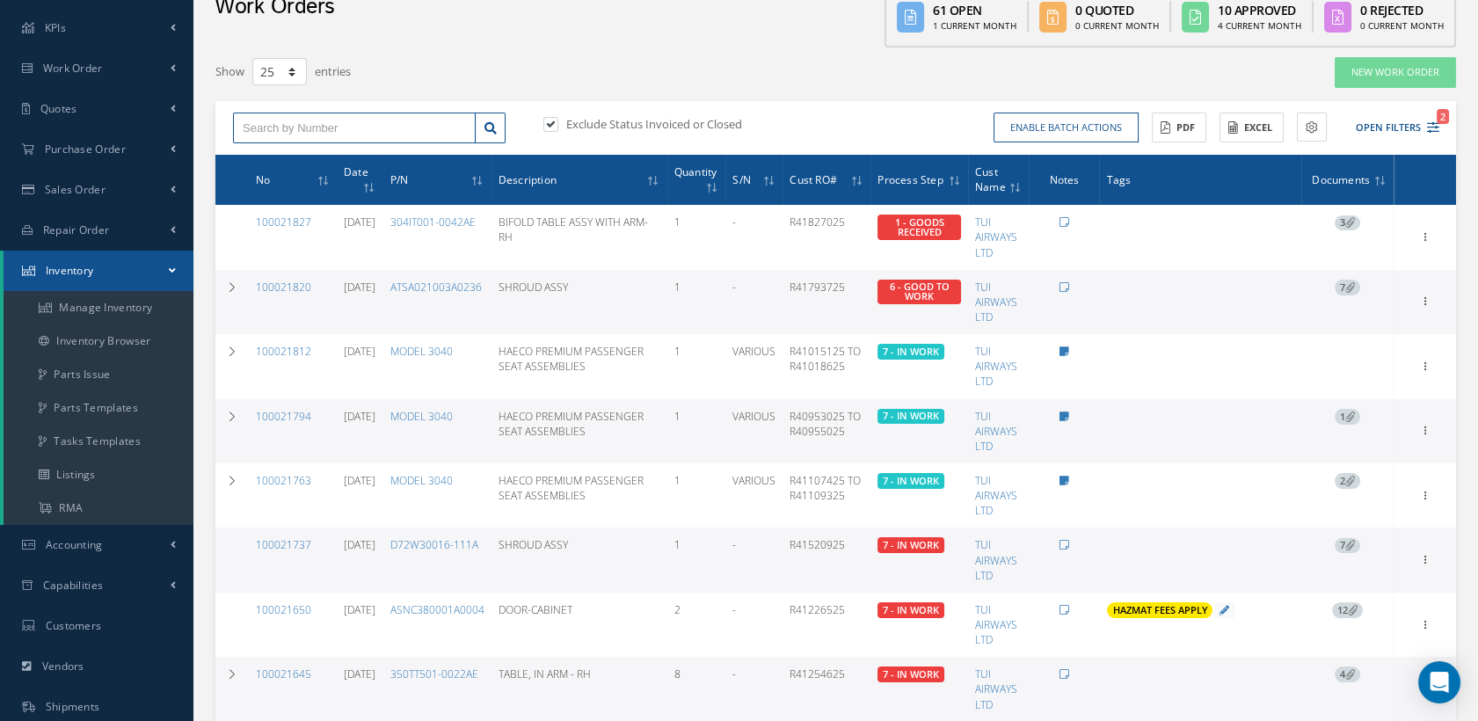
click at [264, 122] on input "text" at bounding box center [354, 129] width 243 height 32
type input "100021807"
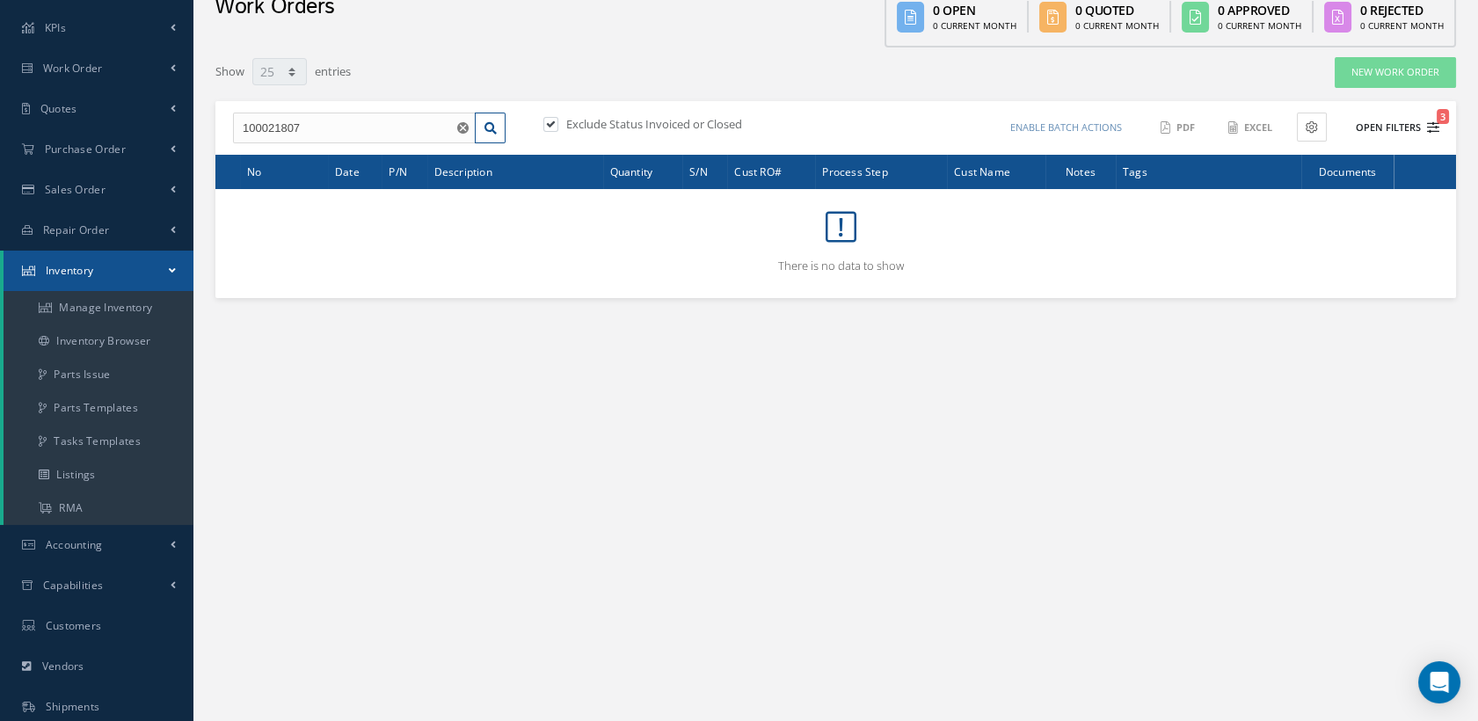
click at [1437, 120] on span "3" at bounding box center [1442, 116] width 12 height 15
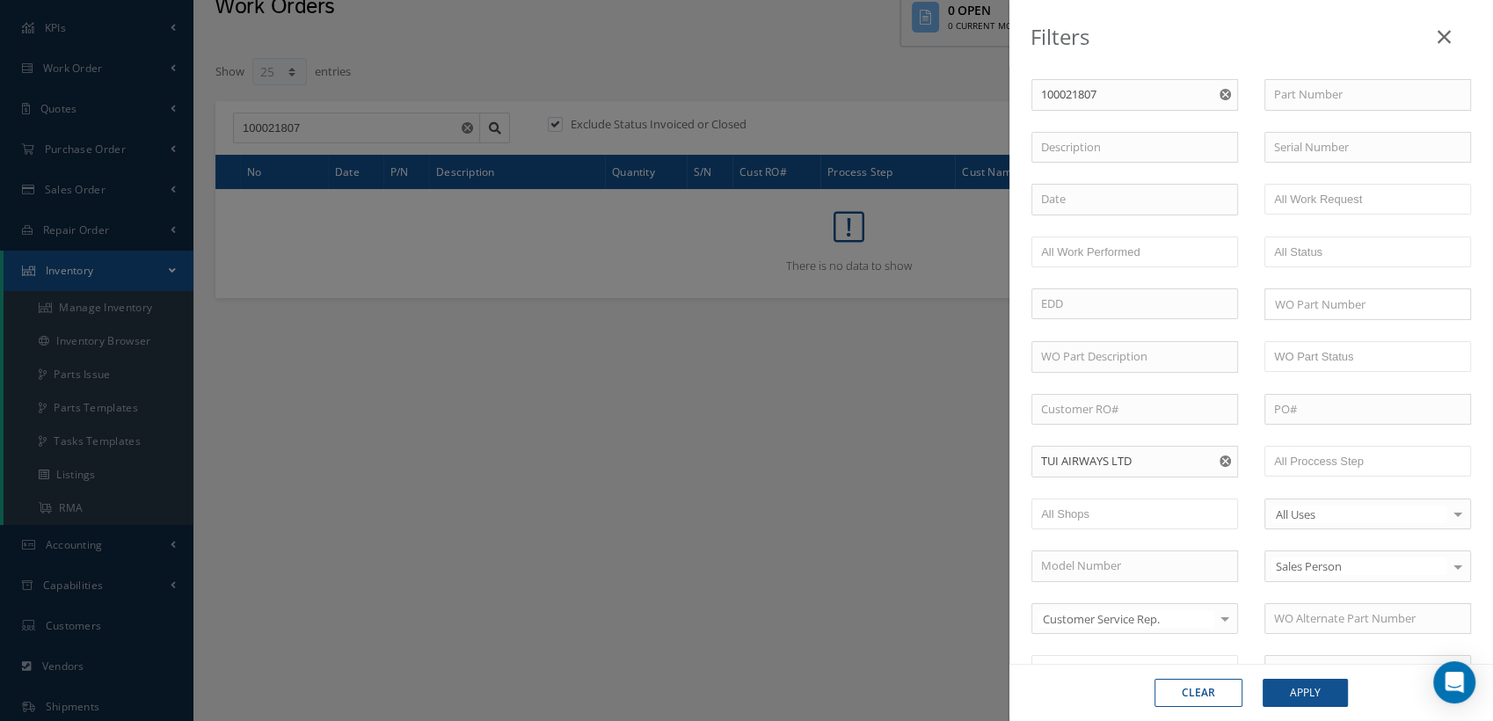
click at [1219, 457] on icon "Reset" at bounding box center [1224, 460] width 11 height 11
click at [1300, 691] on button "Apply" at bounding box center [1304, 693] width 85 height 28
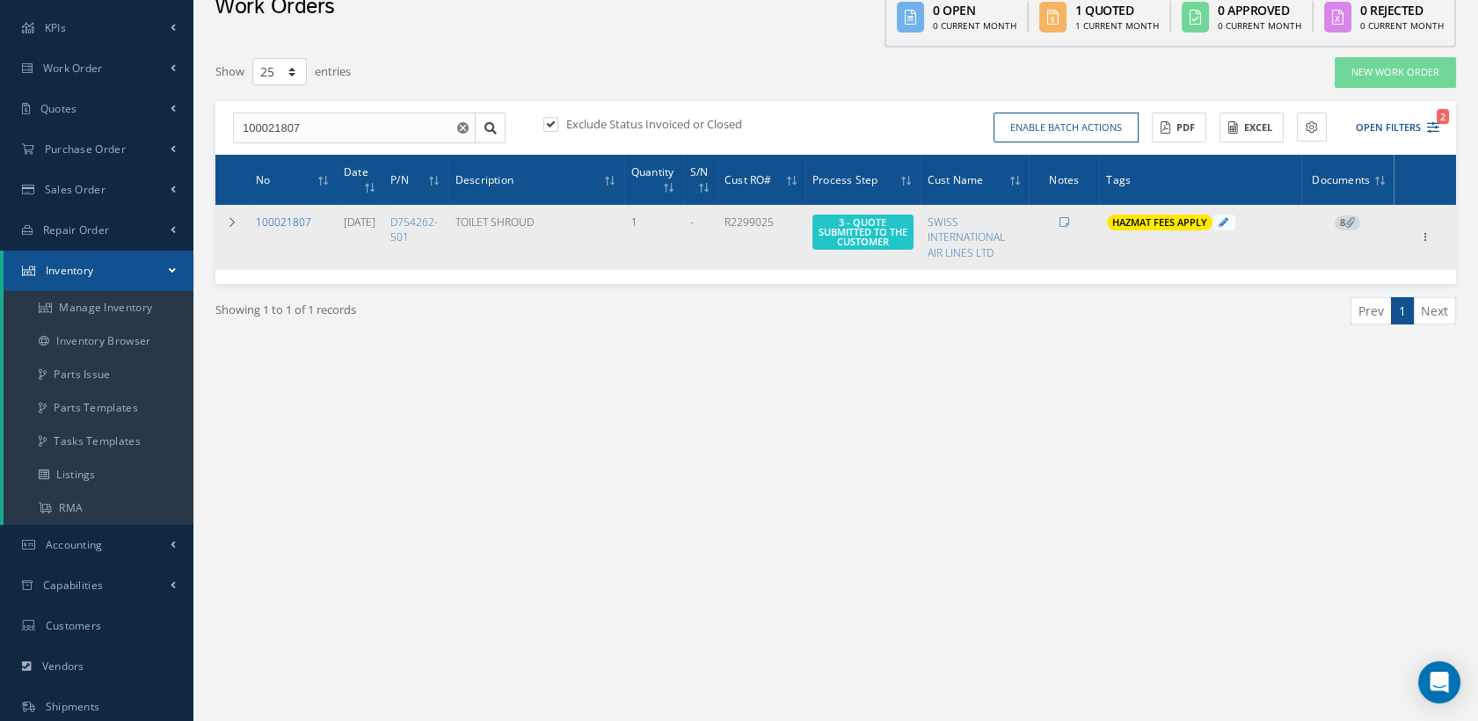
click at [293, 217] on link "100021807" at bounding box center [283, 221] width 55 height 15
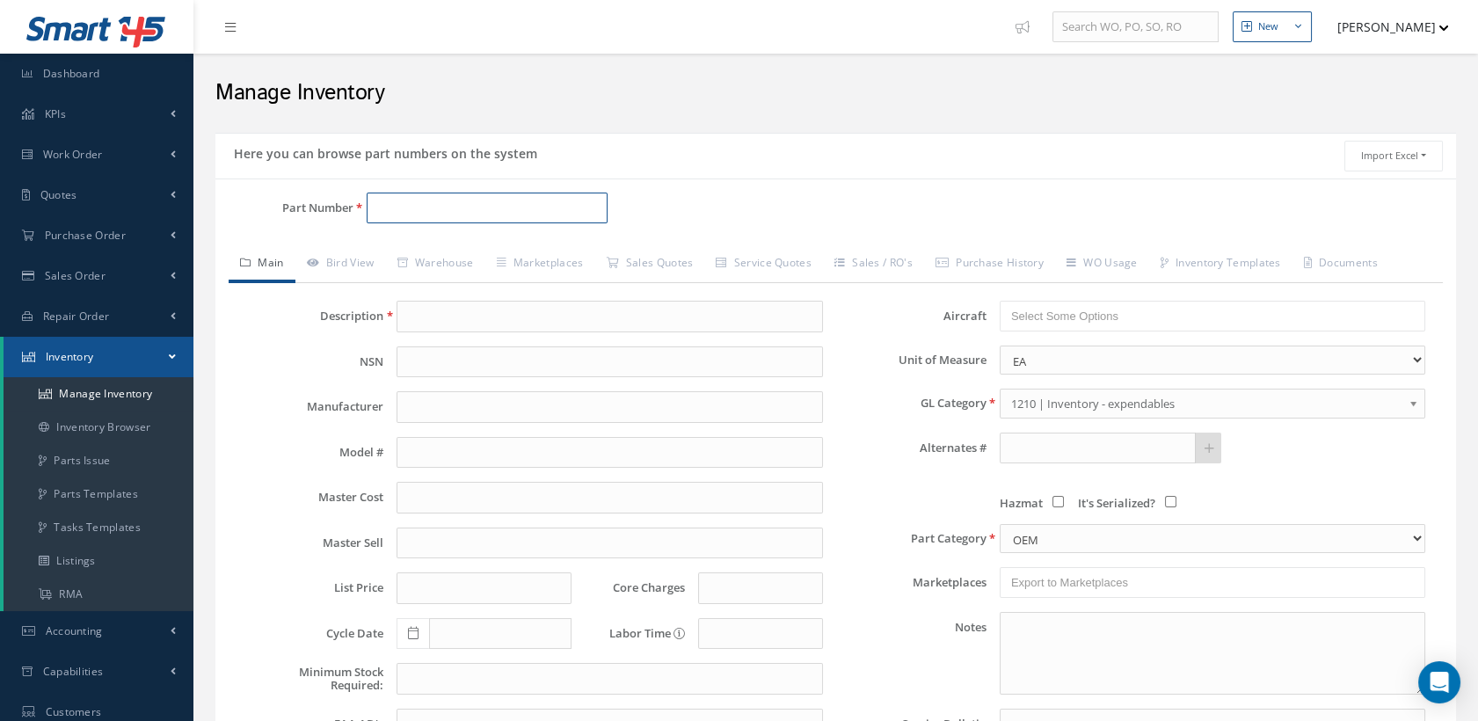
click at [418, 193] on input "Part Number" at bounding box center [488, 209] width 242 height 32
click at [480, 251] on span "B3500AA502-1012AE" at bounding box center [451, 253] width 158 height 18
type input "B3500AA502-1012AE"
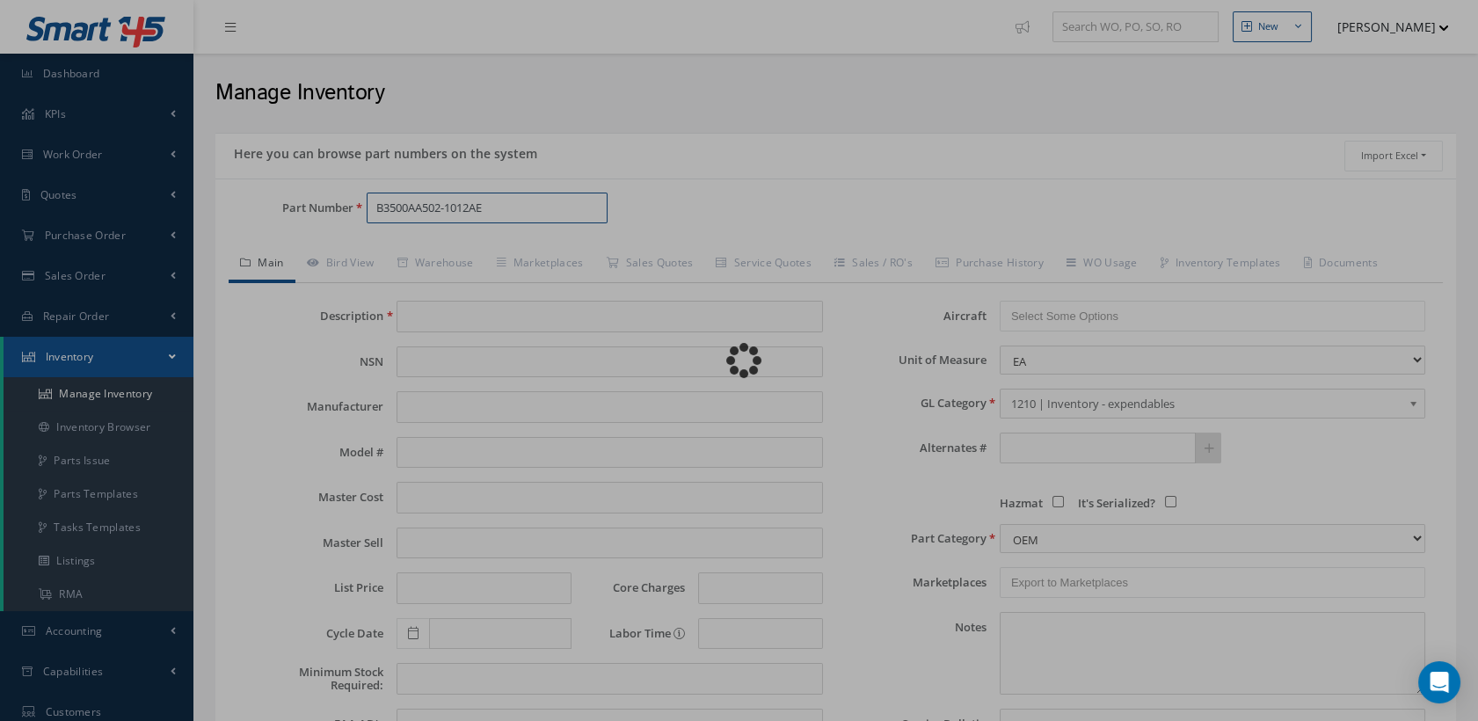
type input "ARM REST LOWER ASSY"
type input "0.00"
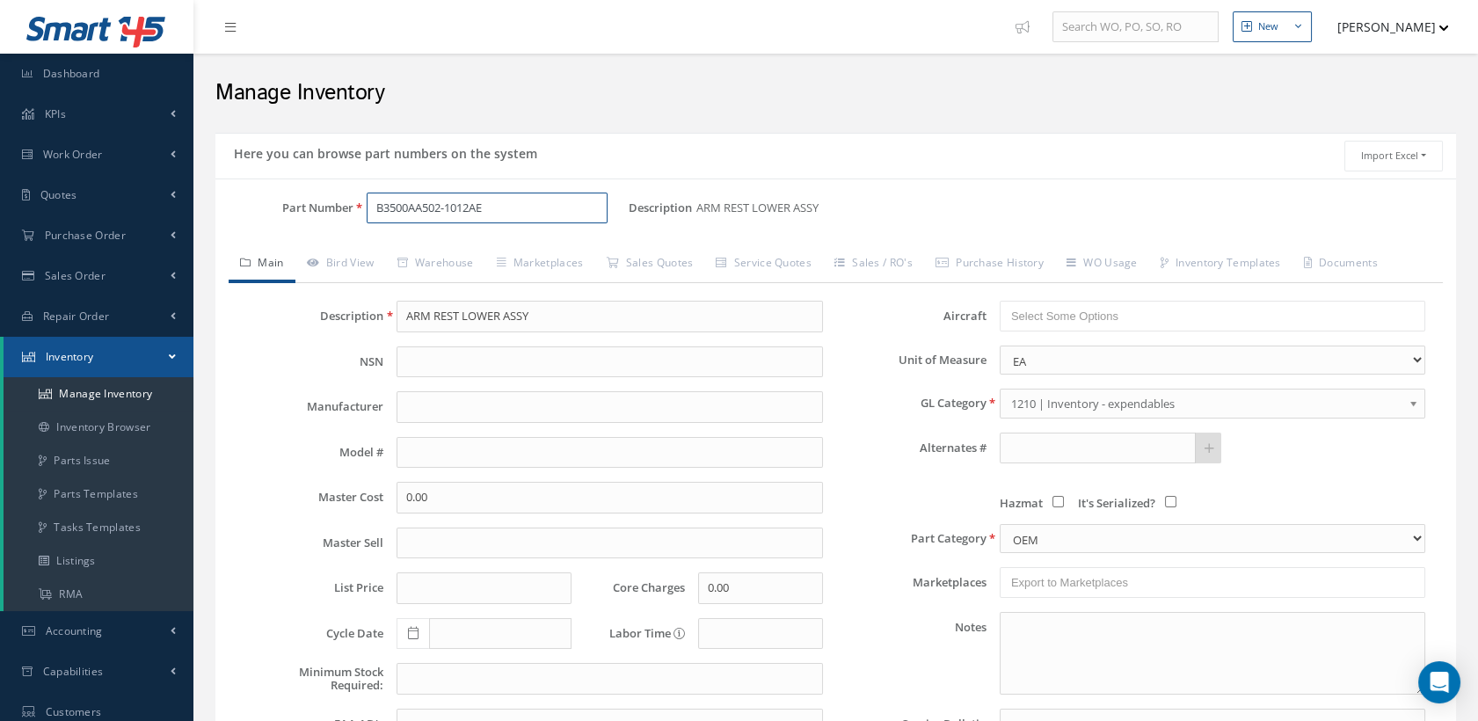
drag, startPoint x: 504, startPoint y: 206, endPoint x: 344, endPoint y: 206, distance: 160.0
click at [344, 206] on div "Part Number B3500AA502-1012AE" at bounding box center [421, 209] width 413 height 32
type input "B3500AA502-1012AE"
drag, startPoint x: 505, startPoint y: 201, endPoint x: 338, endPoint y: 200, distance: 166.1
click at [338, 200] on div "Part Number B3500AA502-1012AE" at bounding box center [421, 209] width 413 height 32
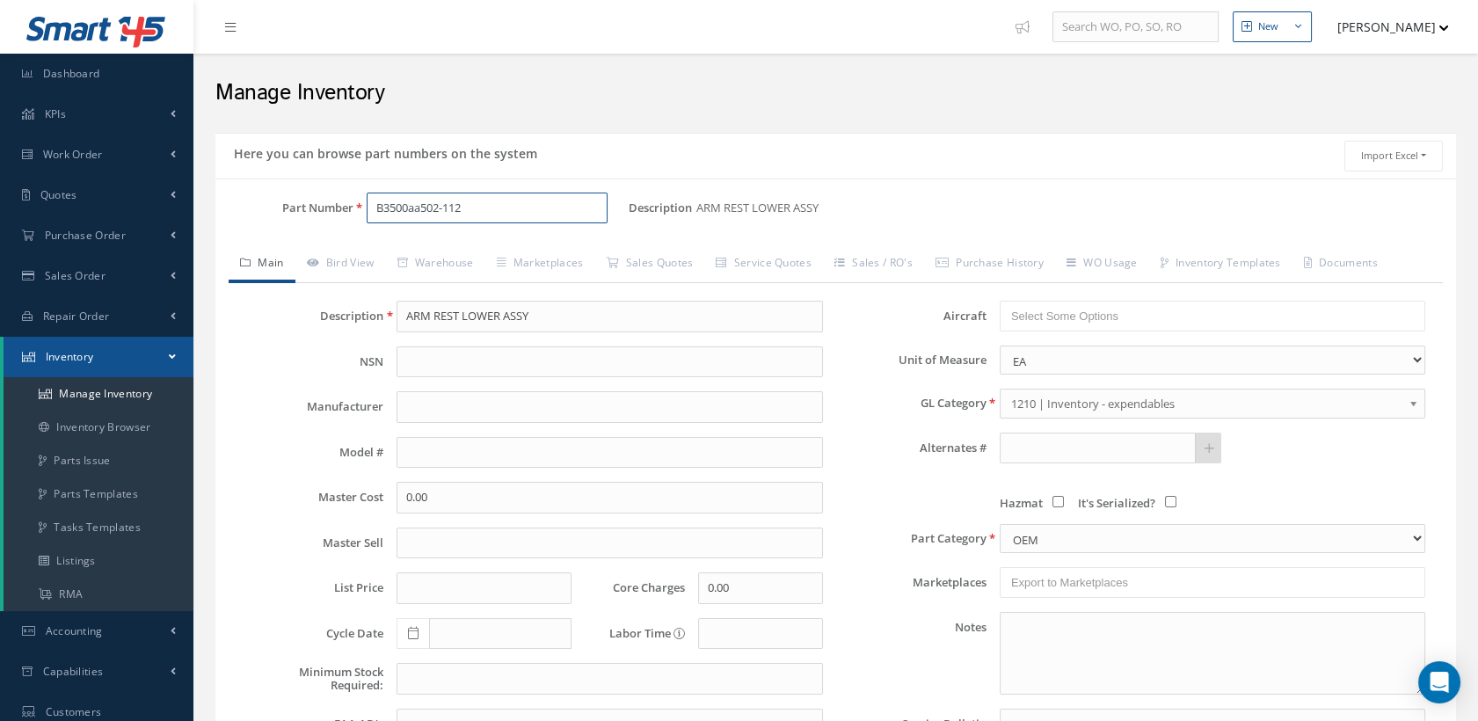
click at [424, 207] on input "B3500aa502-112" at bounding box center [488, 209] width 242 height 32
drag, startPoint x: 496, startPoint y: 207, endPoint x: 353, endPoint y: 206, distance: 142.4
click at [353, 206] on div "B3500AA502-112" at bounding box center [491, 209] width 276 height 32
type input "B3500AA502-112"
drag, startPoint x: 472, startPoint y: 206, endPoint x: 371, endPoint y: 198, distance: 101.4
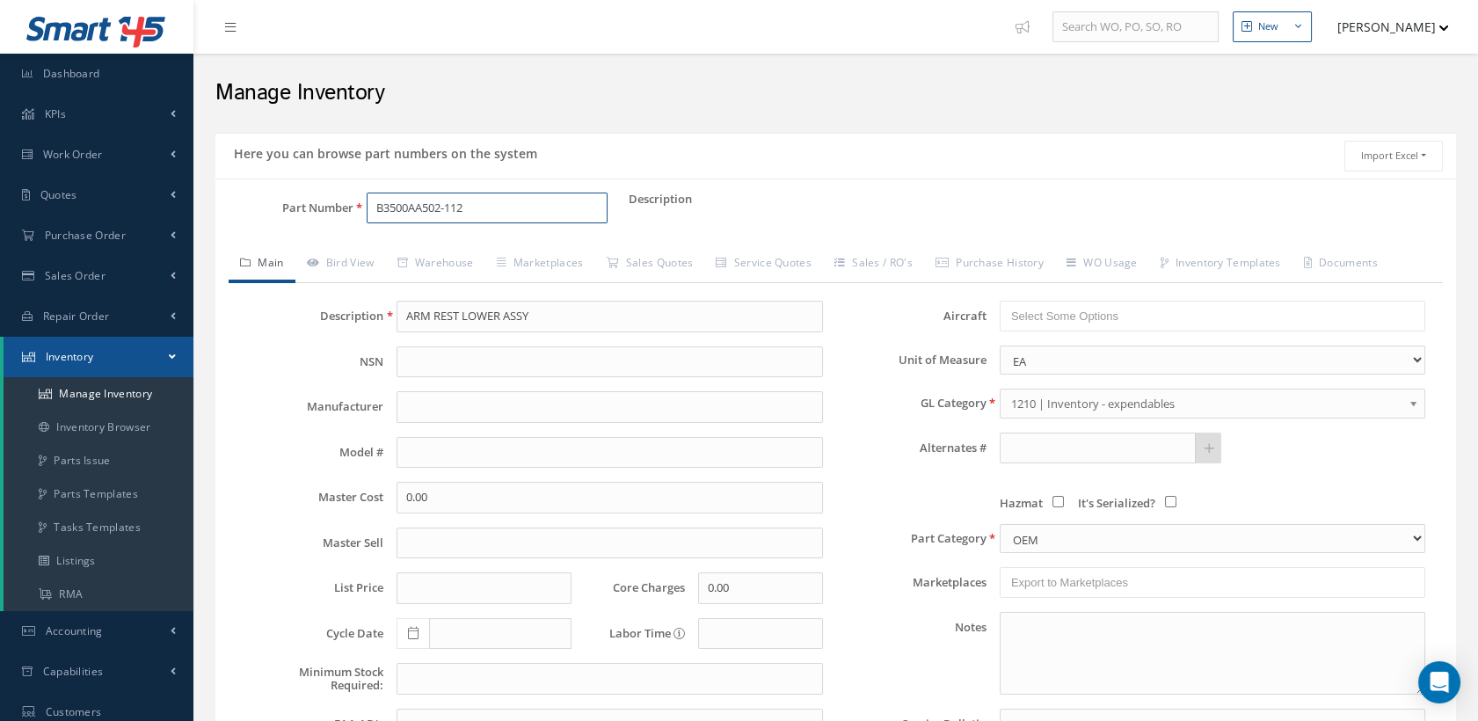
click at [371, 198] on input "B3500AA502-112" at bounding box center [488, 209] width 242 height 32
drag, startPoint x: 493, startPoint y: 206, endPoint x: 361, endPoint y: 200, distance: 132.0
click at [361, 200] on div "B3500AA502-112" at bounding box center [491, 209] width 276 height 32
type input "V"
paste input "B3500"
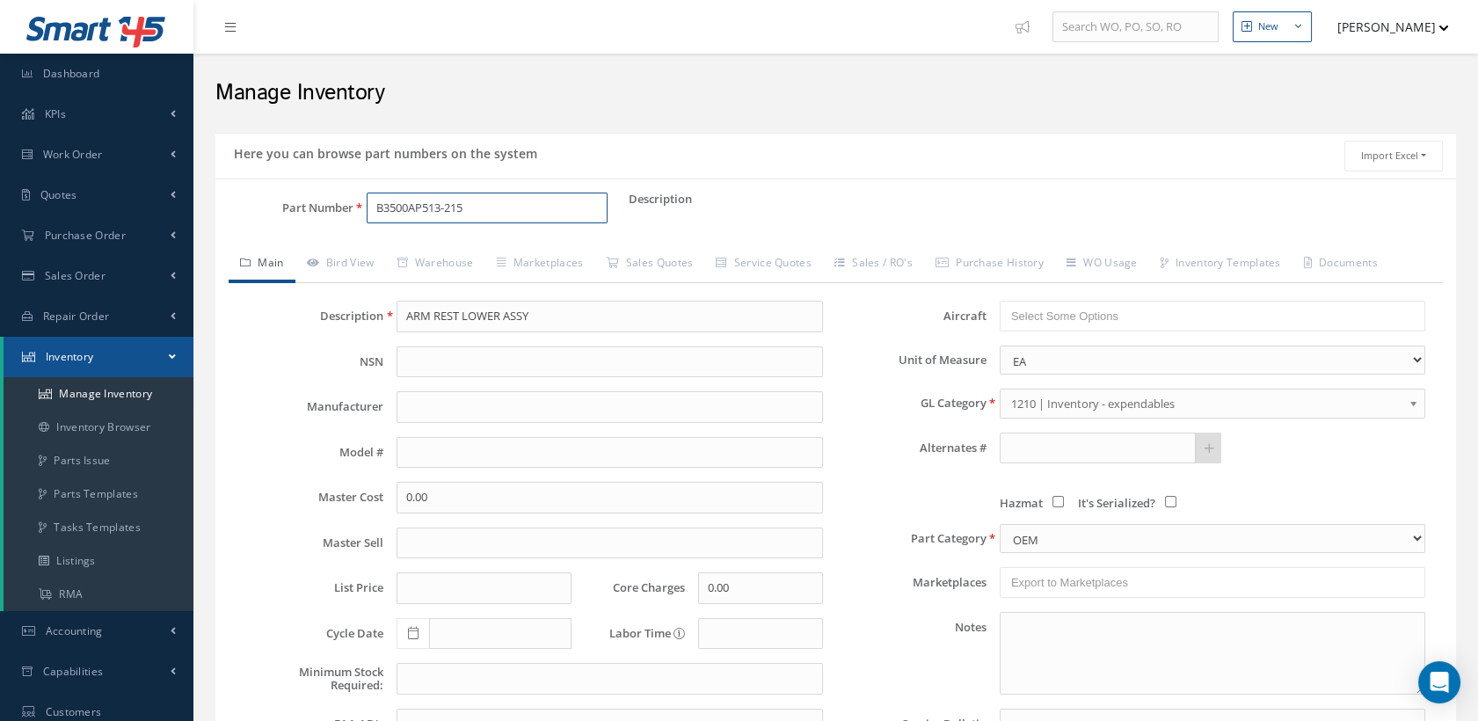
click at [416, 203] on input "B3500AP513-215" at bounding box center [488, 209] width 242 height 32
click at [499, 207] on input "B35000P513-215" at bounding box center [488, 209] width 242 height 32
click at [416, 204] on input "B35000P513-215" at bounding box center [488, 209] width 242 height 32
drag, startPoint x: 471, startPoint y: 207, endPoint x: 364, endPoint y: 207, distance: 107.2
click at [364, 207] on div "B3500DP513-215" at bounding box center [491, 209] width 276 height 32
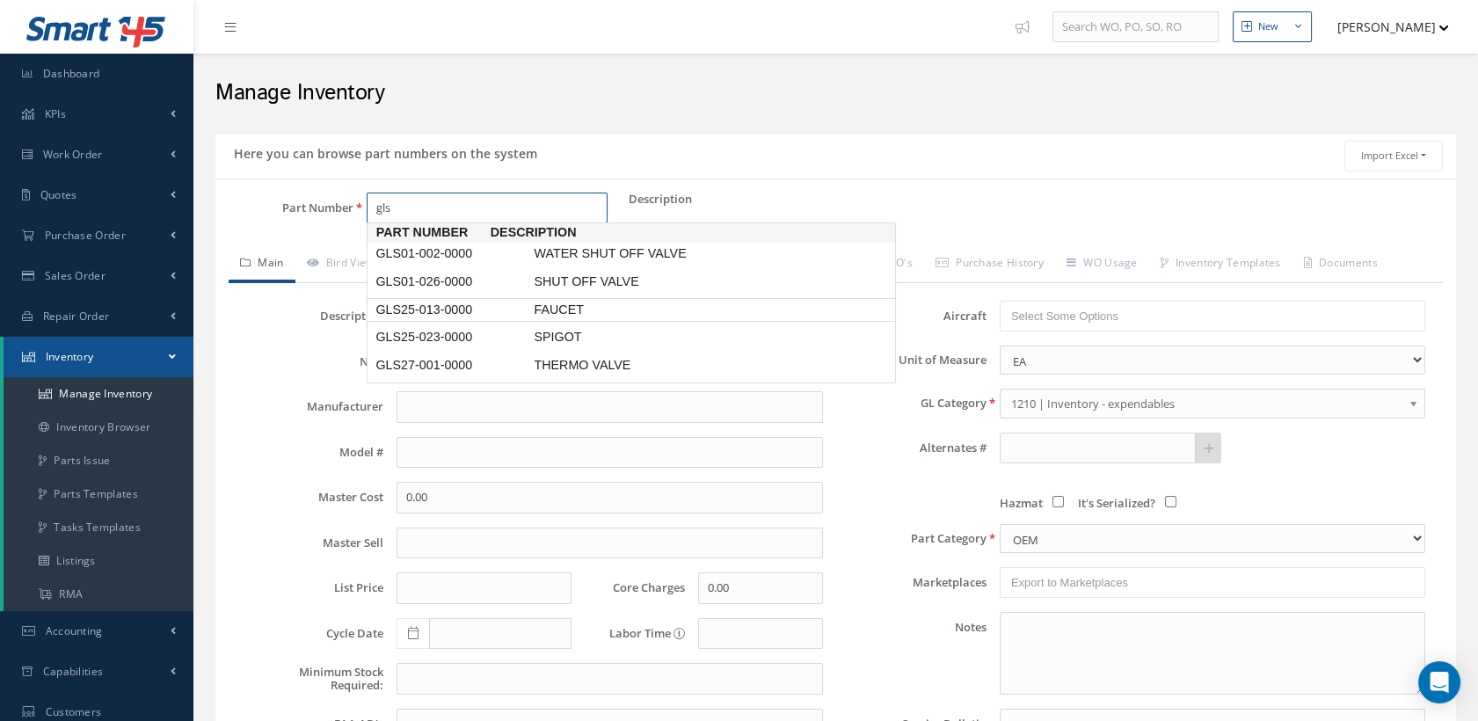
click at [459, 307] on span "GLS25-013-0000" at bounding box center [451, 310] width 158 height 18
type input "GLS25-013-0000"
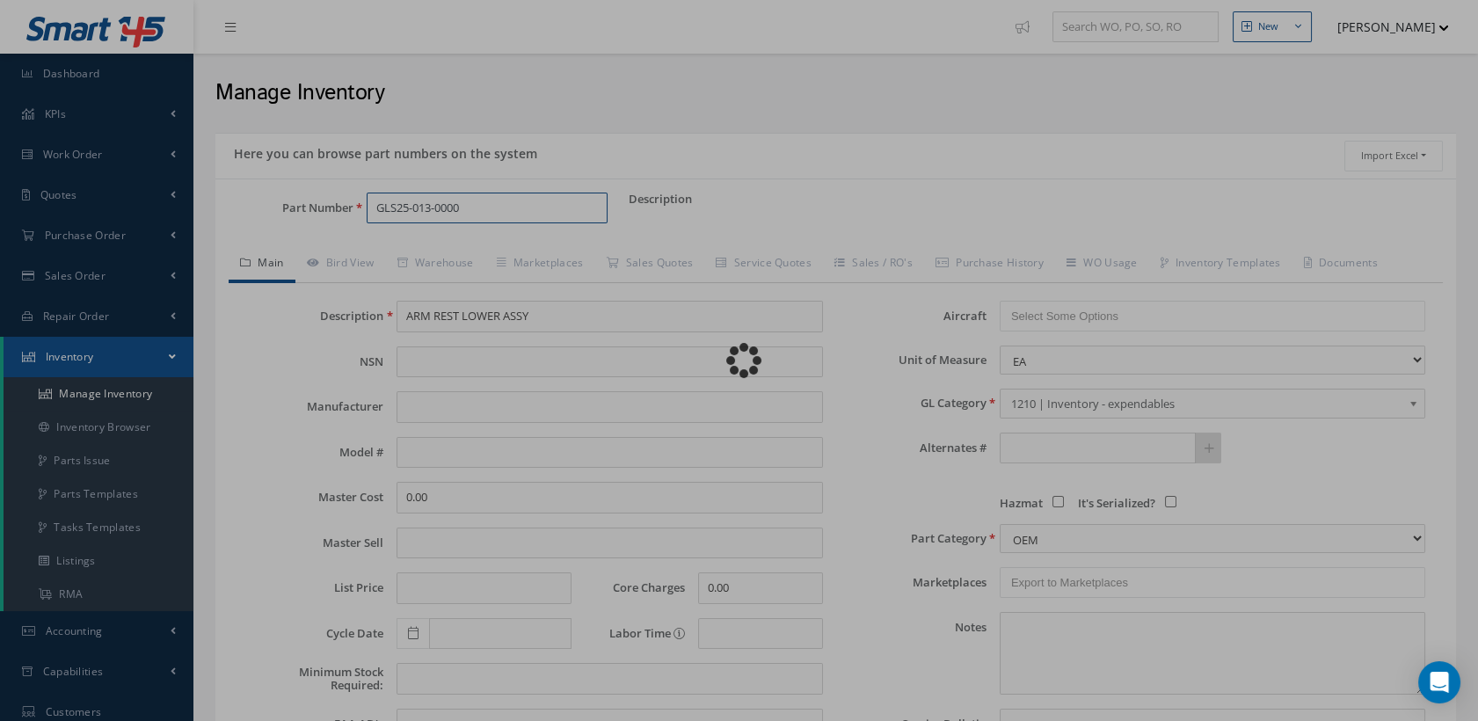
type input "FAUCET"
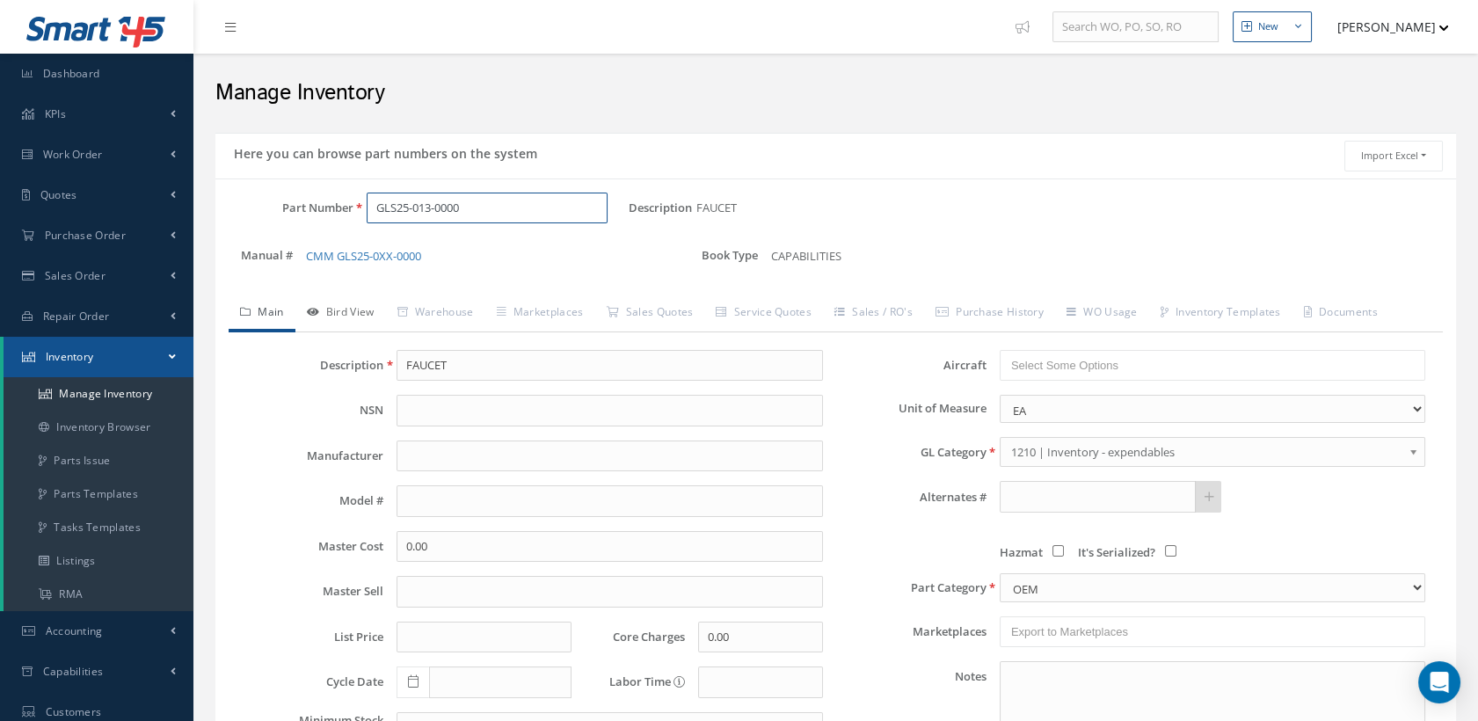
type input "GLS25-013-0000"
click at [377, 306] on link "Bird View" at bounding box center [340, 313] width 91 height 37
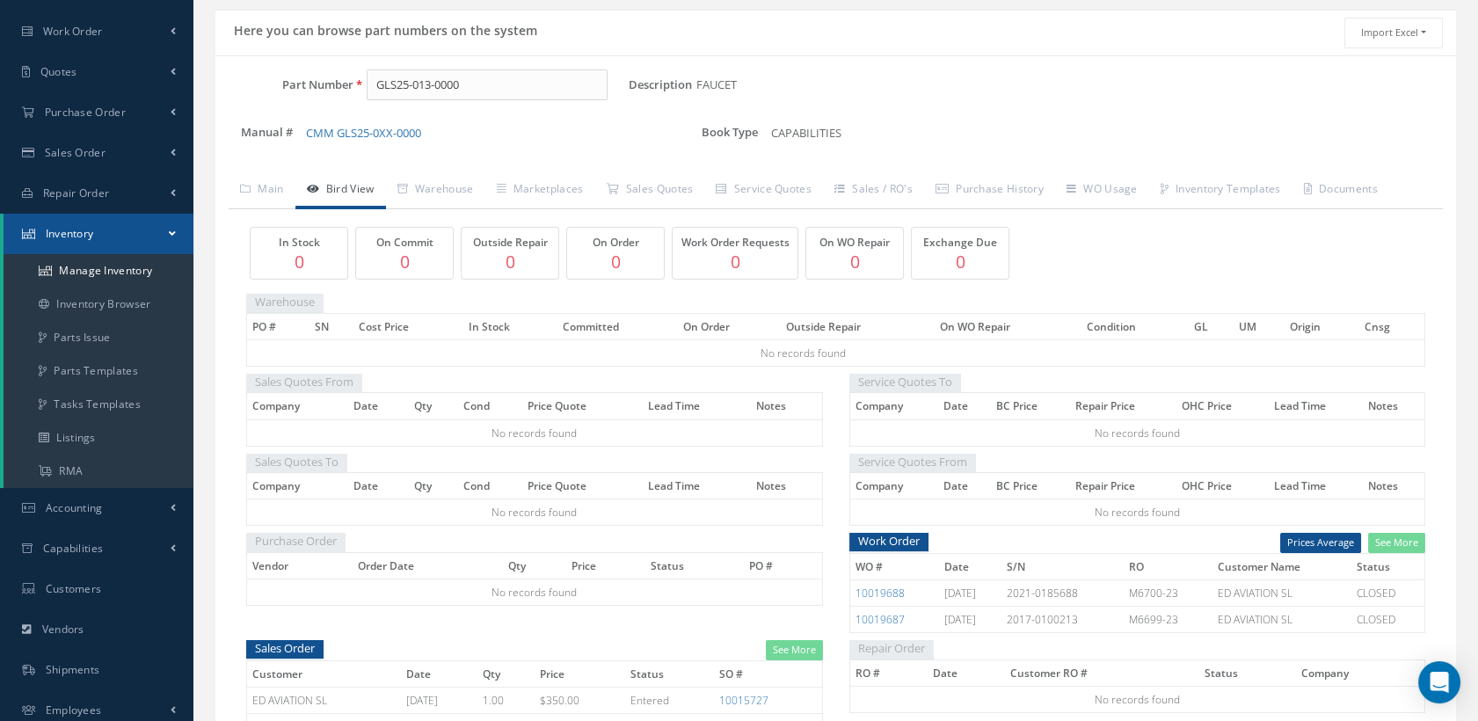
scroll to position [121, 0]
click at [1102, 185] on link "WO Usage" at bounding box center [1102, 192] width 94 height 37
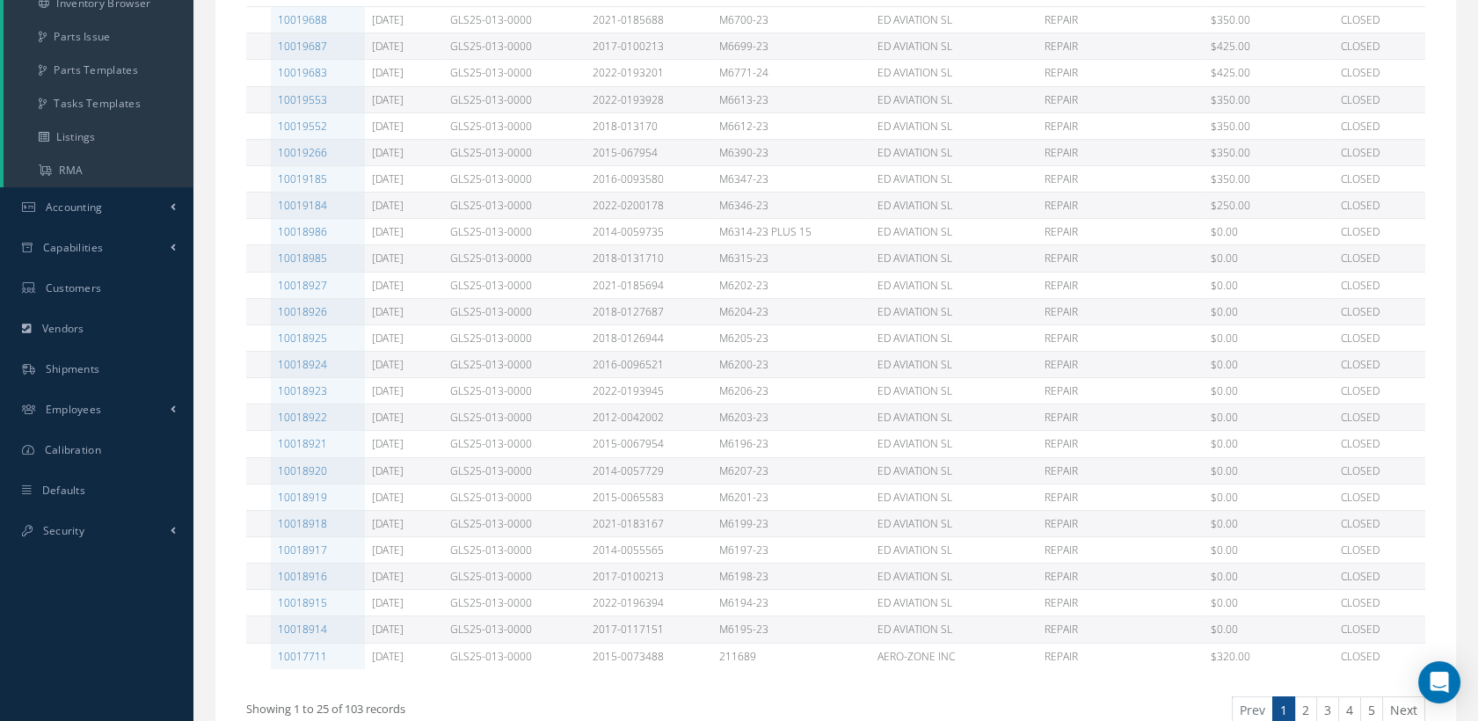
scroll to position [457, 0]
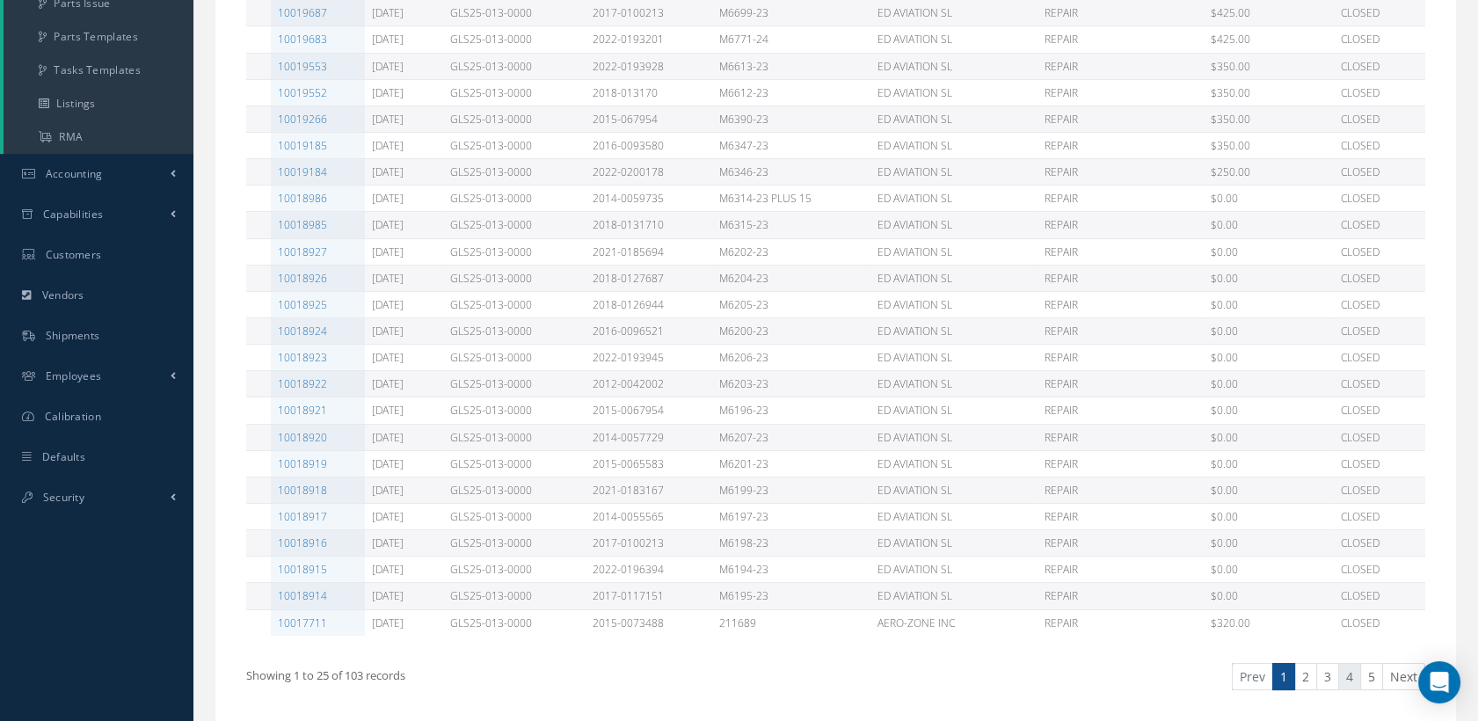
click at [1345, 668] on link "4" at bounding box center [1349, 676] width 23 height 27
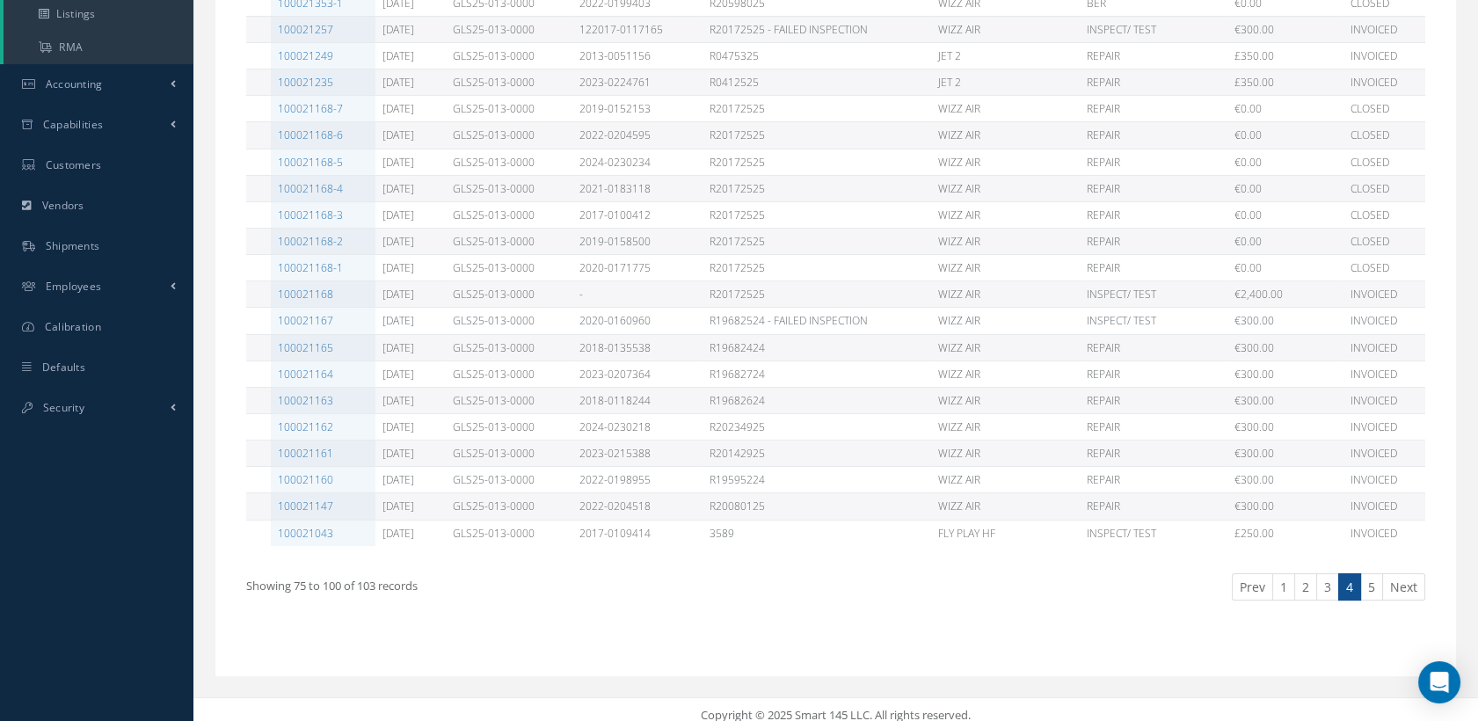
scroll to position [449, 0]
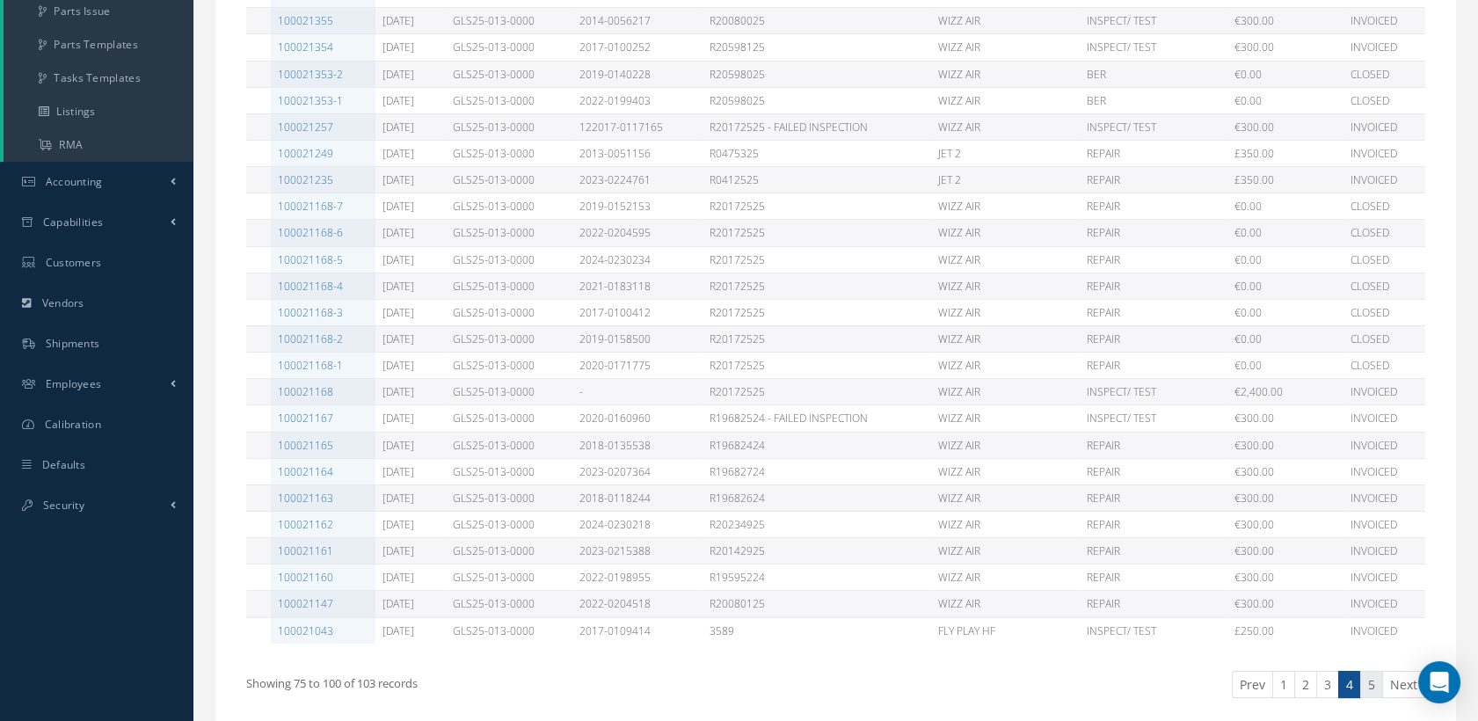
click at [1370, 681] on link "5" at bounding box center [1371, 684] width 23 height 27
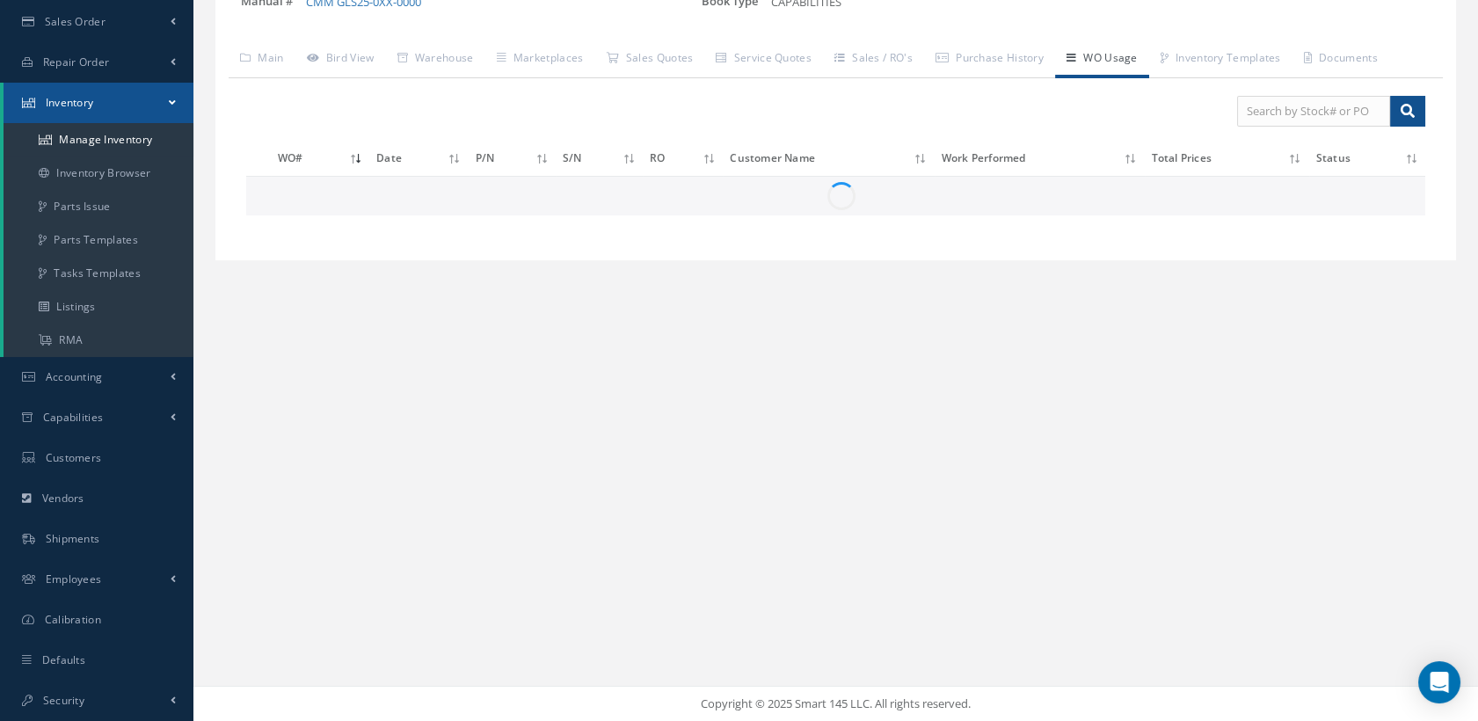
scroll to position [253, 0]
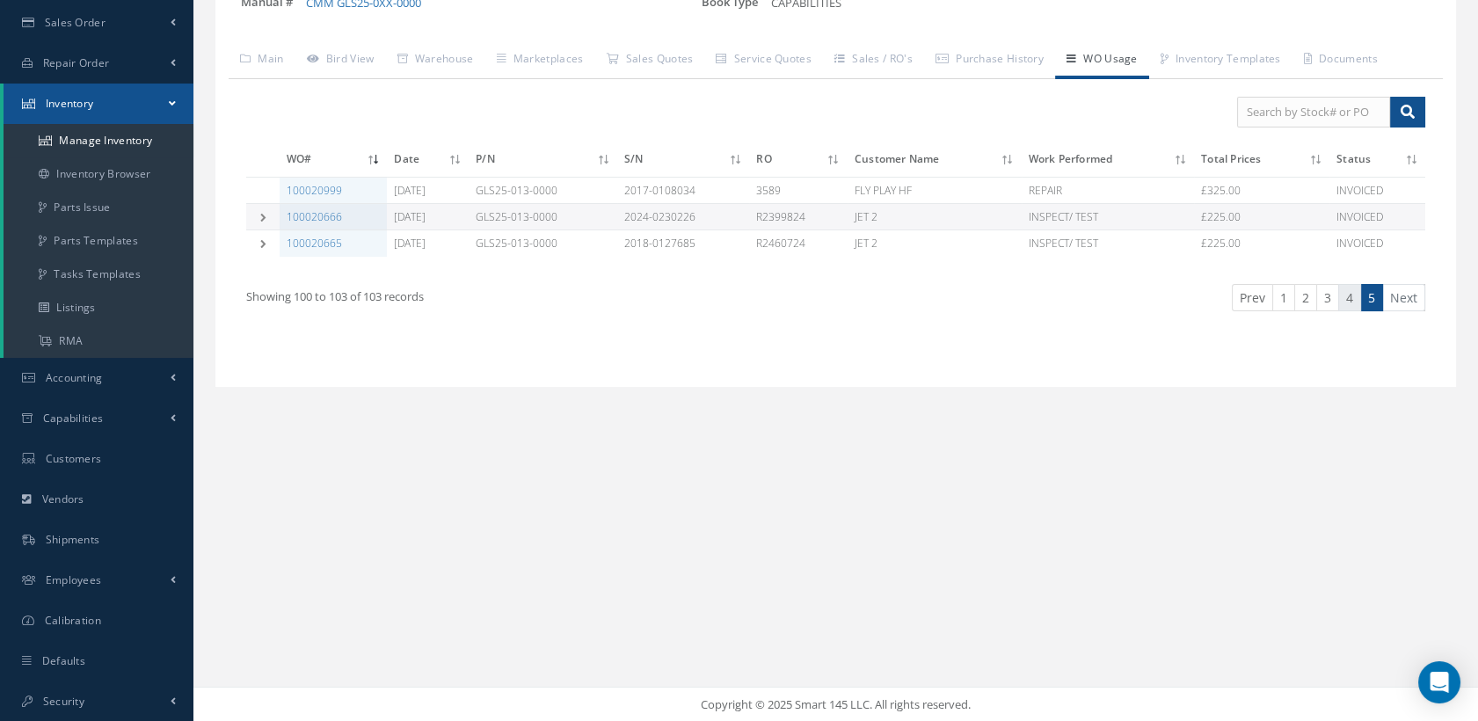
click at [1349, 291] on link "4" at bounding box center [1349, 297] width 23 height 27
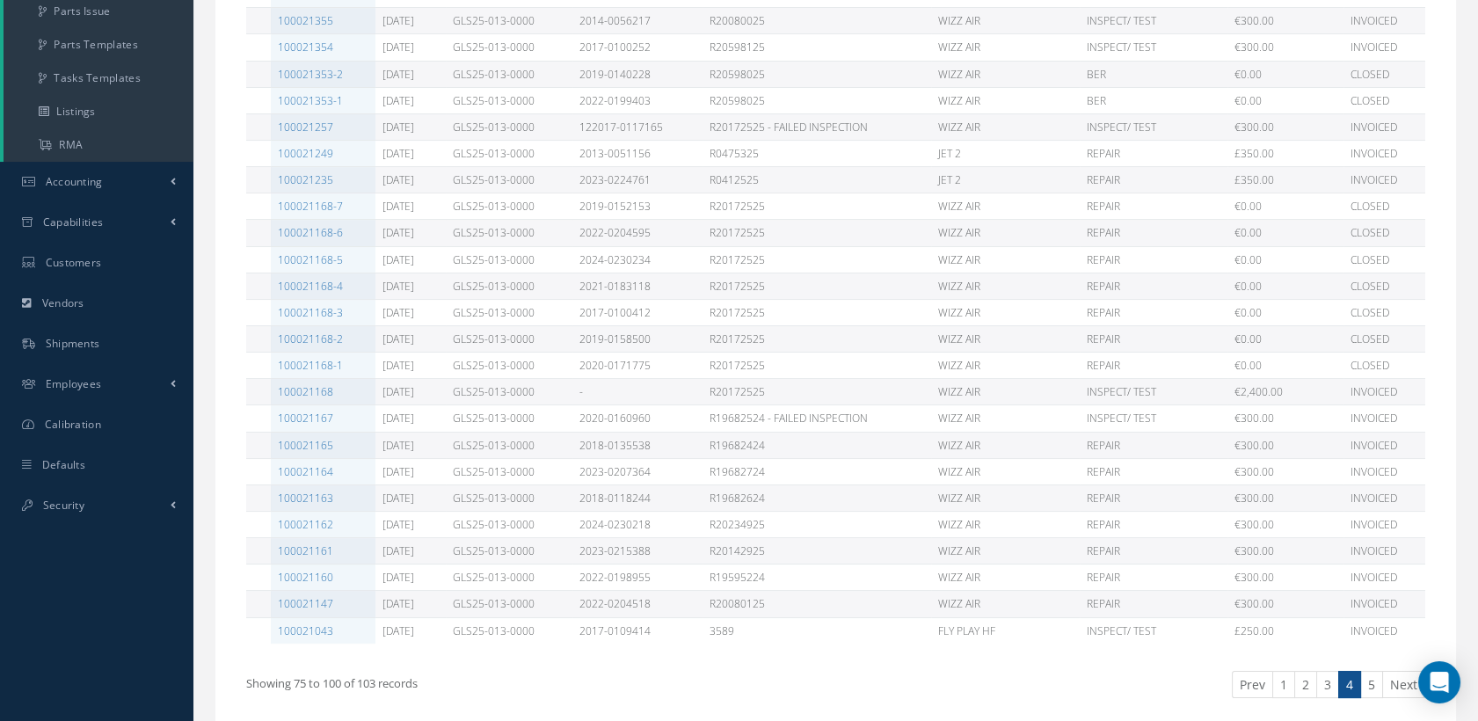
scroll to position [352, 0]
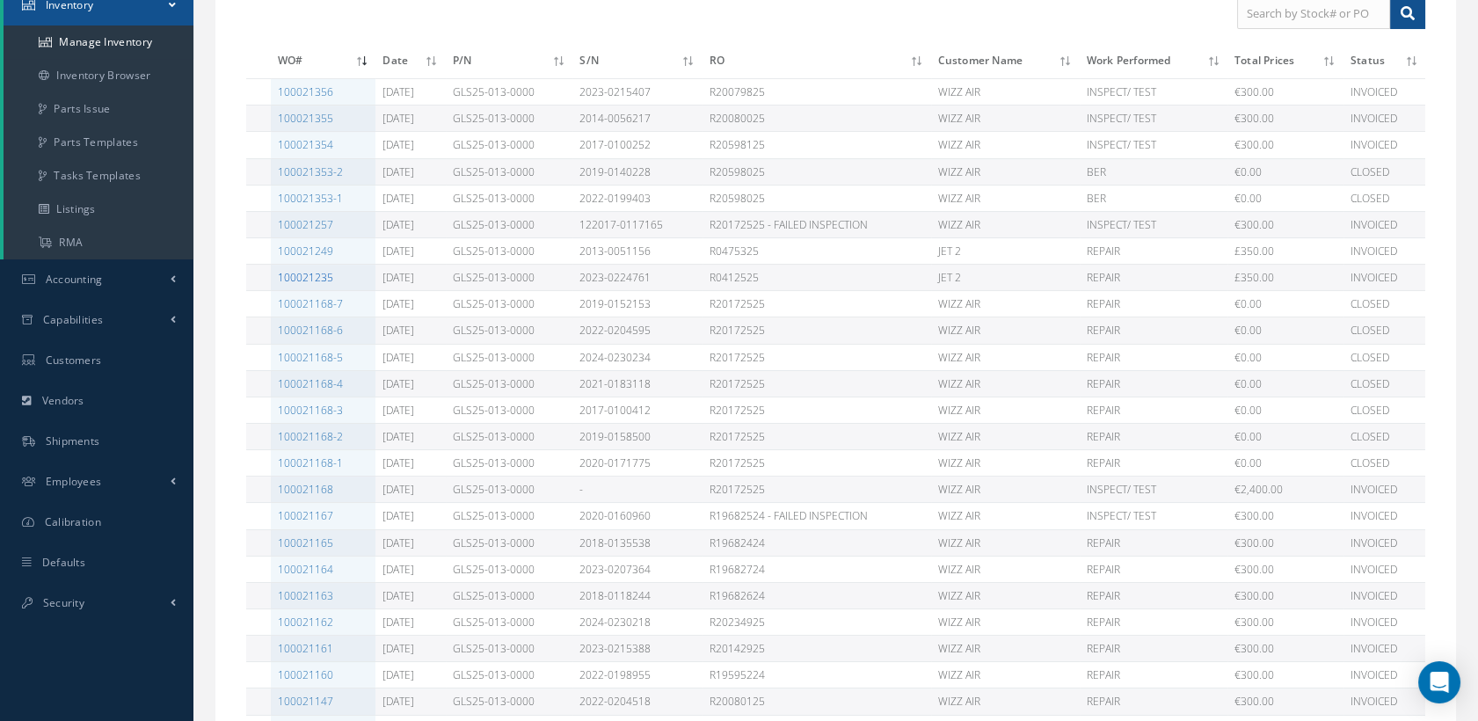
click at [283, 271] on link "100021235" at bounding box center [305, 277] width 55 height 15
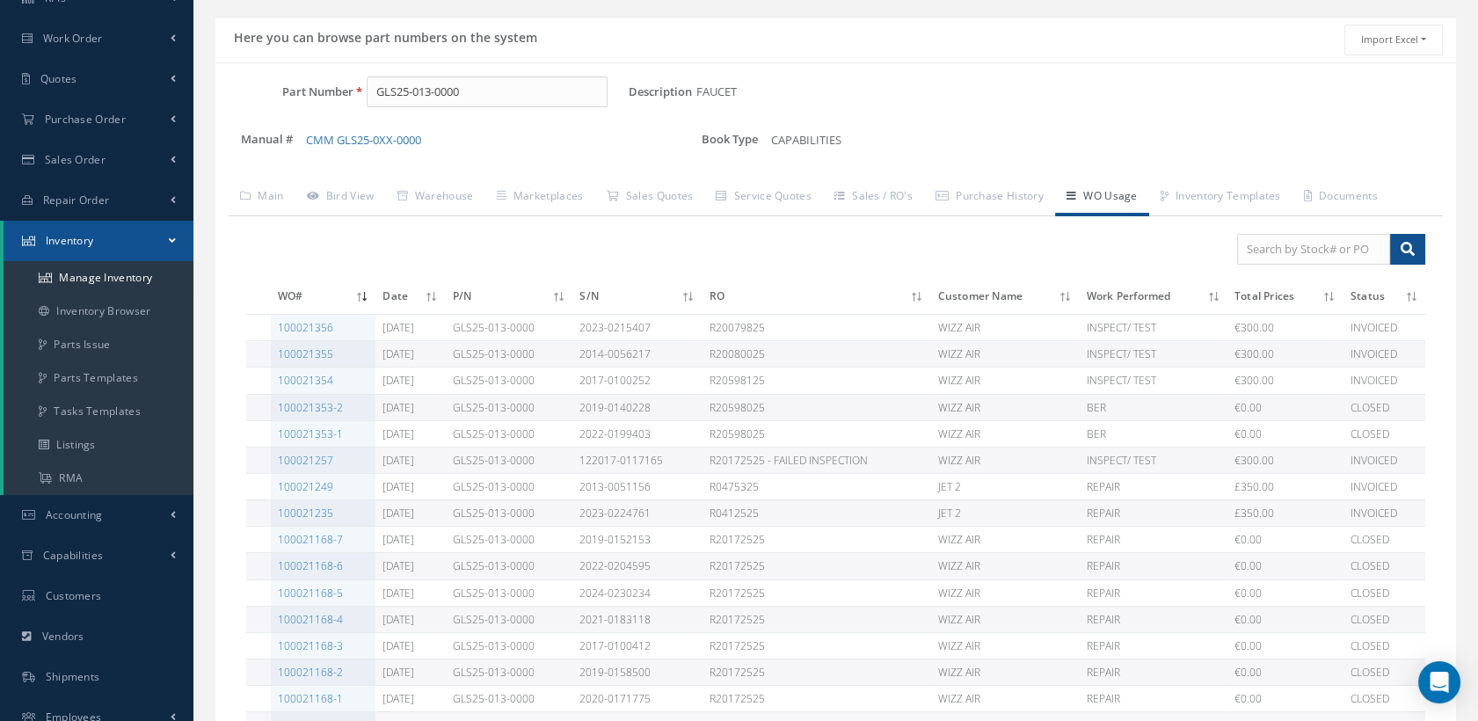
scroll to position [58, 0]
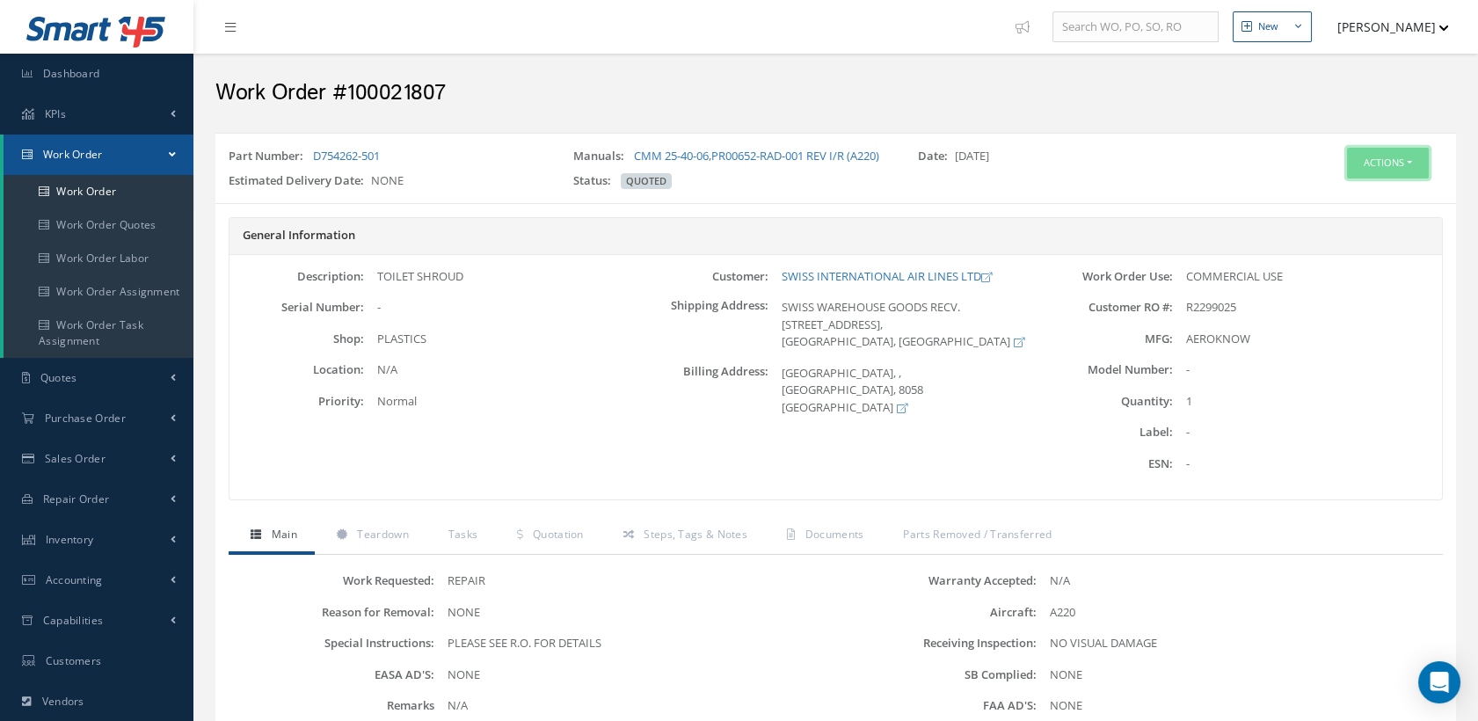
click at [1348, 165] on button "Actions" at bounding box center [1388, 163] width 82 height 31
click at [1343, 193] on link "Edit" at bounding box center [1359, 197] width 141 height 24
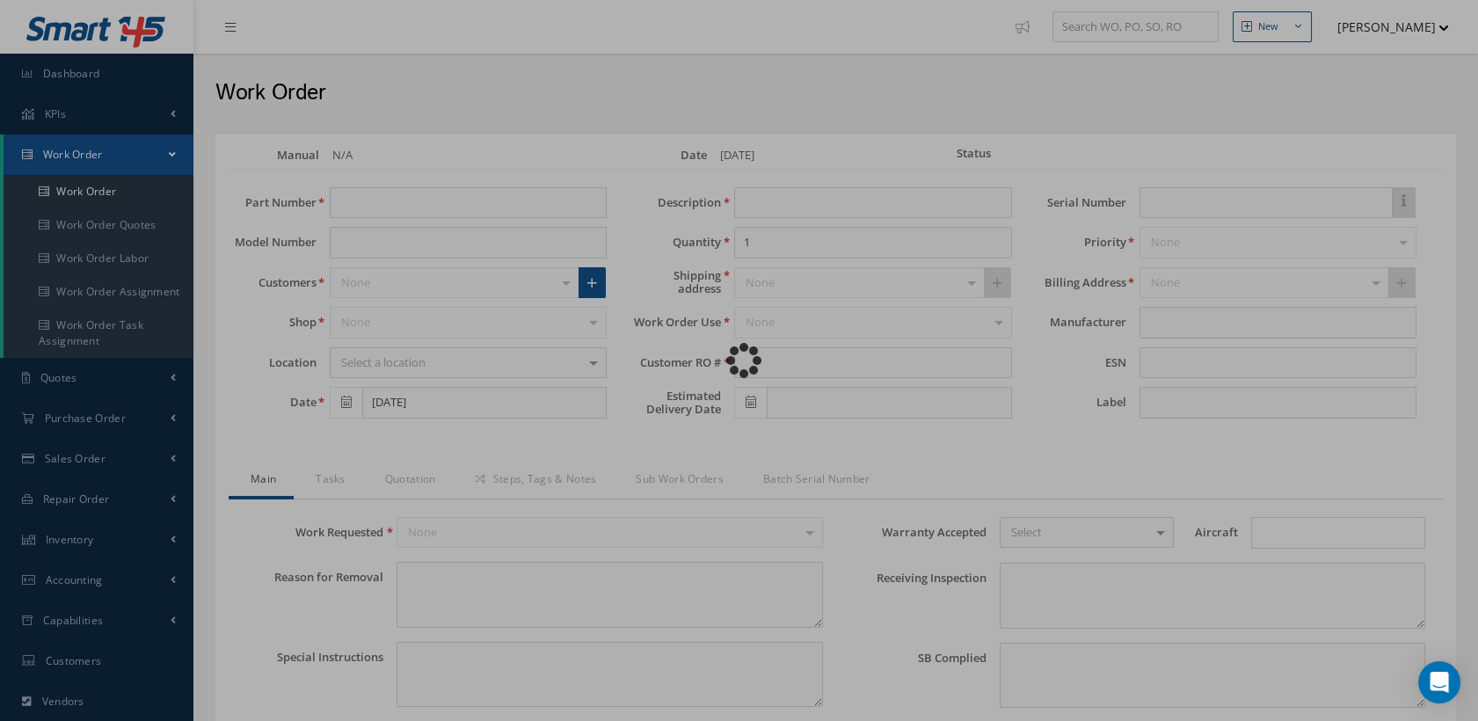
scroll to position [390, 0]
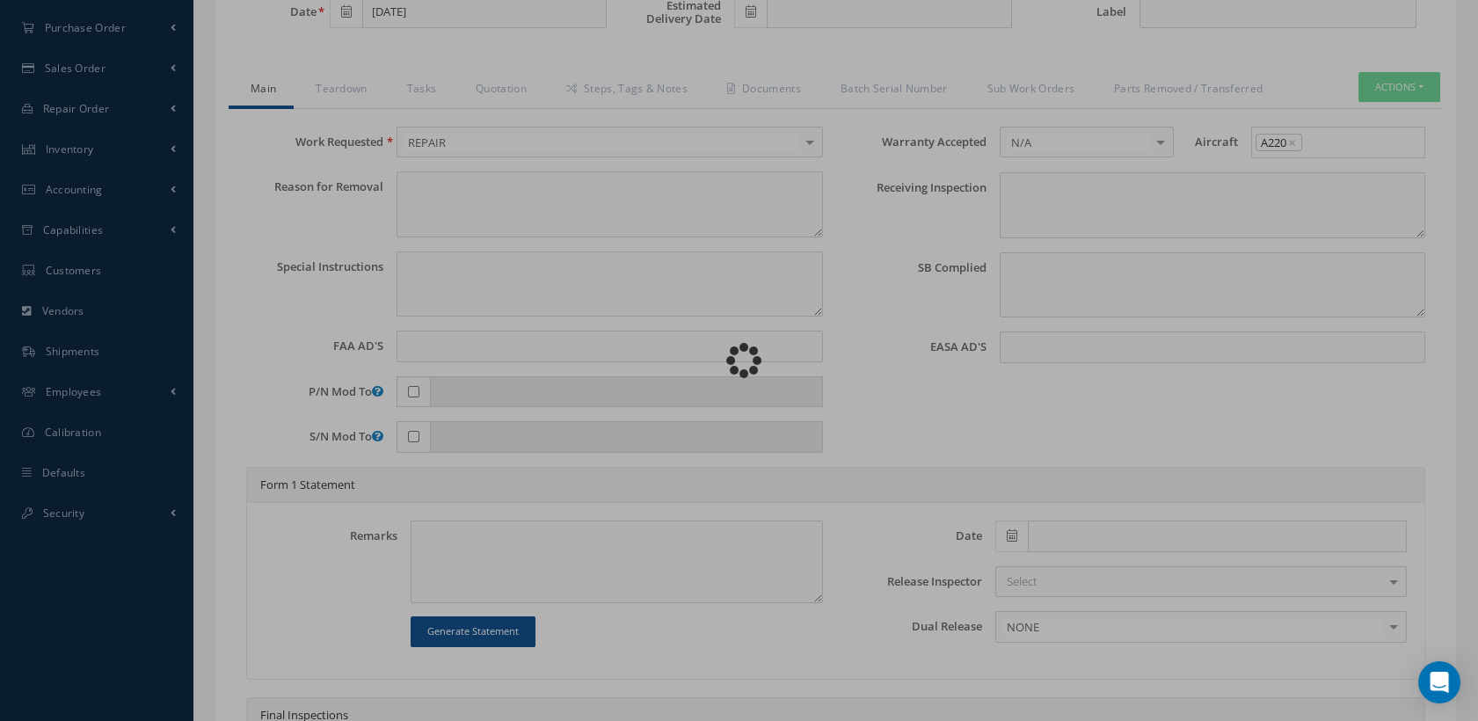
type input "D754262-501"
type input "[DATE]"
type input "TOILET SHROUD"
type input "R2299025"
type textarea "NONE"
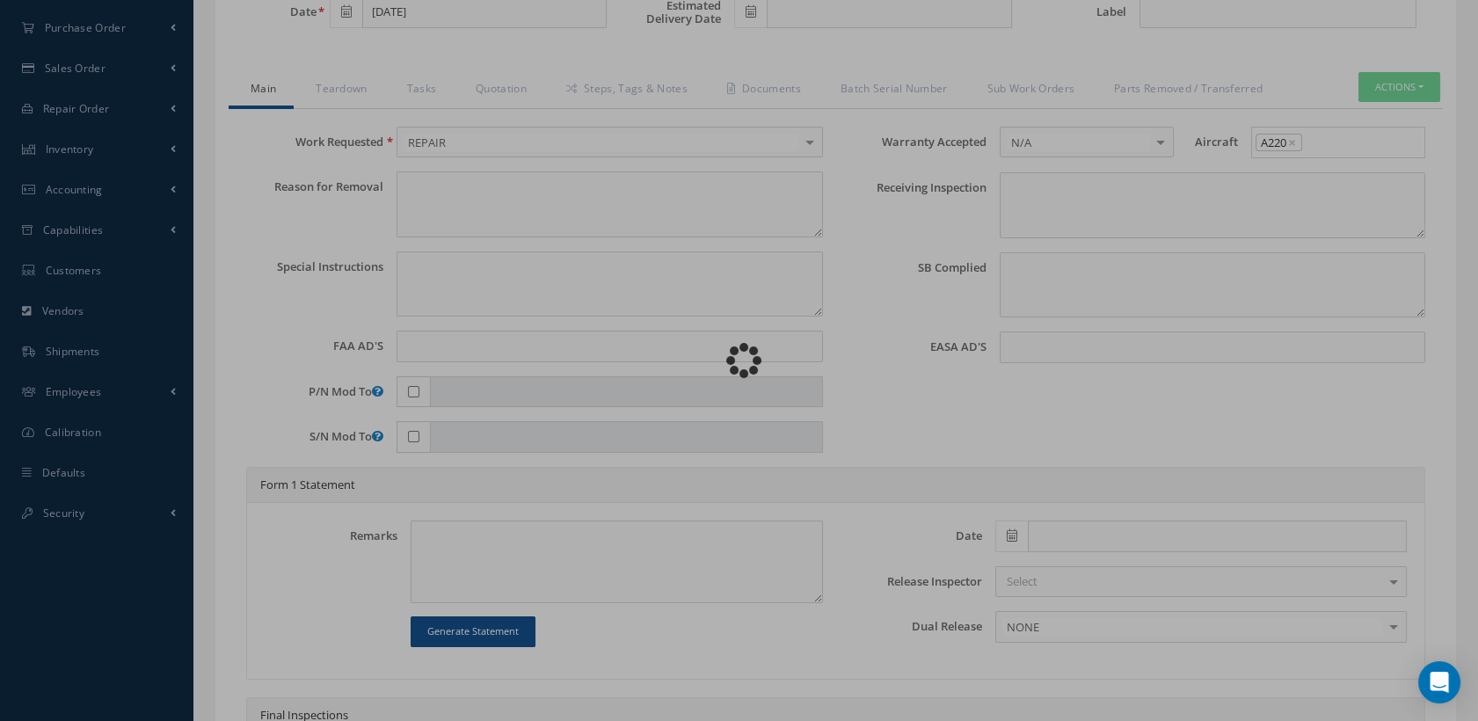
type textarea "PLEASE SEE R.O. FOR DETAILS"
type input "NONE"
type textarea "NO VISUAL DAMAGE"
type textarea "NONE"
type input "NONE"
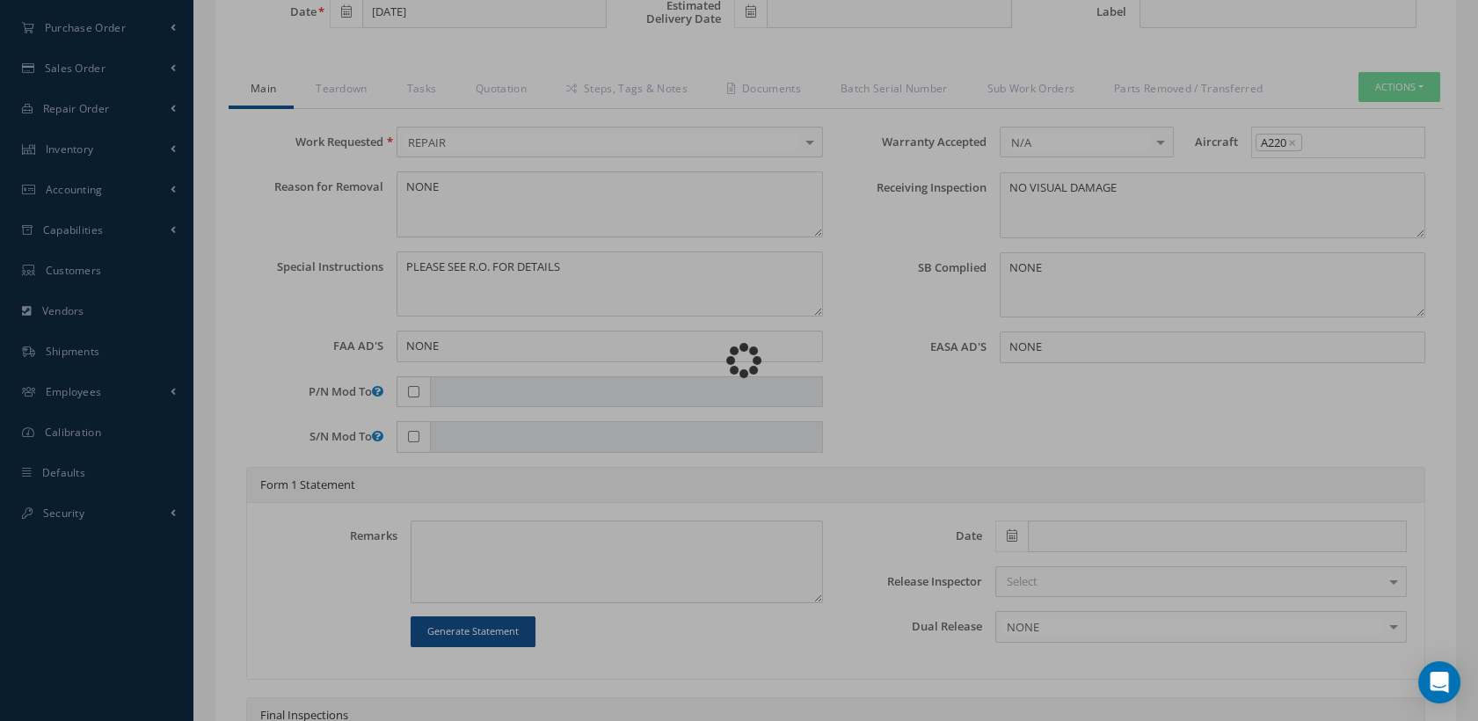
scroll to position [0, 0]
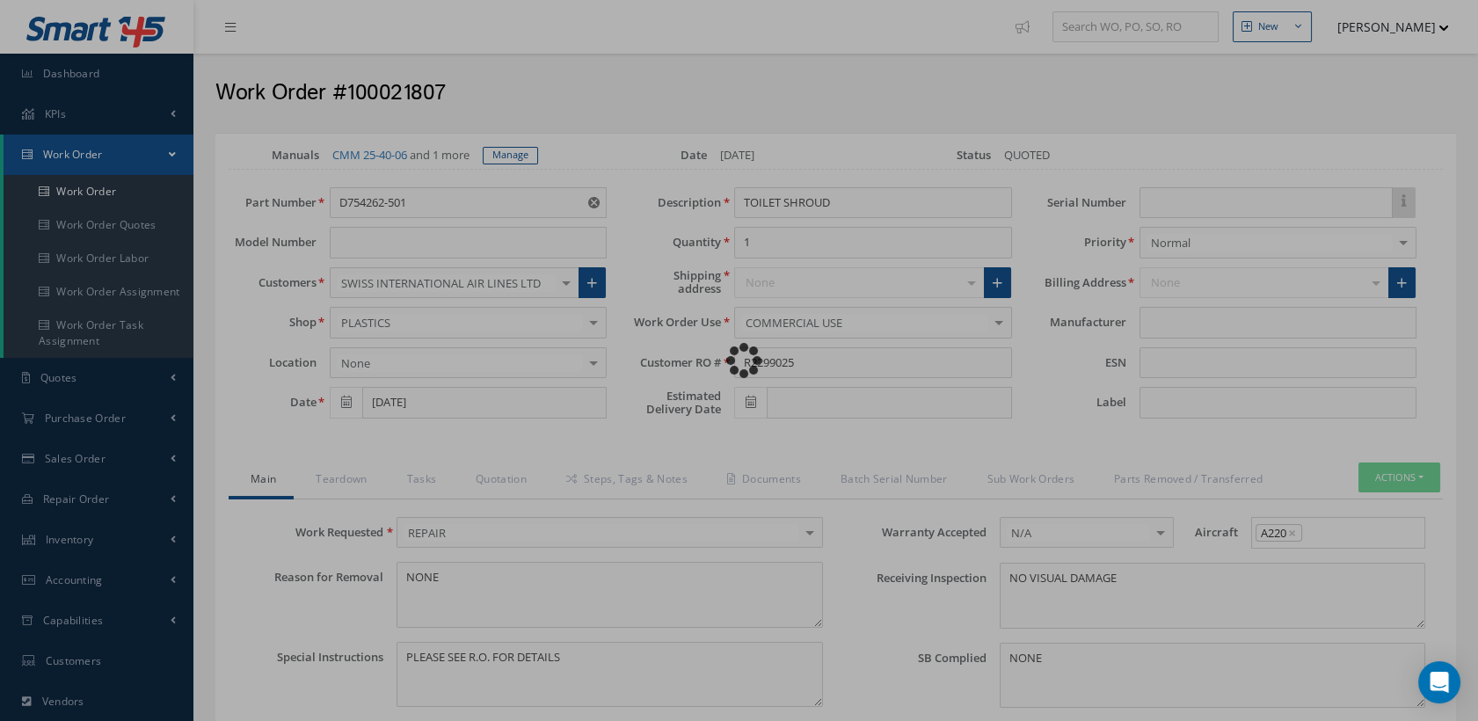
type input "AEROKNOW"
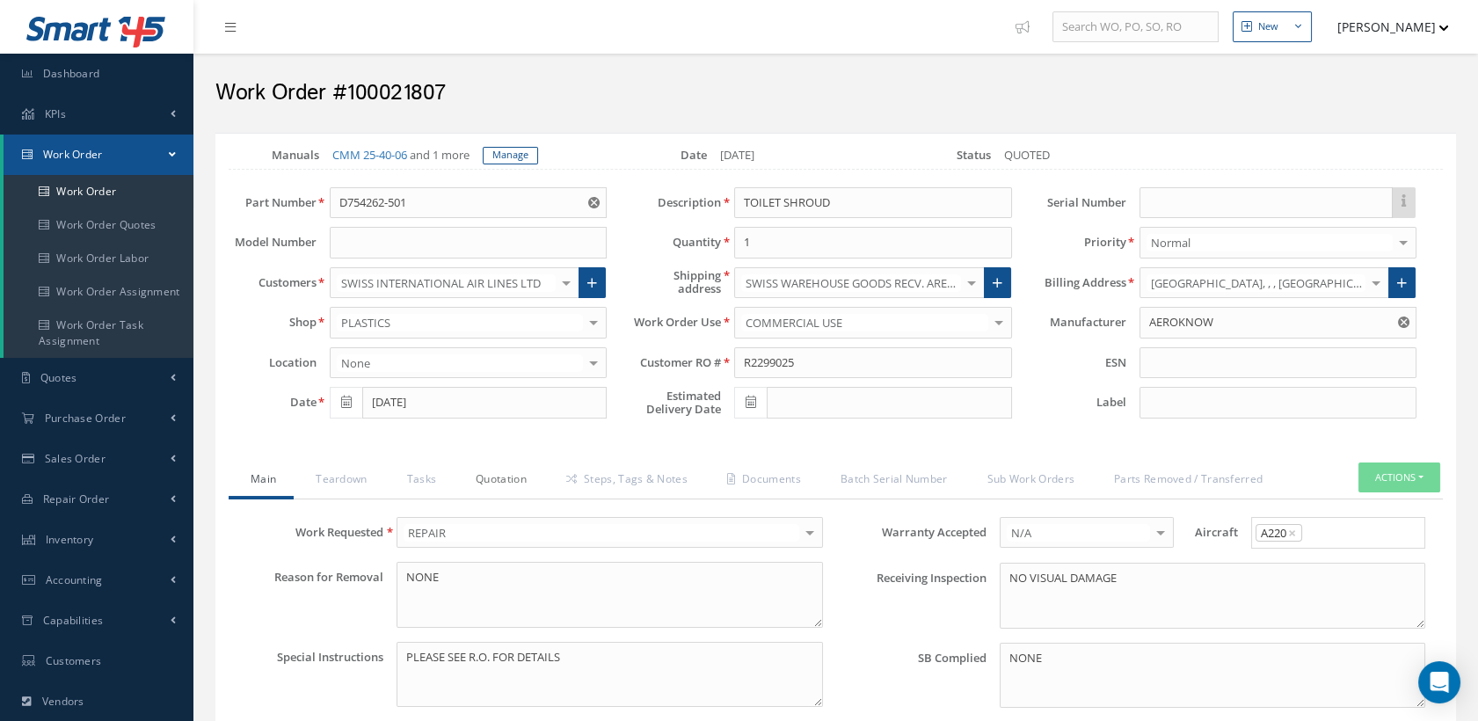
click at [488, 484] on link "Quotation" at bounding box center [499, 480] width 91 height 37
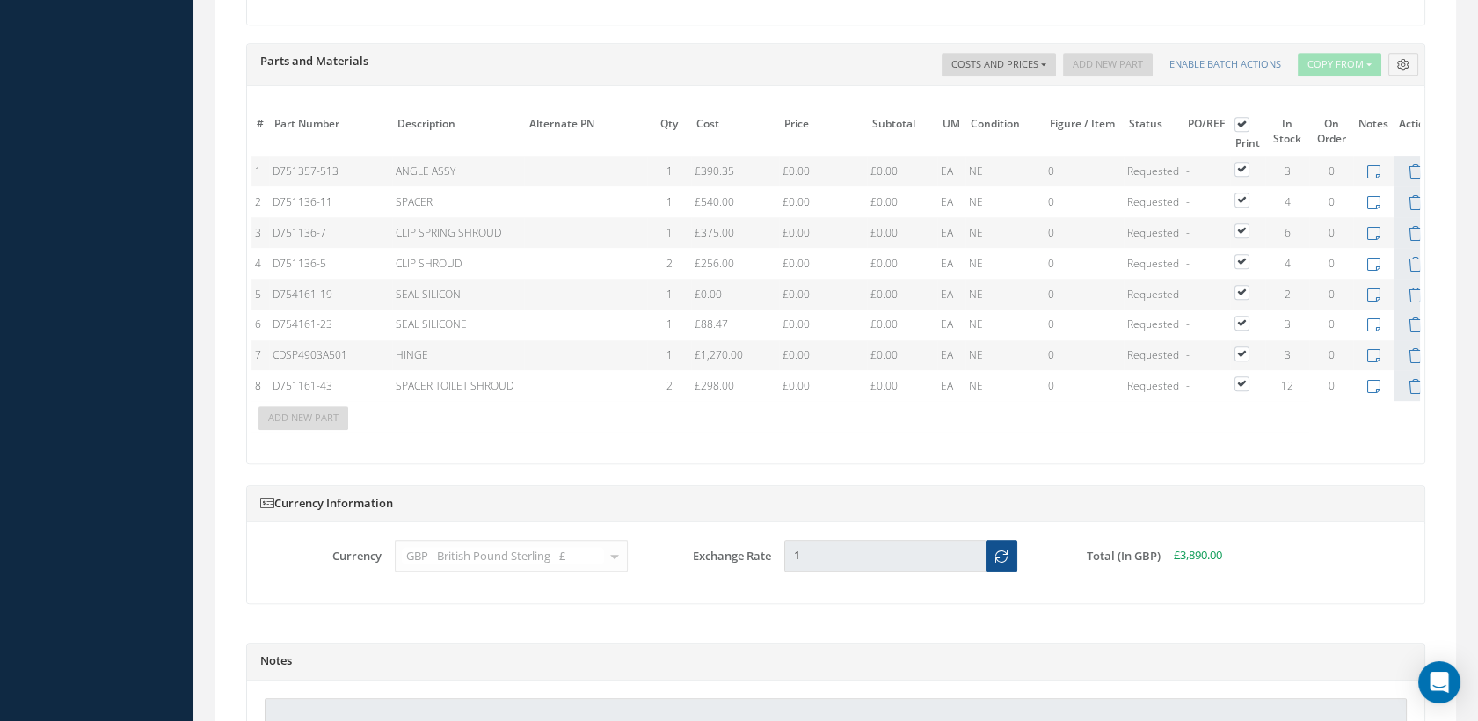
scroll to position [1758, 0]
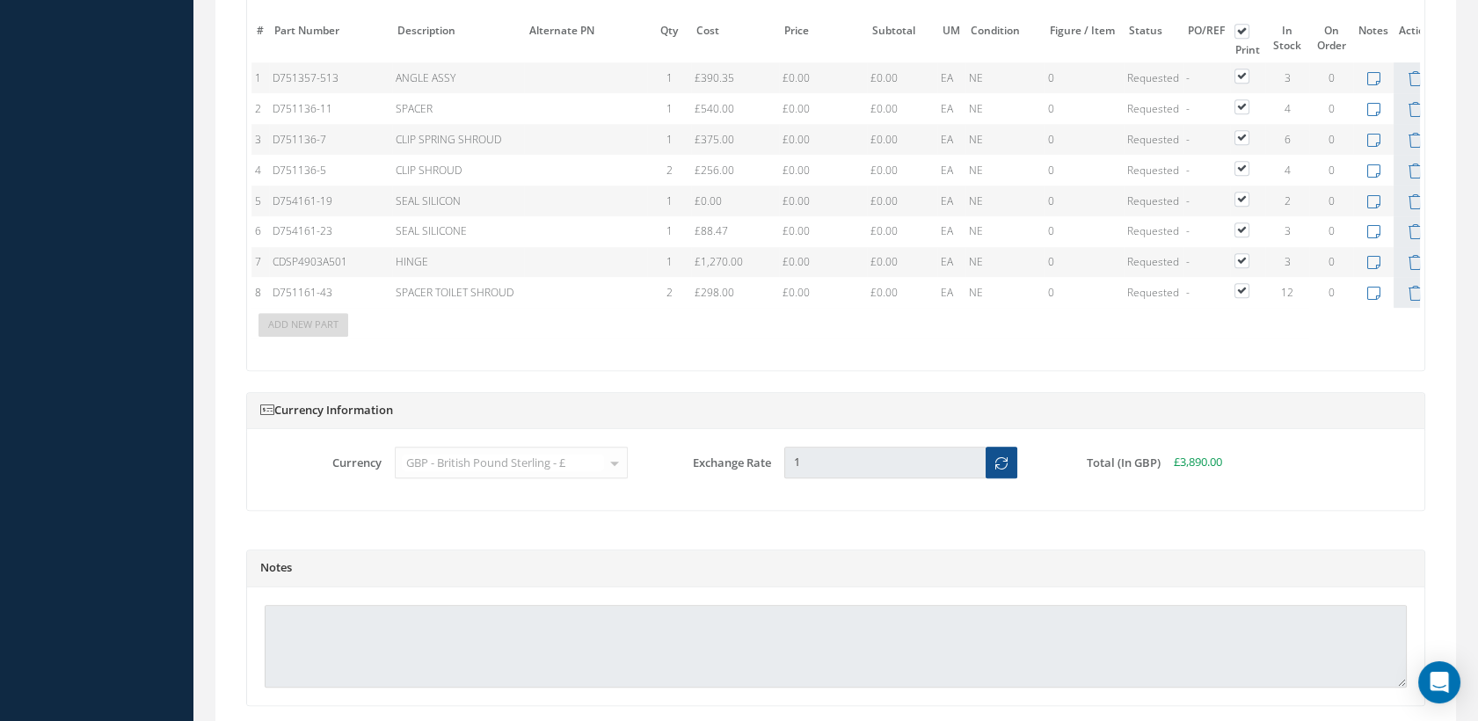
drag, startPoint x: 348, startPoint y: 276, endPoint x: 273, endPoint y: 272, distance: 74.8
click at [273, 272] on td "CDSP4903A501" at bounding box center [330, 262] width 123 height 31
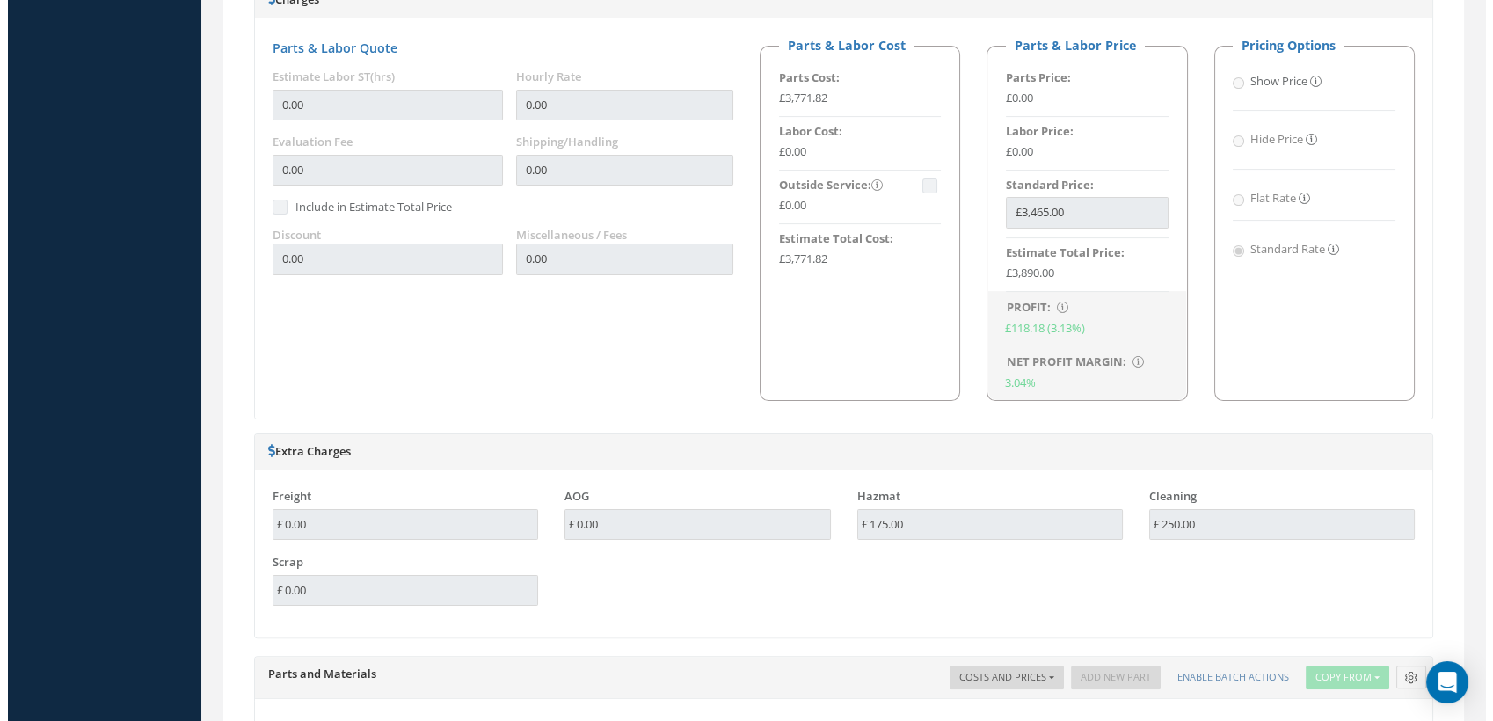
scroll to position [977, 0]
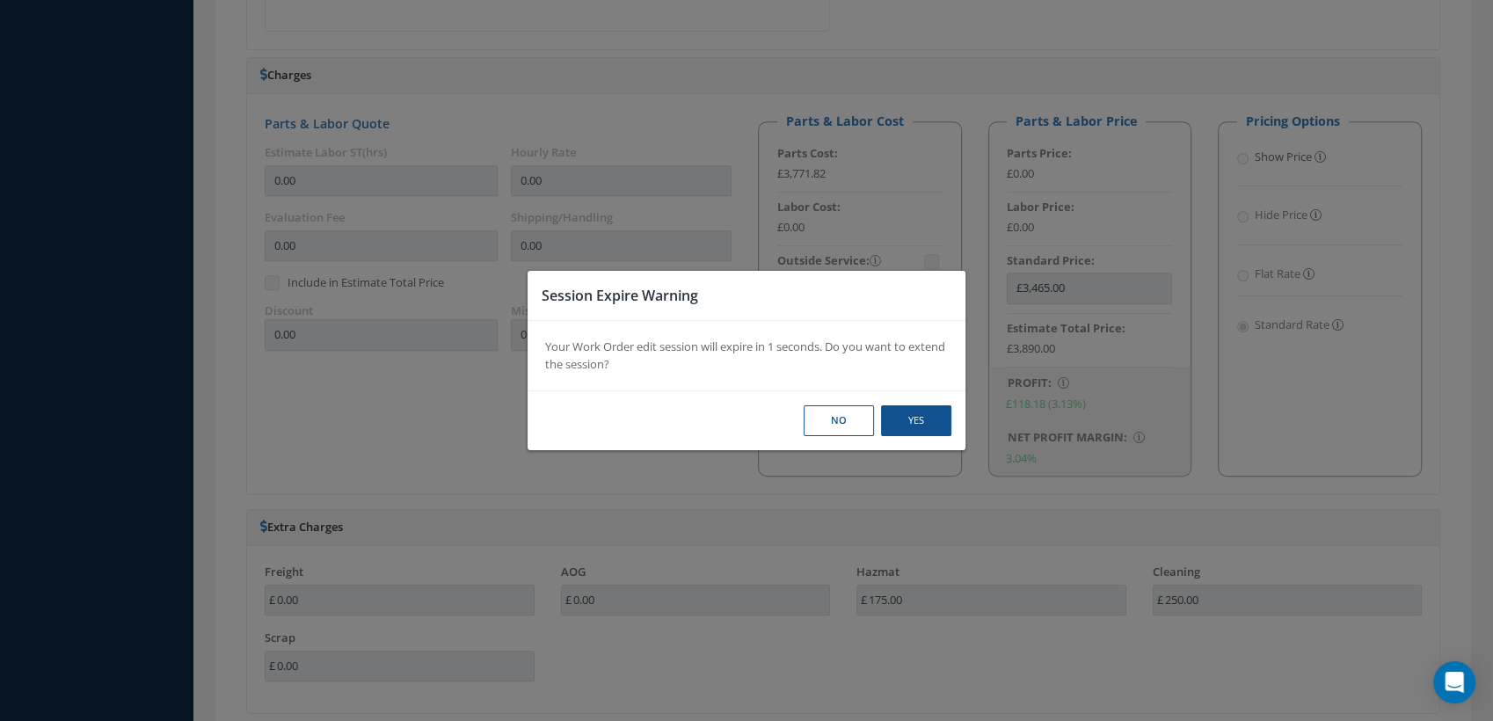
click at [0, 0] on button "No" at bounding box center [0, 0] width 0 height 0
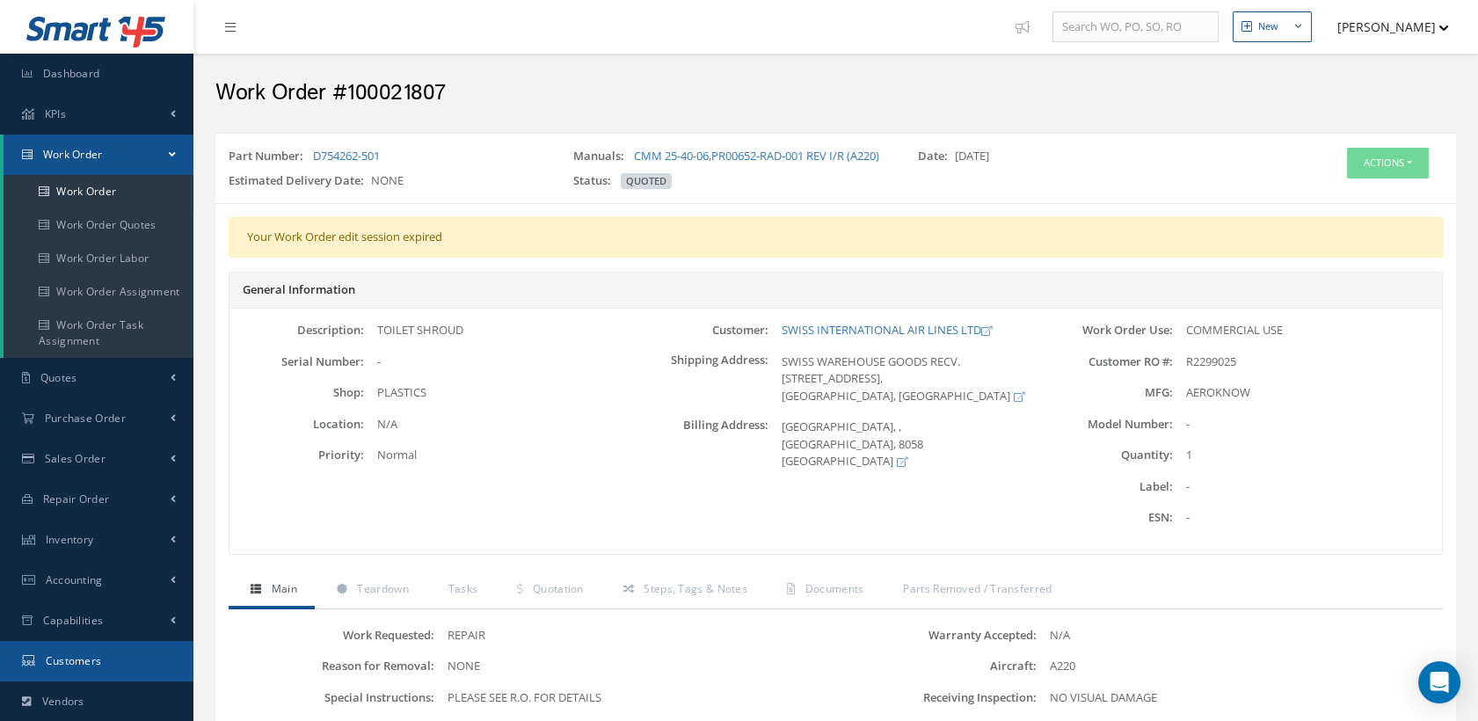
click at [90, 655] on span "Customers" at bounding box center [74, 660] width 56 height 15
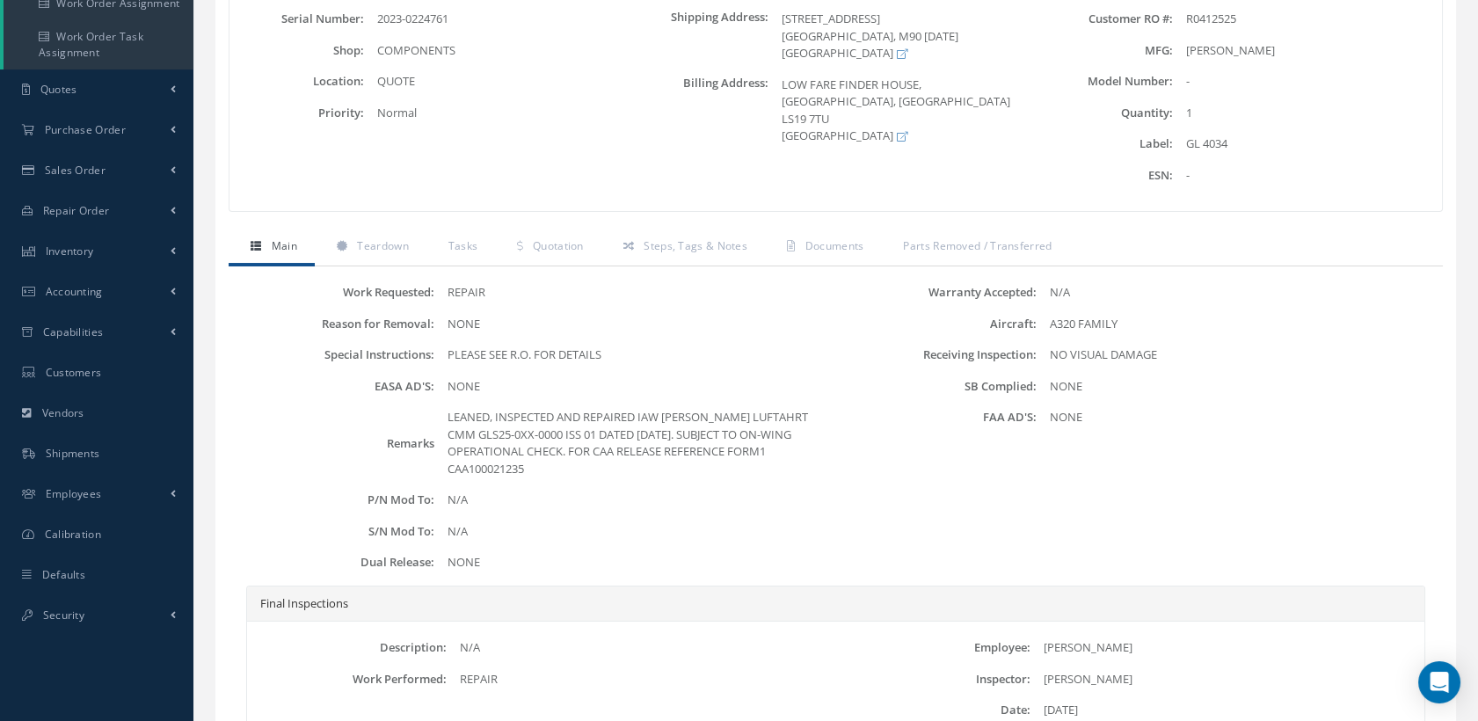
scroll to position [293, 0]
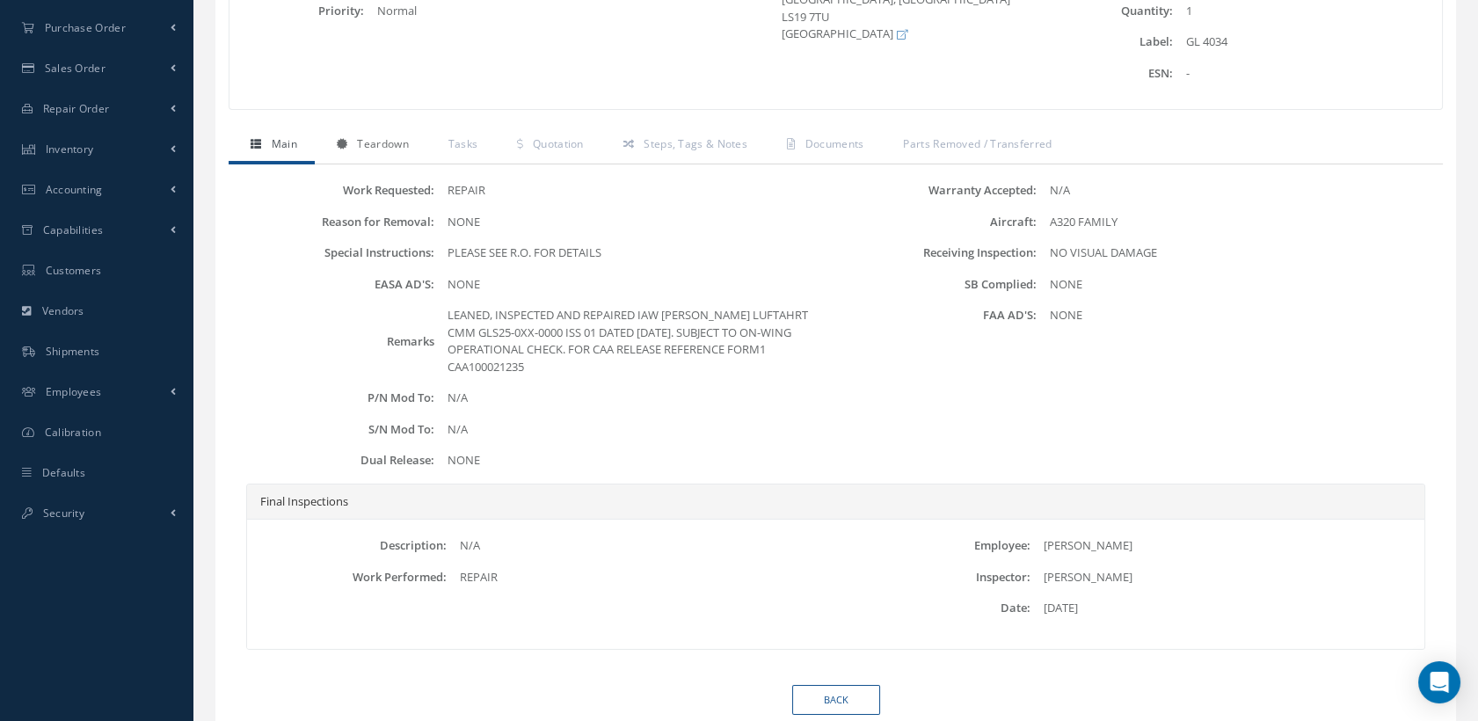
click at [377, 142] on span "Teardown" at bounding box center [382, 143] width 51 height 15
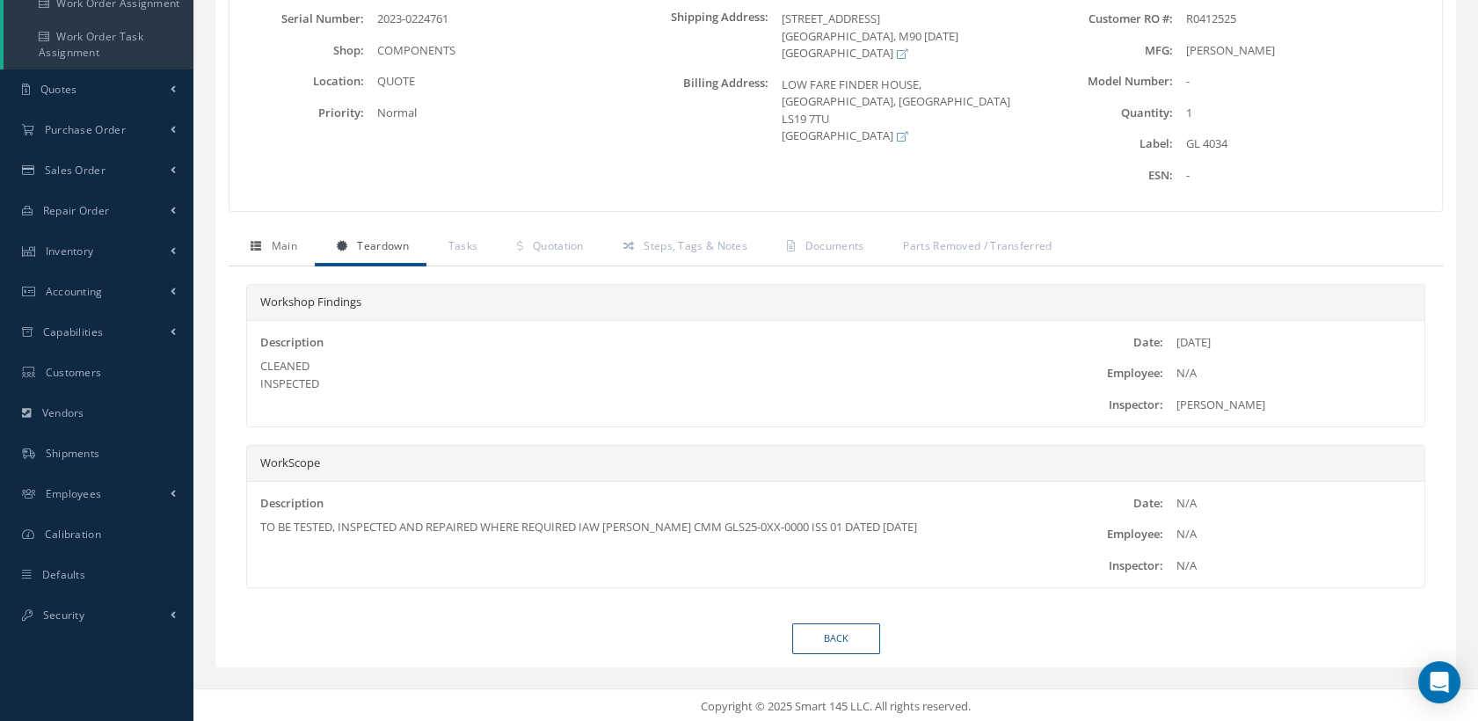
click at [280, 243] on span "Main" at bounding box center [284, 245] width 25 height 15
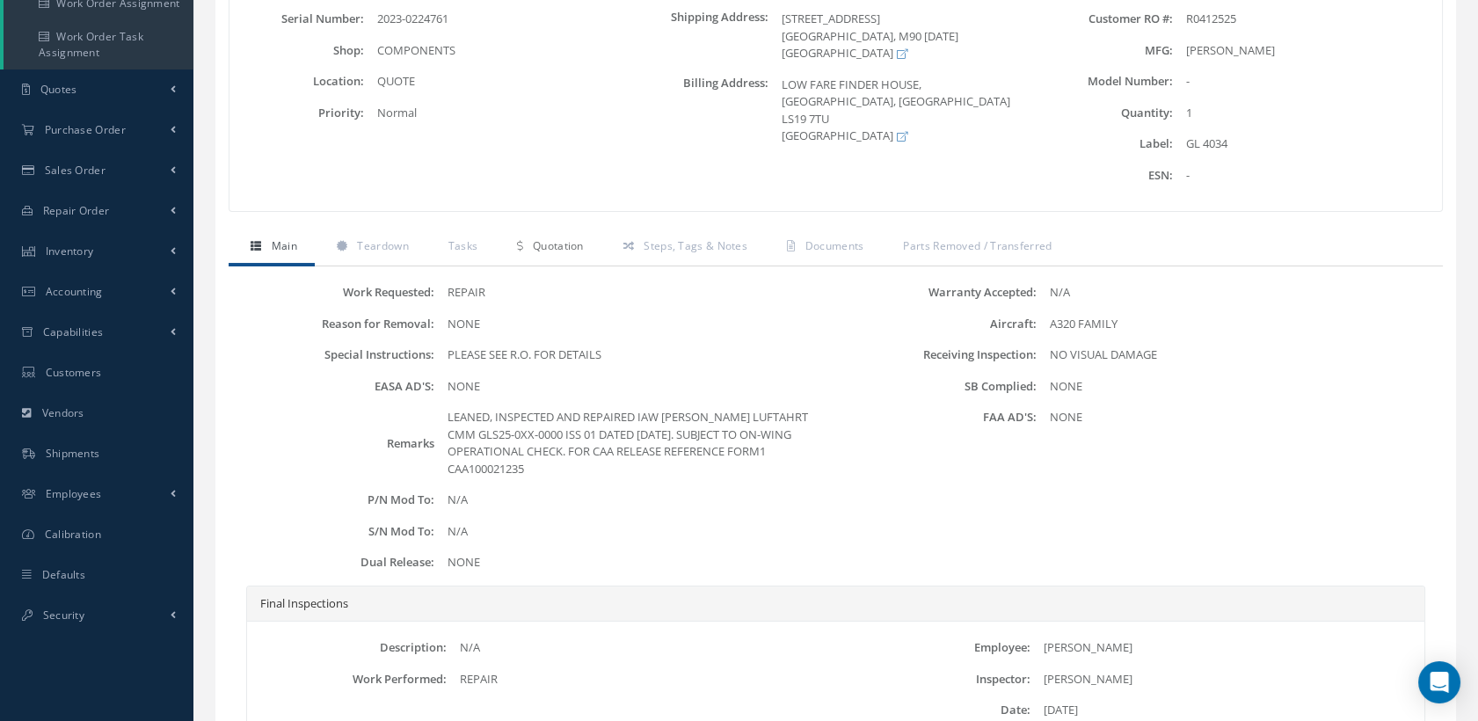
drag, startPoint x: 578, startPoint y: 241, endPoint x: 584, endPoint y: 248, distance: 9.3
click at [578, 241] on span "Quotation" at bounding box center [558, 245] width 51 height 15
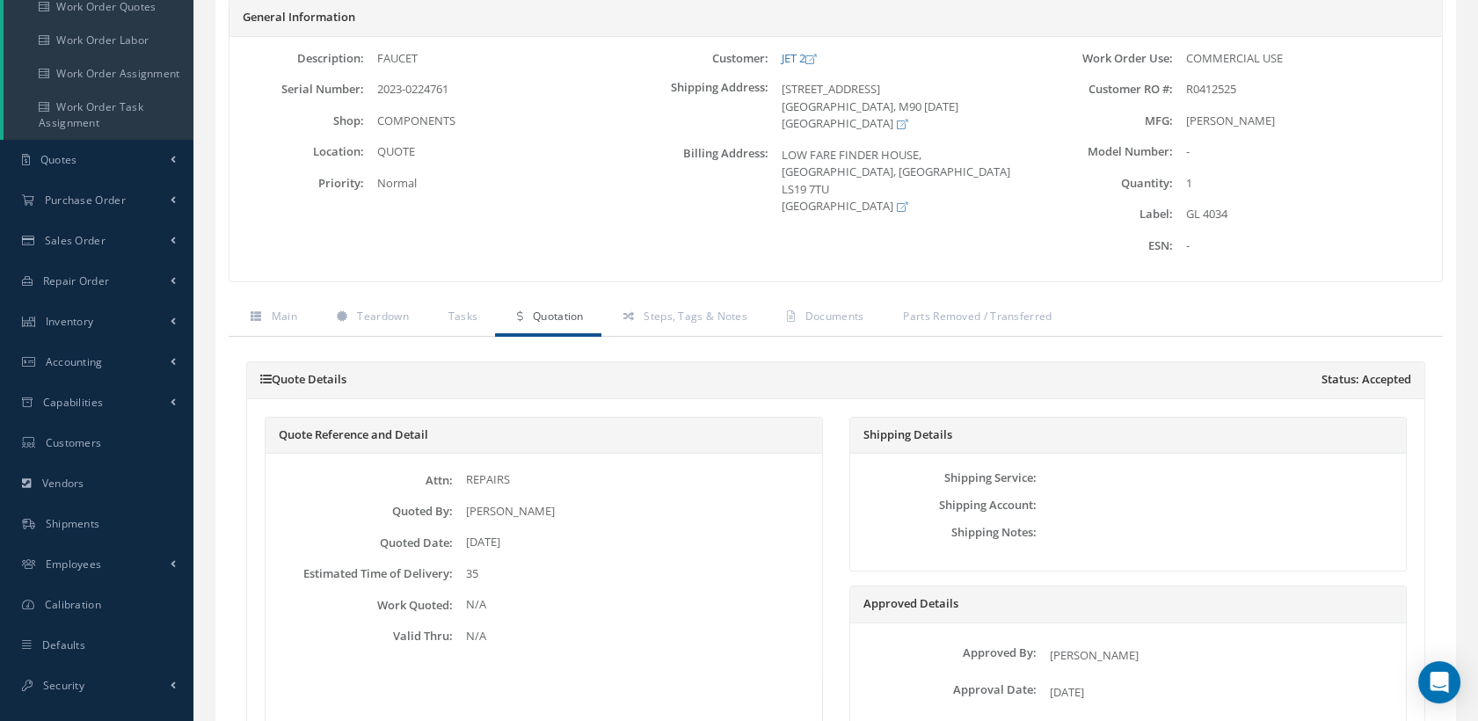
scroll to position [184, 0]
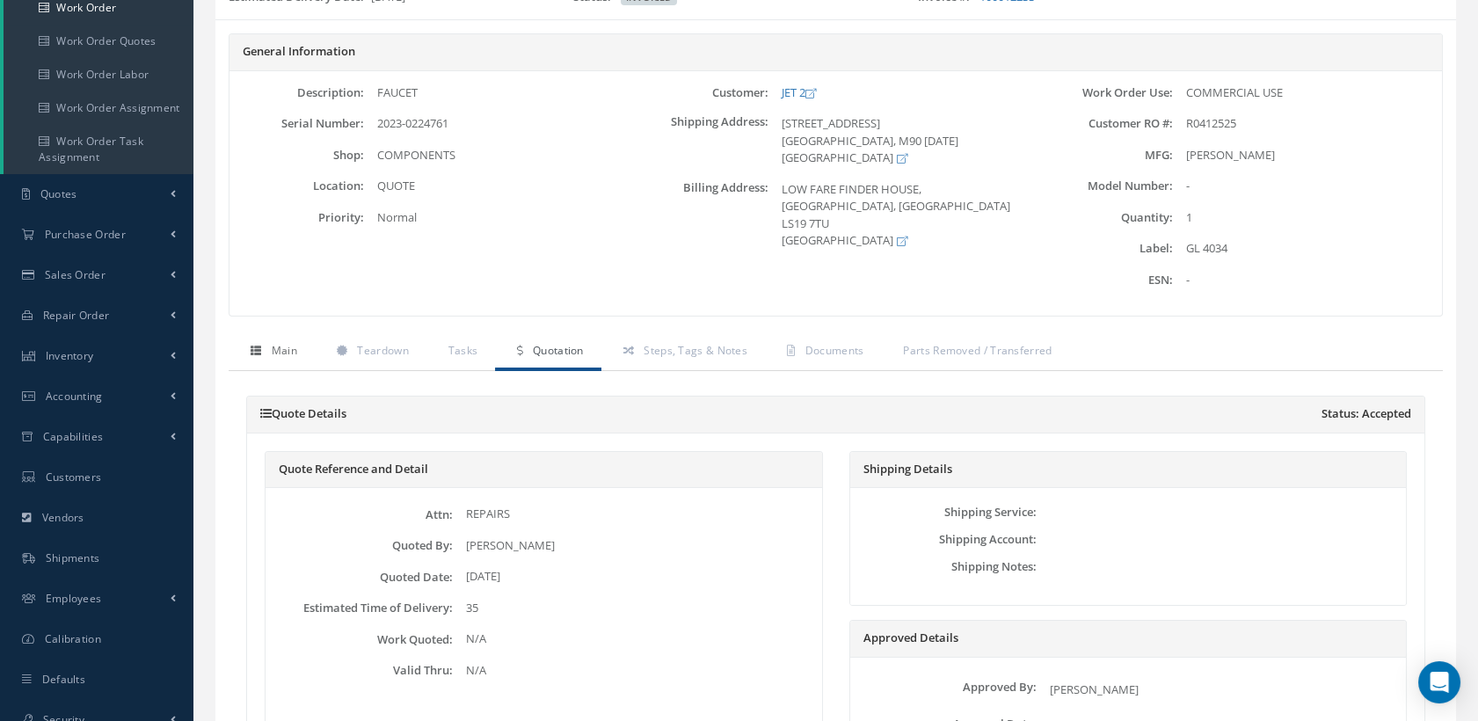
click at [293, 353] on span "Main" at bounding box center [284, 350] width 25 height 15
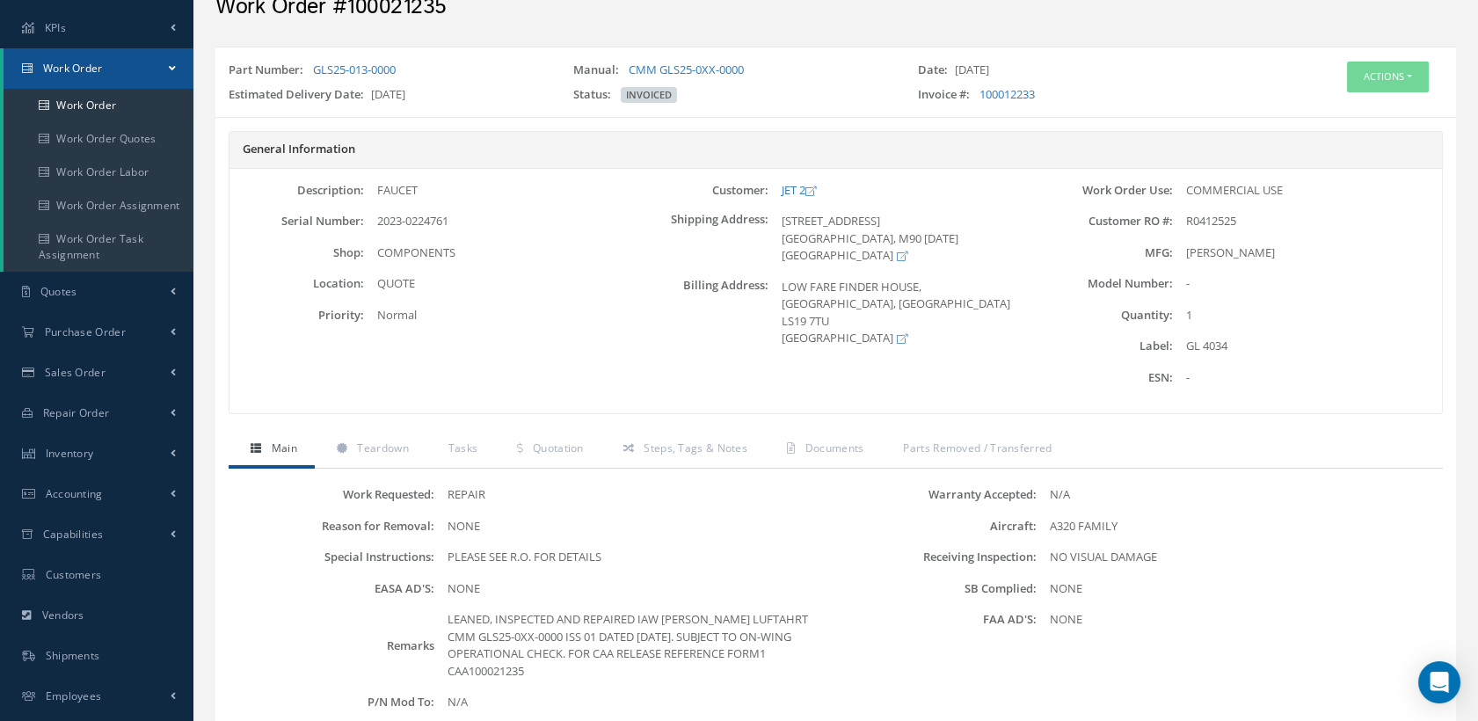
scroll to position [281, 0]
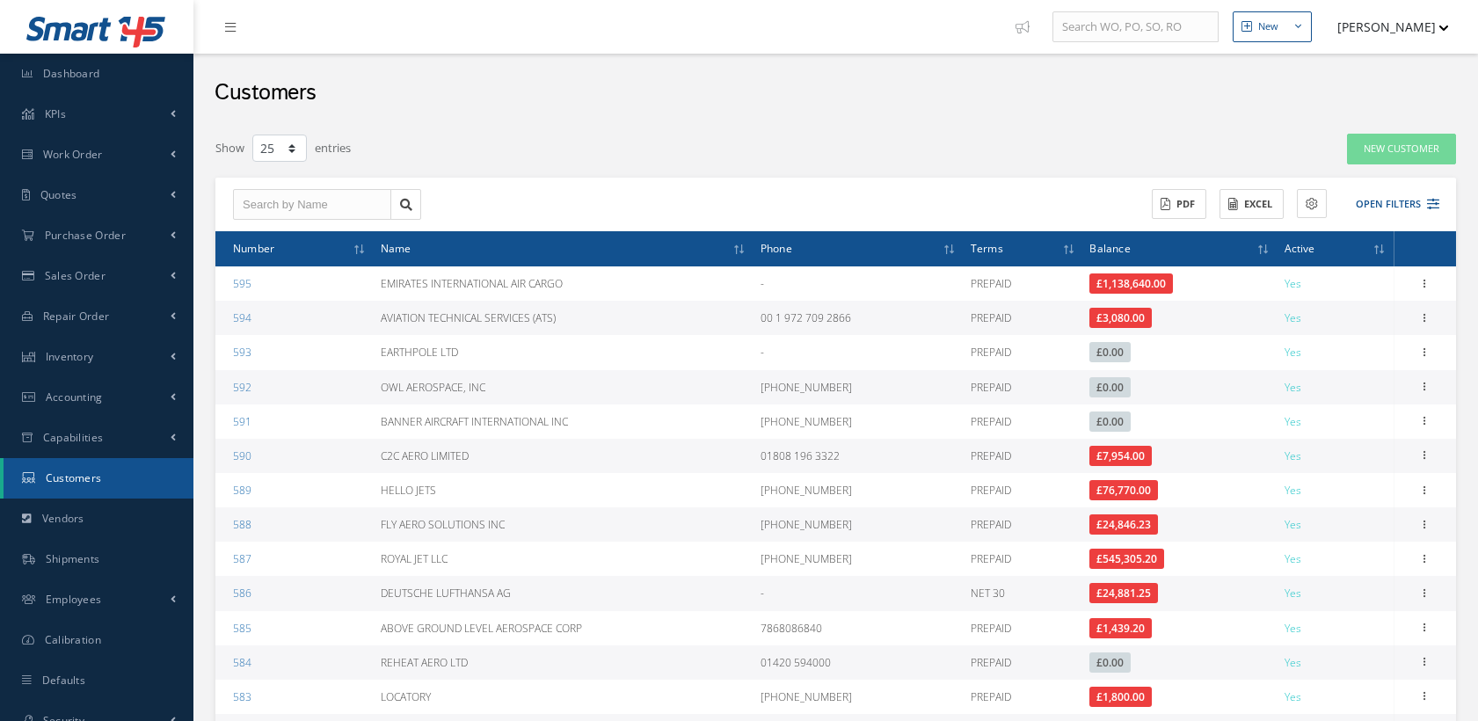
select select "25"
drag, startPoint x: 0, startPoint y: 0, endPoint x: 487, endPoint y: 124, distance: 502.5
click at [487, 124] on div "Filters Customer # Customer Name All Payment Terms All Payment Terms PREPAID CO…" at bounding box center [836, 690] width 1258 height 1132
click at [304, 196] on input "text" at bounding box center [312, 205] width 158 height 32
paste input "Euroatlantic"
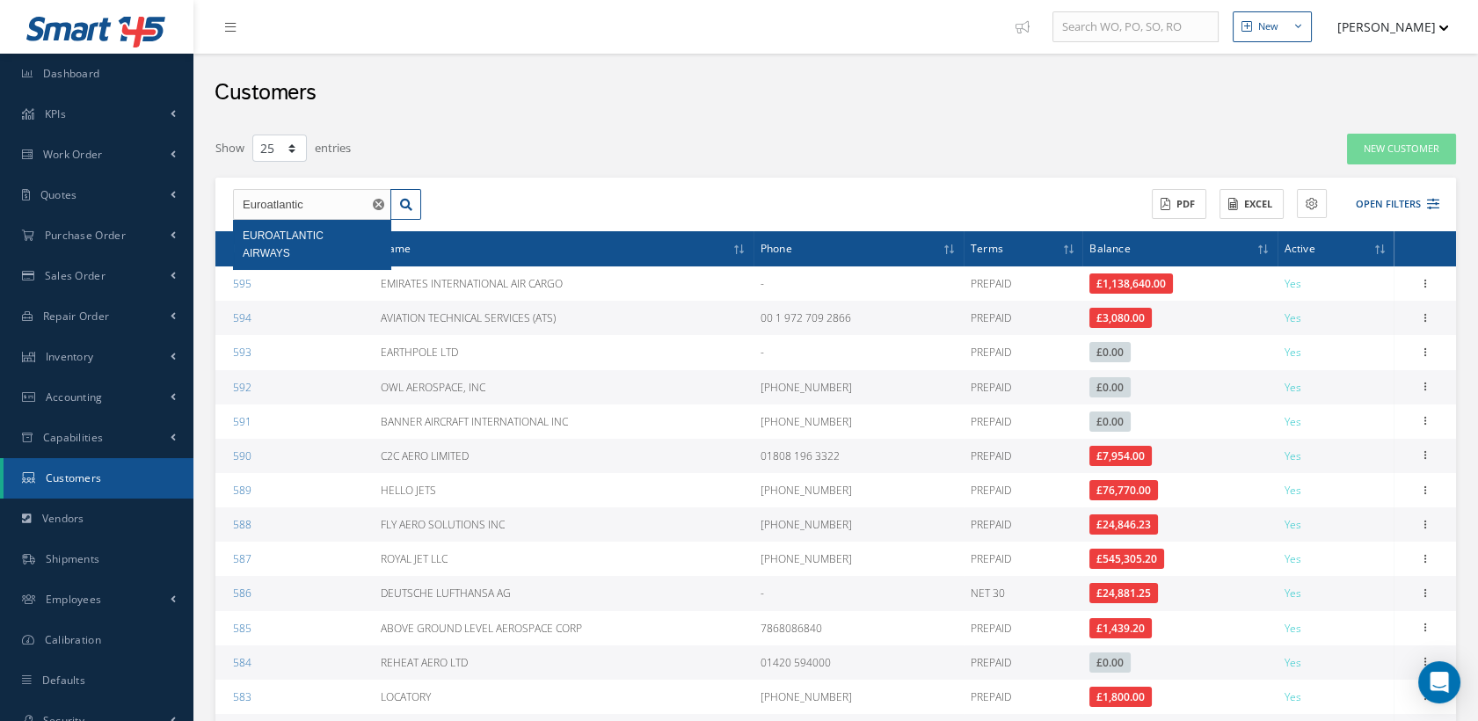
click at [304, 230] on span "EUROATLANTIC AIRWAYS" at bounding box center [283, 244] width 81 height 30
type input "EUROATLANTIC AIRWAYS"
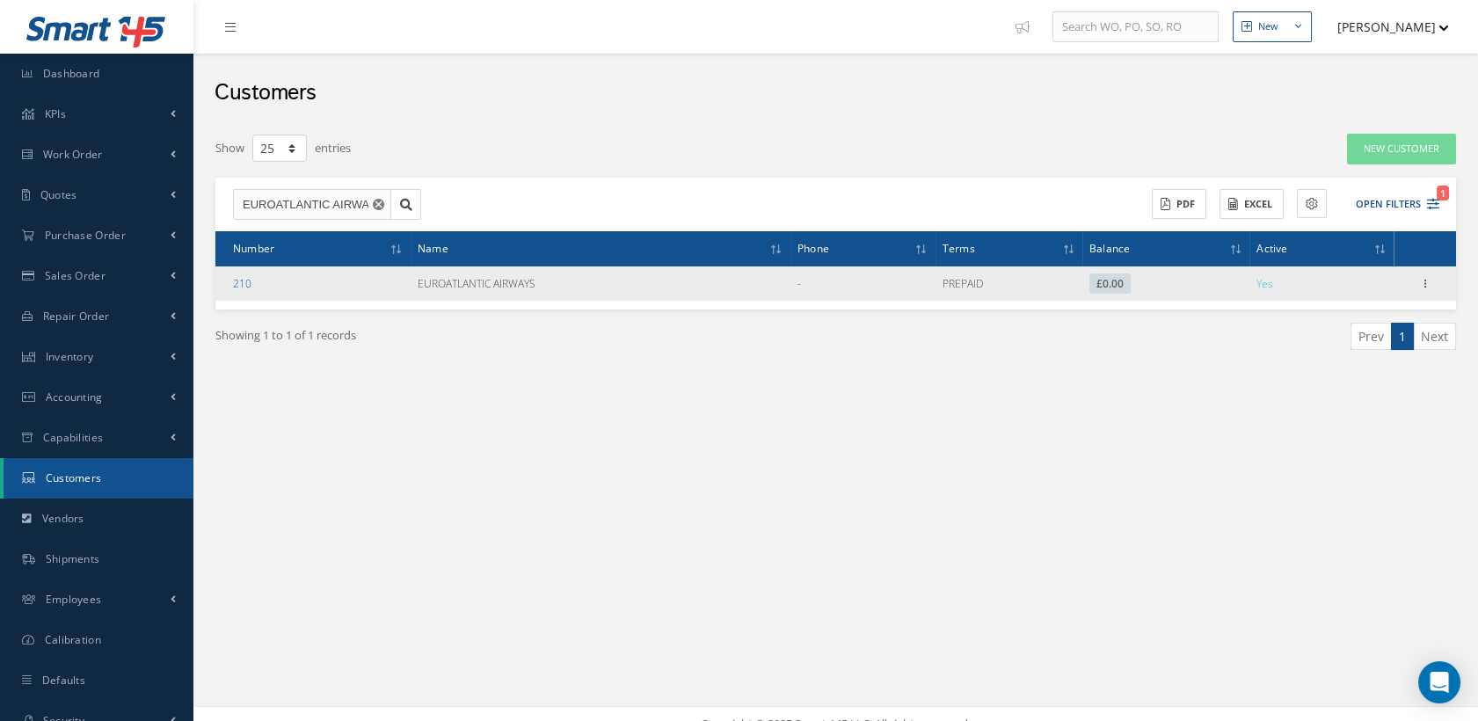
click at [247, 281] on link "210" at bounding box center [242, 283] width 18 height 15
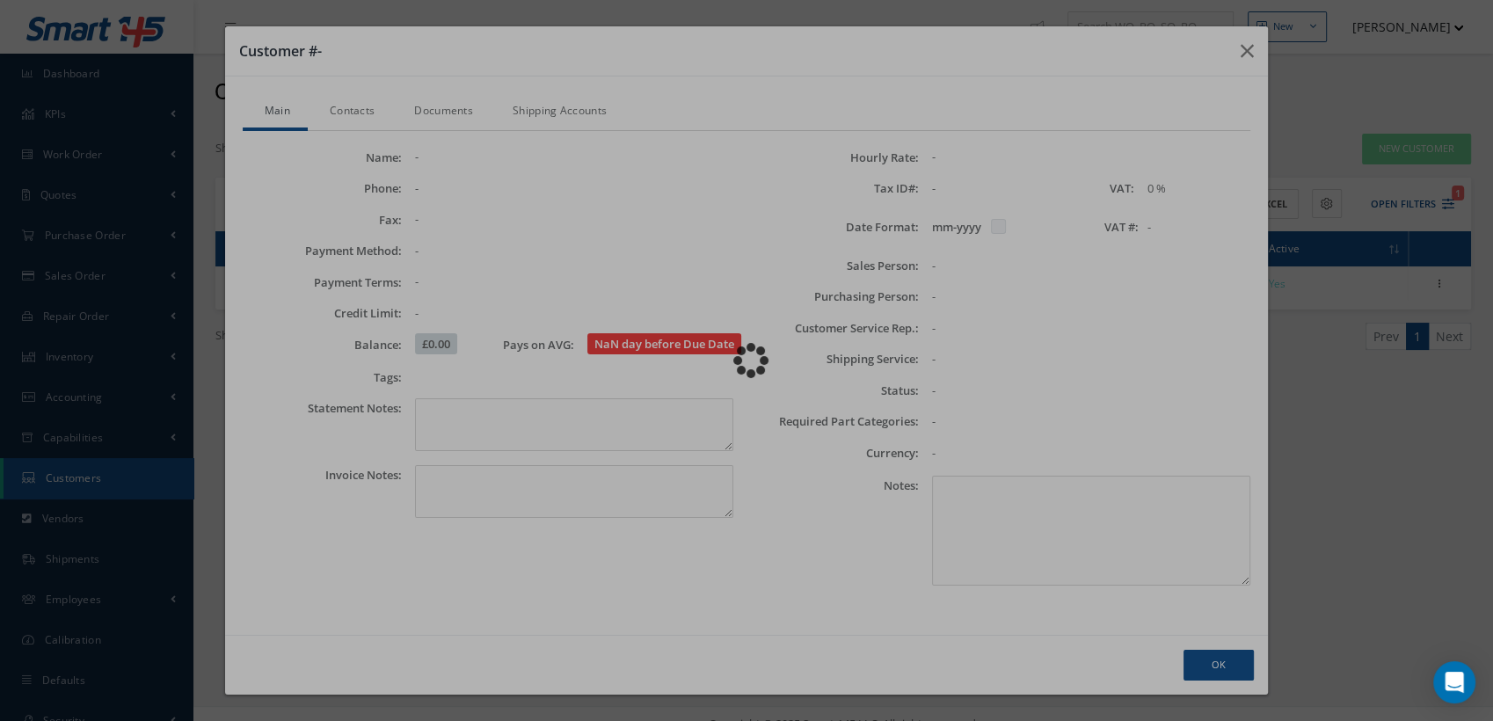
checkbox input "false"
type textarea "Account #.: EUROATLANTIC"
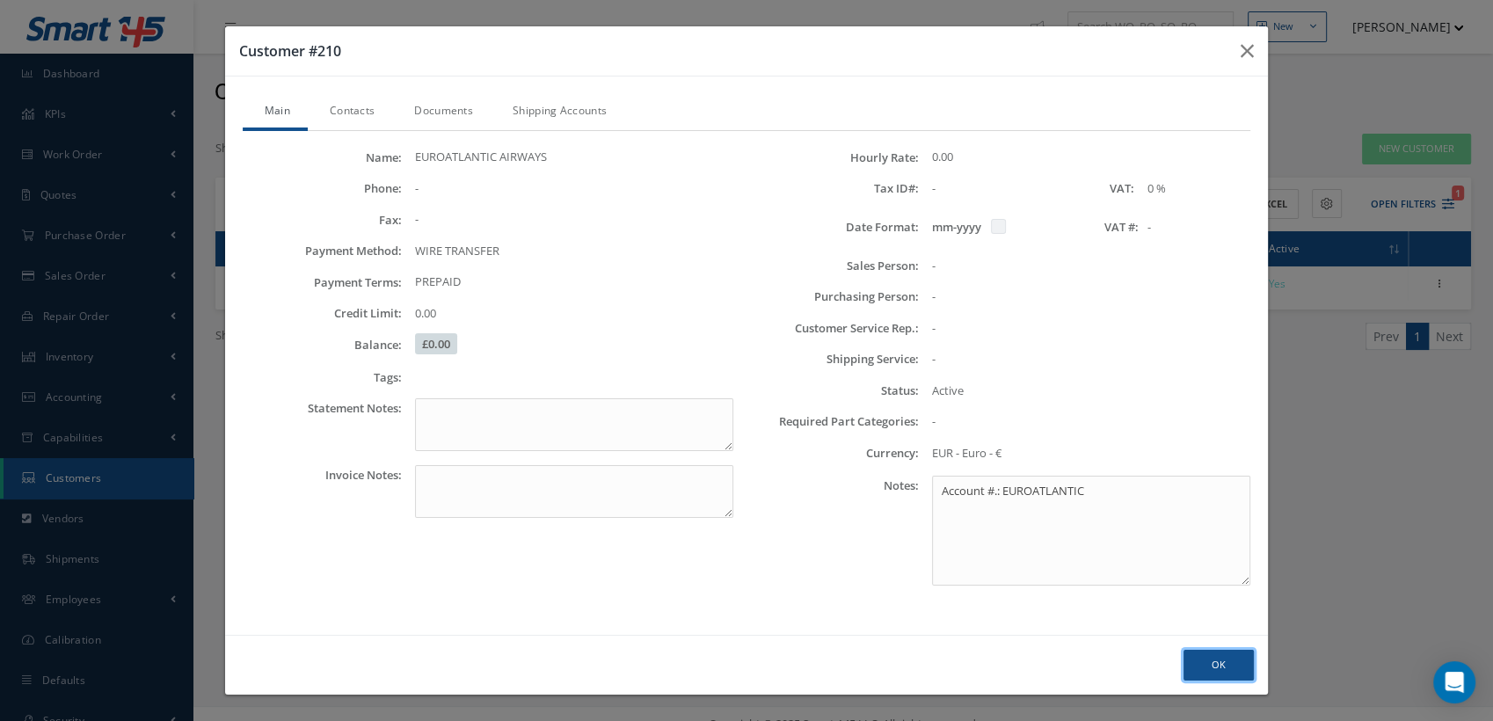
click at [1195, 658] on button "Ok" at bounding box center [1218, 665] width 70 height 31
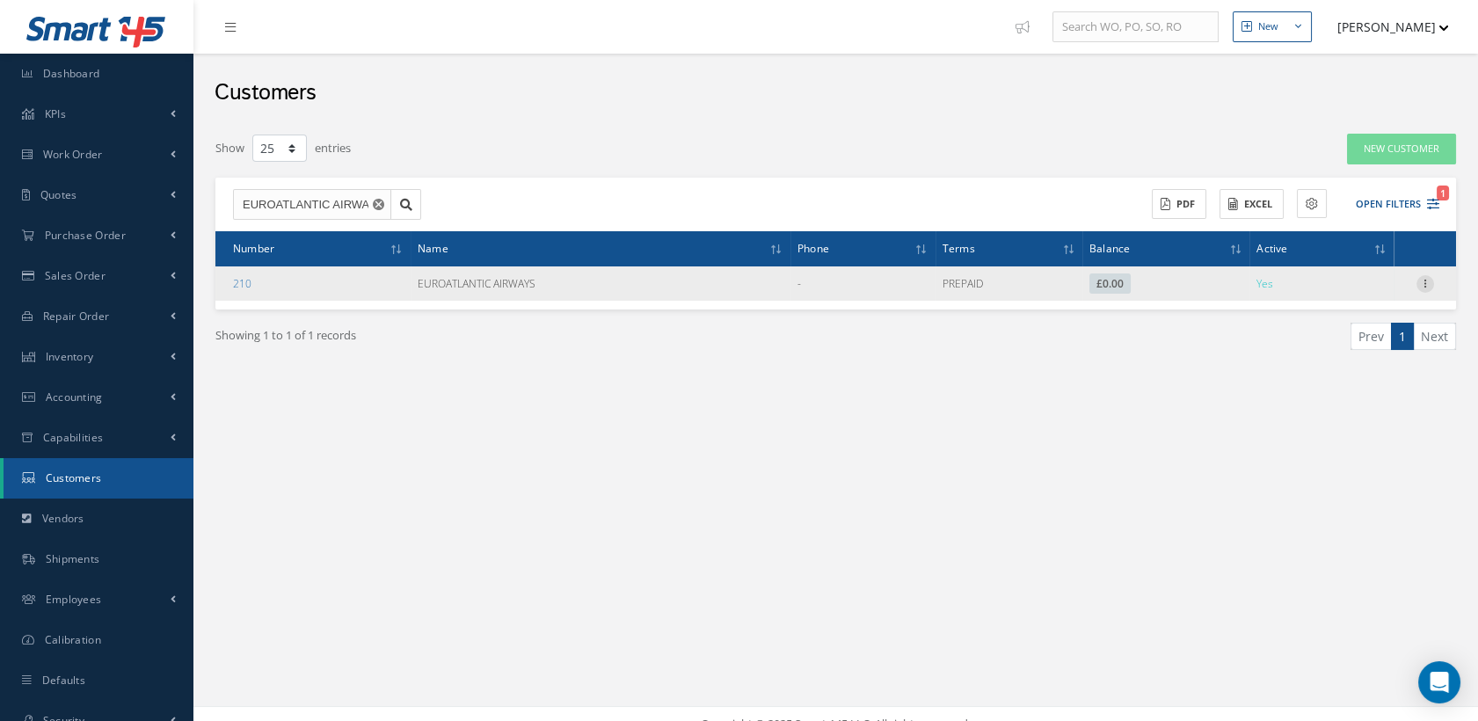
click at [1423, 282] on icon at bounding box center [1425, 282] width 18 height 14
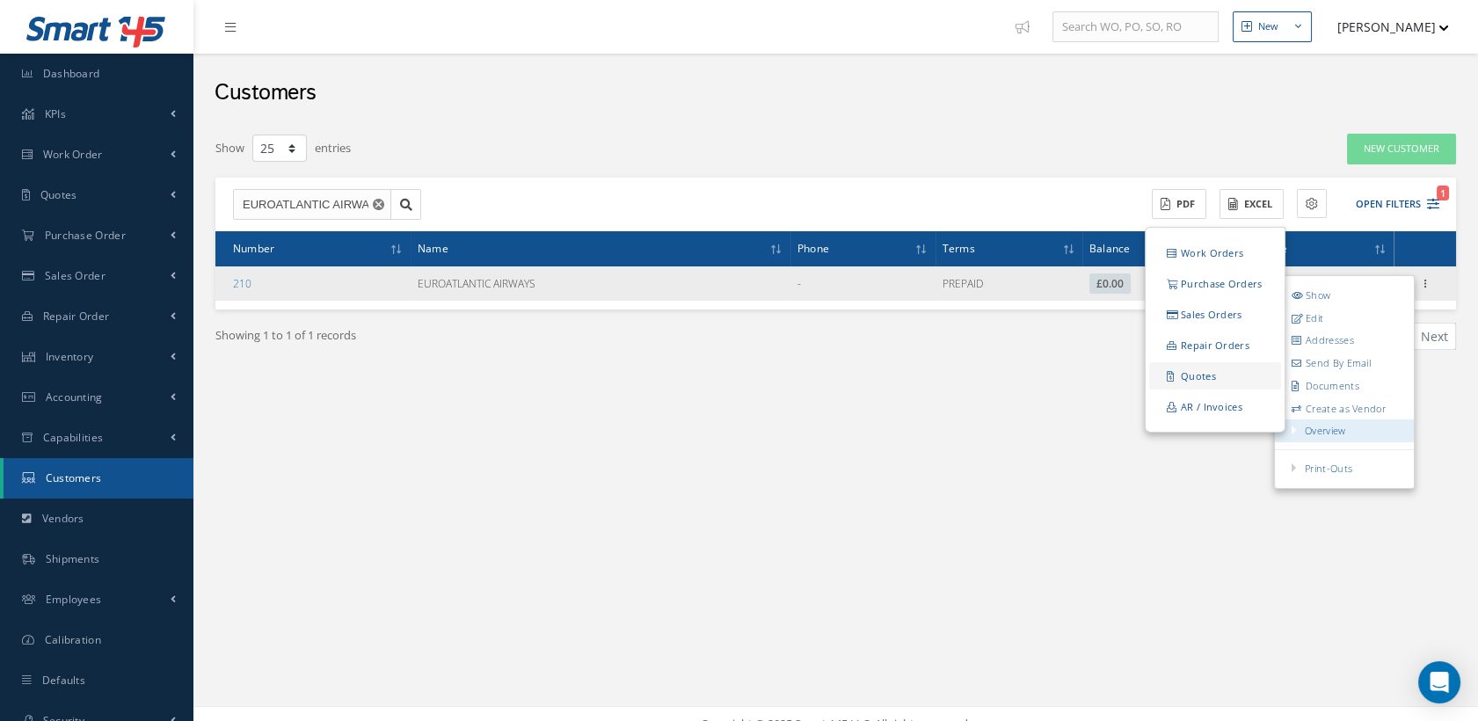
click at [1203, 369] on link "Quotes" at bounding box center [1215, 375] width 132 height 27
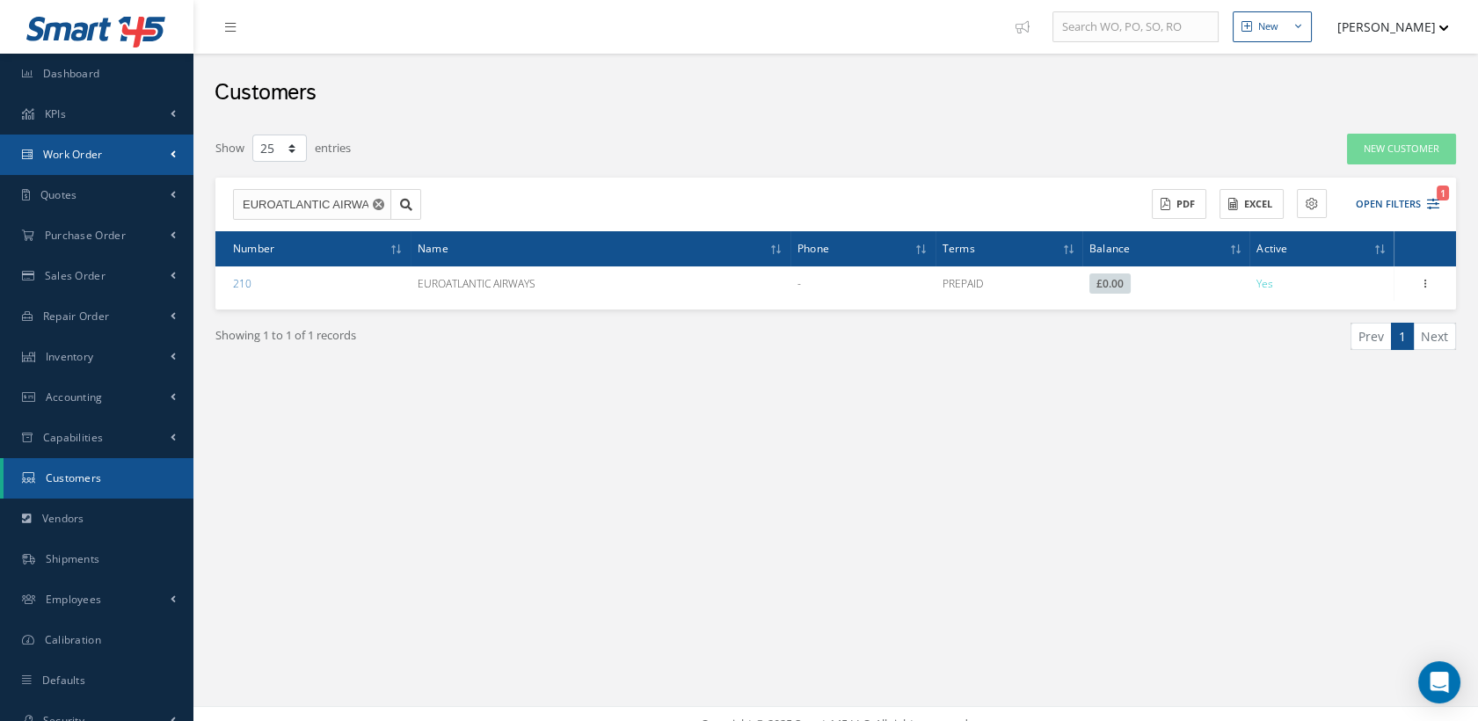
click at [88, 146] on link "Work Order" at bounding box center [96, 154] width 193 height 40
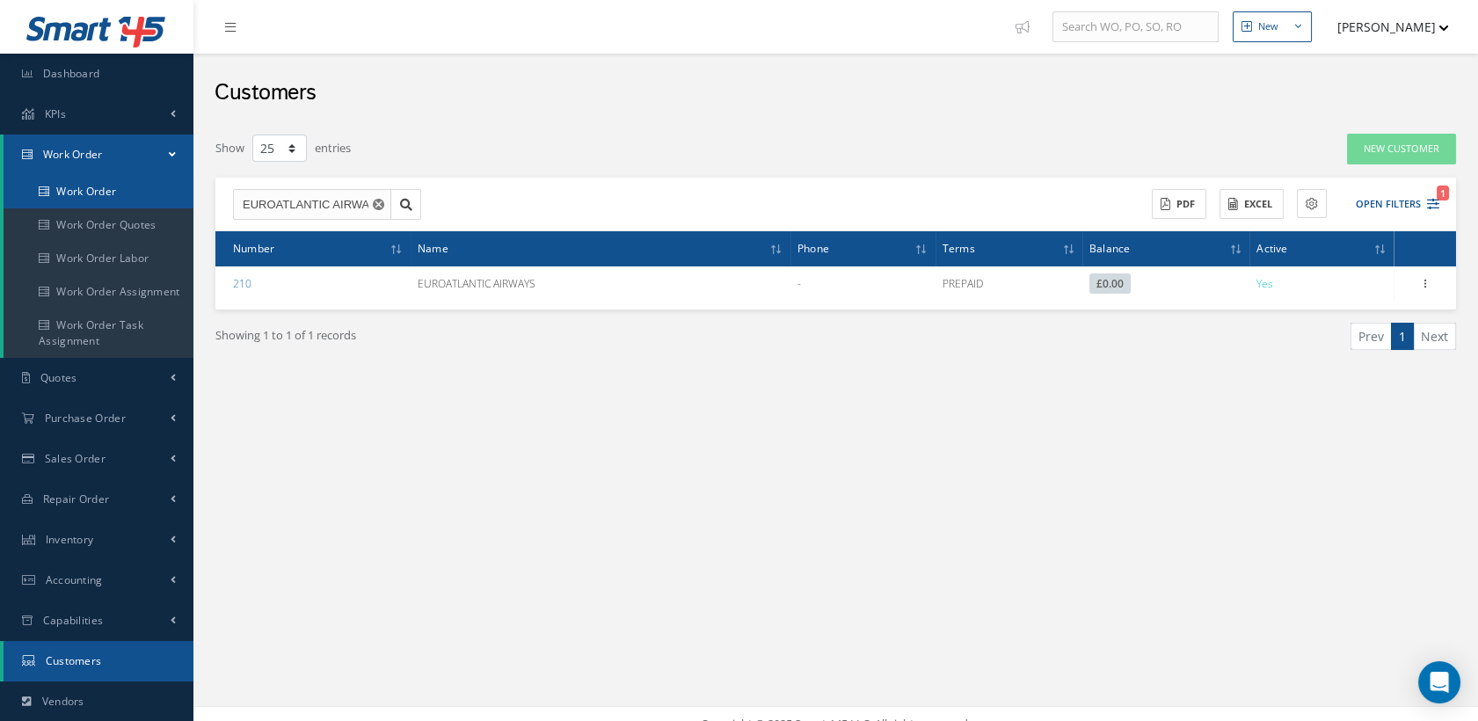
click at [111, 185] on link "Work Order" at bounding box center [99, 191] width 190 height 33
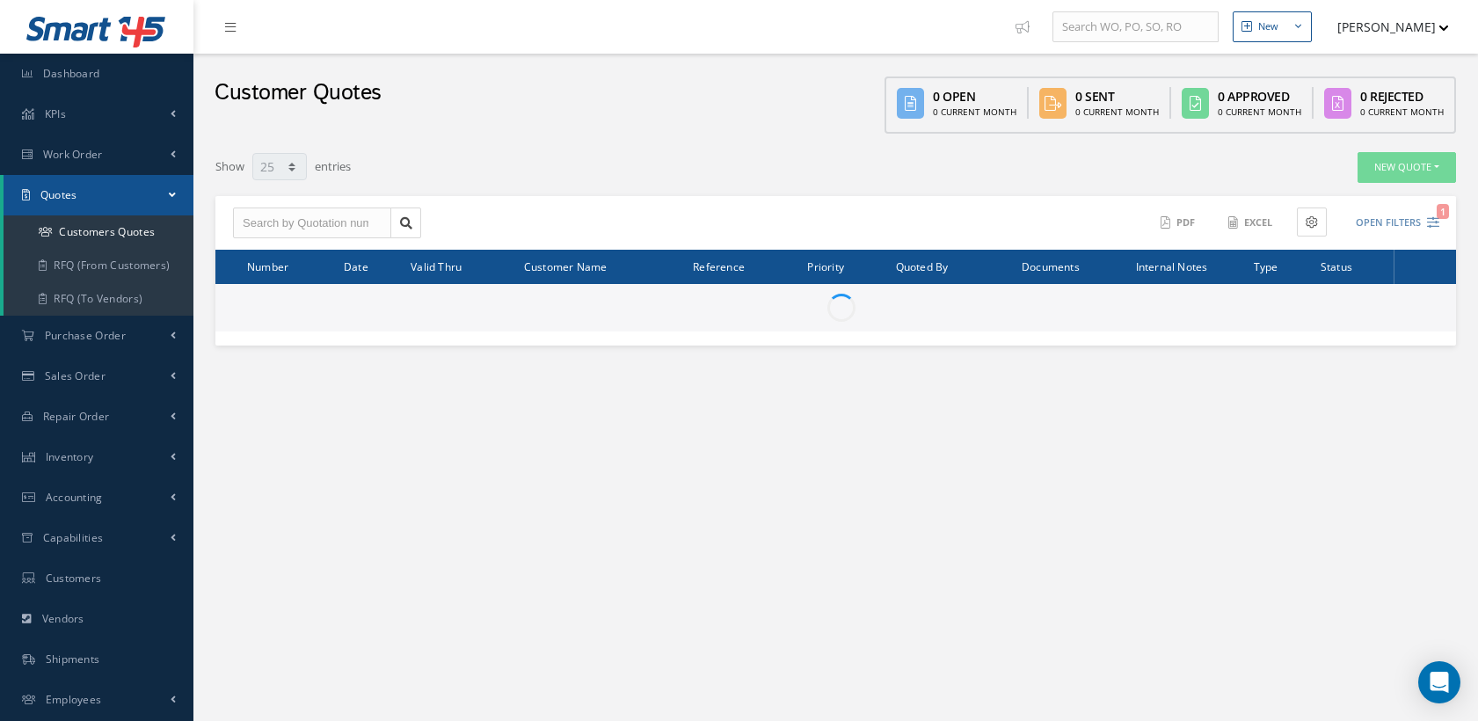
select select "25"
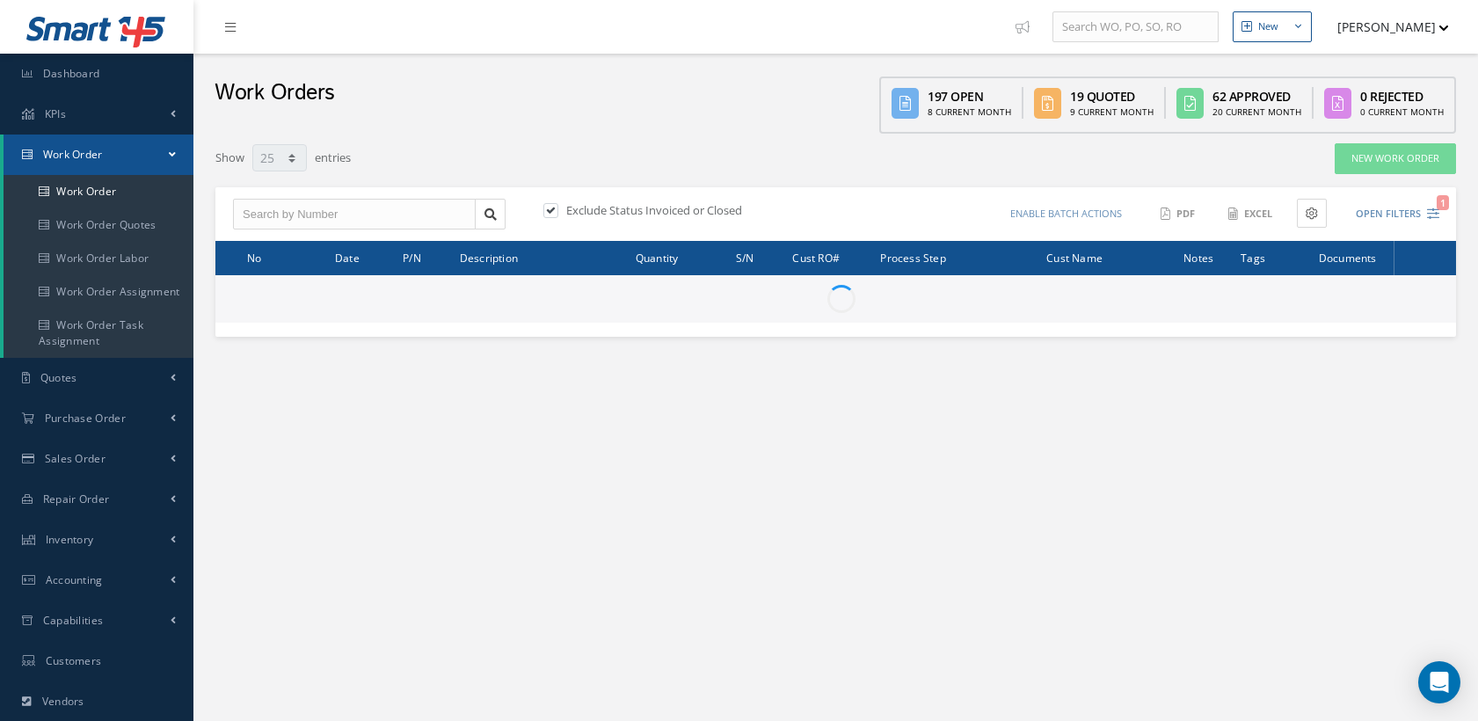
select select "25"
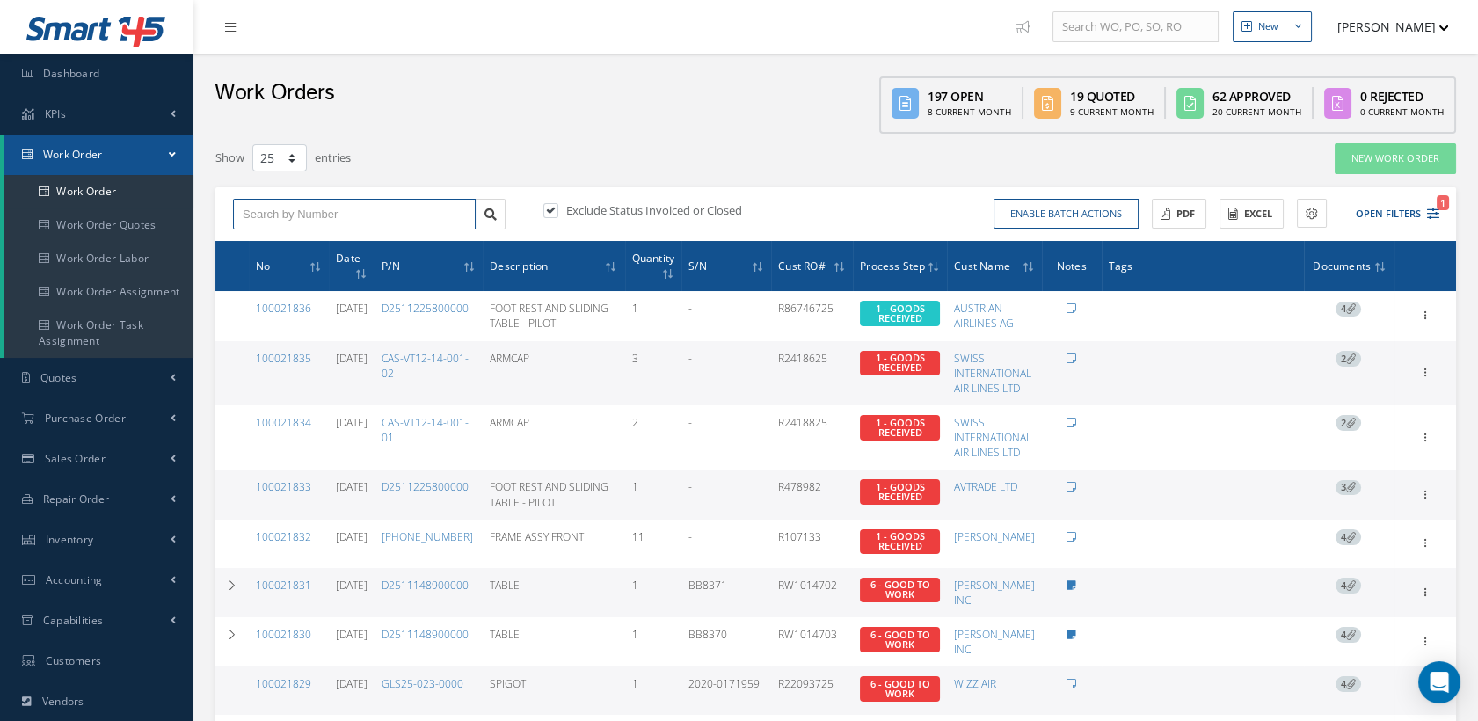
click at [376, 206] on input "text" at bounding box center [354, 215] width 243 height 32
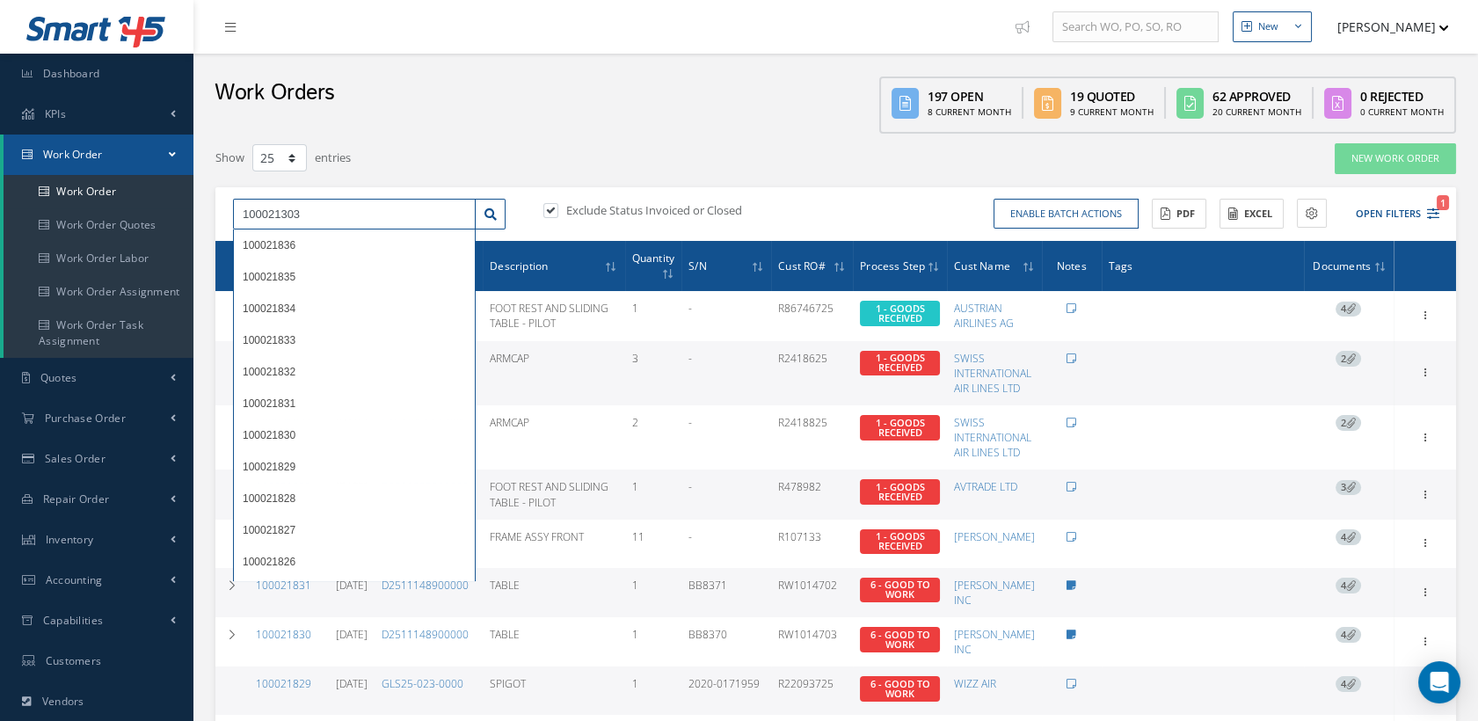
type input "100021303"
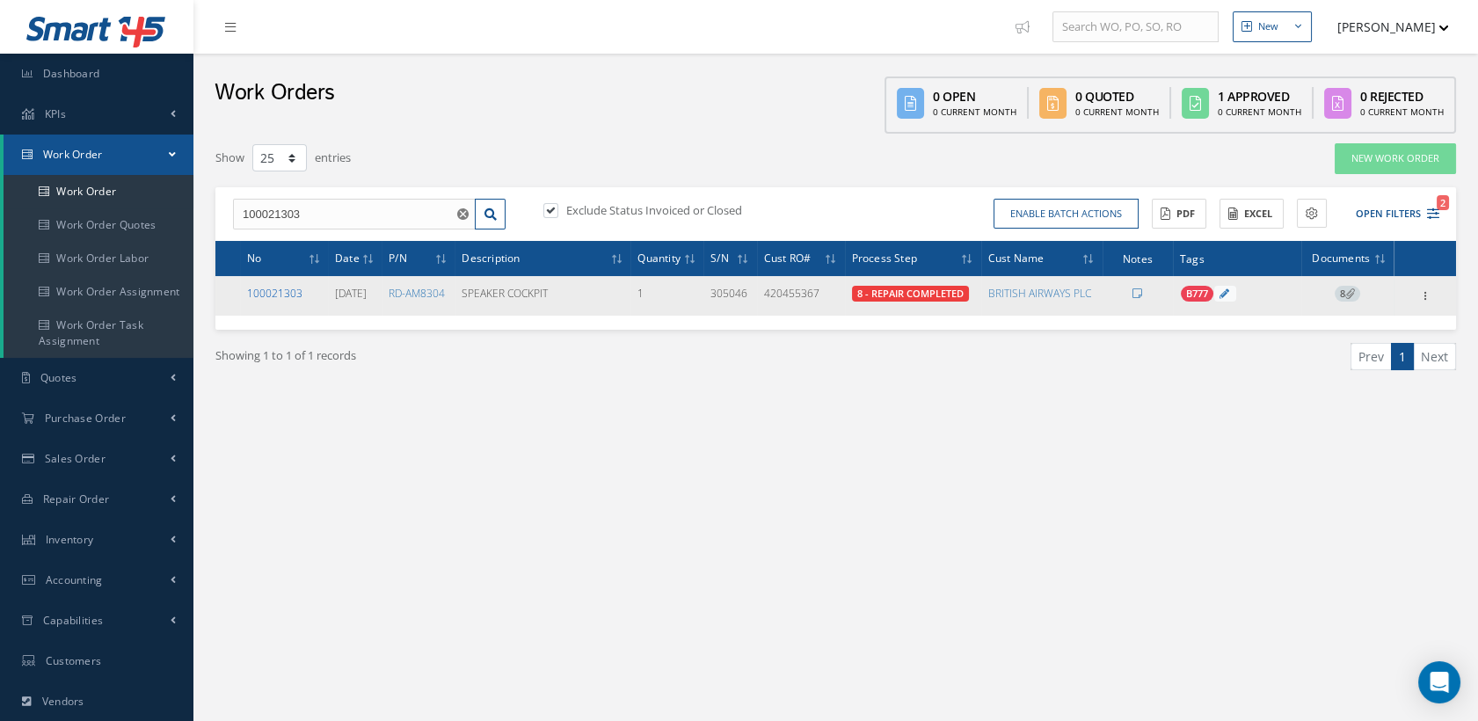
click at [275, 290] on link "100021303" at bounding box center [274, 293] width 55 height 15
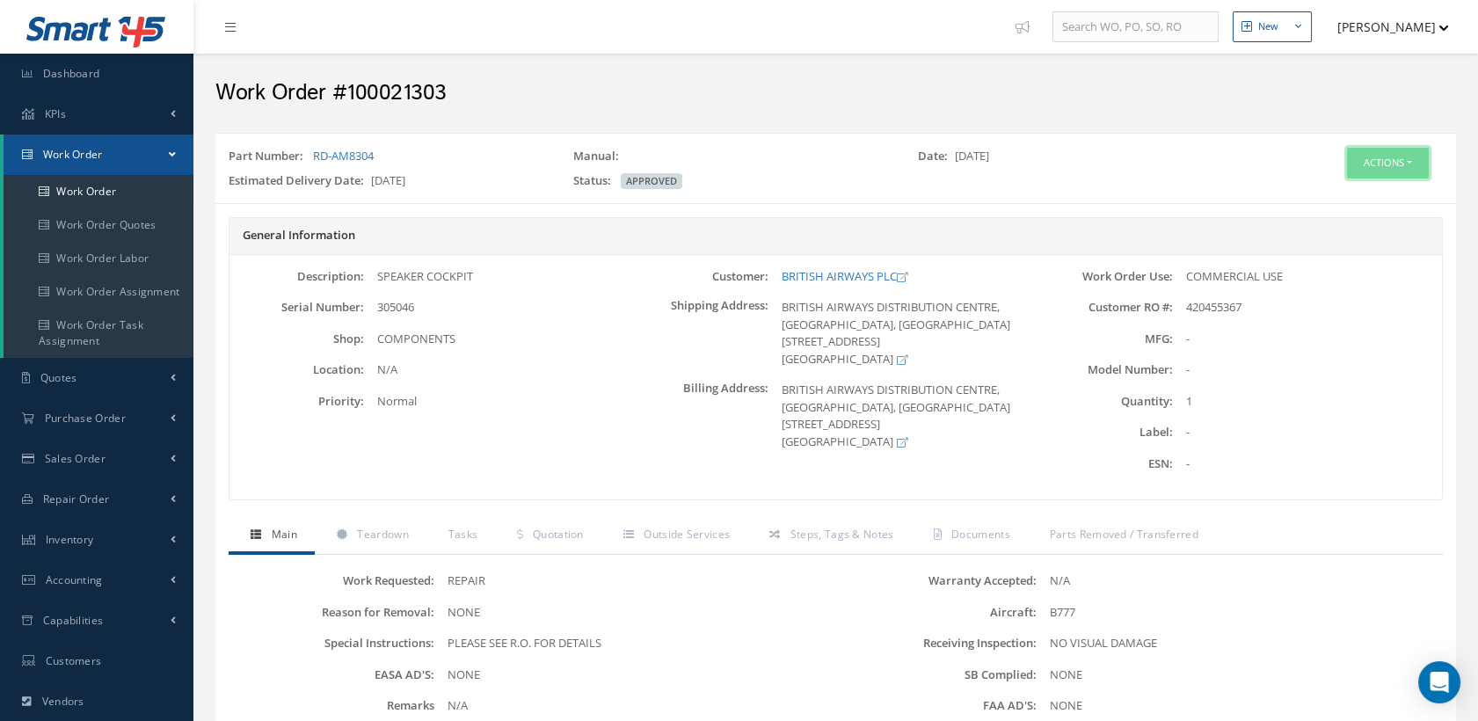
click at [1381, 161] on button "Actions" at bounding box center [1388, 163] width 82 height 31
drag, startPoint x: 1326, startPoint y: 195, endPoint x: 1169, endPoint y: 348, distance: 219.4
click at [1326, 194] on link "Edit" at bounding box center [1359, 197] width 141 height 24
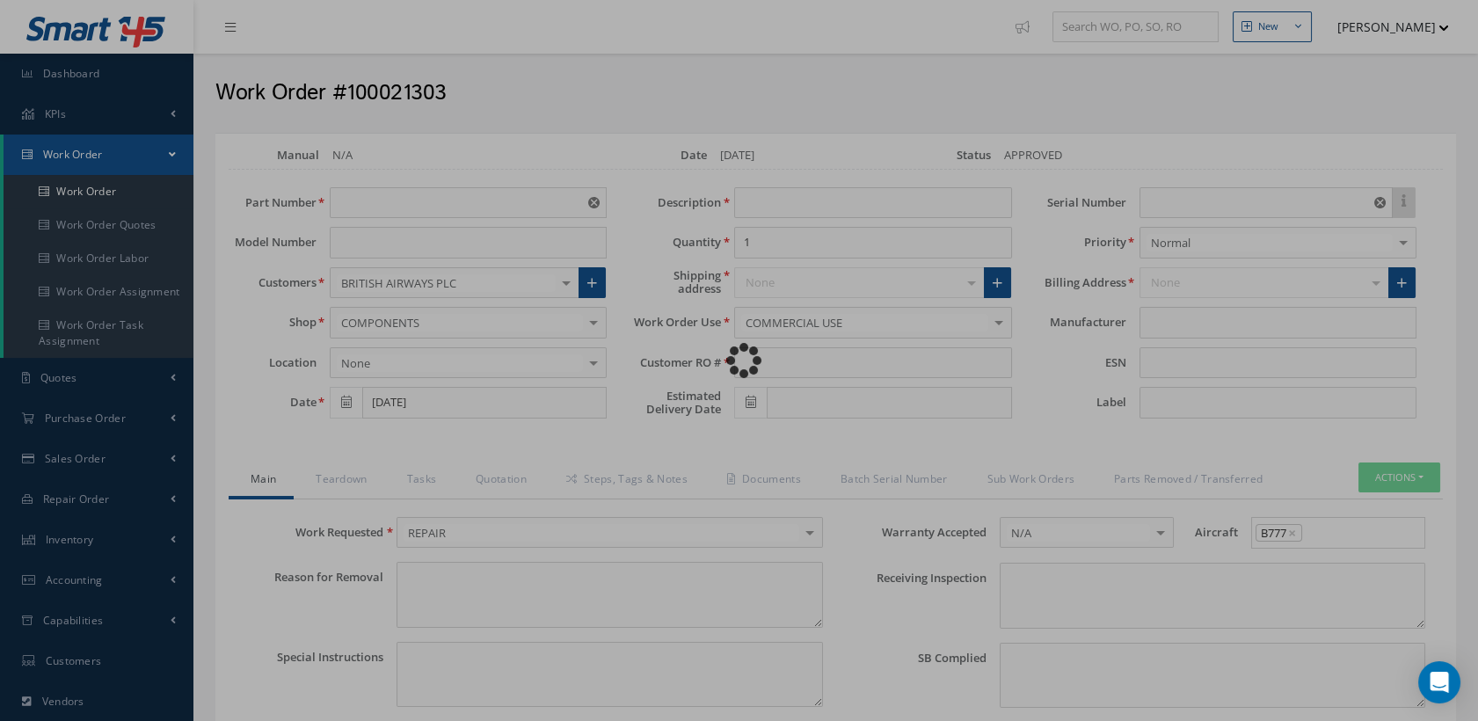
type input "RD-AM8304"
type input "[DATE]"
type input "SPEAKER COCKPIT"
type input "420455367"
type input "[DATE]"
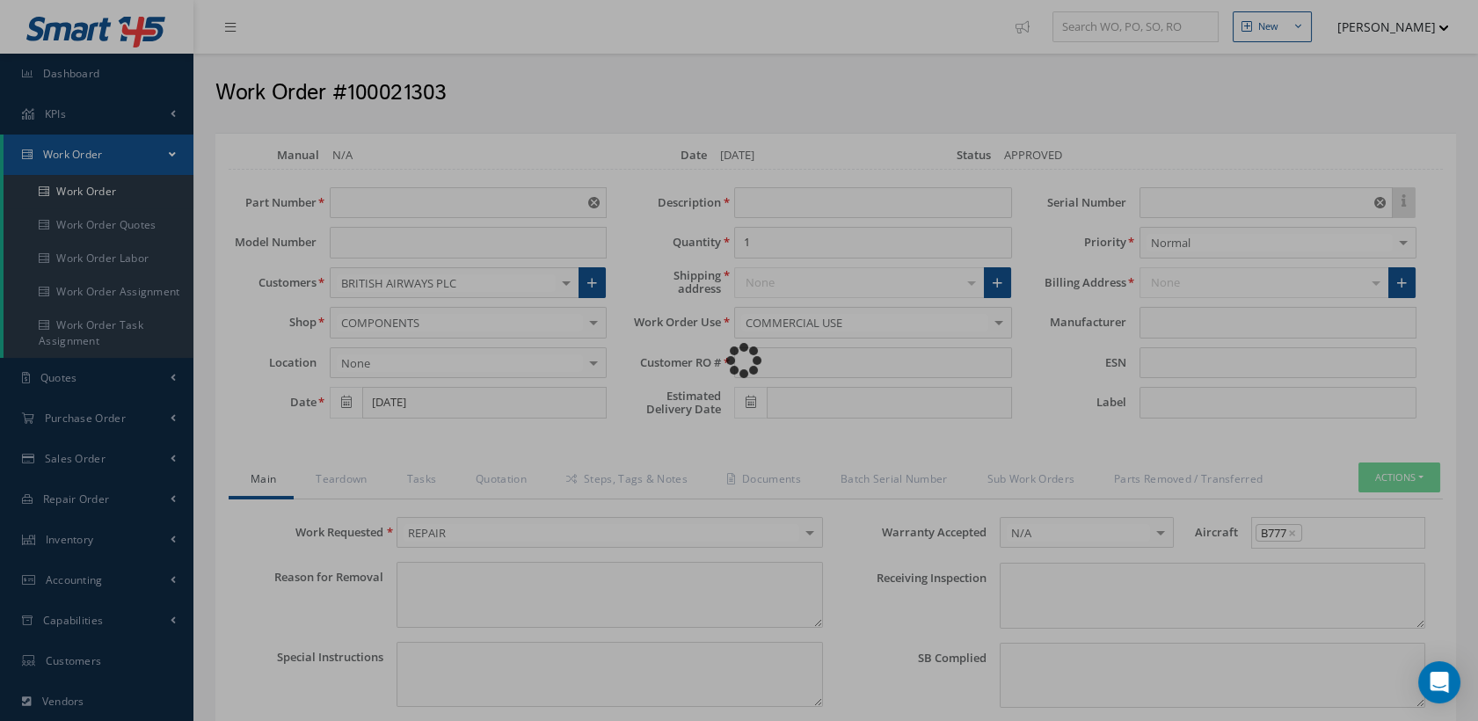
type input "305046"
type textarea "NONE"
type textarea "PLEASE SEE R.O. FOR DETAILS"
type input "NONE"
type textarea "NO VISUAL DAMAGE"
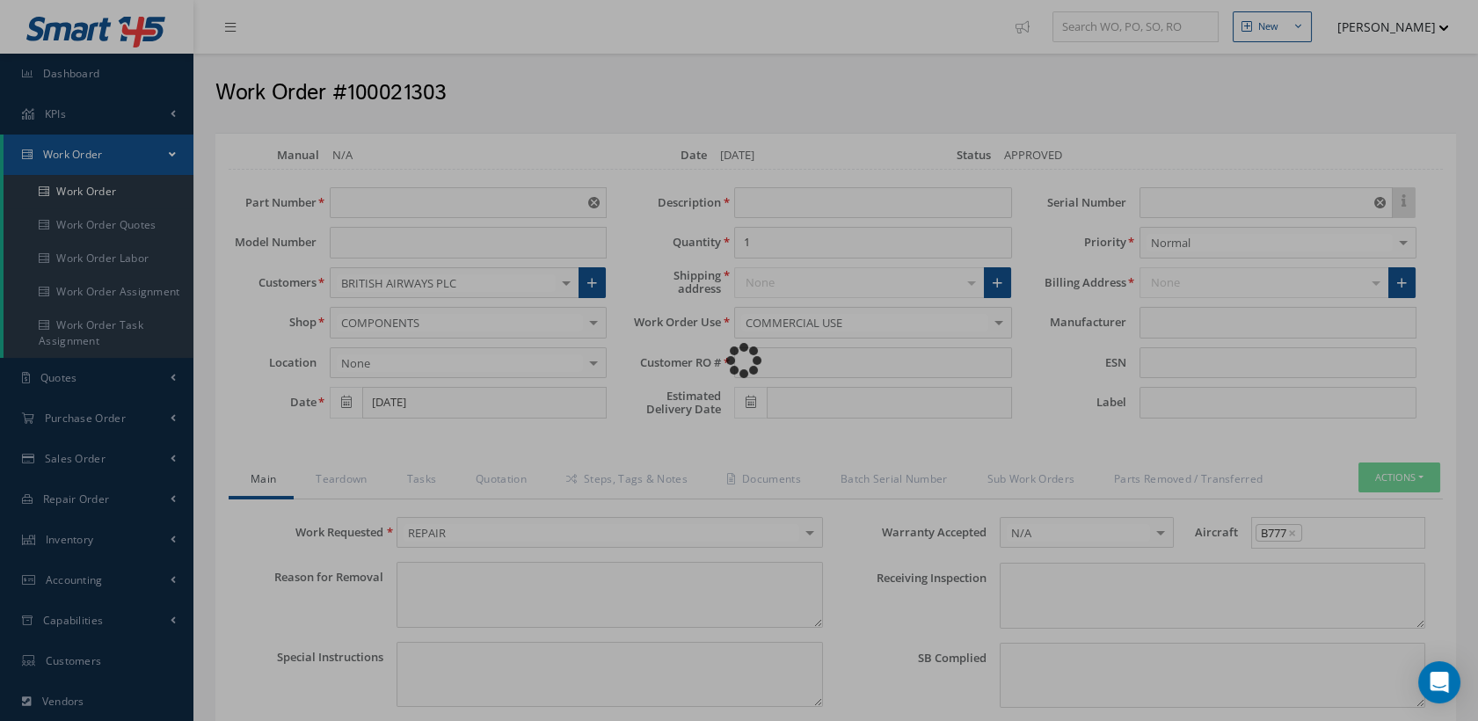
type textarea "NONE"
type input "NONE"
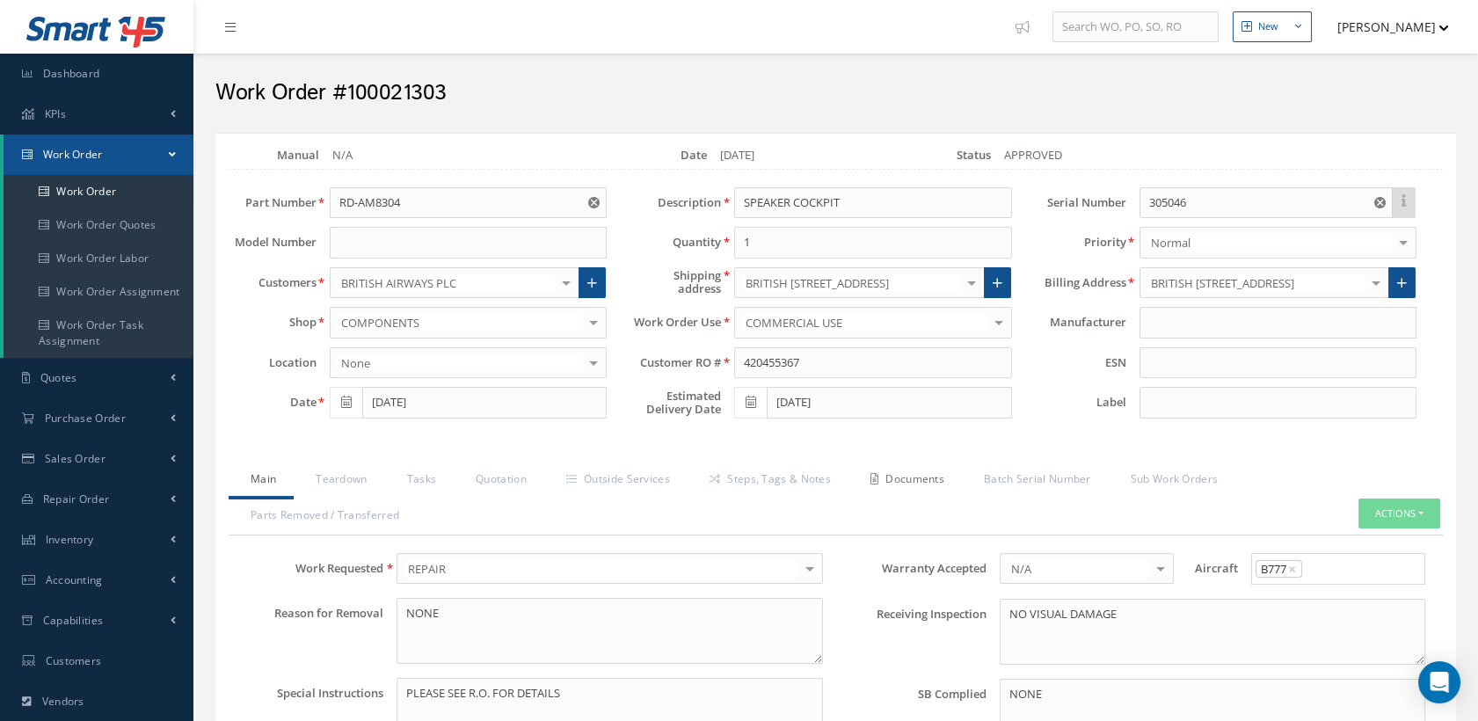
click at [915, 476] on link "Documents" at bounding box center [904, 480] width 113 height 37
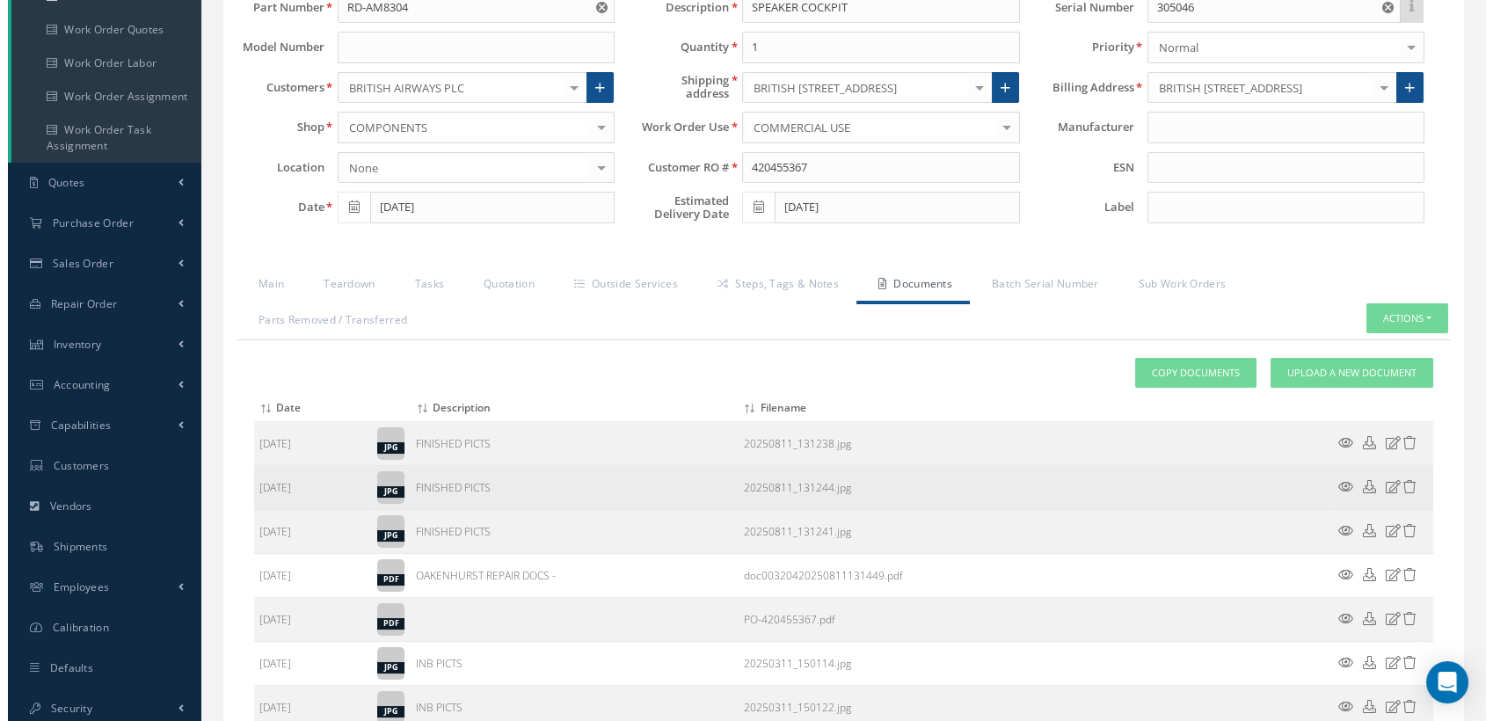
scroll to position [293, 0]
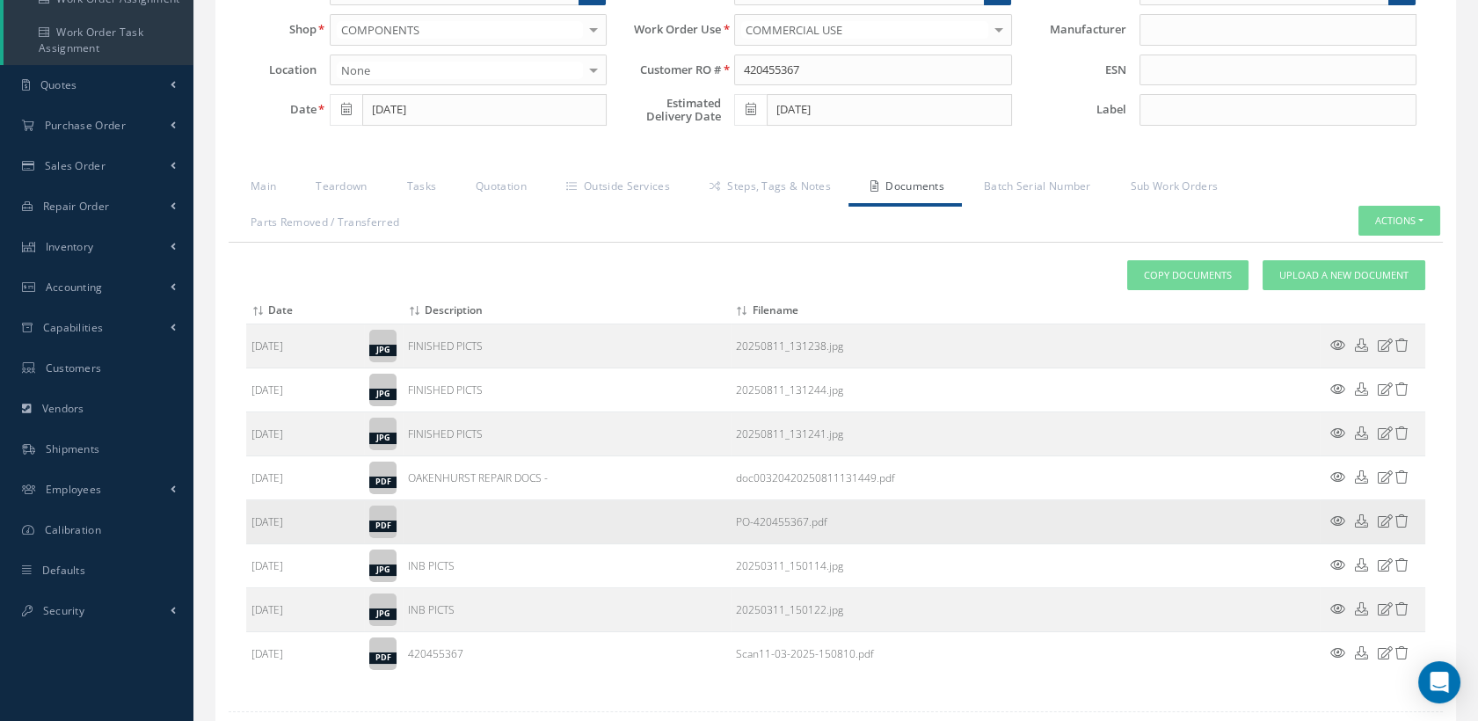
click at [1333, 516] on icon at bounding box center [1337, 520] width 15 height 13
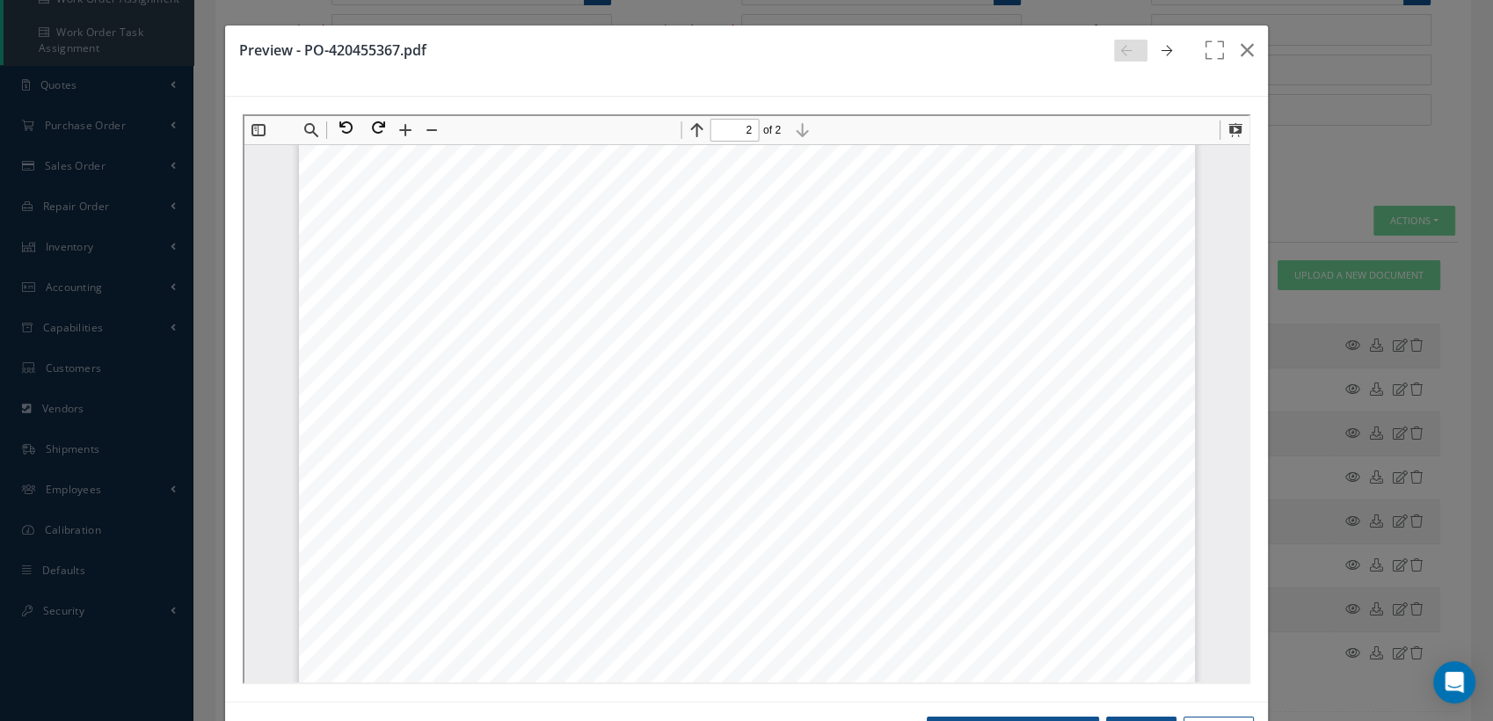
scroll to position [1376, 0]
type input "1"
click at [1240, 42] on icon "button" at bounding box center [1246, 50] width 13 height 21
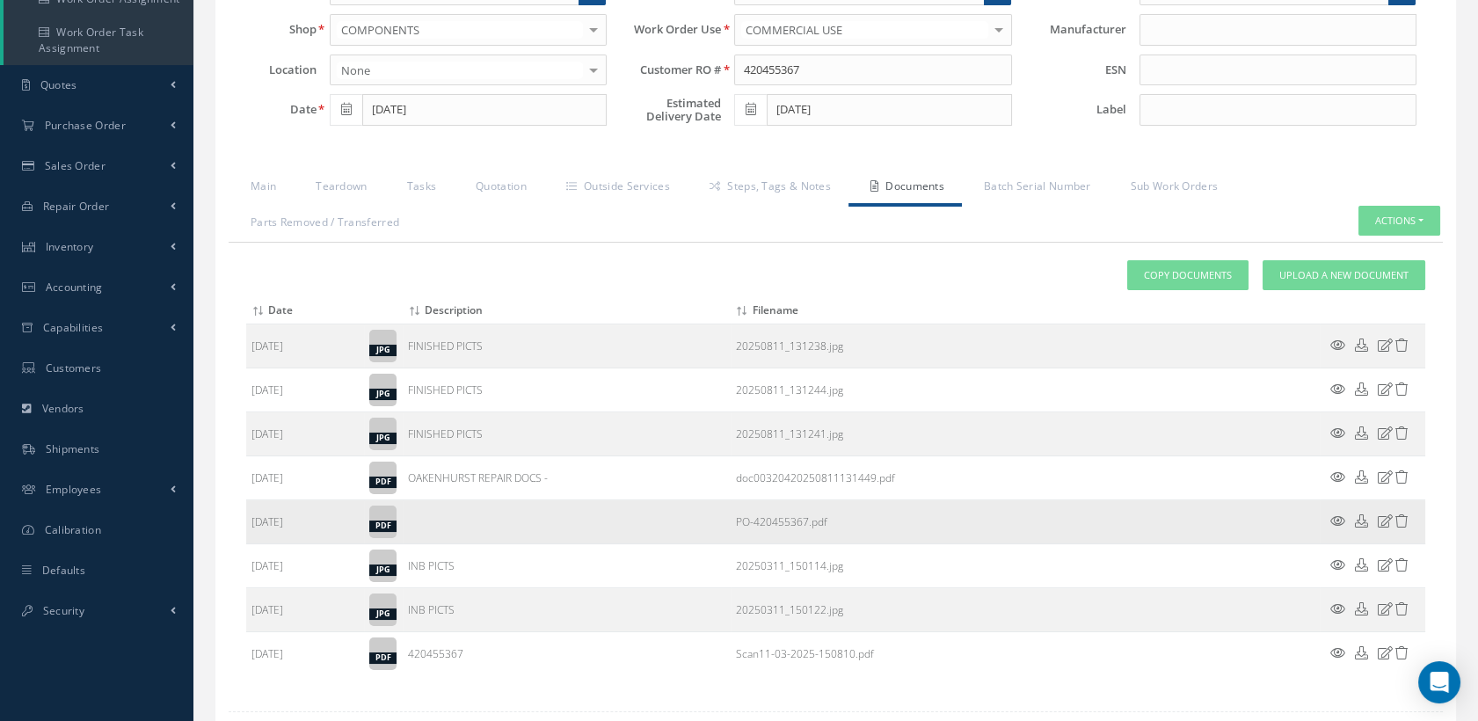
click at [1380, 519] on icon at bounding box center [1384, 520] width 15 height 13
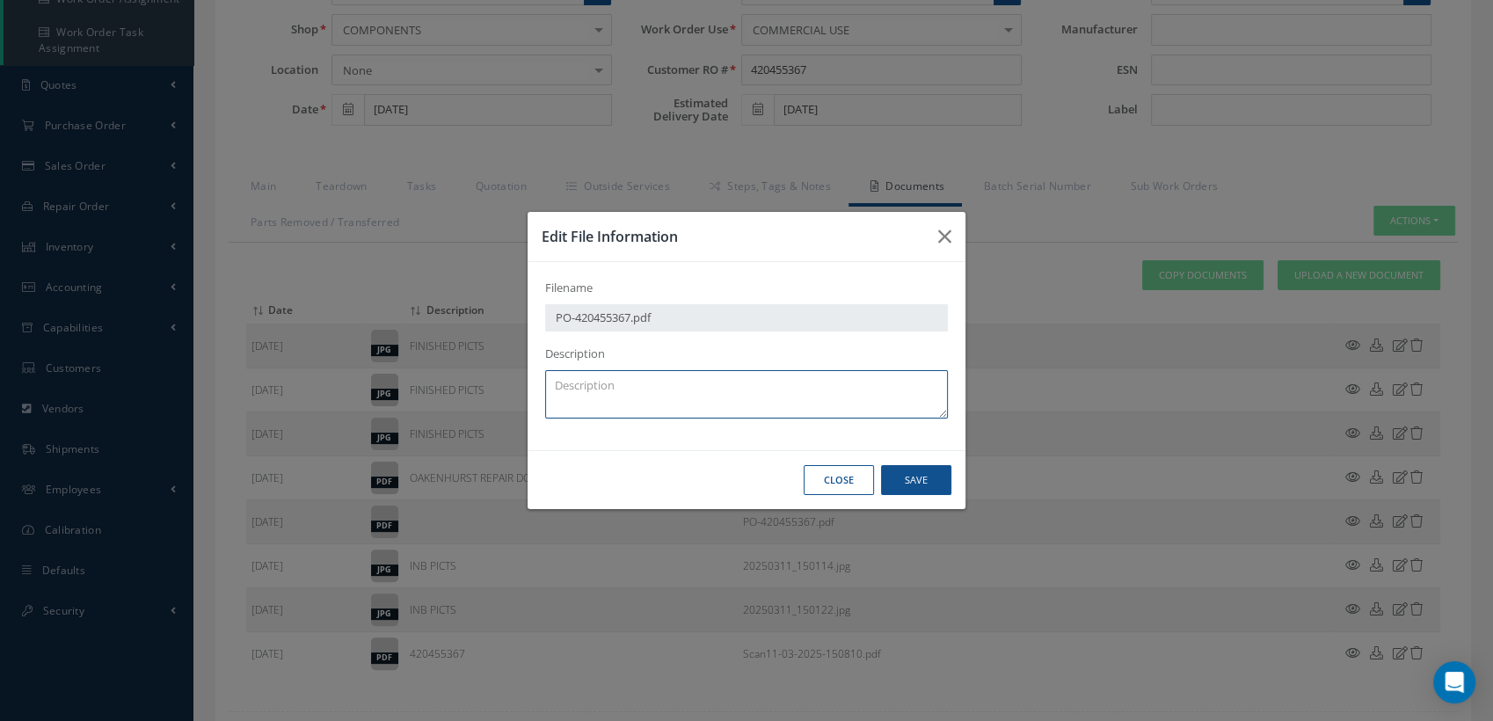
click at [658, 398] on textarea at bounding box center [746, 394] width 403 height 48
type textarea "QA"
click at [0, 0] on button "Save" at bounding box center [0, 0] width 0 height 0
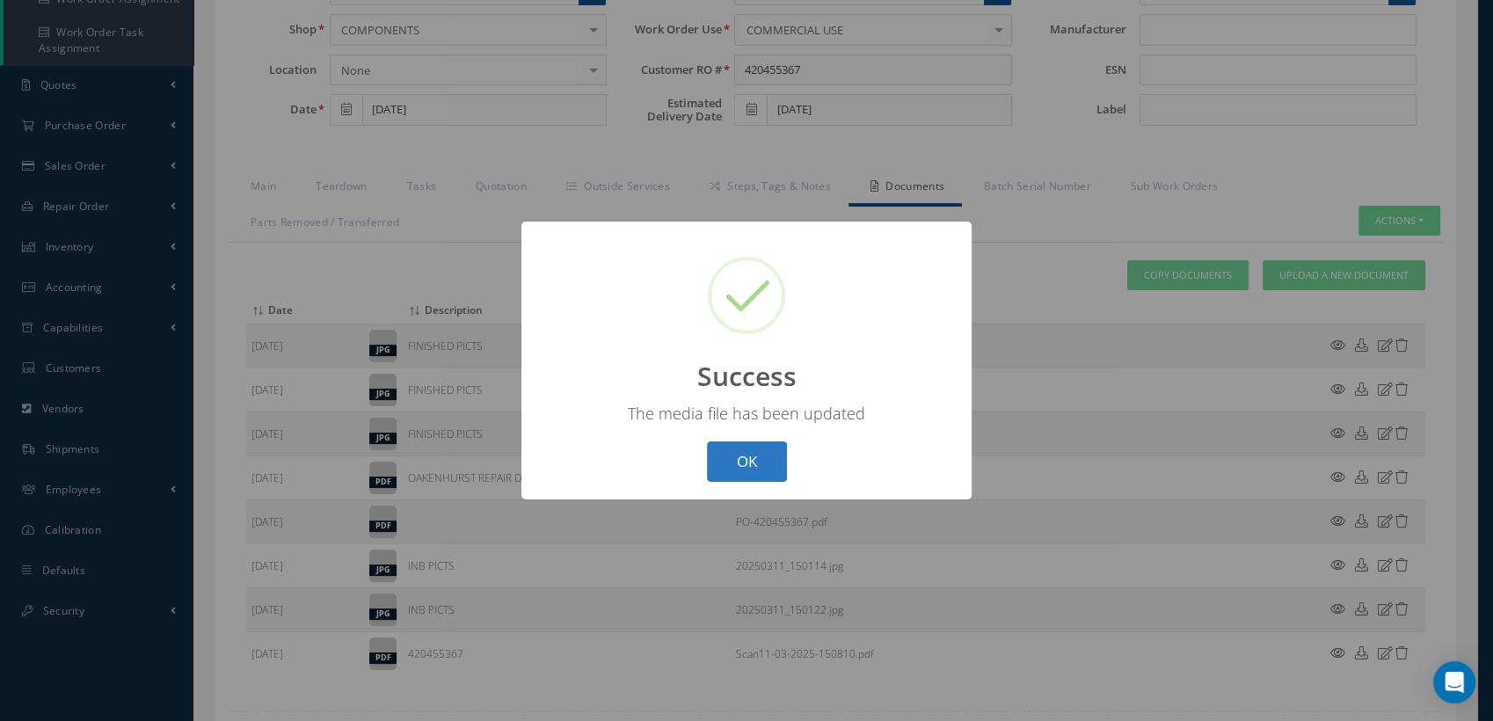
click at [773, 461] on button "OK" at bounding box center [747, 461] width 80 height 41
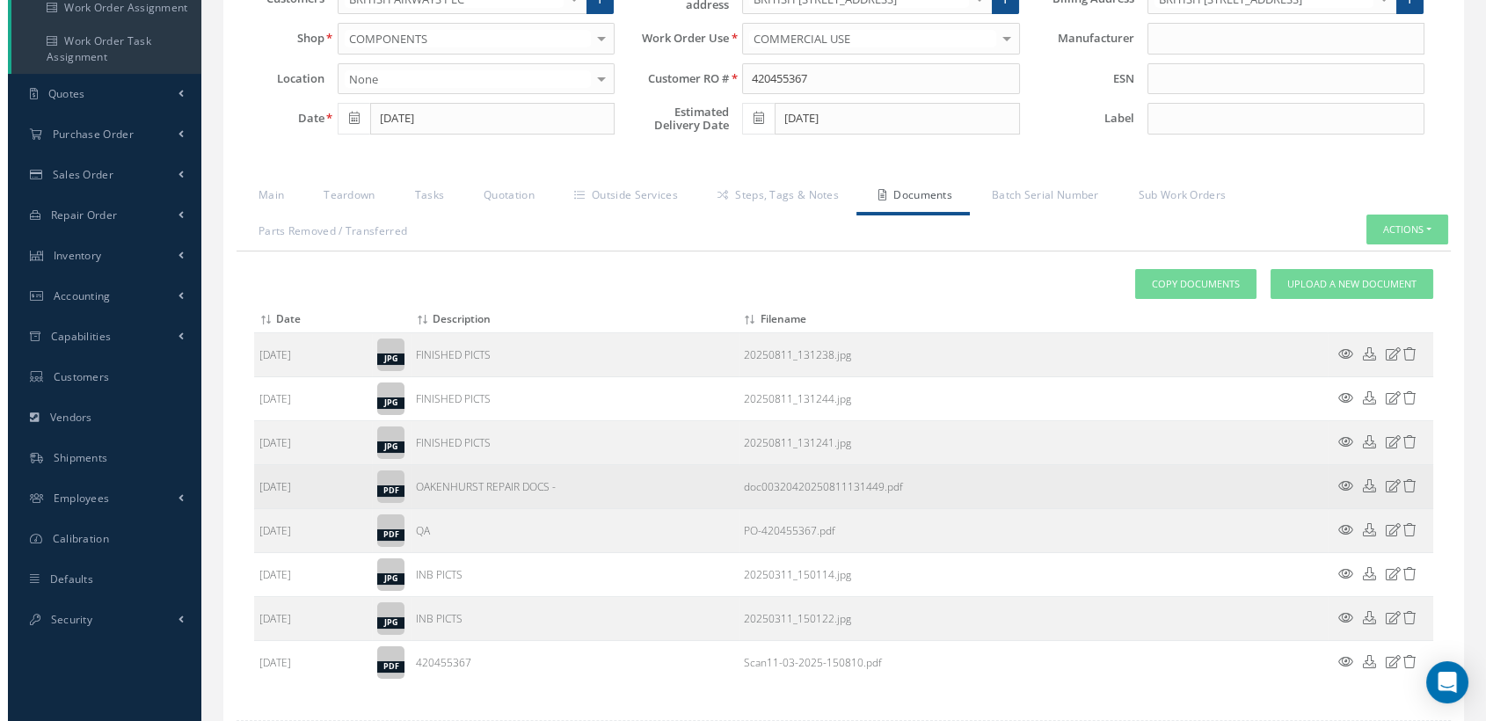
scroll to position [397, 0]
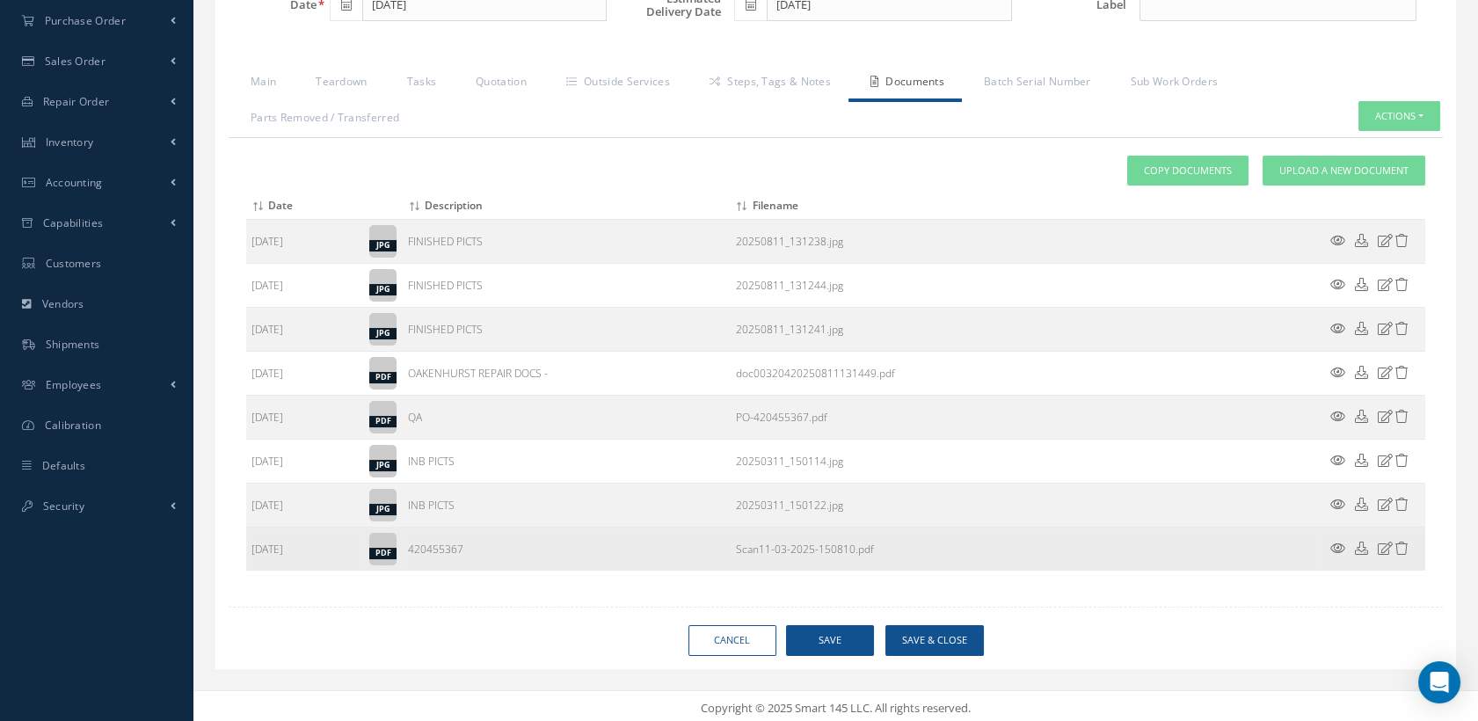
click at [1338, 544] on icon at bounding box center [1337, 547] width 15 height 13
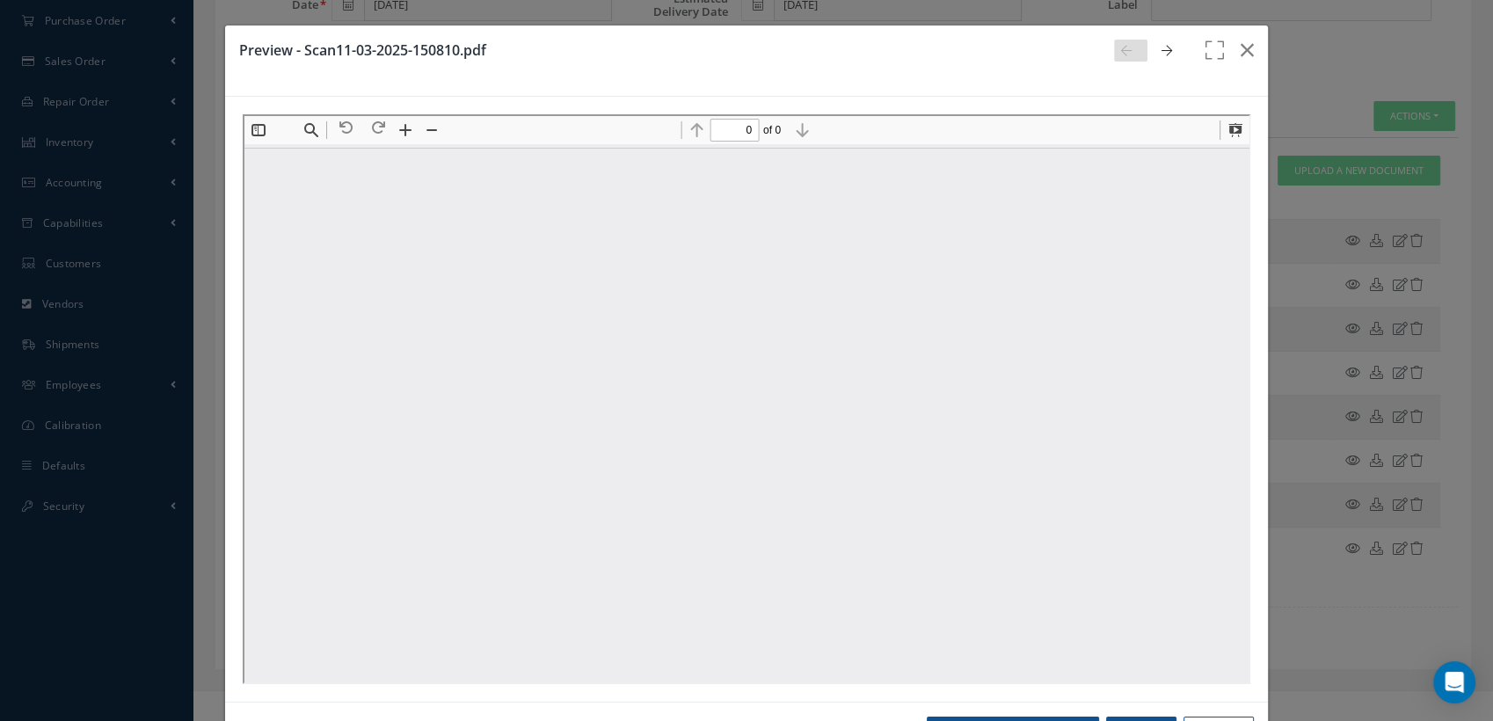
scroll to position [0, 0]
type input "1"
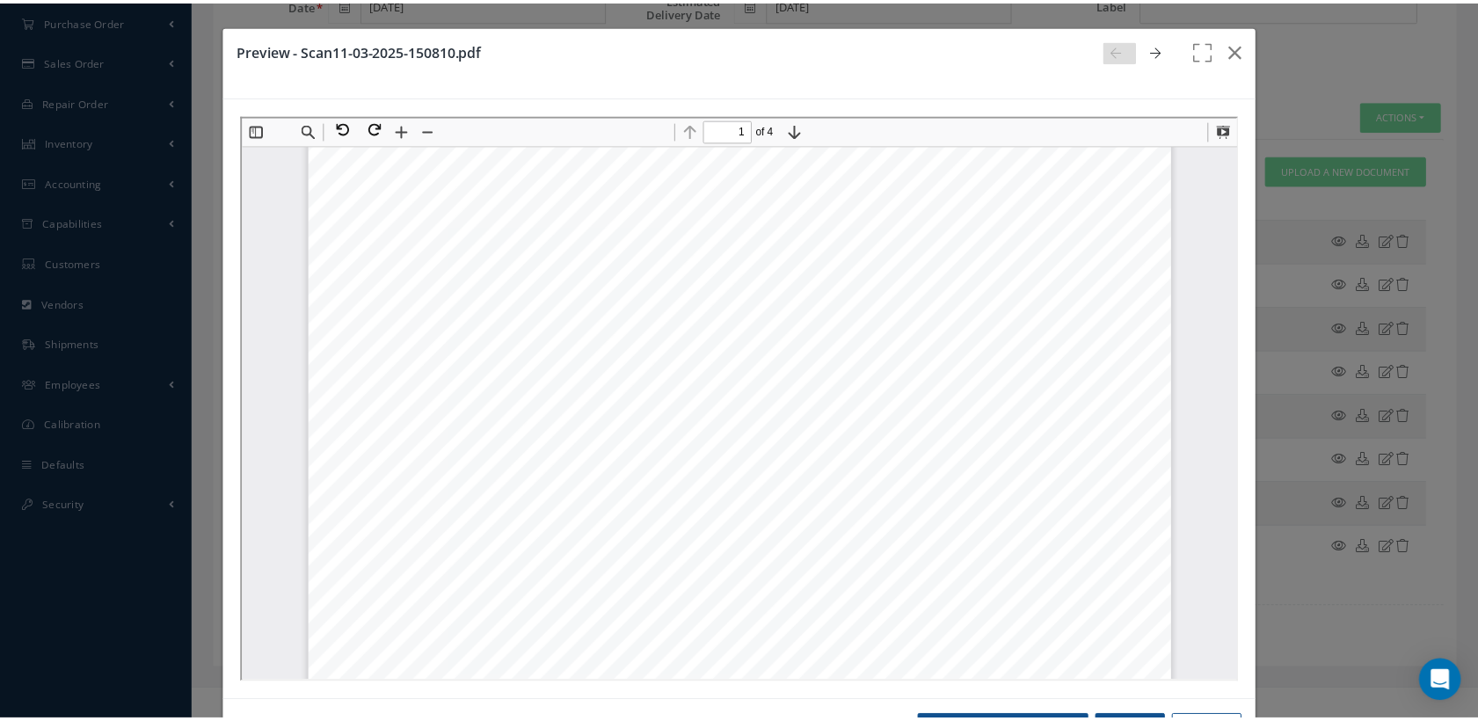
scroll to position [204, 0]
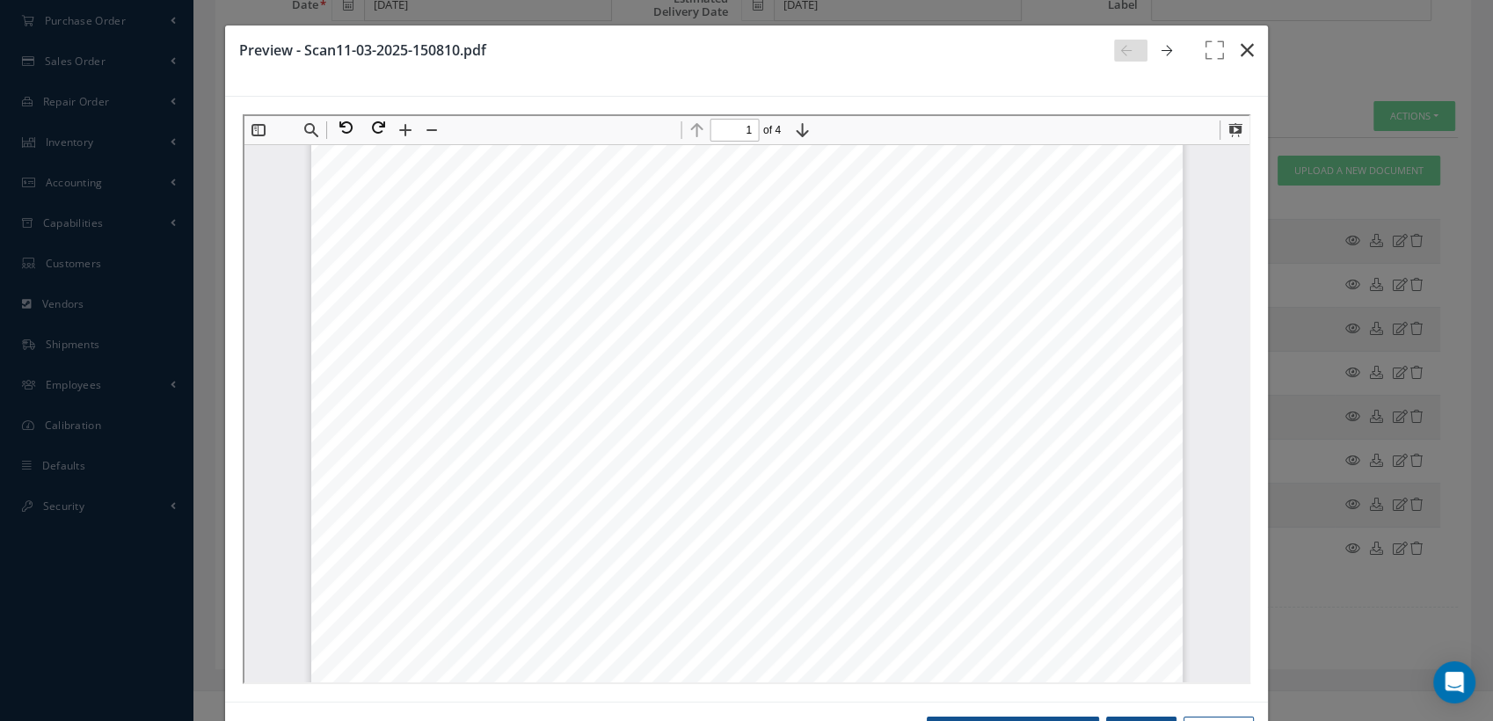
click at [1240, 49] on icon "button" at bounding box center [1246, 50] width 13 height 21
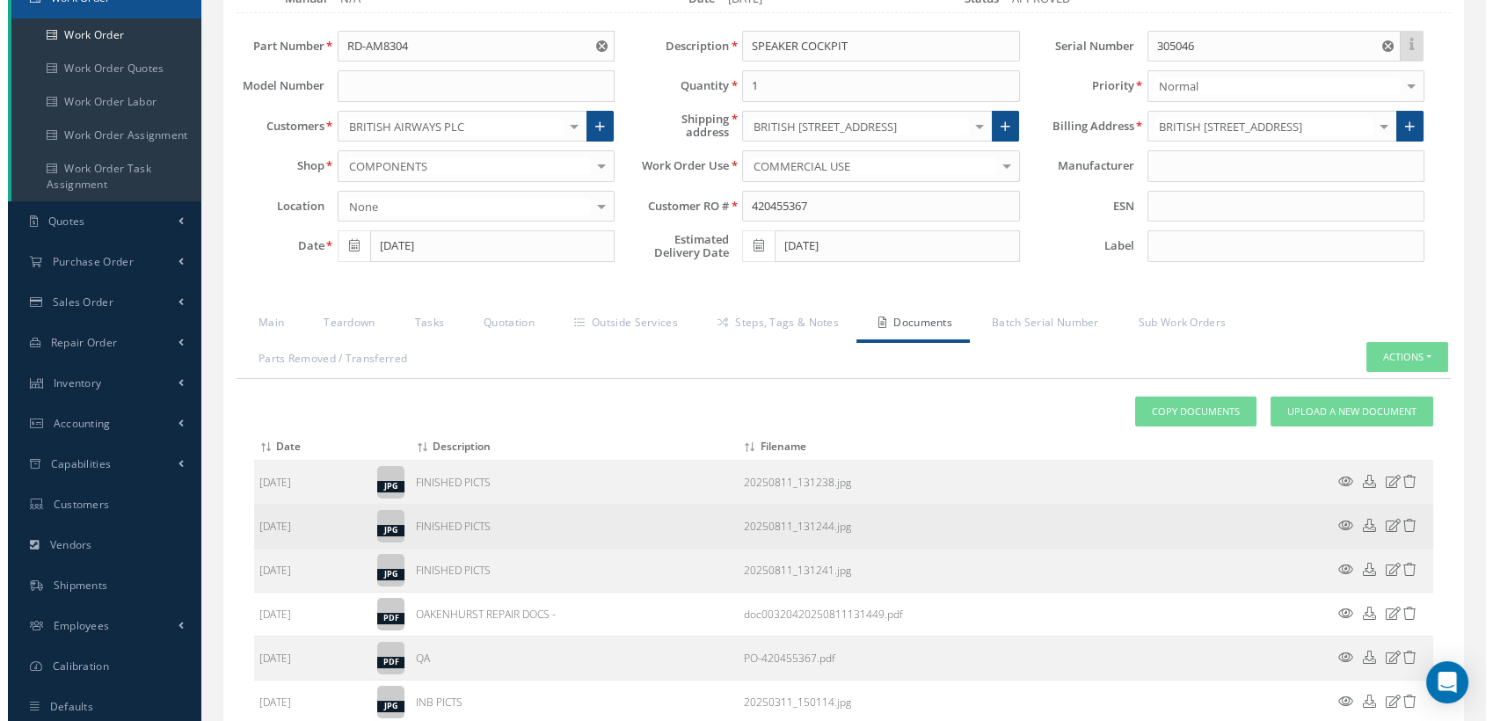
scroll to position [202, 0]
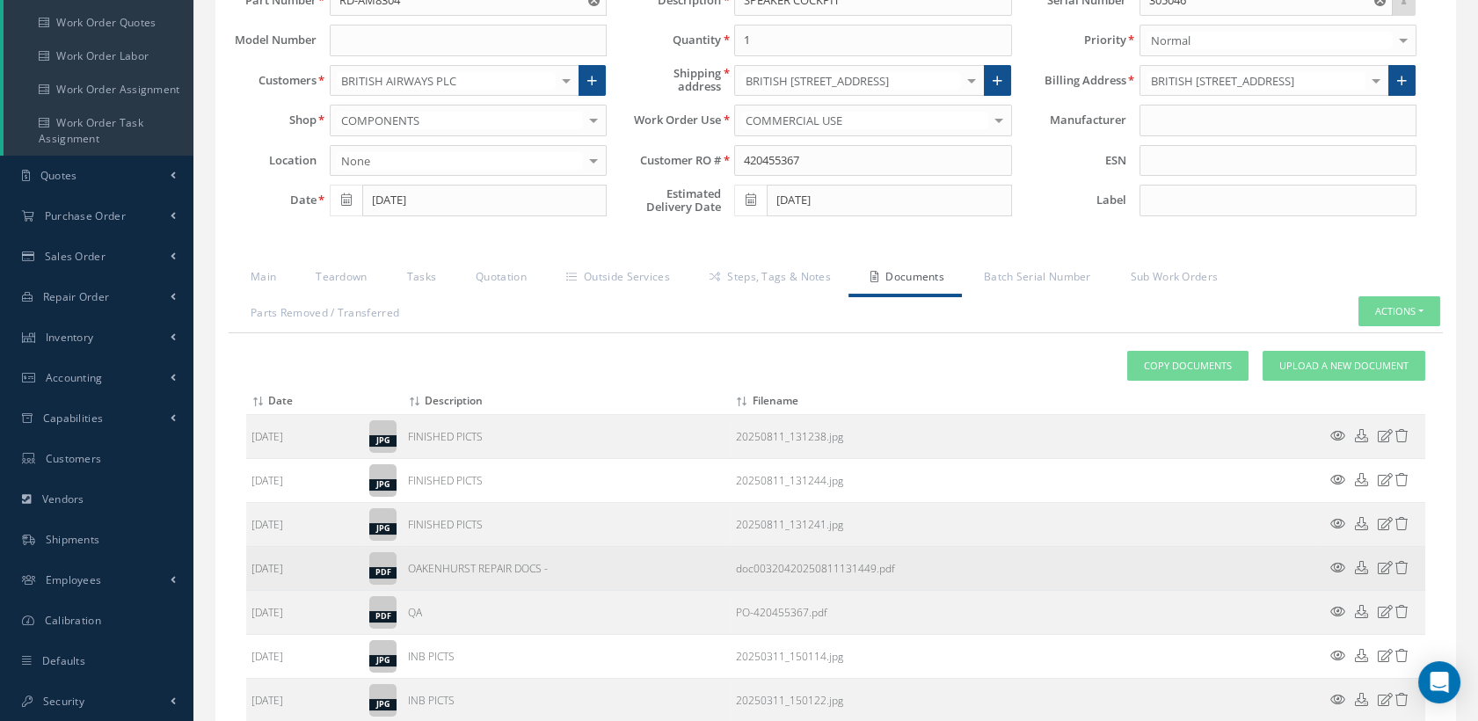
click at [1335, 562] on icon at bounding box center [1337, 567] width 15 height 13
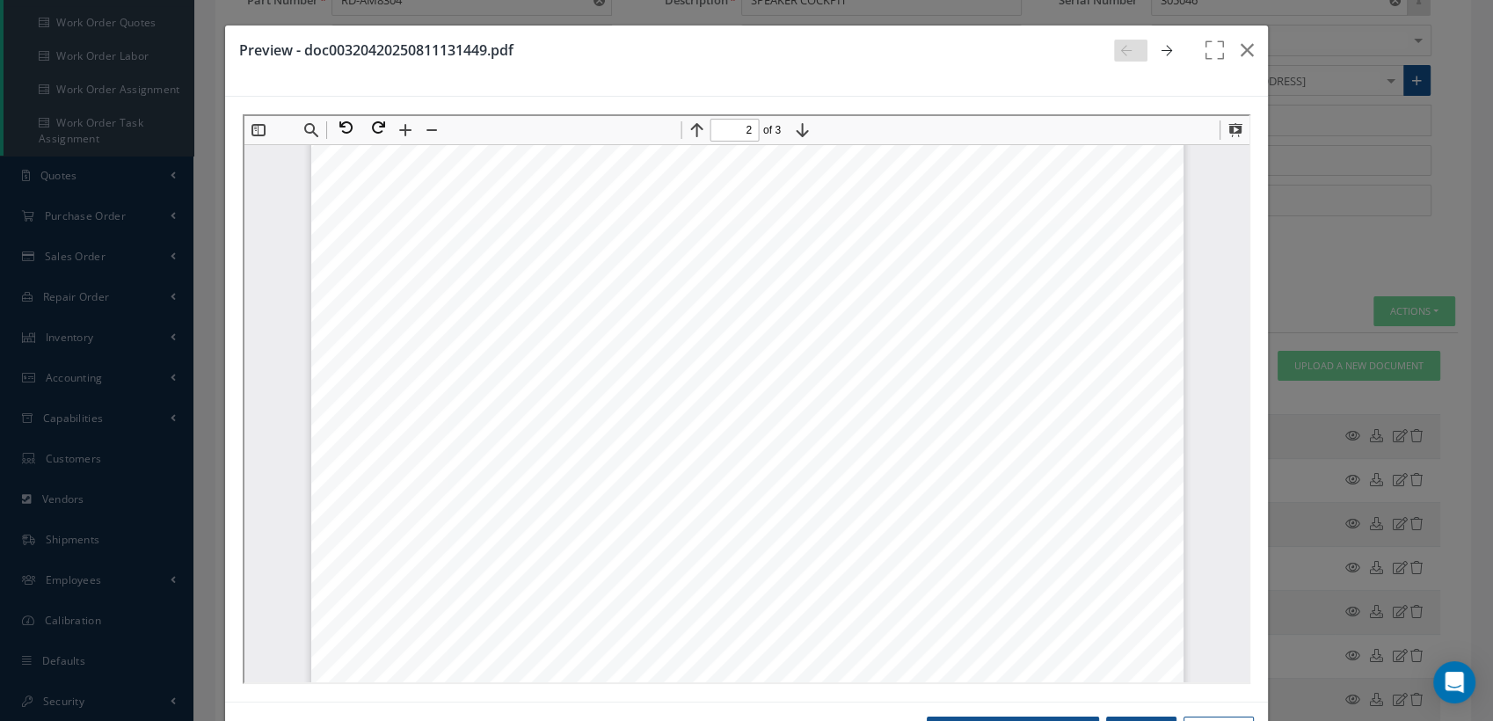
scroll to position [1571, 0]
type input "3"
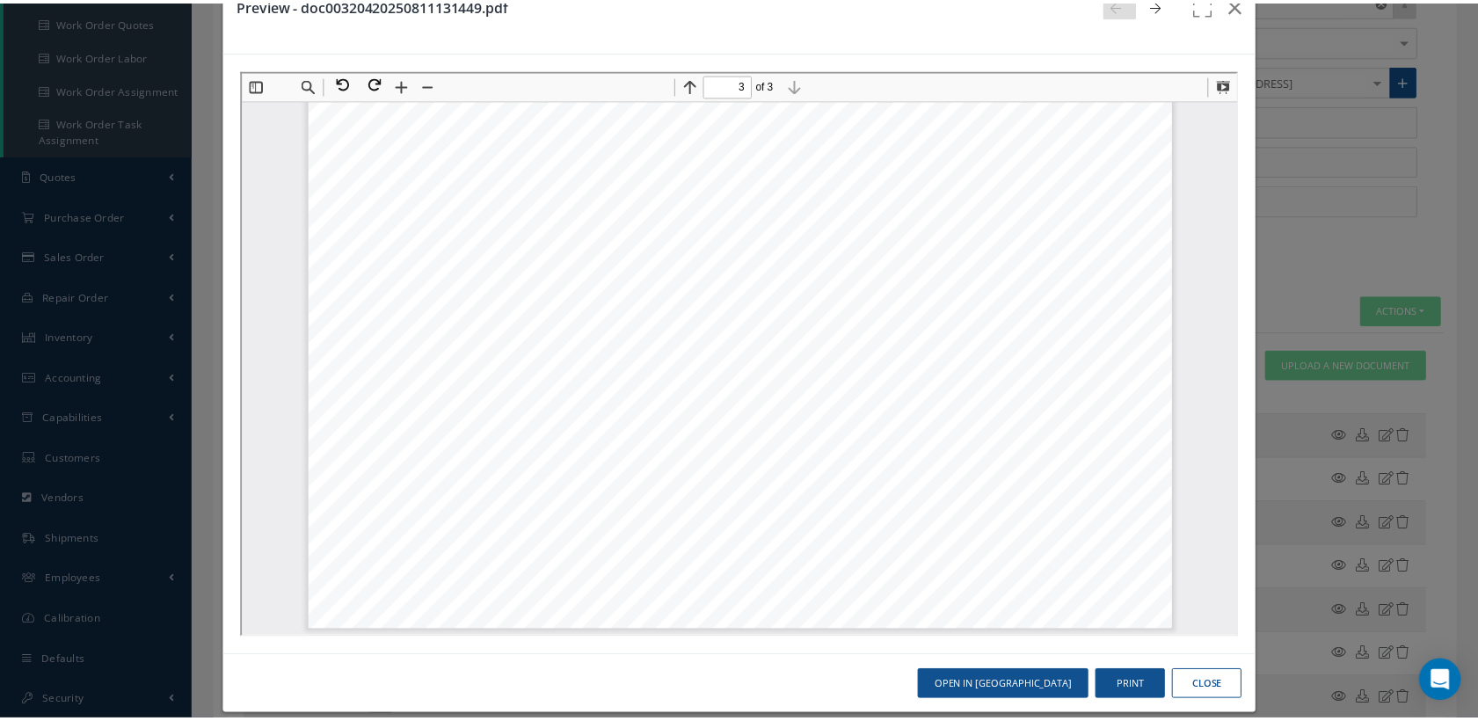
scroll to position [64, 0]
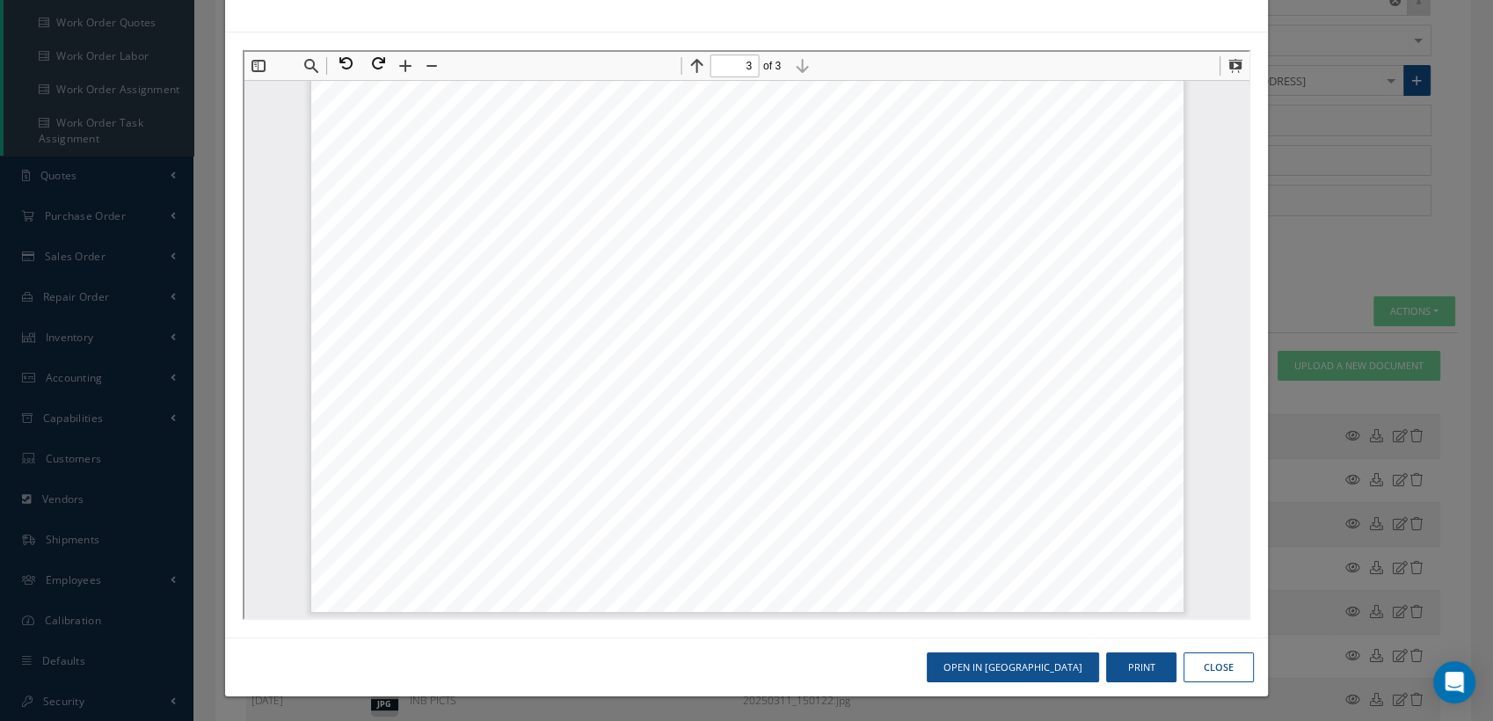
click at [1203, 662] on button "Close" at bounding box center [1218, 667] width 70 height 31
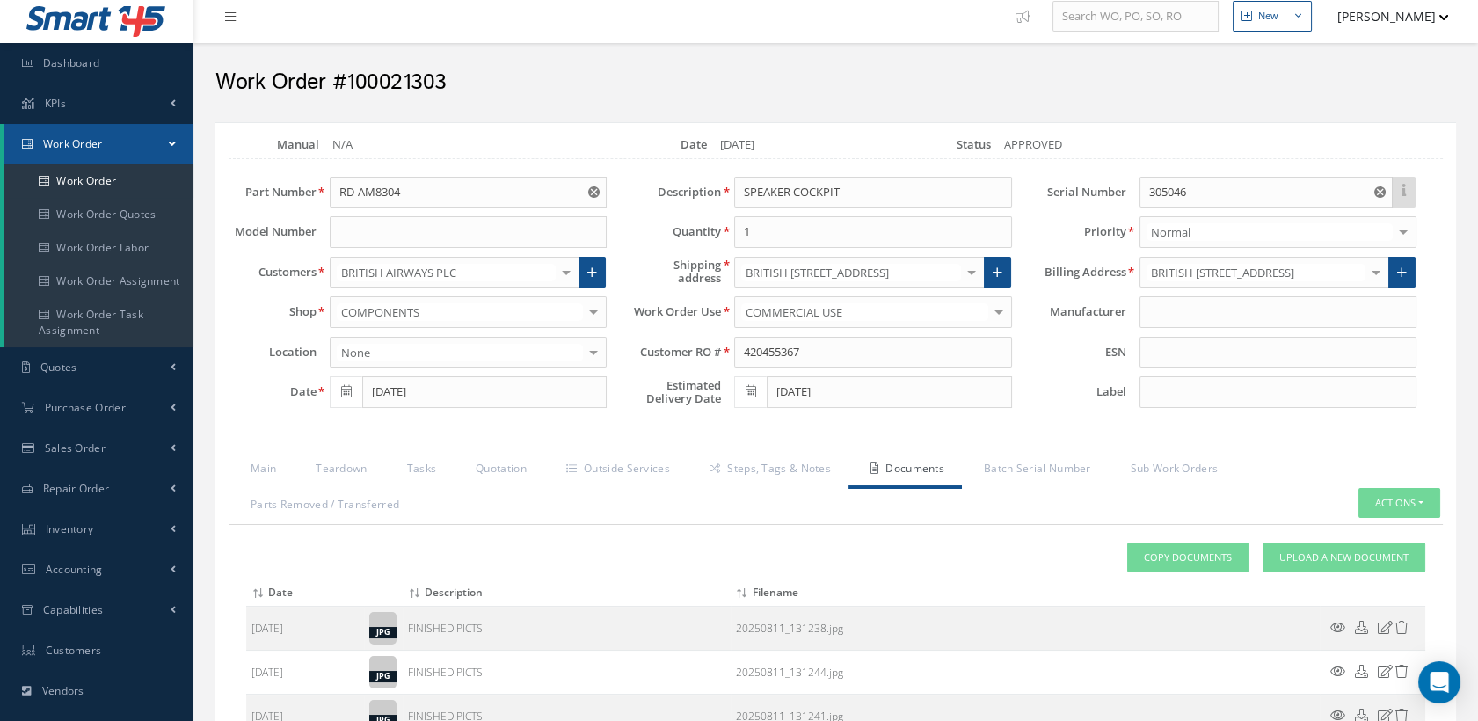
scroll to position [0, 0]
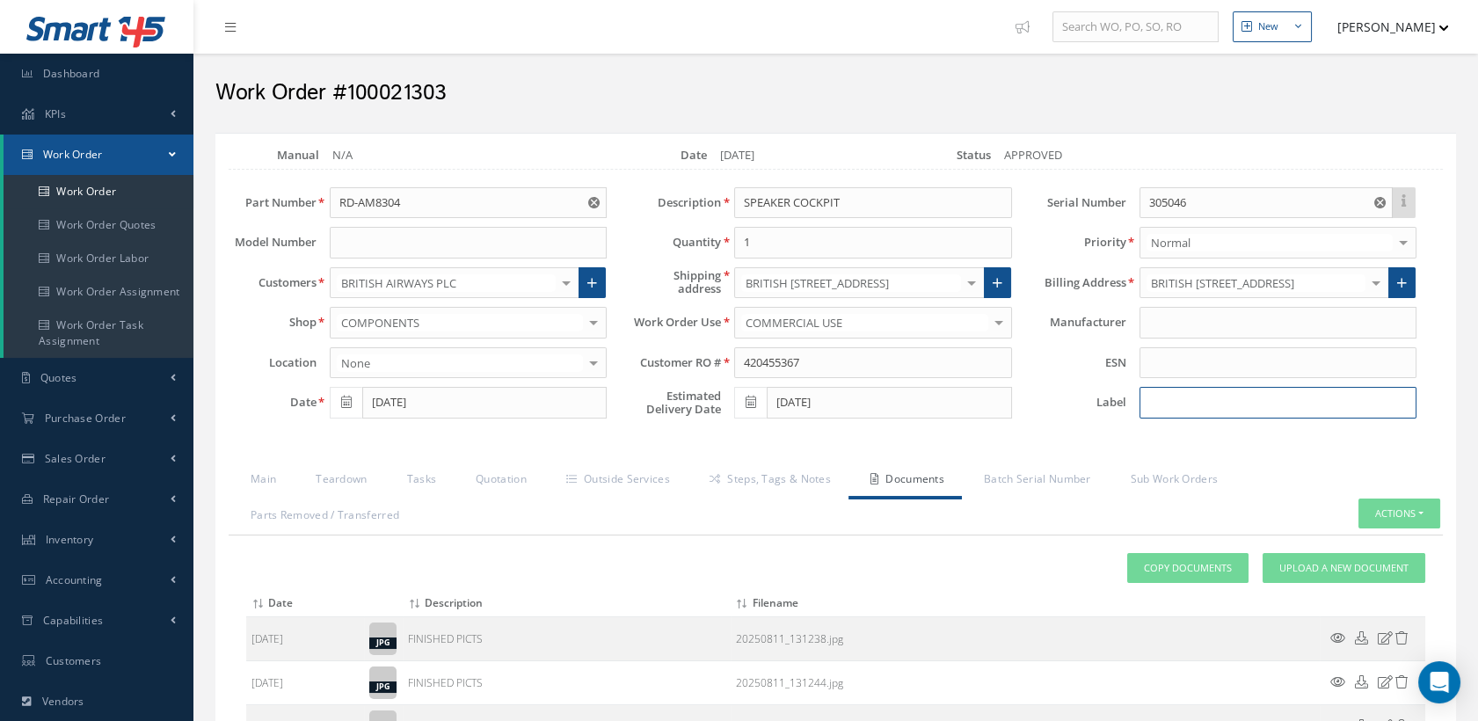
click at [1164, 399] on input at bounding box center [1277, 403] width 277 height 32
click at [1157, 394] on input "gl 4034" at bounding box center [1277, 403] width 277 height 32
type input "GL 4034"
click at [499, 476] on link "Quotation" at bounding box center [499, 480] width 91 height 37
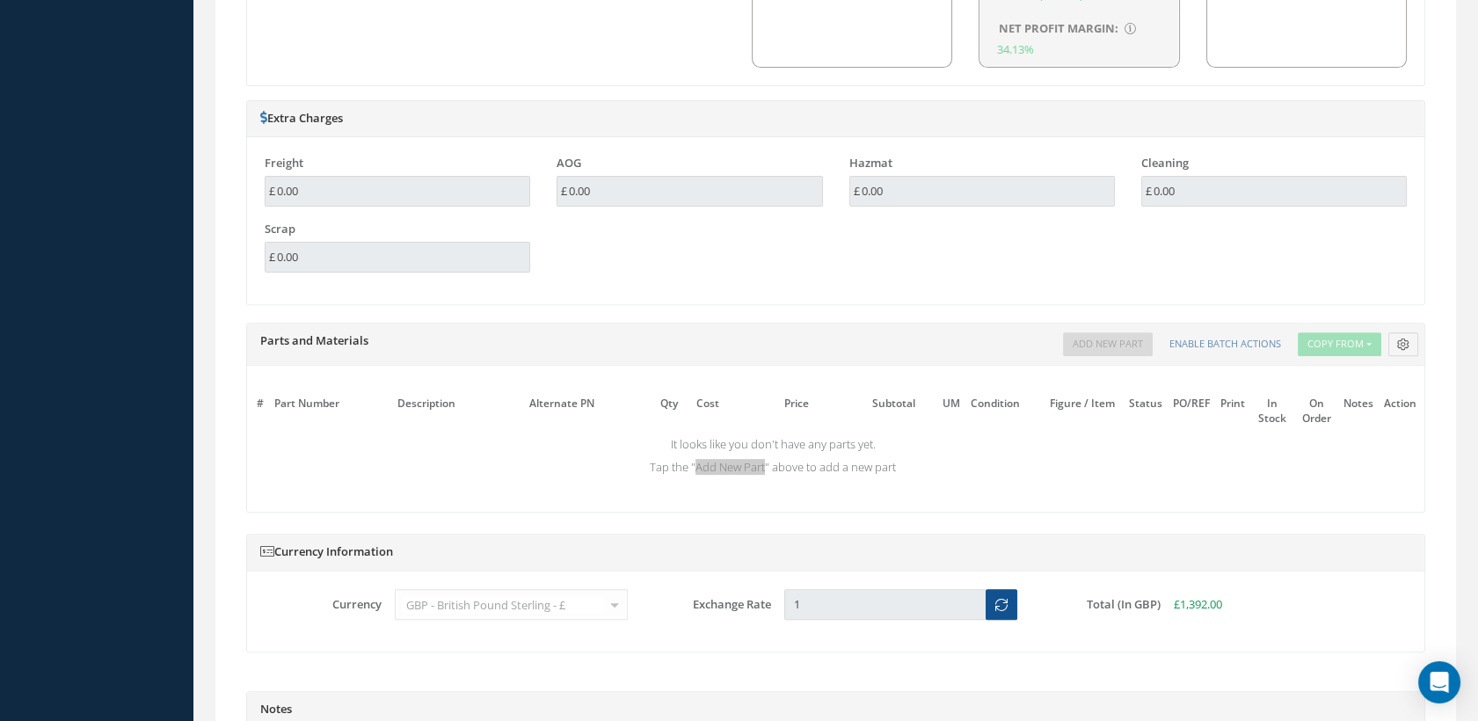
scroll to position [1659, 0]
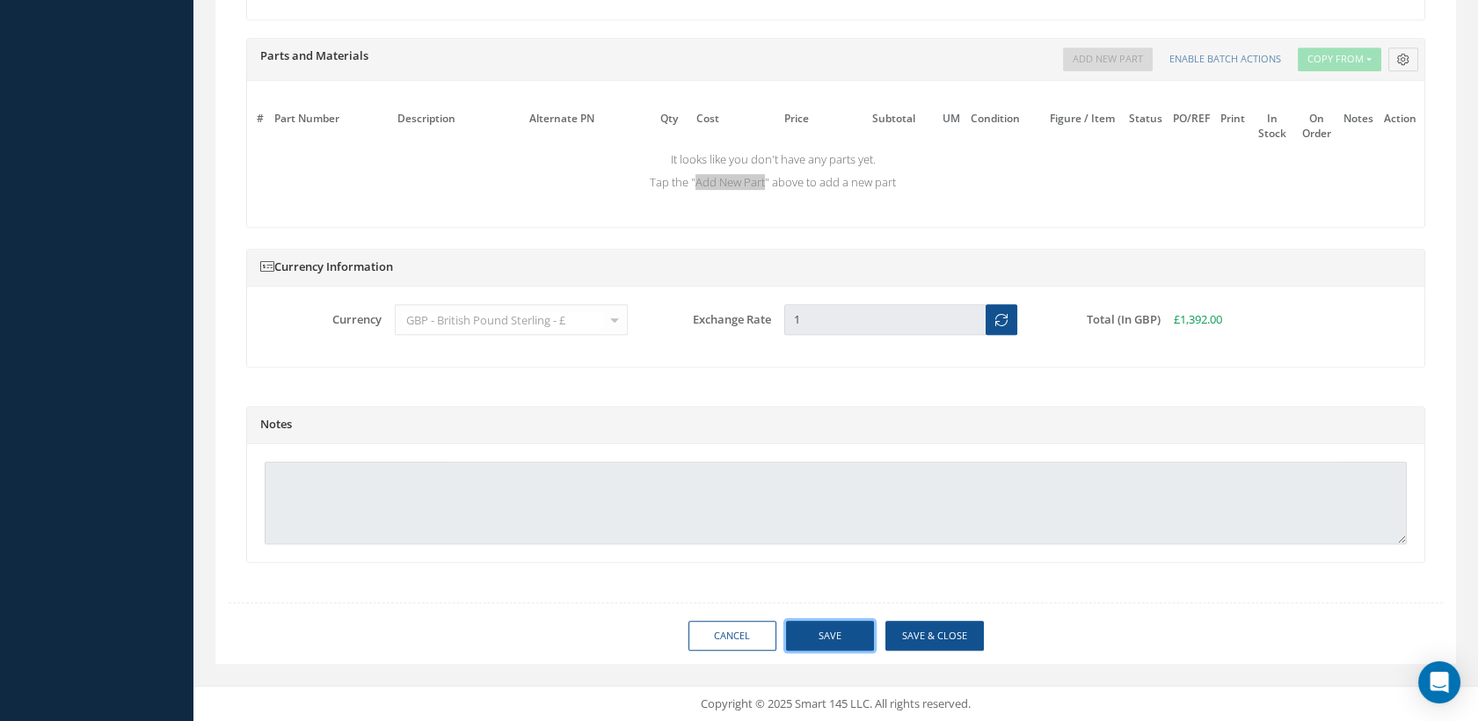
click at [811, 636] on button "Save" at bounding box center [830, 636] width 88 height 31
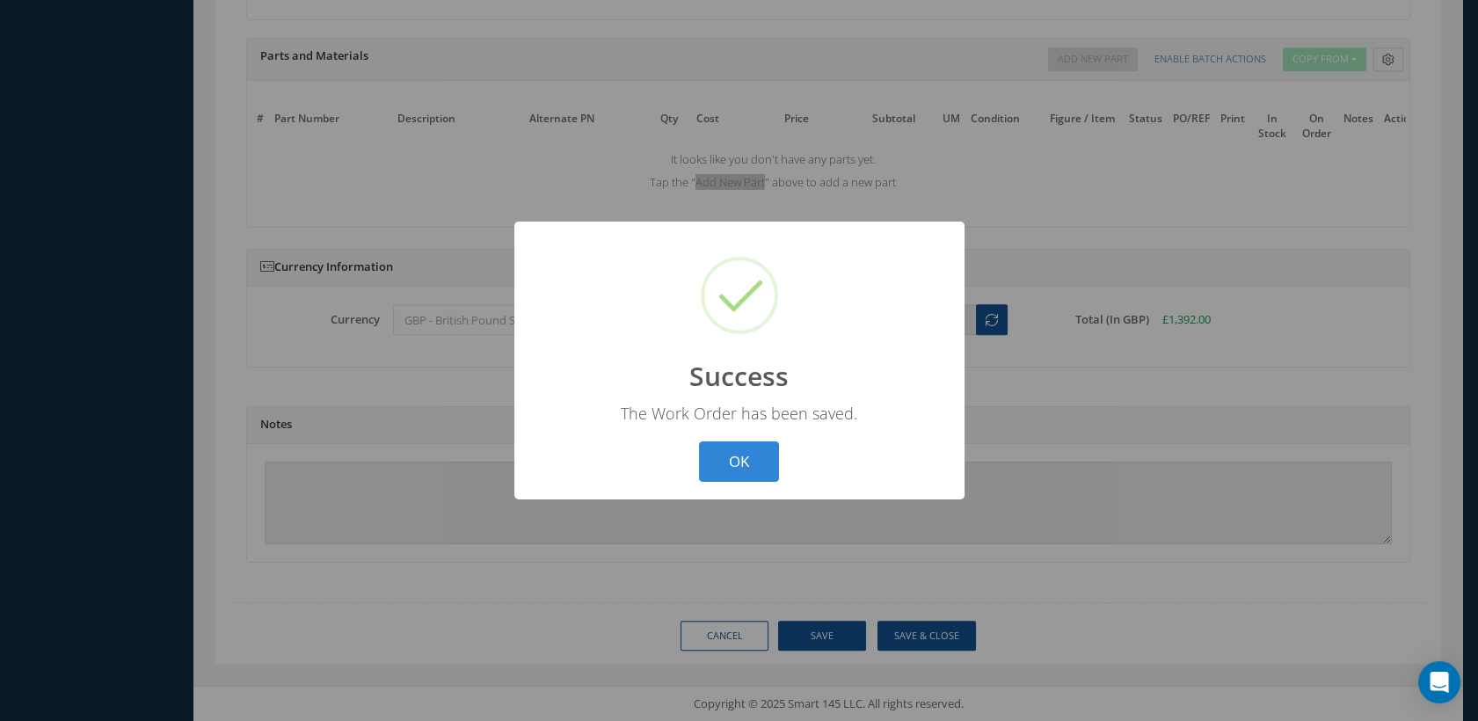
scroll to position [1644, 0]
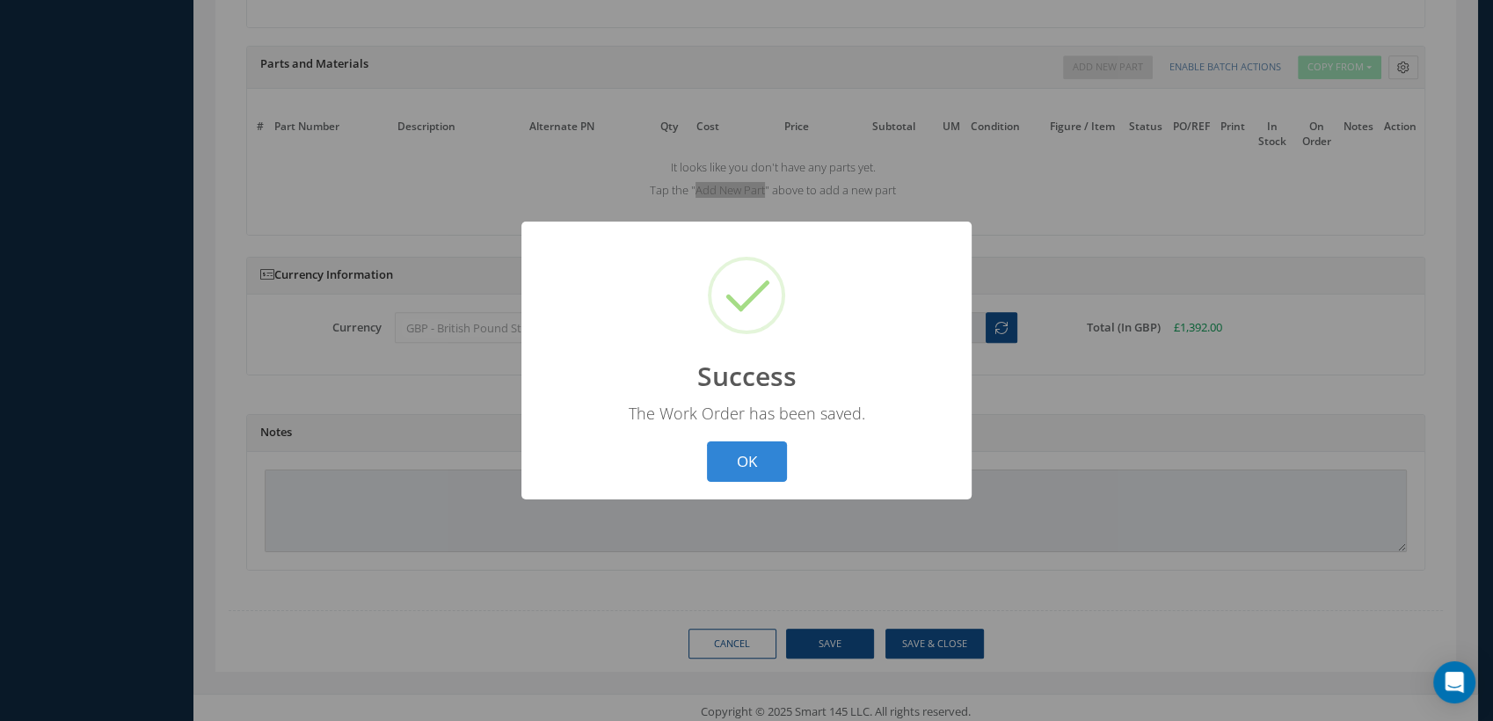
click at [773, 421] on div "The Work Order has been saved." at bounding box center [746, 413] width 415 height 21
click at [759, 454] on button "OK" at bounding box center [747, 461] width 80 height 41
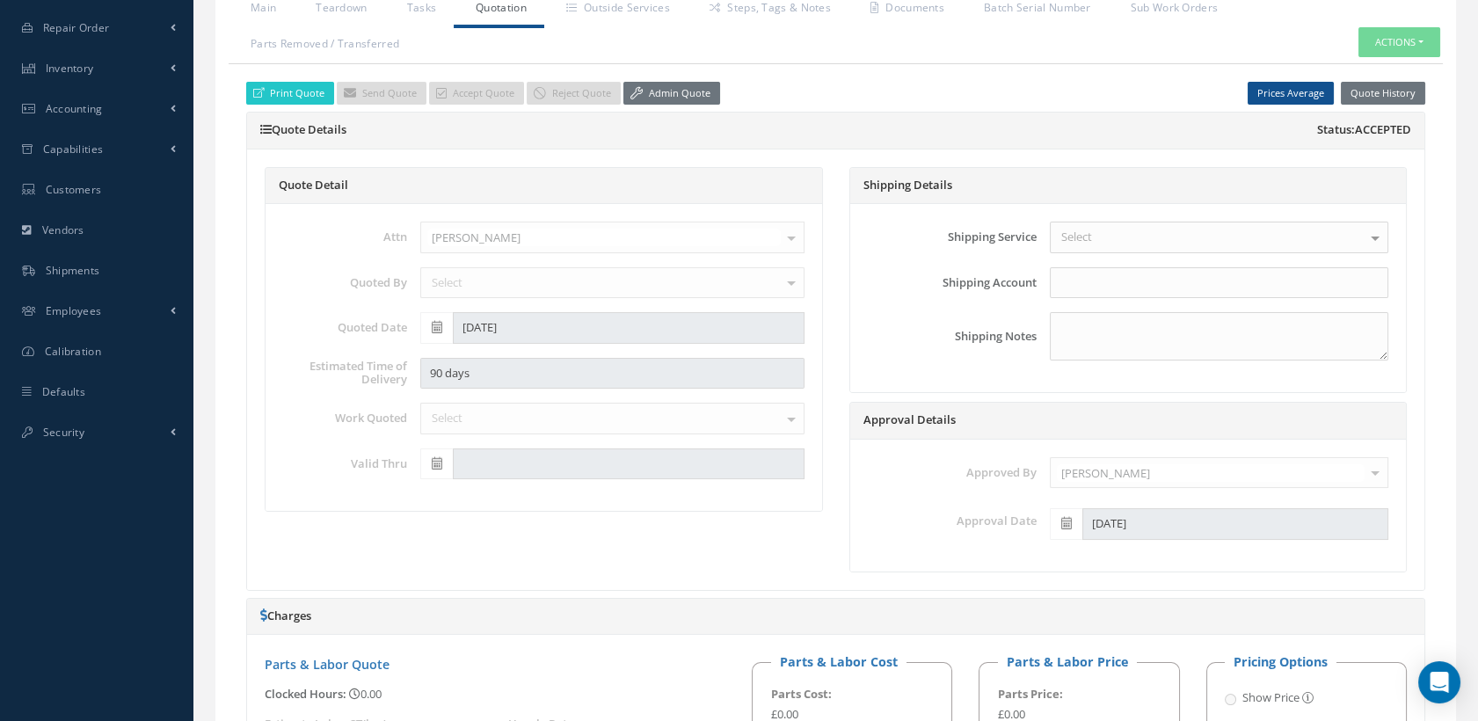
scroll to position [276, 0]
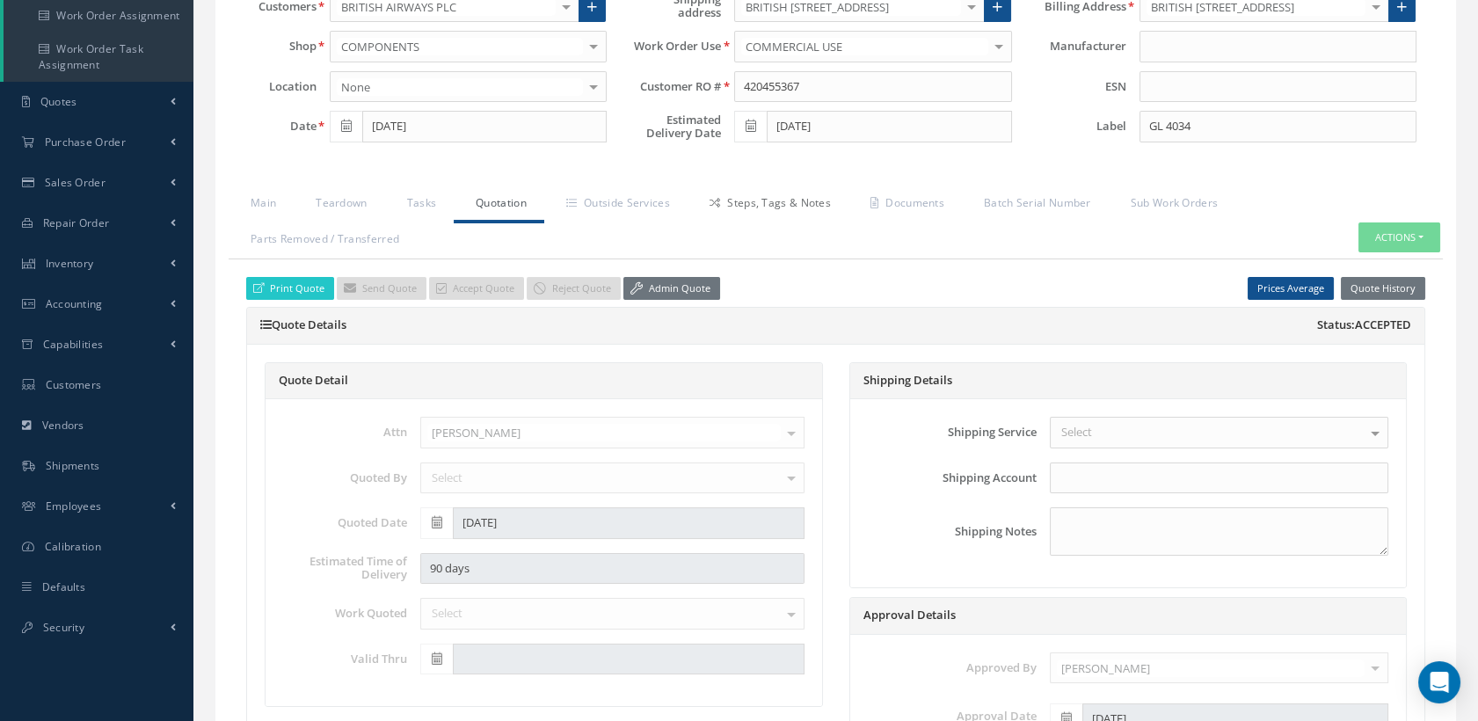
click at [768, 193] on link "Steps, Tags & Notes" at bounding box center [767, 204] width 161 height 37
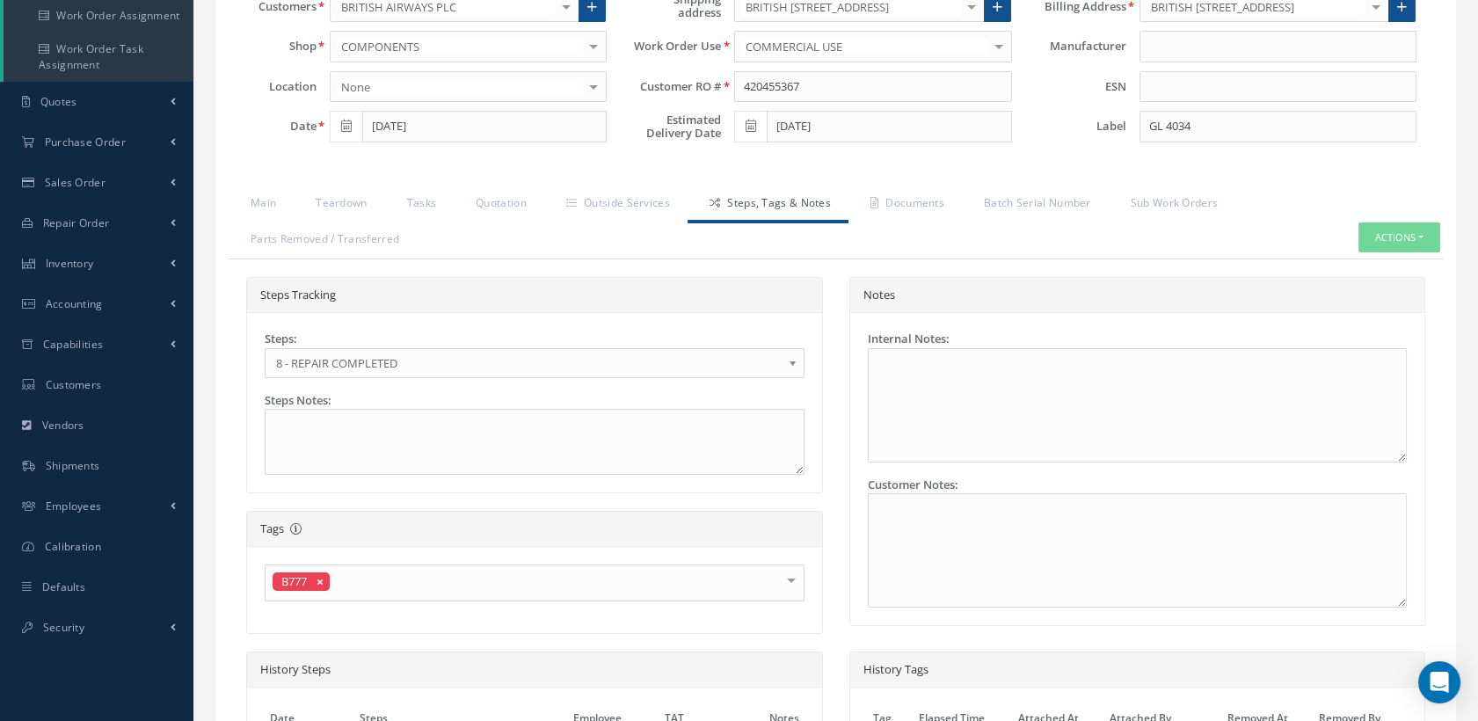
click at [546, 359] on span "8 - REPAIR COMPLETED" at bounding box center [528, 362] width 505 height 21
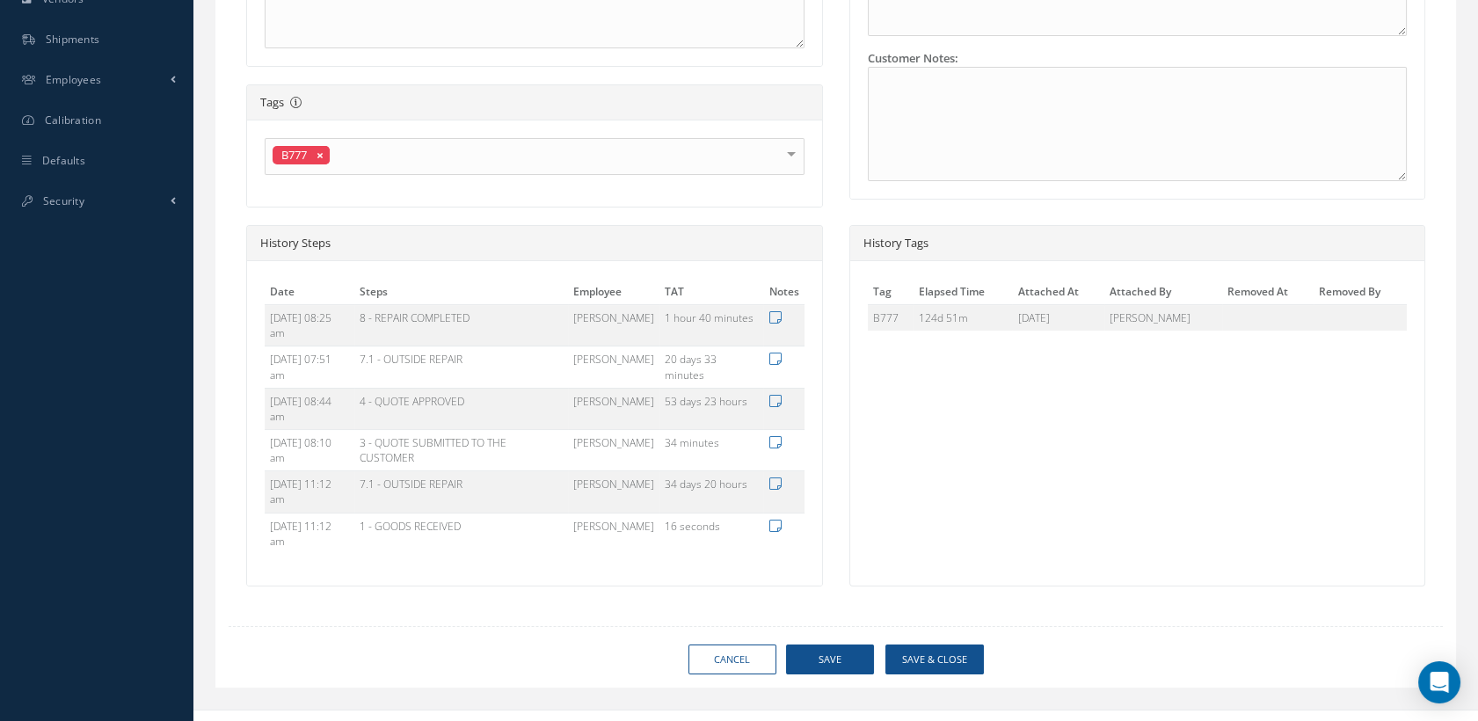
scroll to position [721, 0]
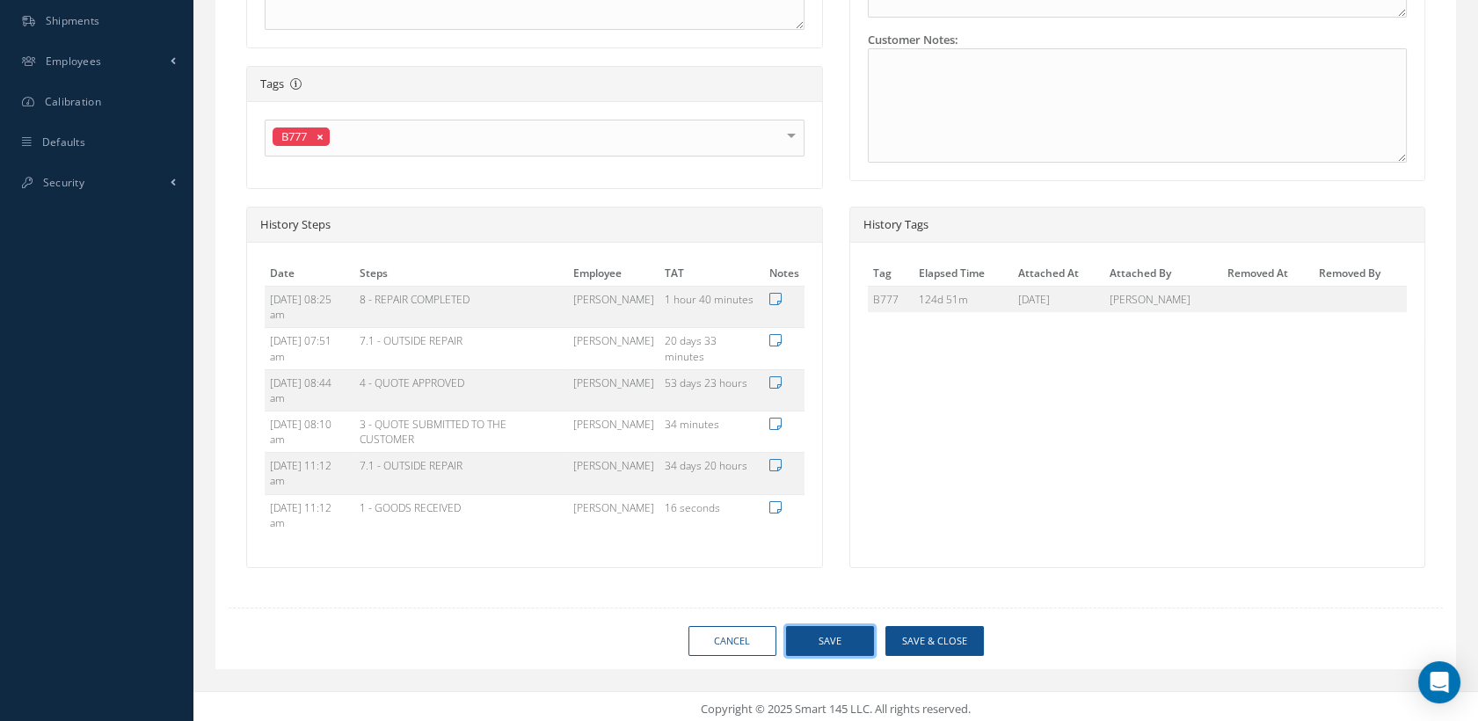
click at [808, 636] on button "Save" at bounding box center [830, 641] width 88 height 31
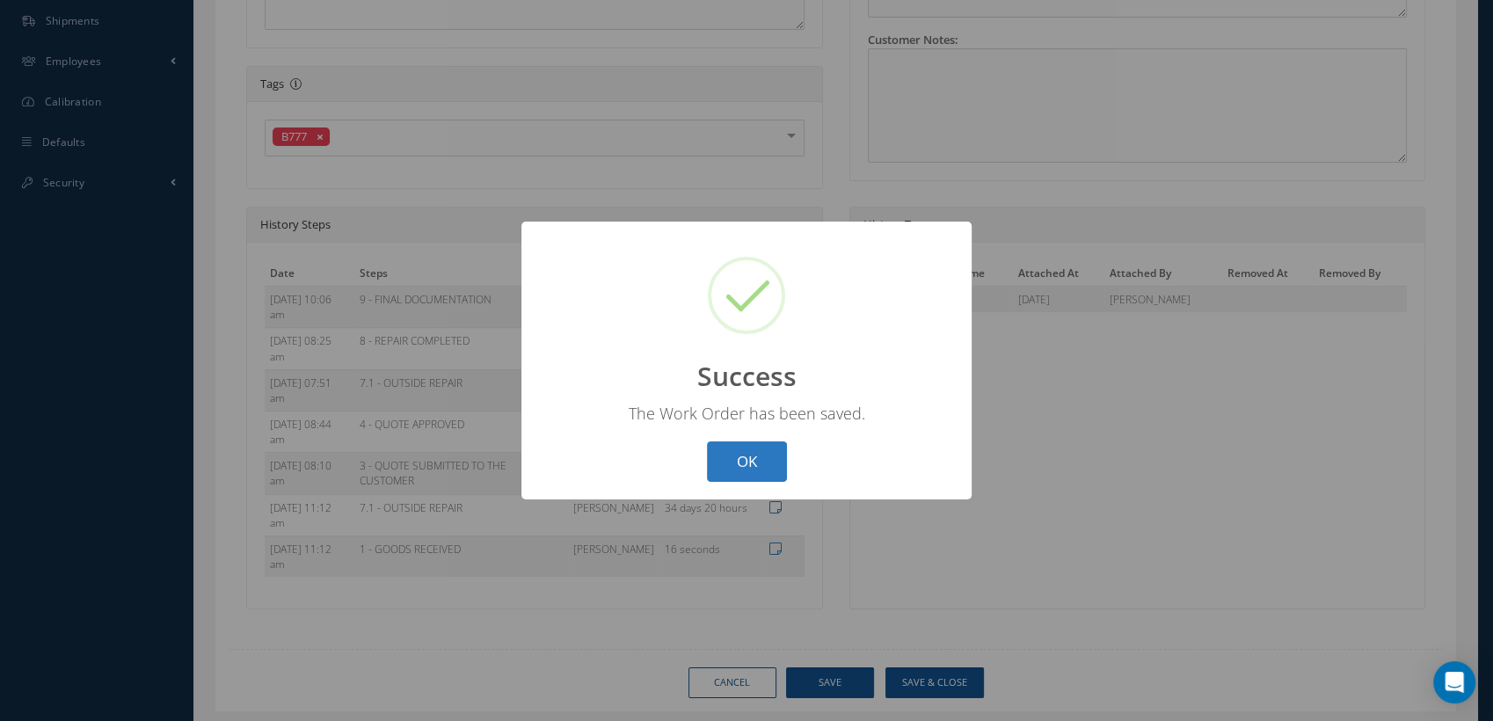
click at [752, 445] on button "OK" at bounding box center [747, 461] width 80 height 41
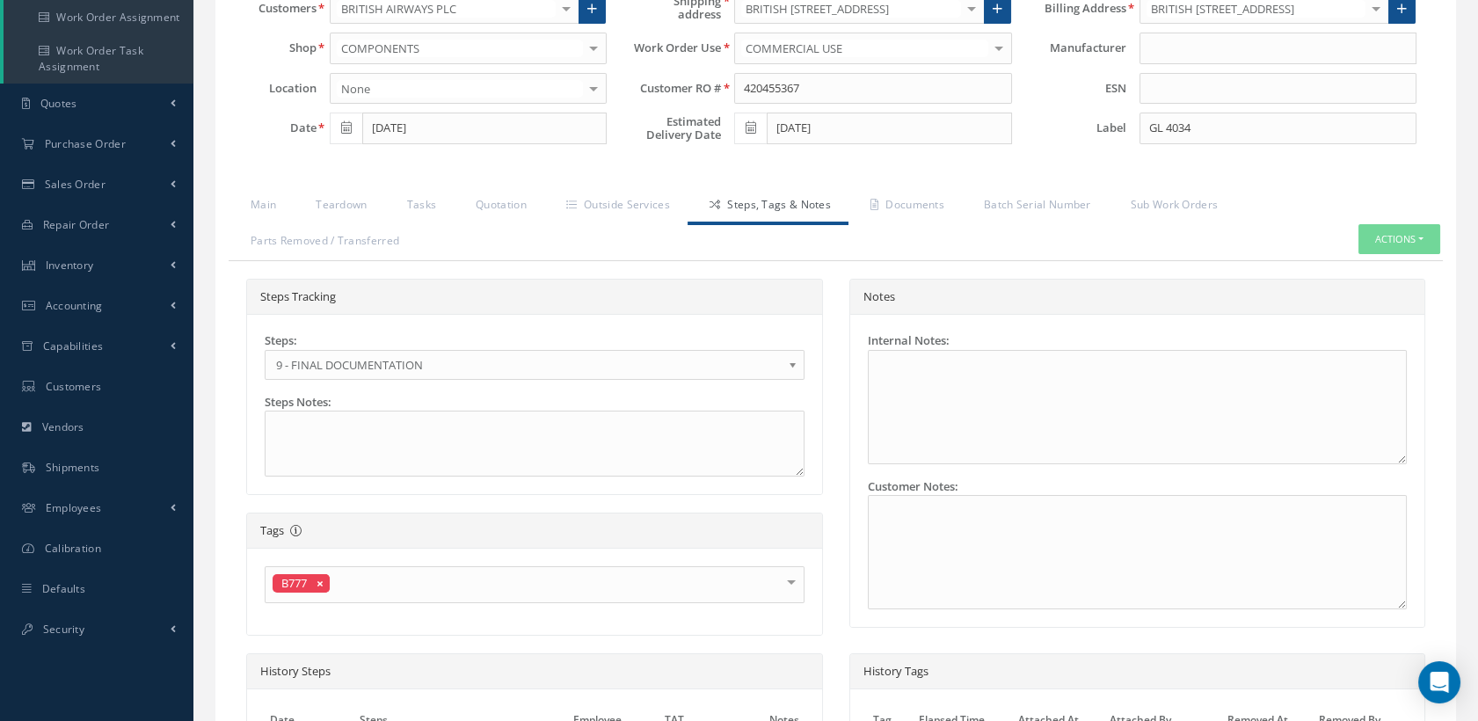
scroll to position [232, 0]
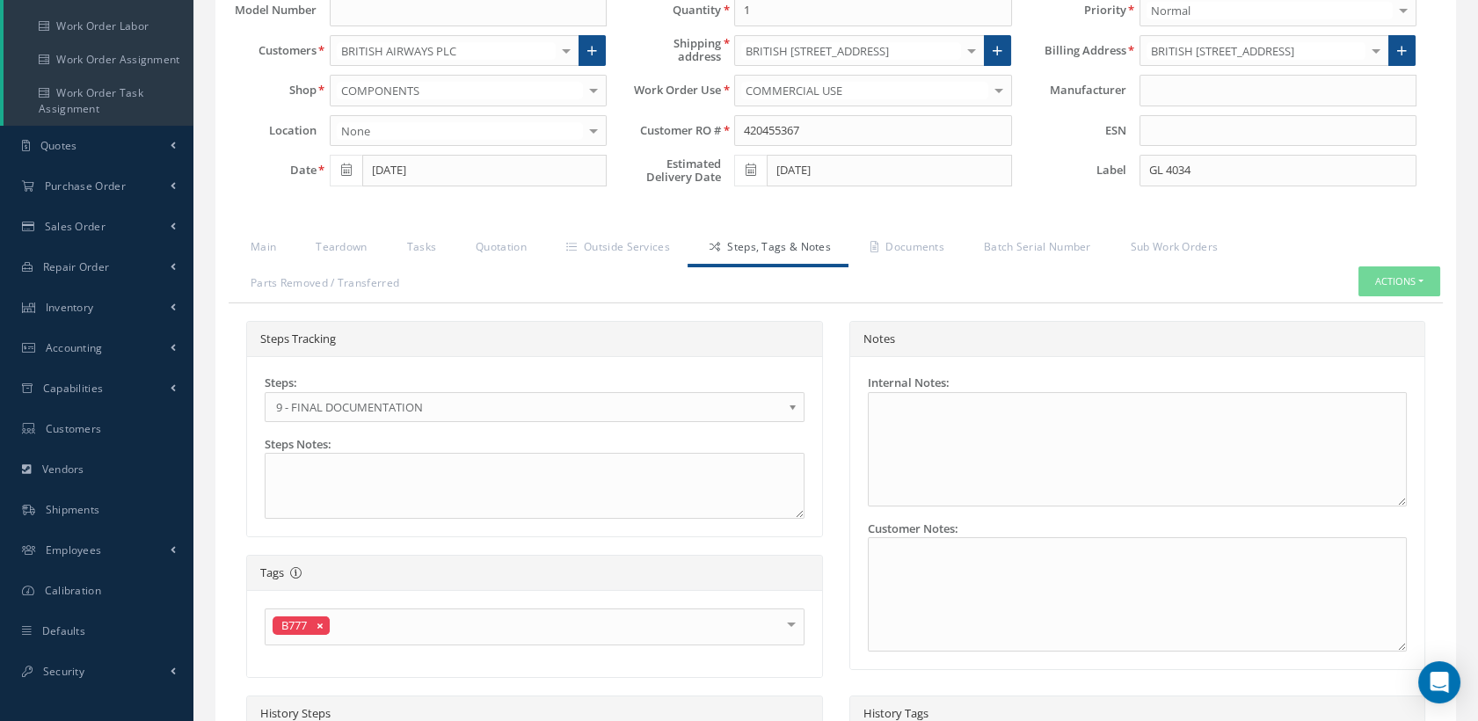
click at [788, 405] on b at bounding box center [796, 411] width 16 height 28
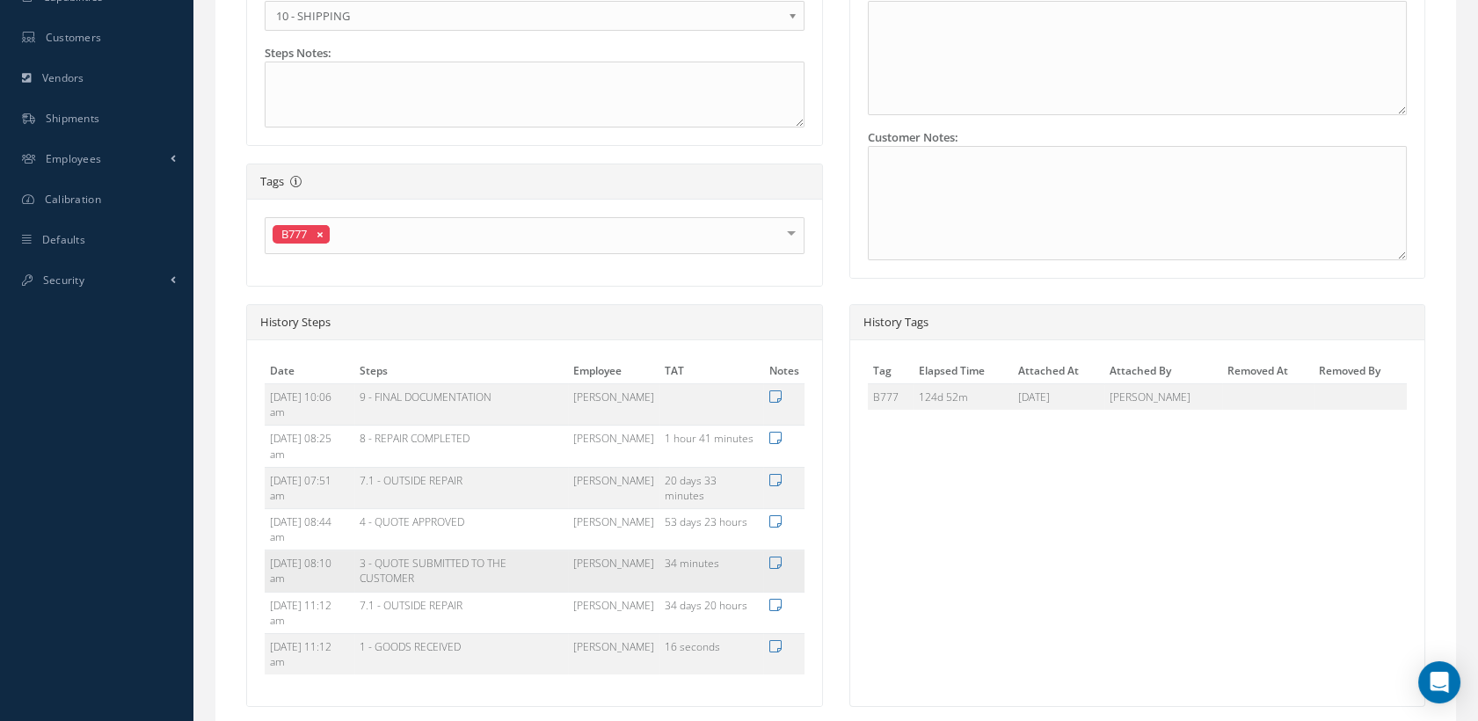
scroll to position [762, 0]
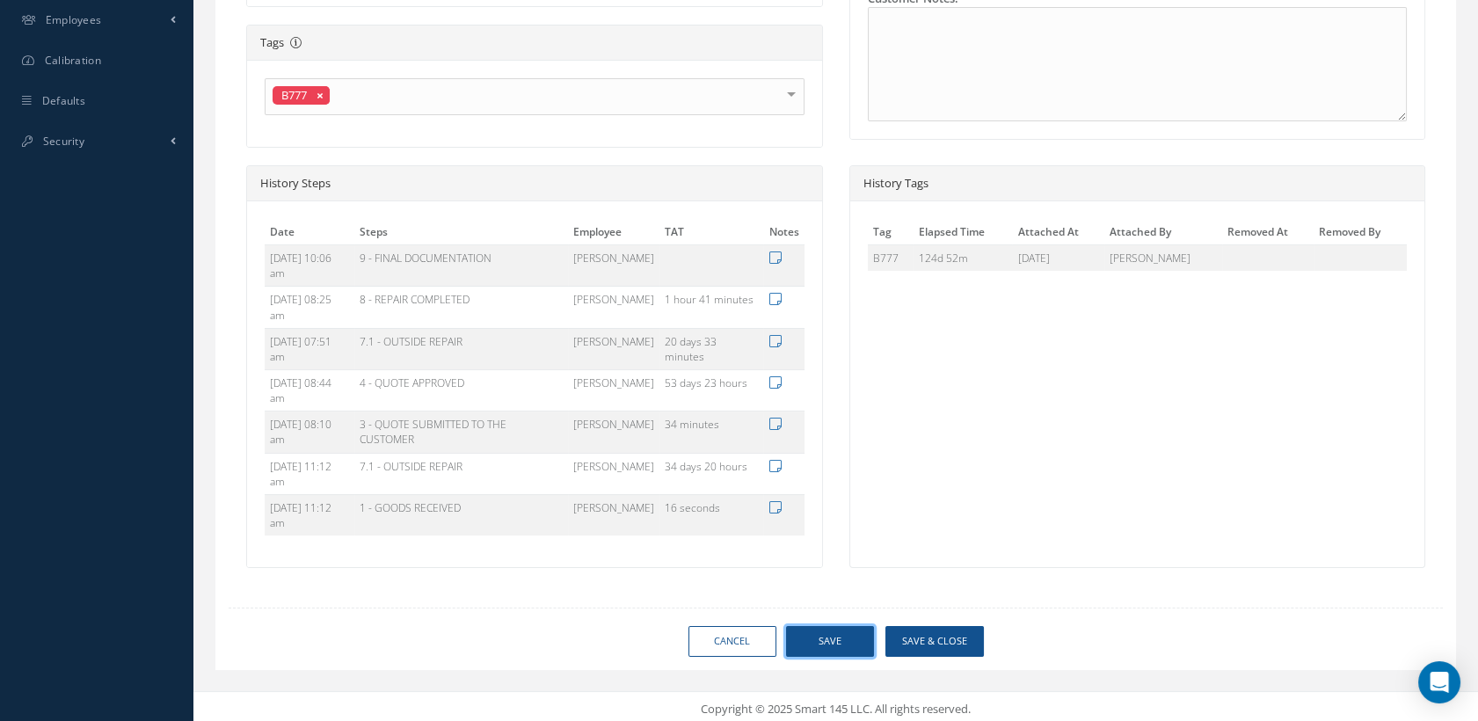
click at [819, 640] on button "Save" at bounding box center [830, 641] width 88 height 31
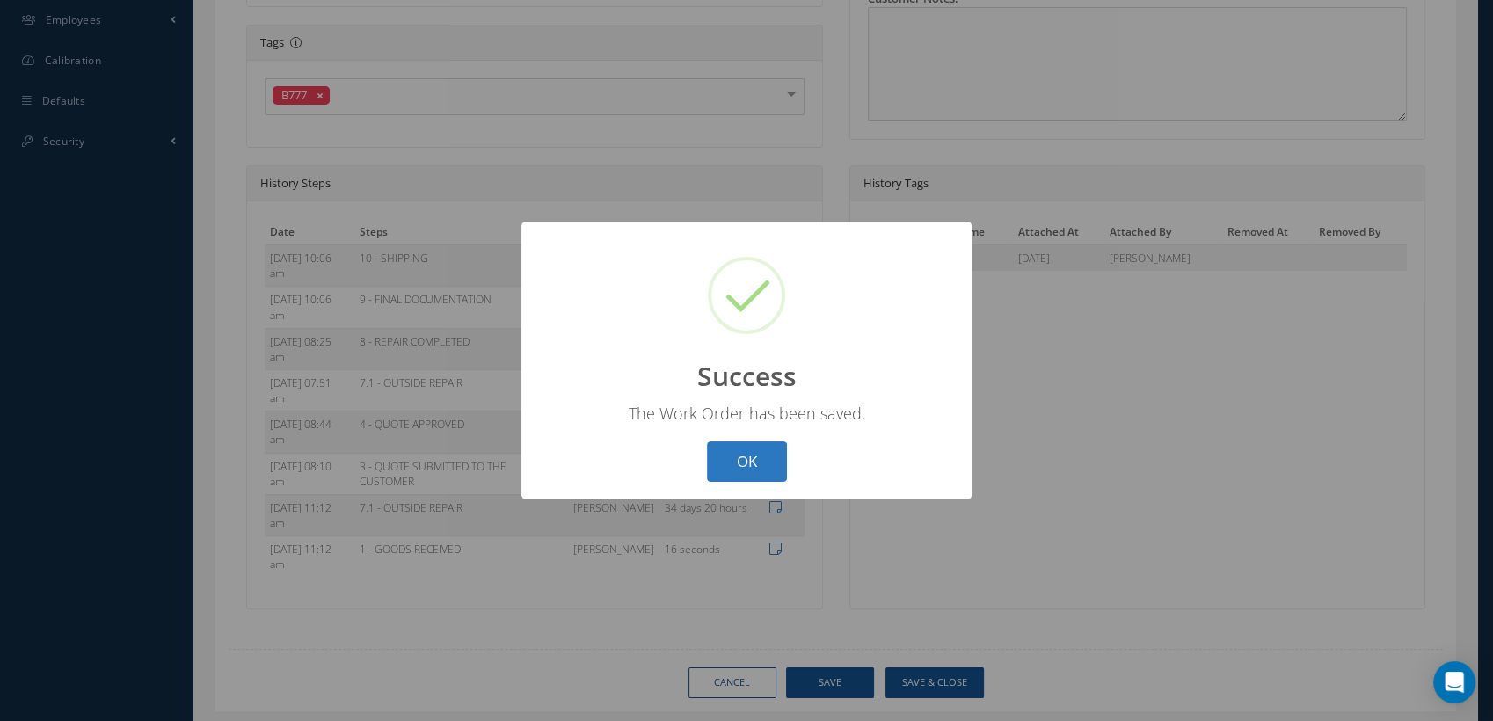
click at [749, 449] on button "OK" at bounding box center [747, 461] width 80 height 41
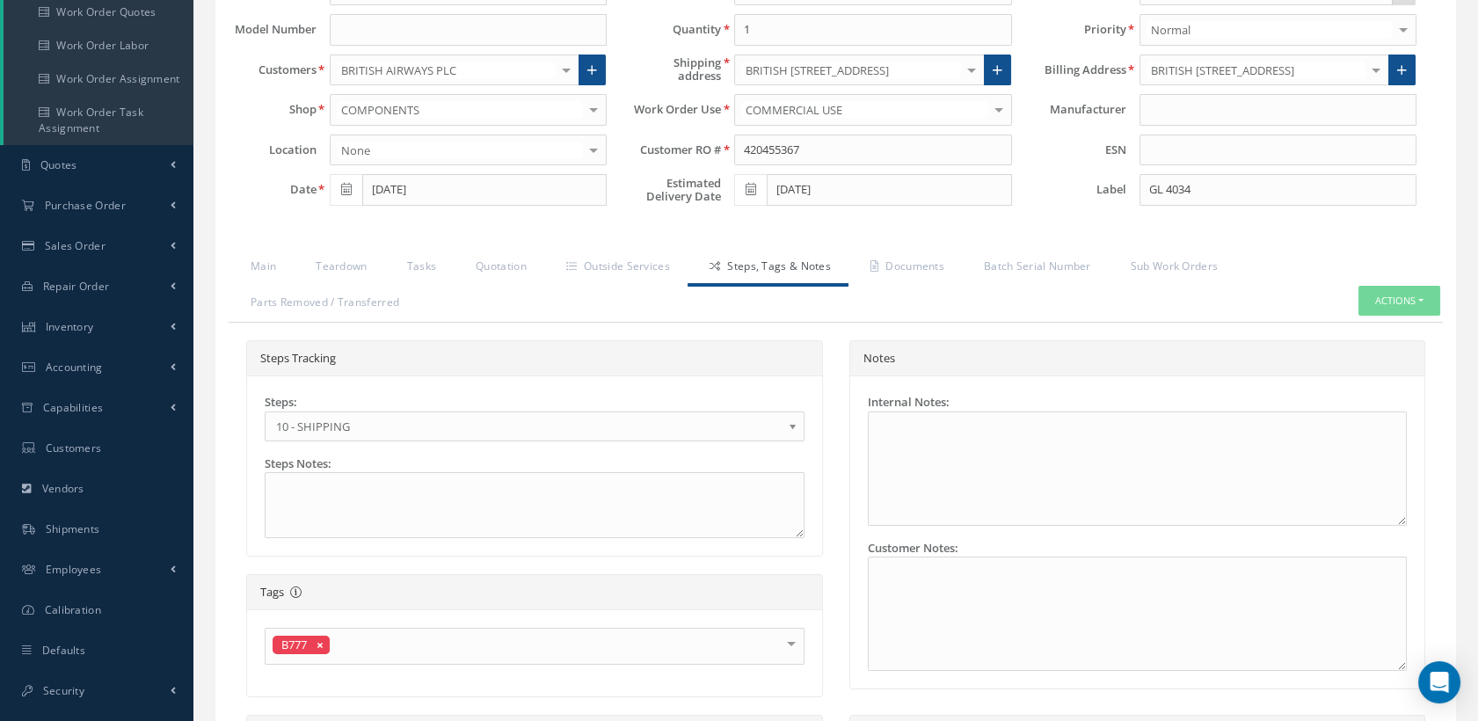
scroll to position [176, 0]
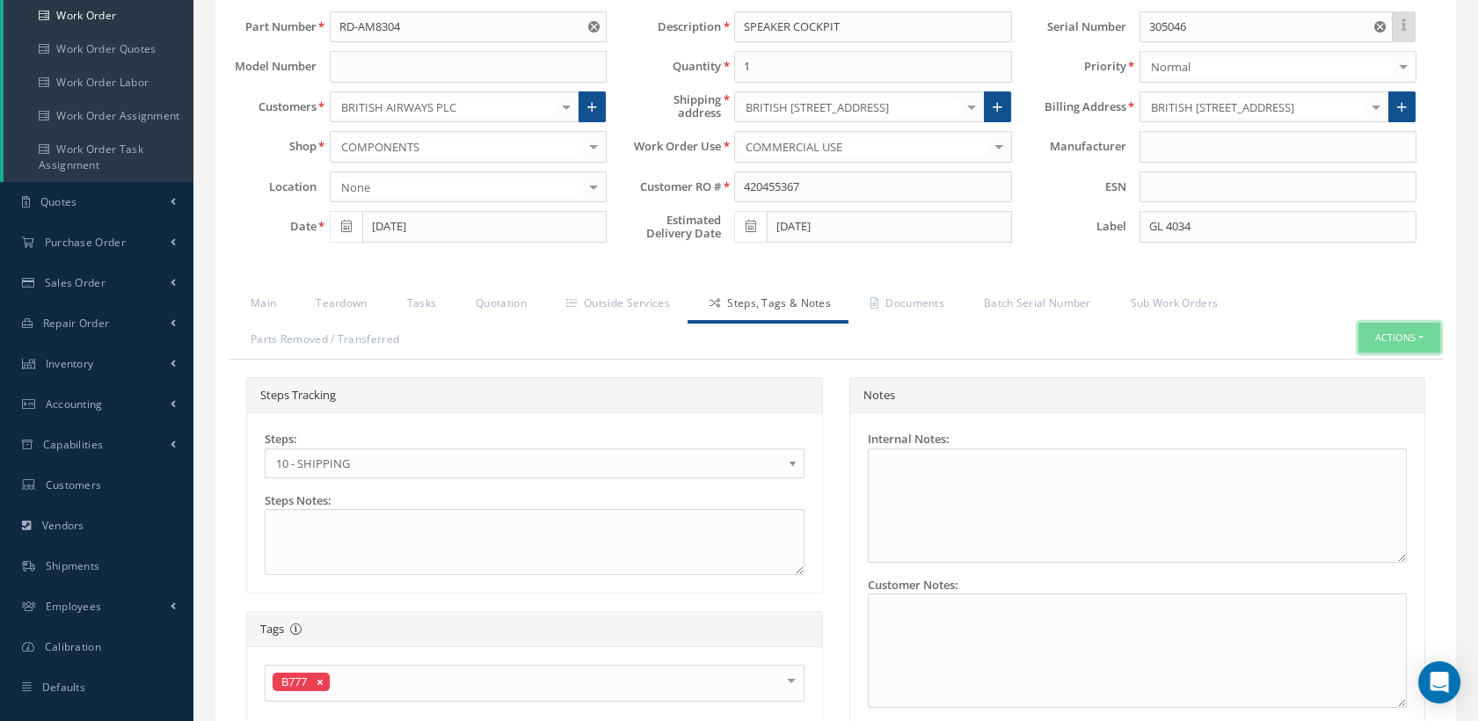
click at [1377, 338] on button "Actions" at bounding box center [1399, 338] width 82 height 31
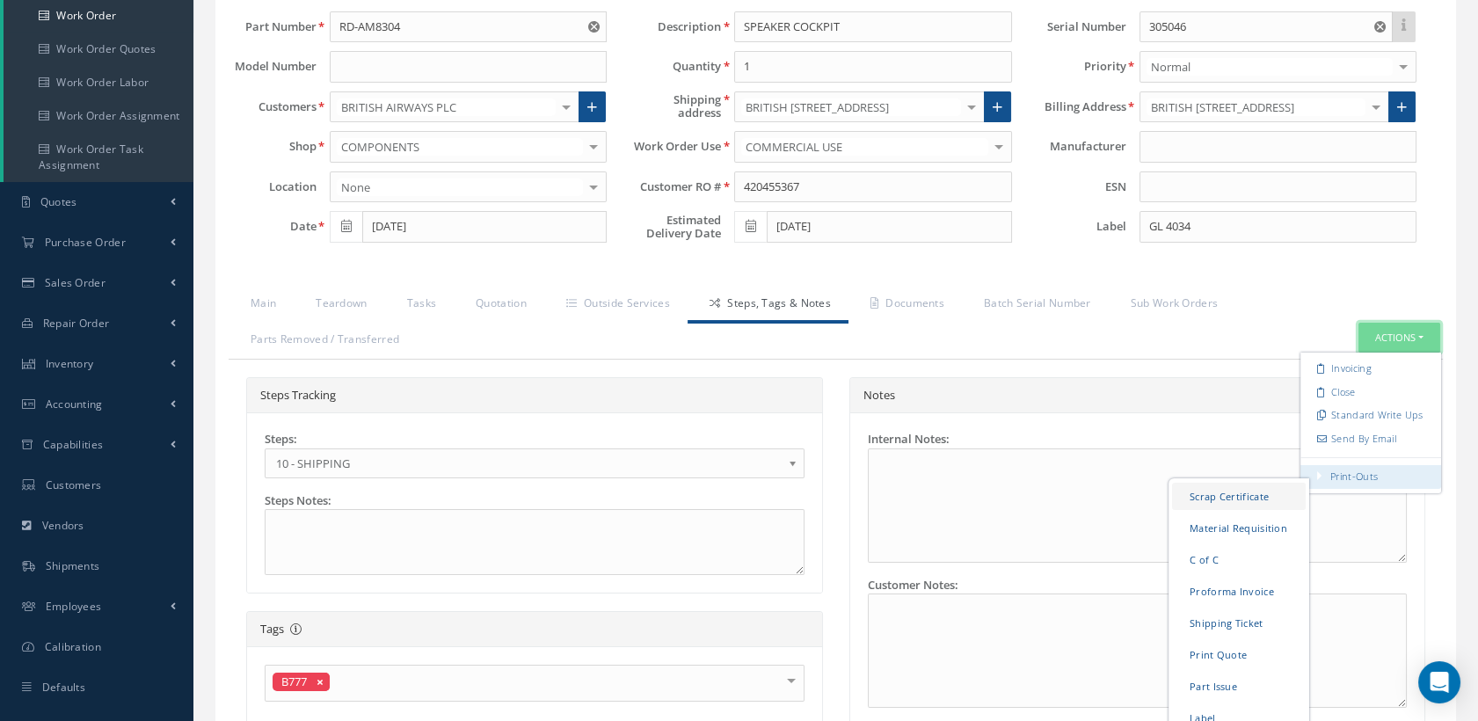
scroll to position [469, 0]
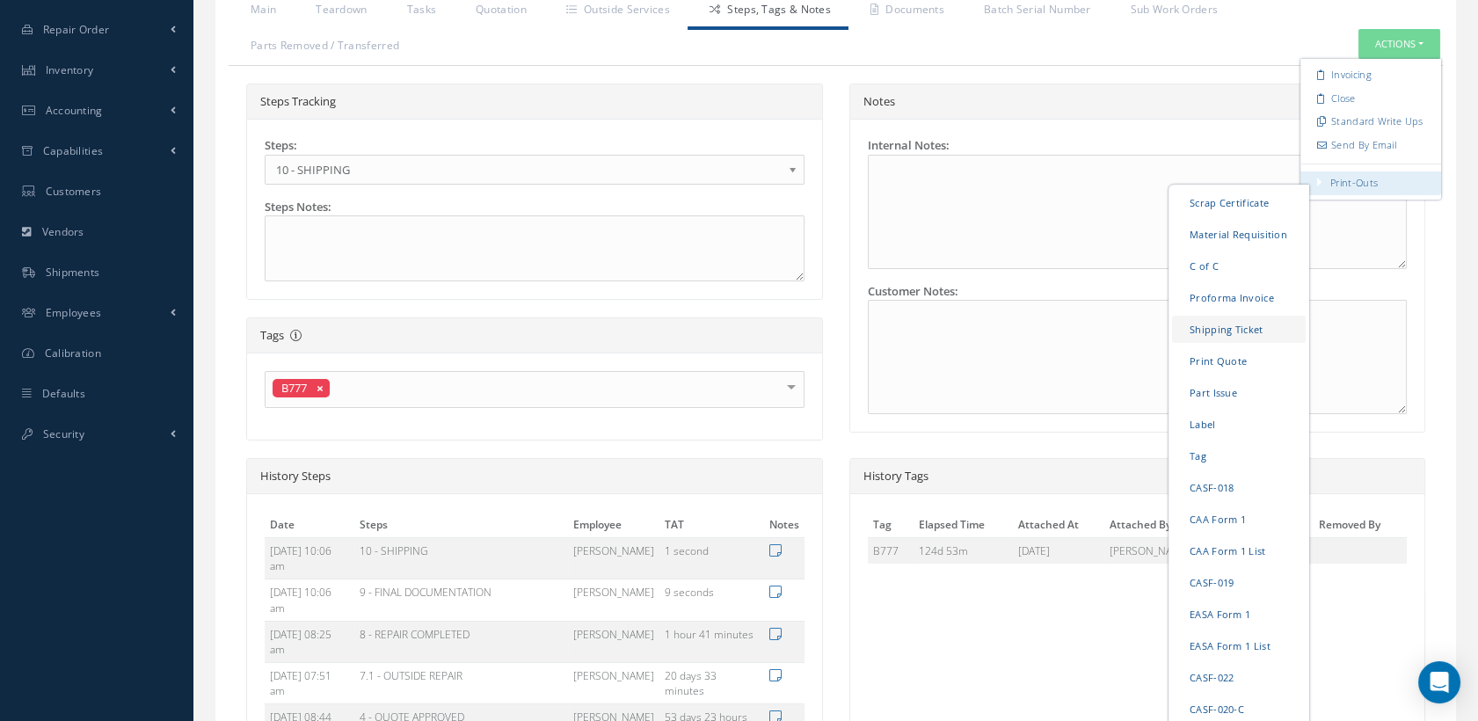
click at [1218, 328] on link "Shipping Ticket" at bounding box center [1239, 329] width 134 height 27
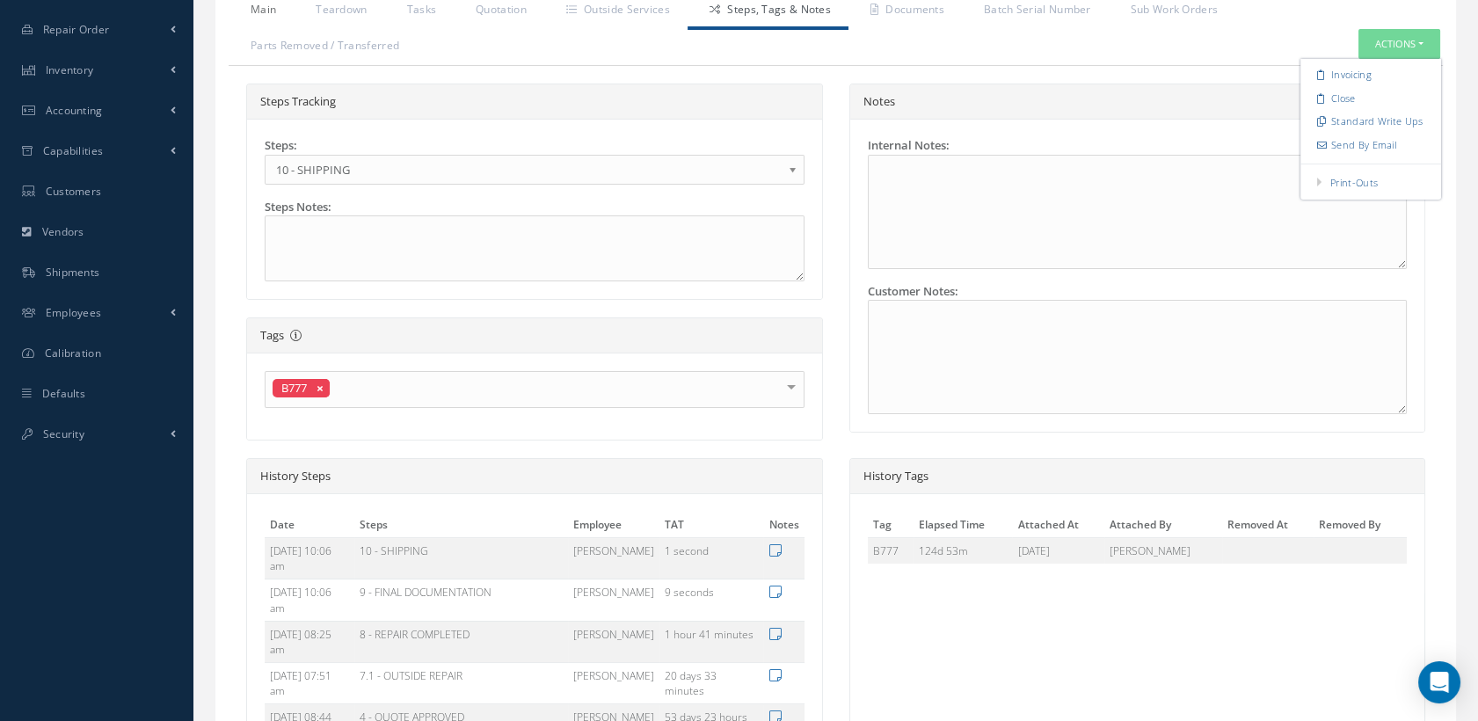
click at [270, 8] on link "Main" at bounding box center [261, 11] width 65 height 37
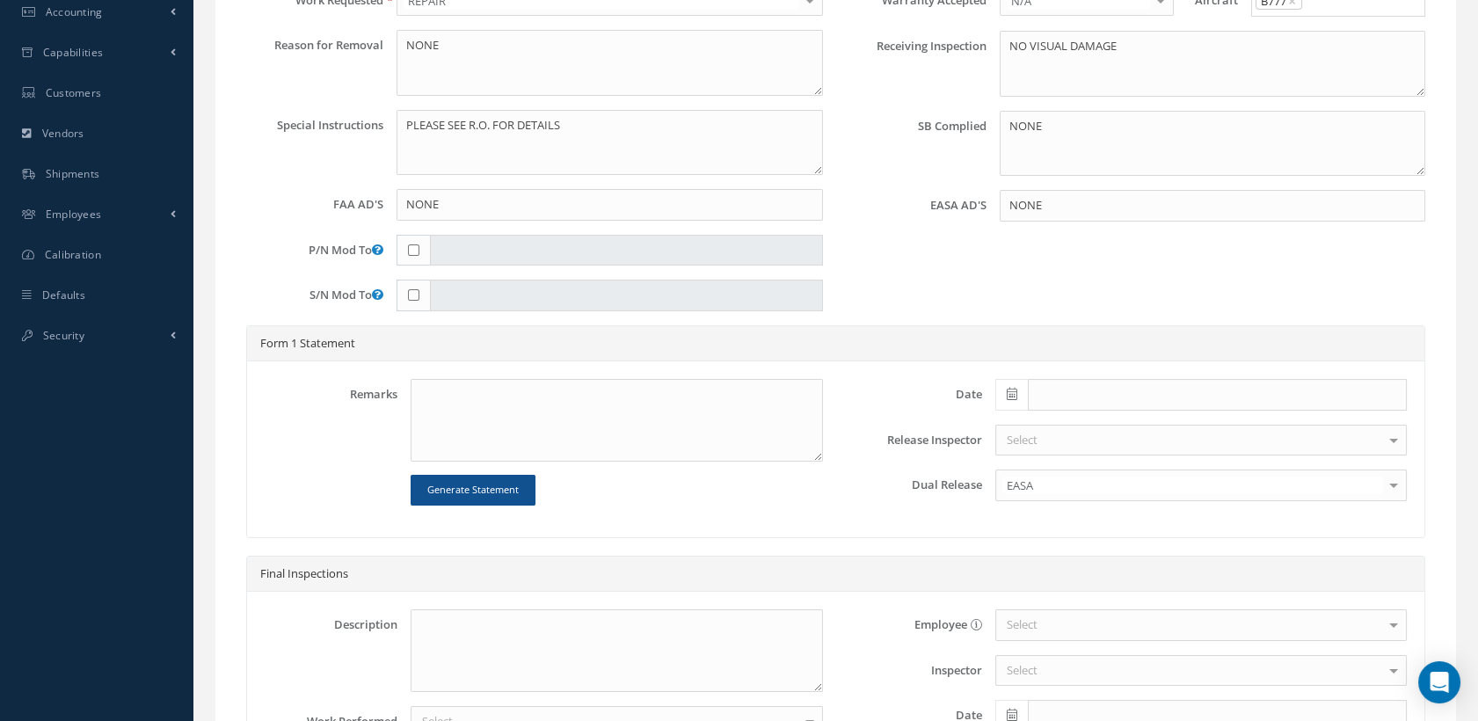
scroll to position [665, 0]
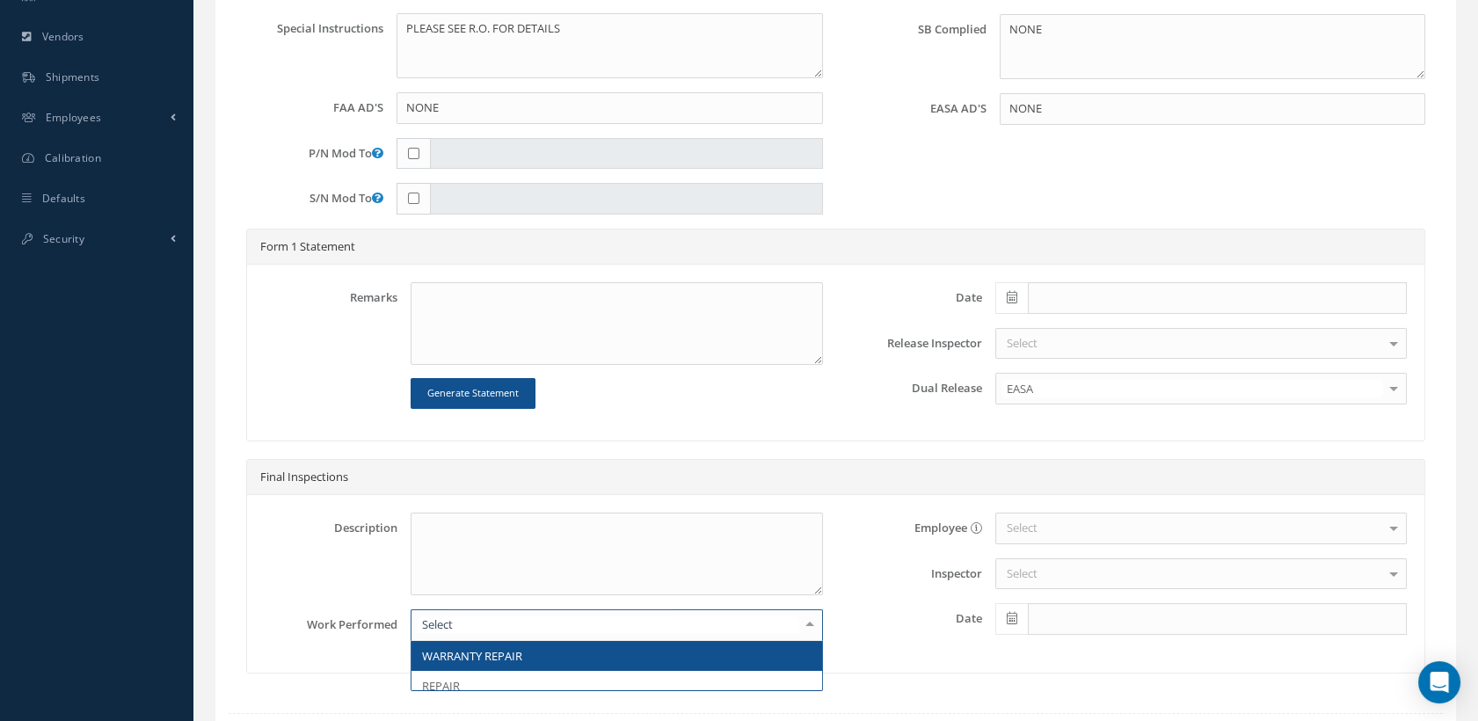
click at [513, 629] on div at bounding box center [616, 625] width 411 height 32
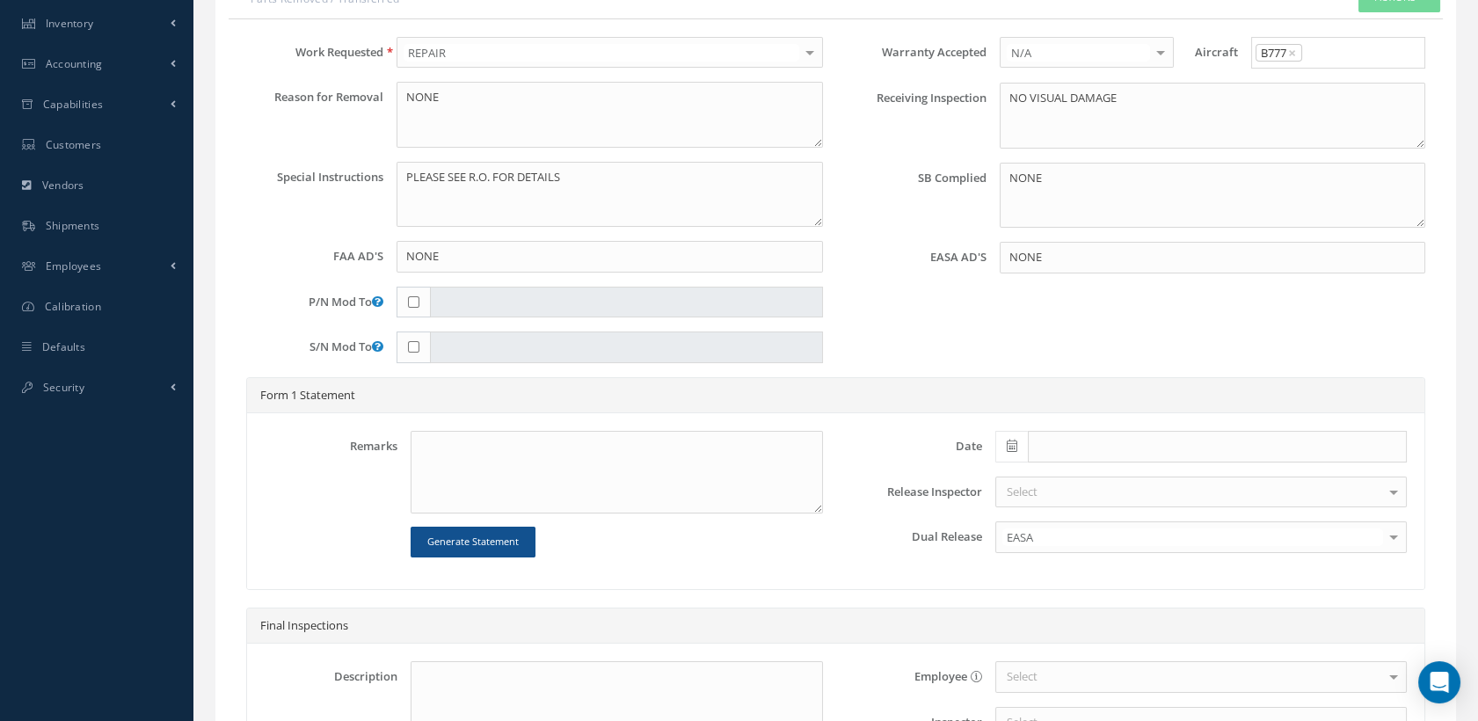
scroll to position [762, 0]
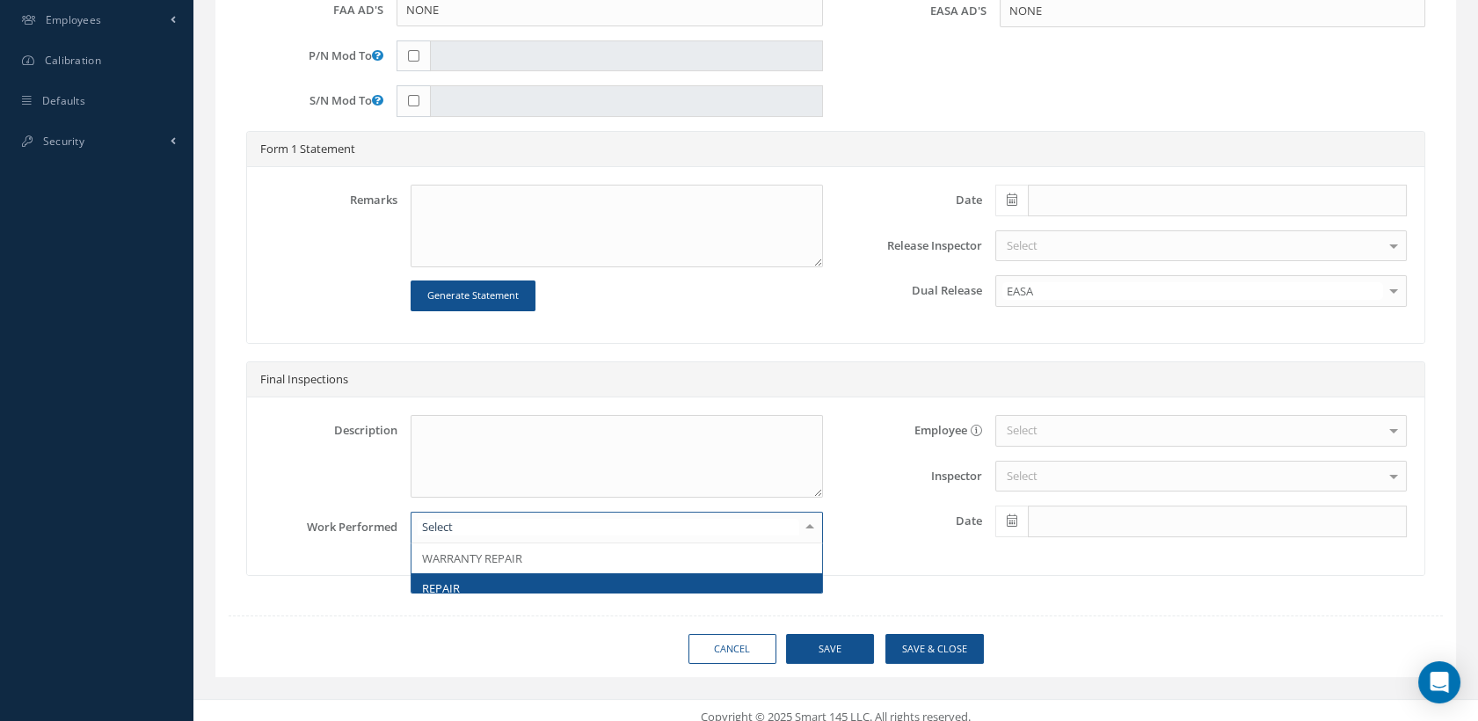
click at [495, 573] on span "REPAIR" at bounding box center [616, 588] width 410 height 30
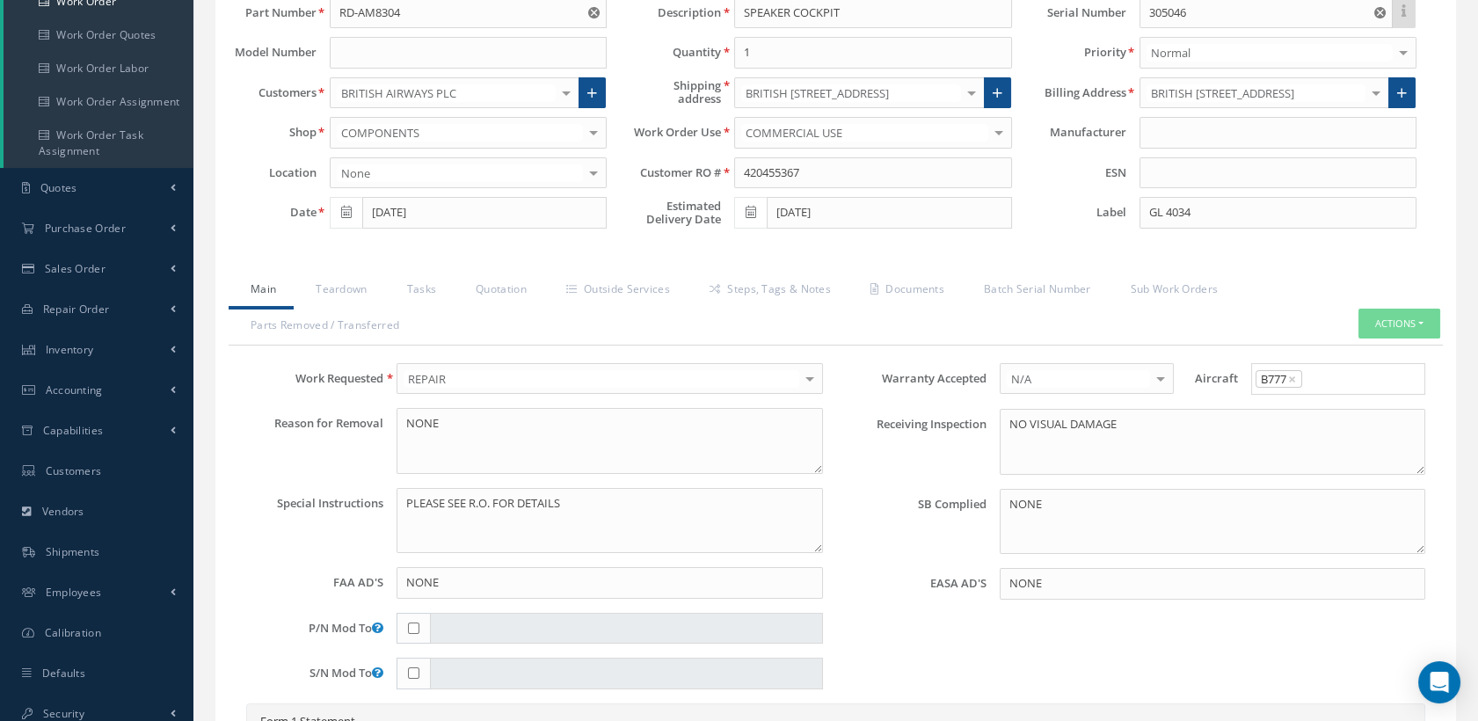
scroll to position [176, 0]
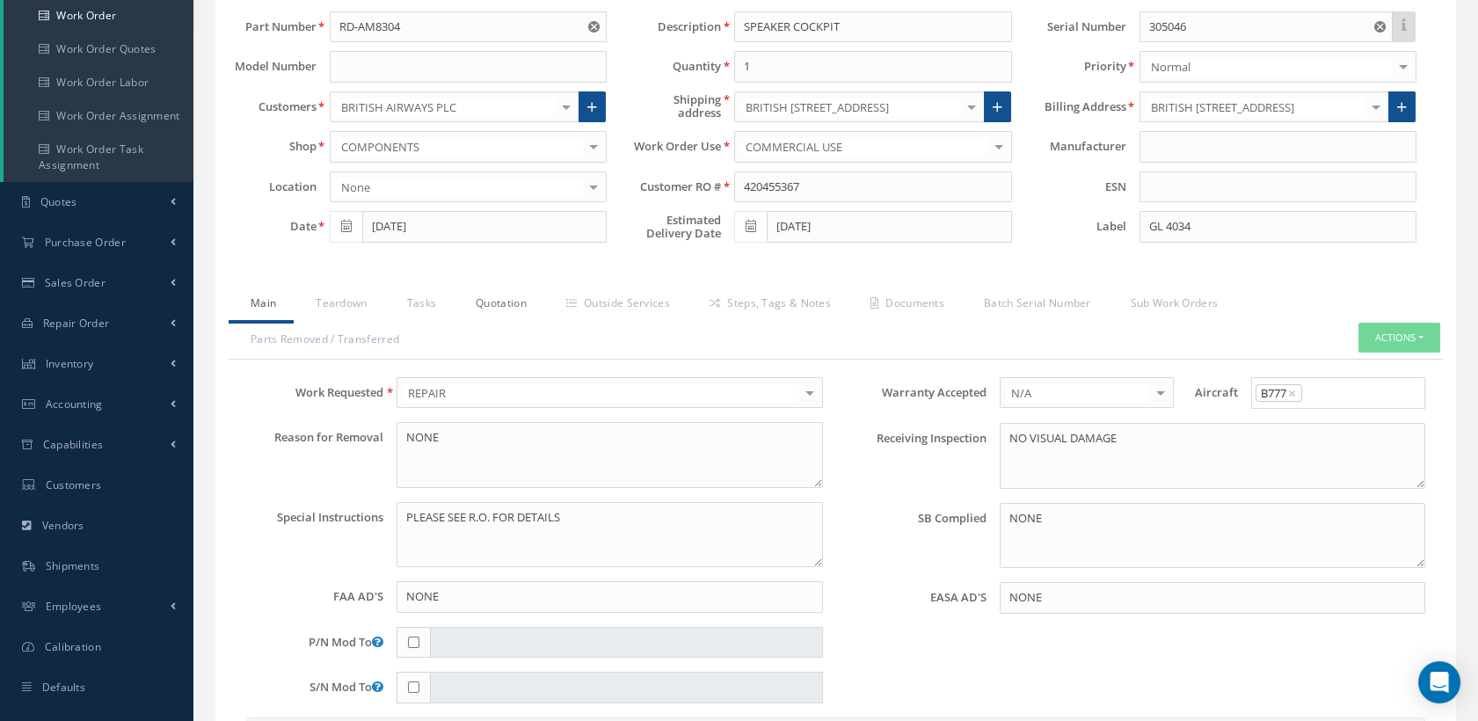
click at [511, 299] on link "Quotation" at bounding box center [499, 305] width 91 height 37
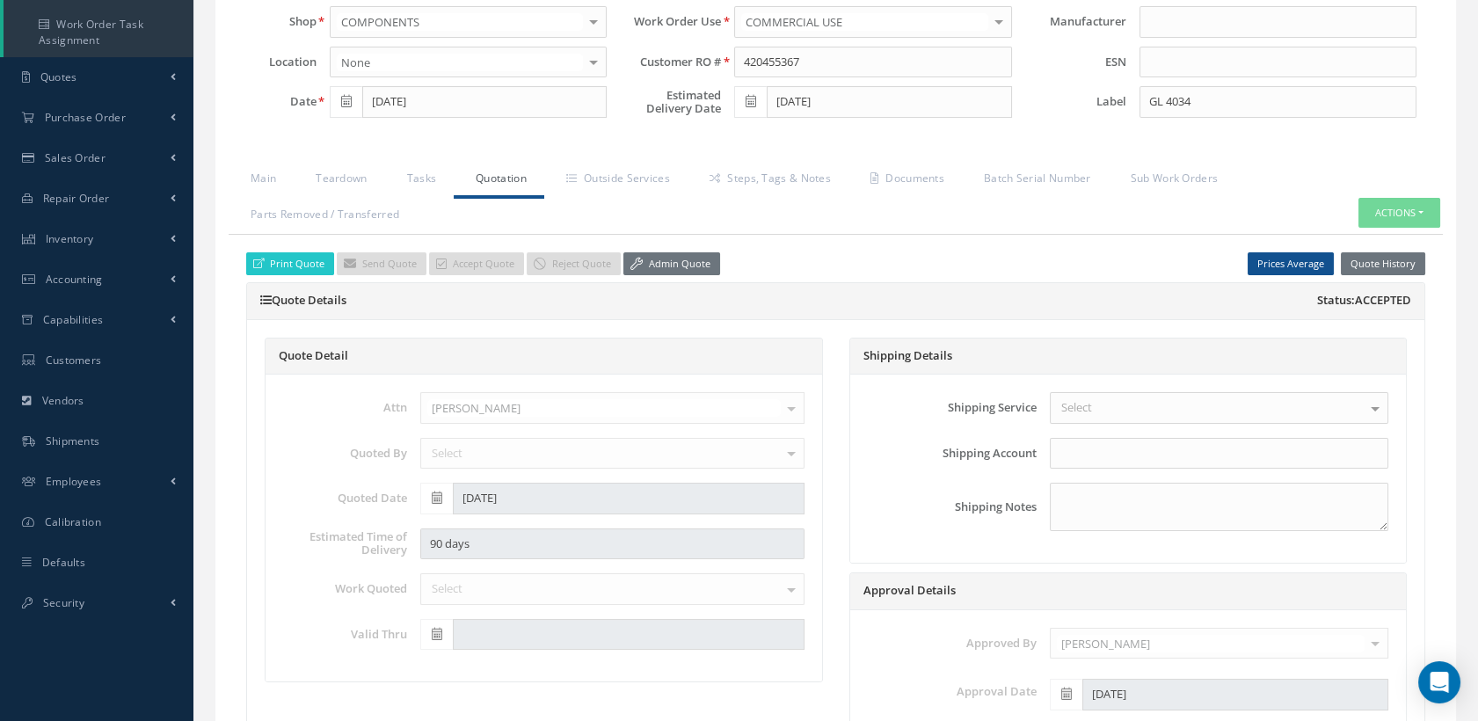
scroll to position [469, 0]
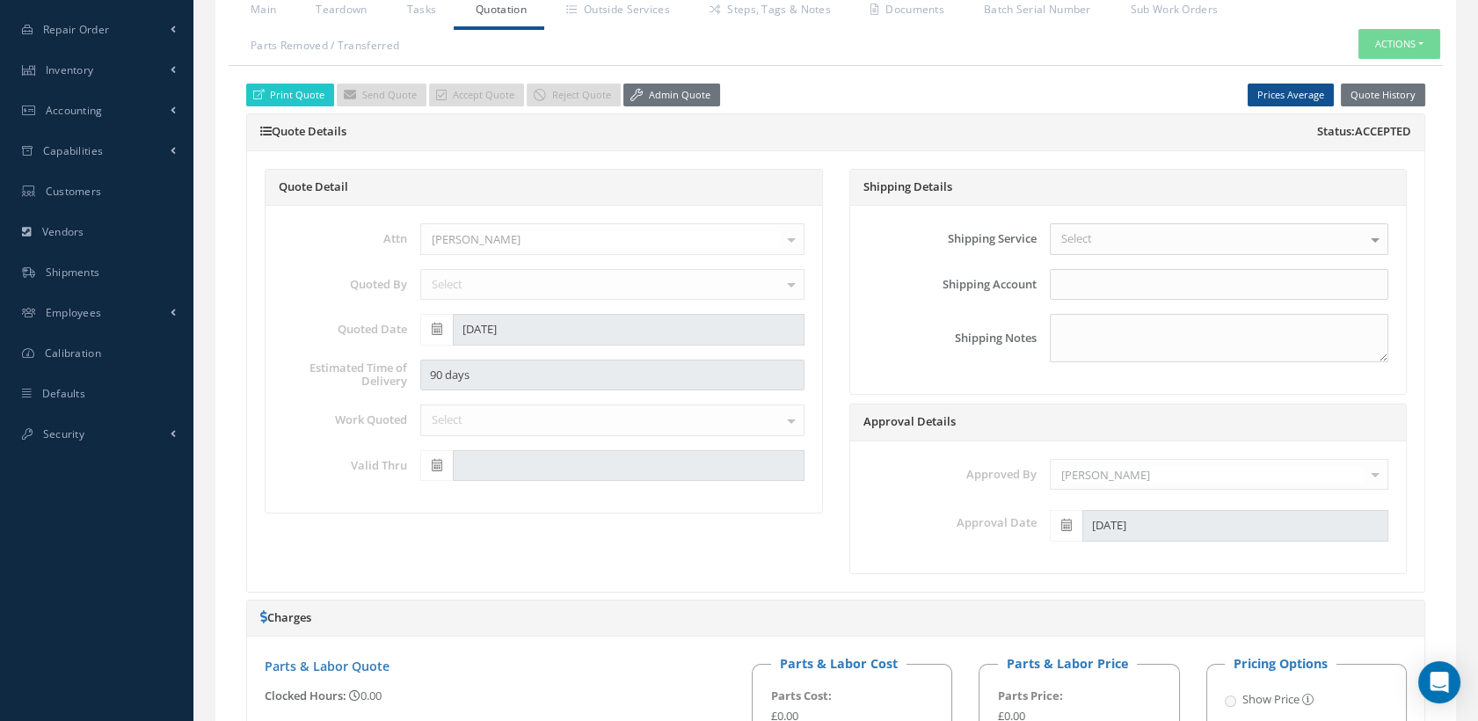
click at [621, 425] on div "Select WARRANTY REPAIR REPAIR OVERHAUL INSPECTION/ TESTING OTHER CERTIFICATION …" at bounding box center [612, 420] width 411 height 32
click at [614, 414] on div "Select WARRANTY REPAIR REPAIR OVERHAUL INSPECTION/ TESTING OTHER CERTIFICATION …" at bounding box center [612, 420] width 411 height 32
click at [663, 88] on link "Admin Quote" at bounding box center [671, 96] width 97 height 24
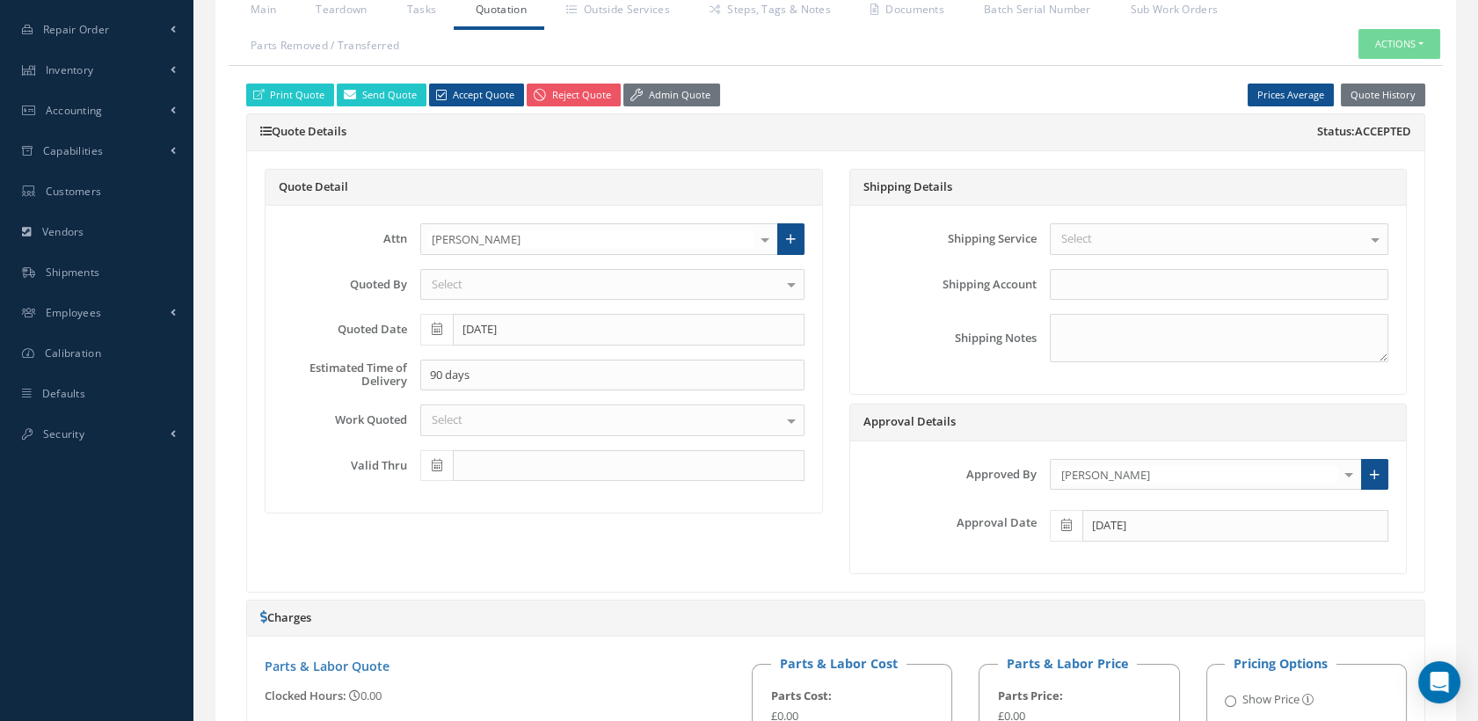
click at [730, 405] on div "Select" at bounding box center [612, 420] width 384 height 32
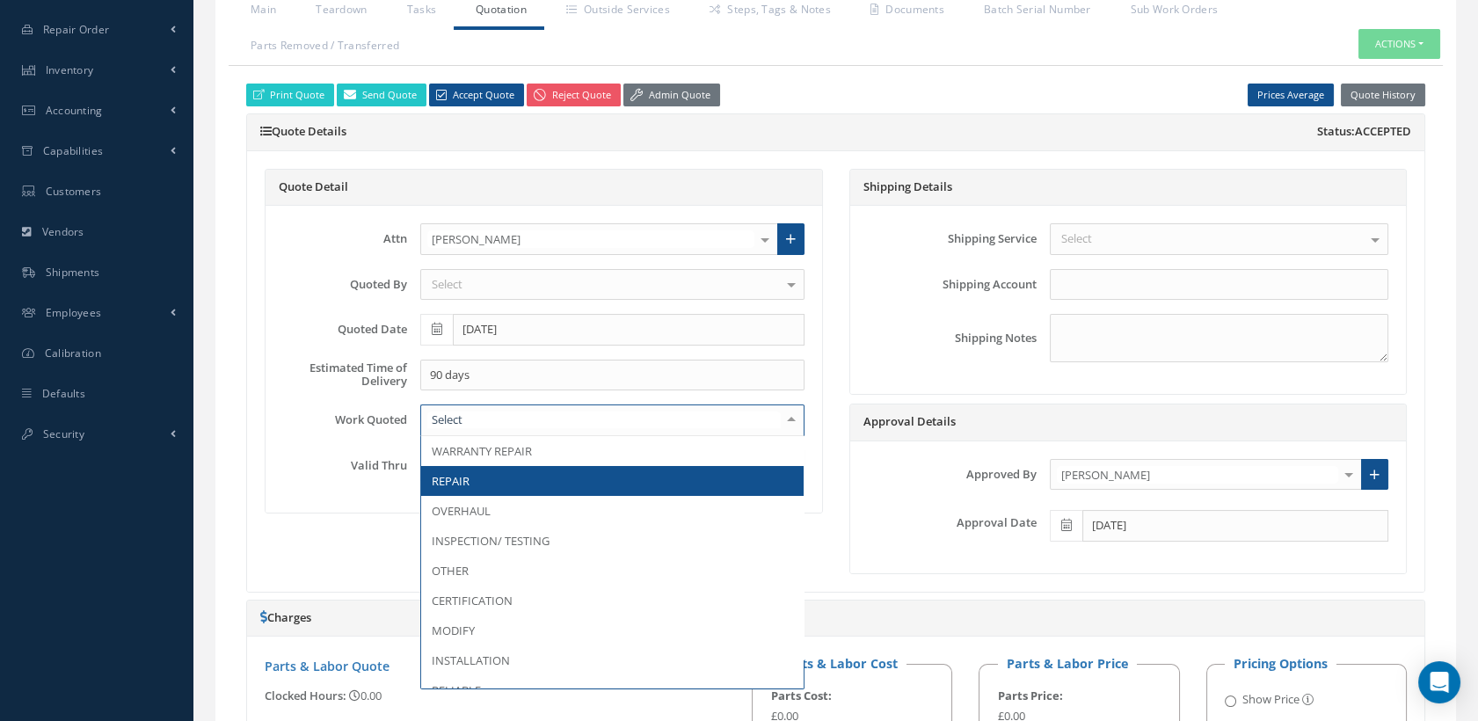
click at [599, 481] on span "REPAIR" at bounding box center [612, 481] width 382 height 30
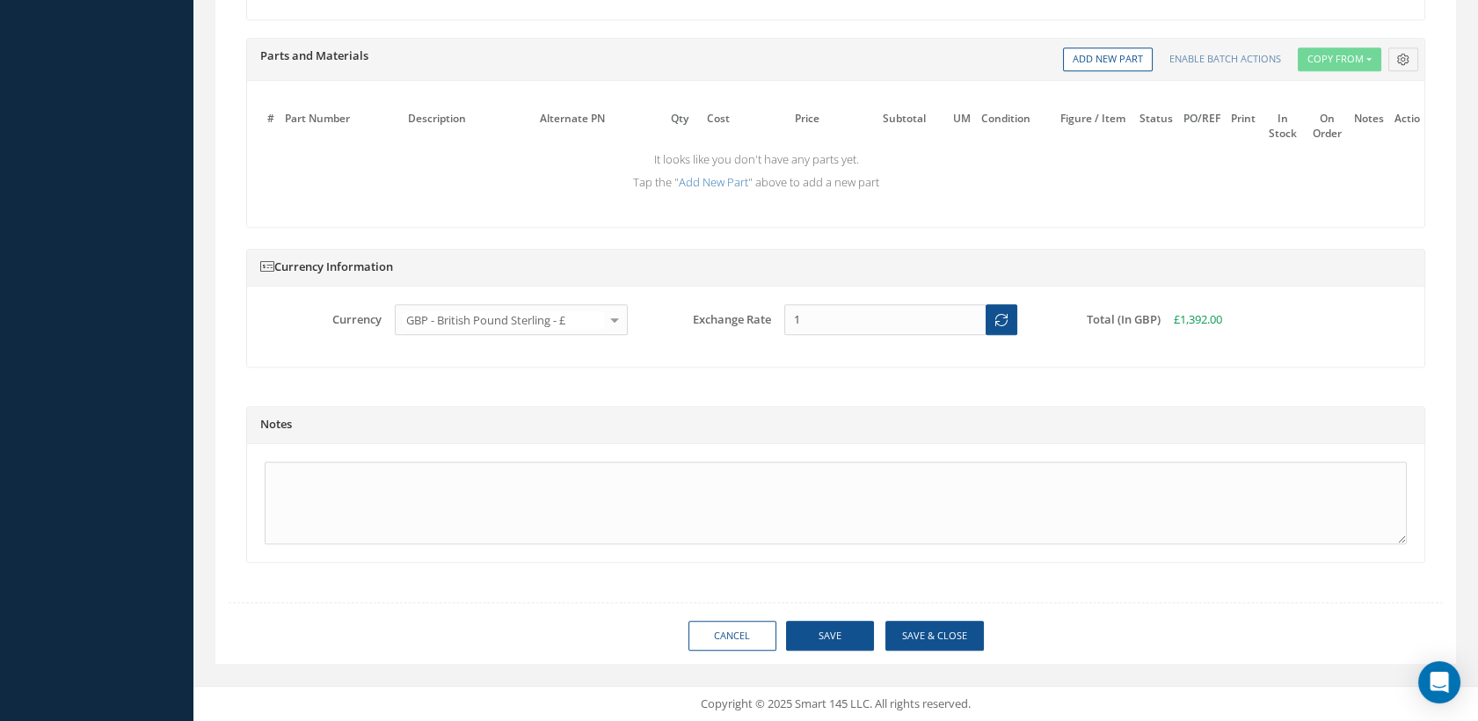
scroll to position [1659, 0]
click at [827, 637] on button "Save" at bounding box center [830, 636] width 88 height 31
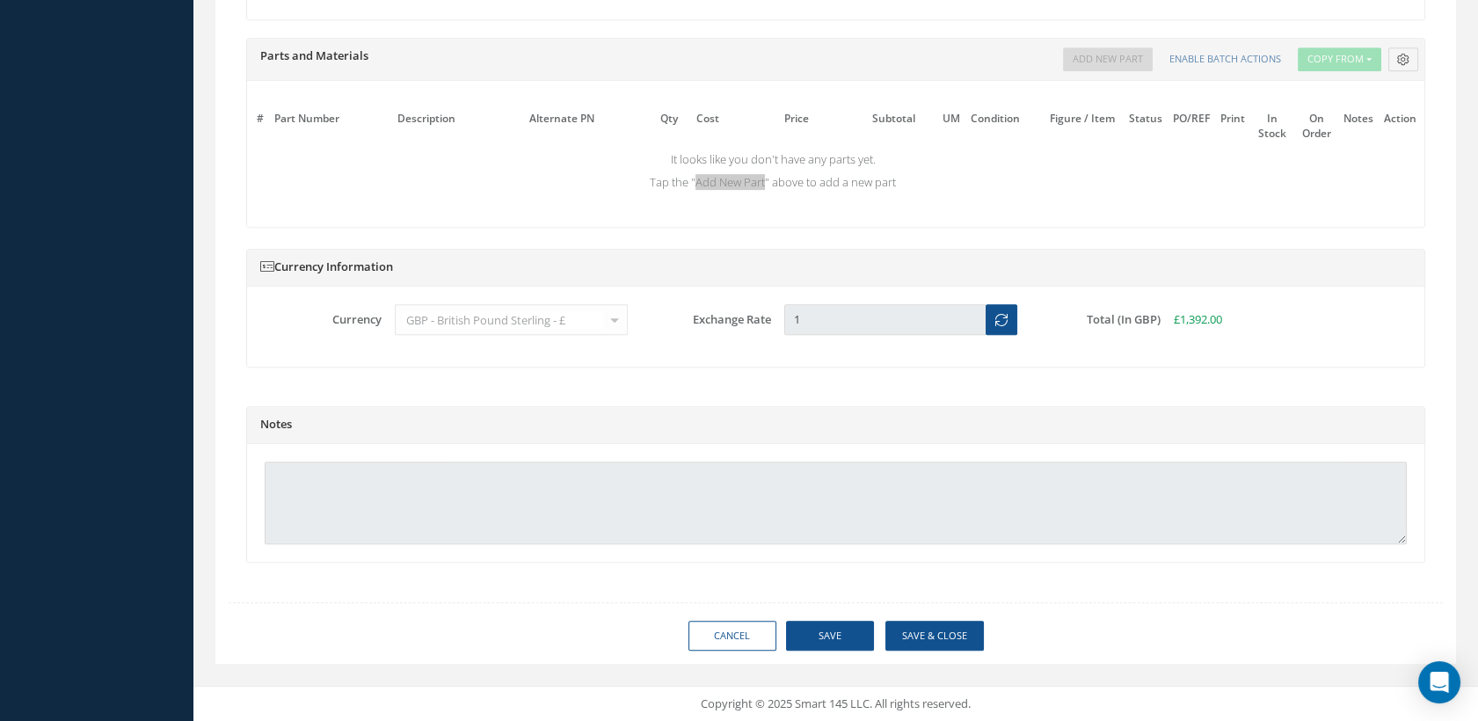
scroll to position [1644, 0]
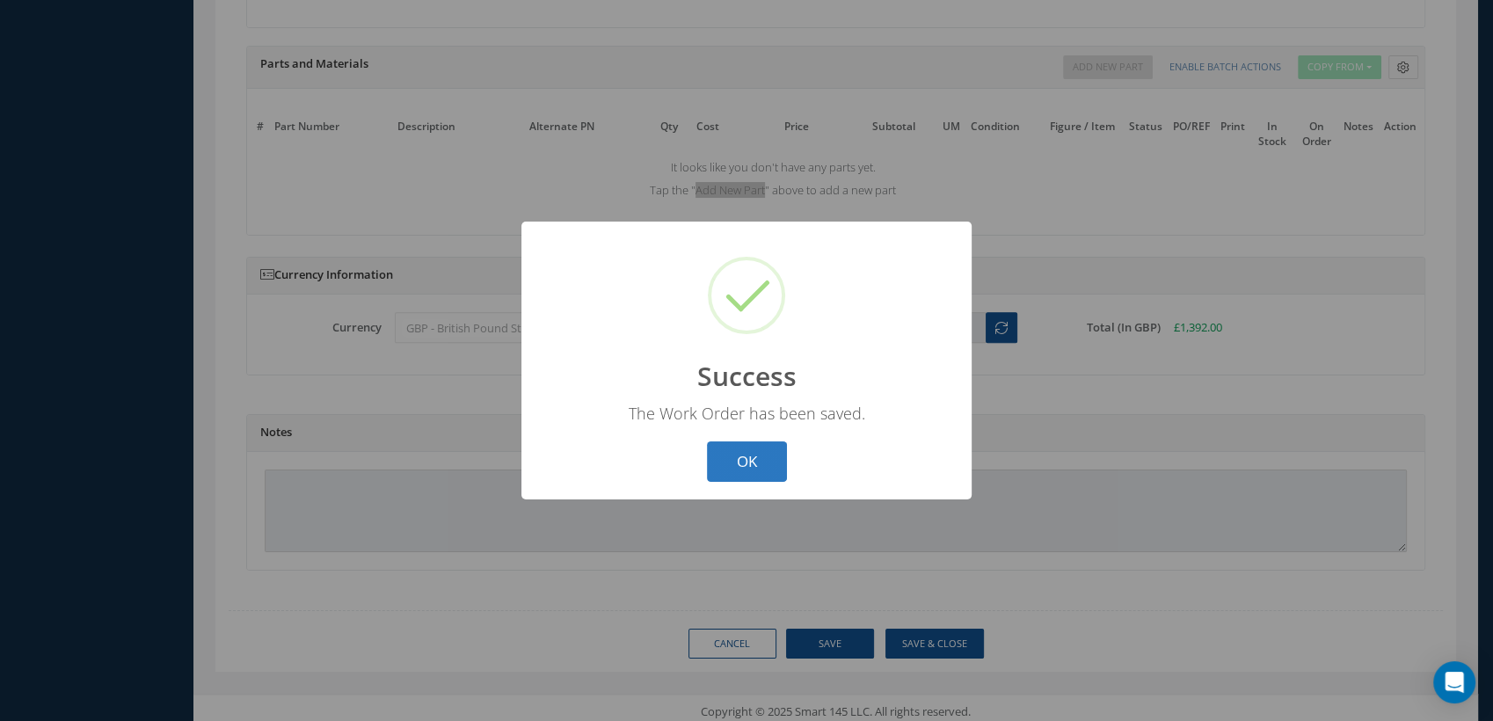
click at [774, 459] on button "OK" at bounding box center [747, 461] width 80 height 41
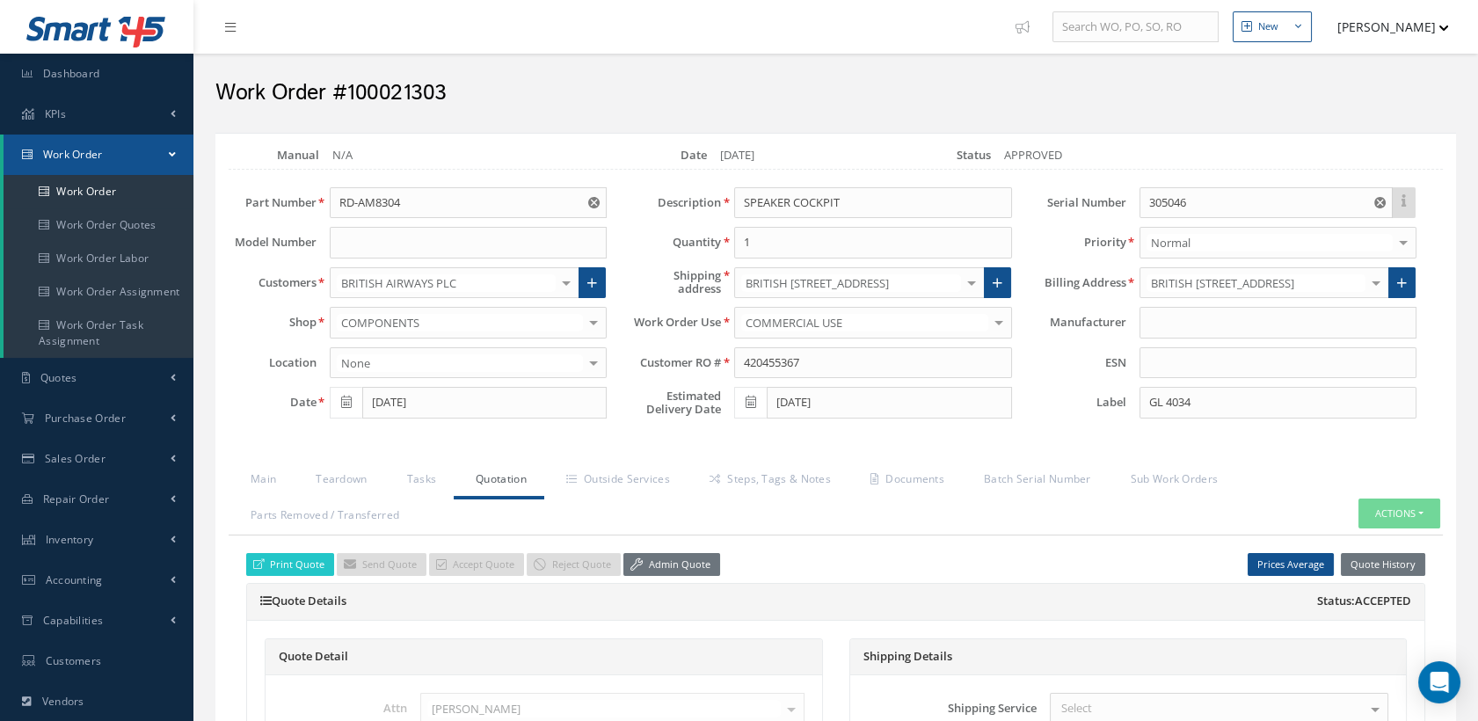
scroll to position [0, 0]
click at [1369, 513] on button "Actions" at bounding box center [1399, 513] width 82 height 31
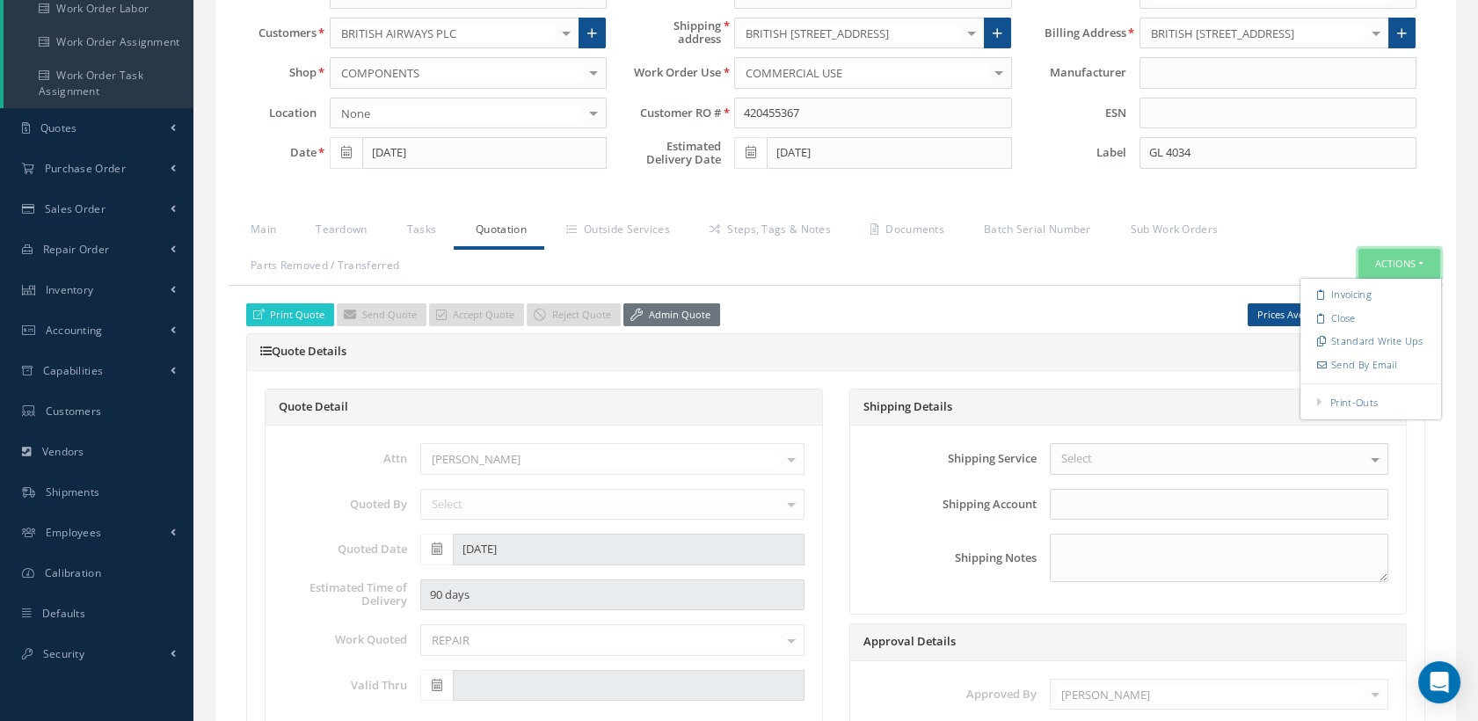
scroll to position [390, 0]
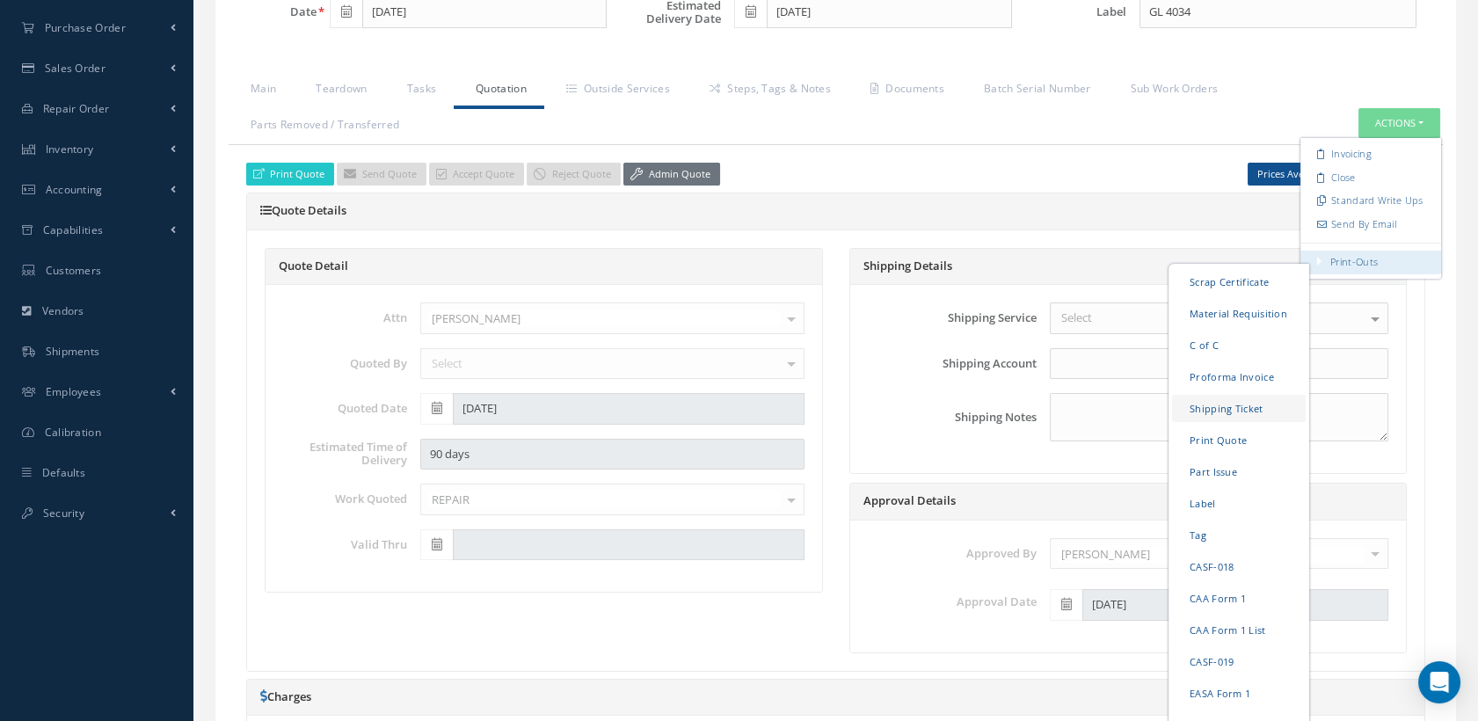
click at [1236, 403] on link "Shipping Ticket" at bounding box center [1239, 408] width 134 height 27
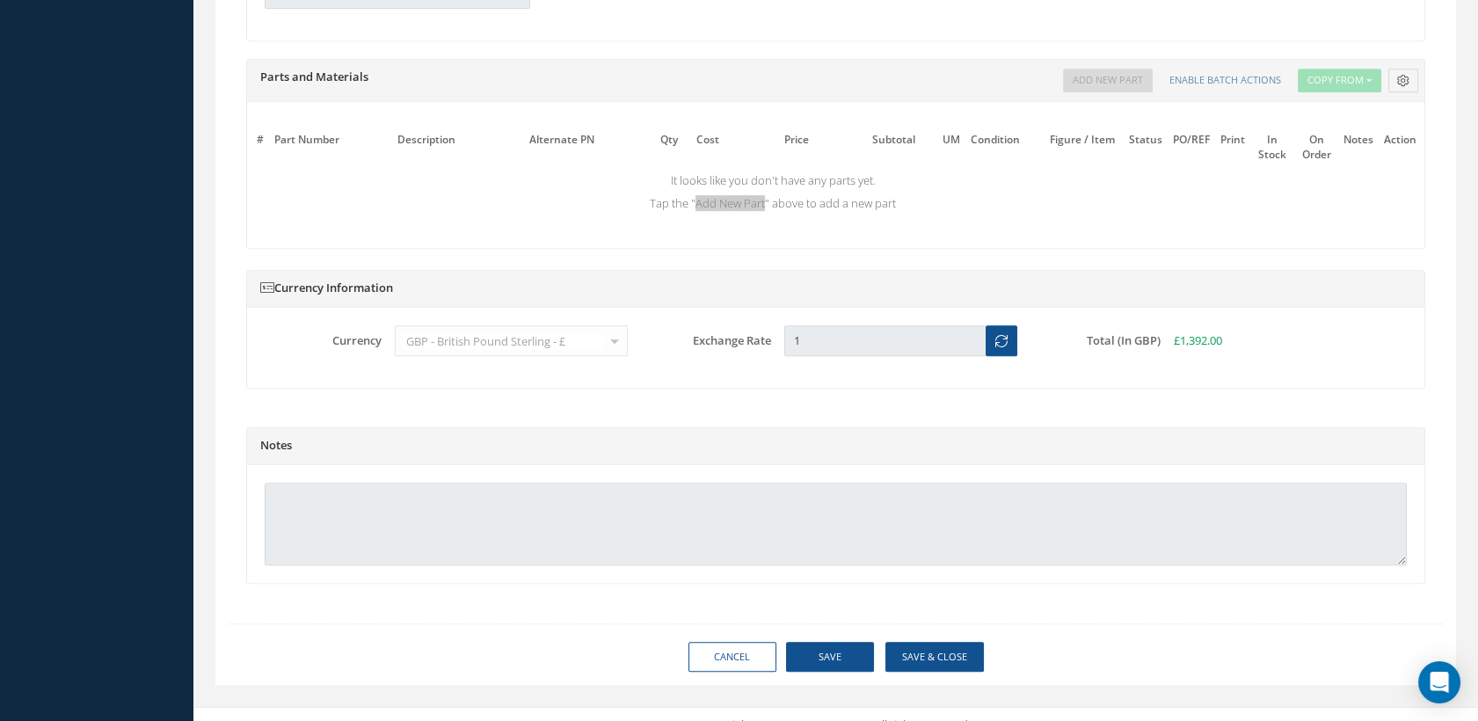
scroll to position [1659, 0]
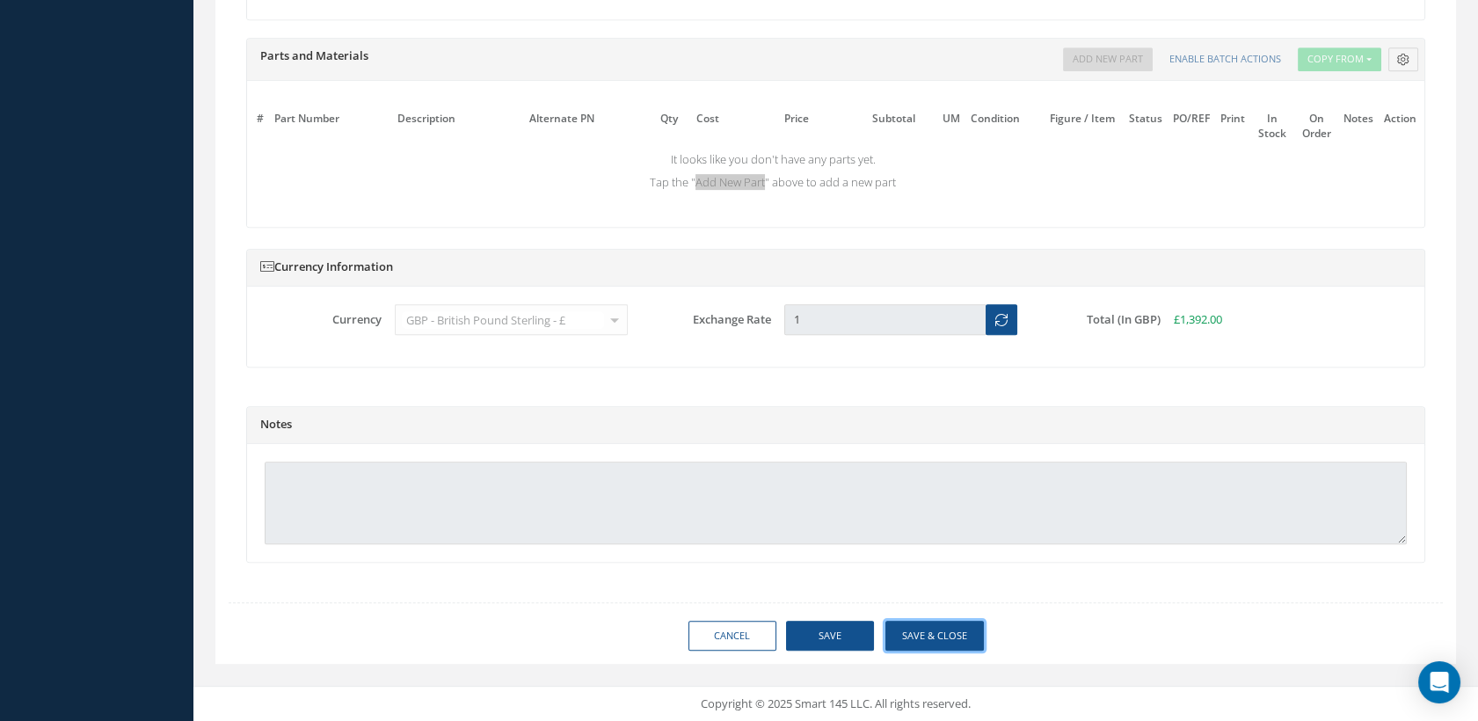
click at [914, 630] on button "Save & Close" at bounding box center [934, 636] width 98 height 31
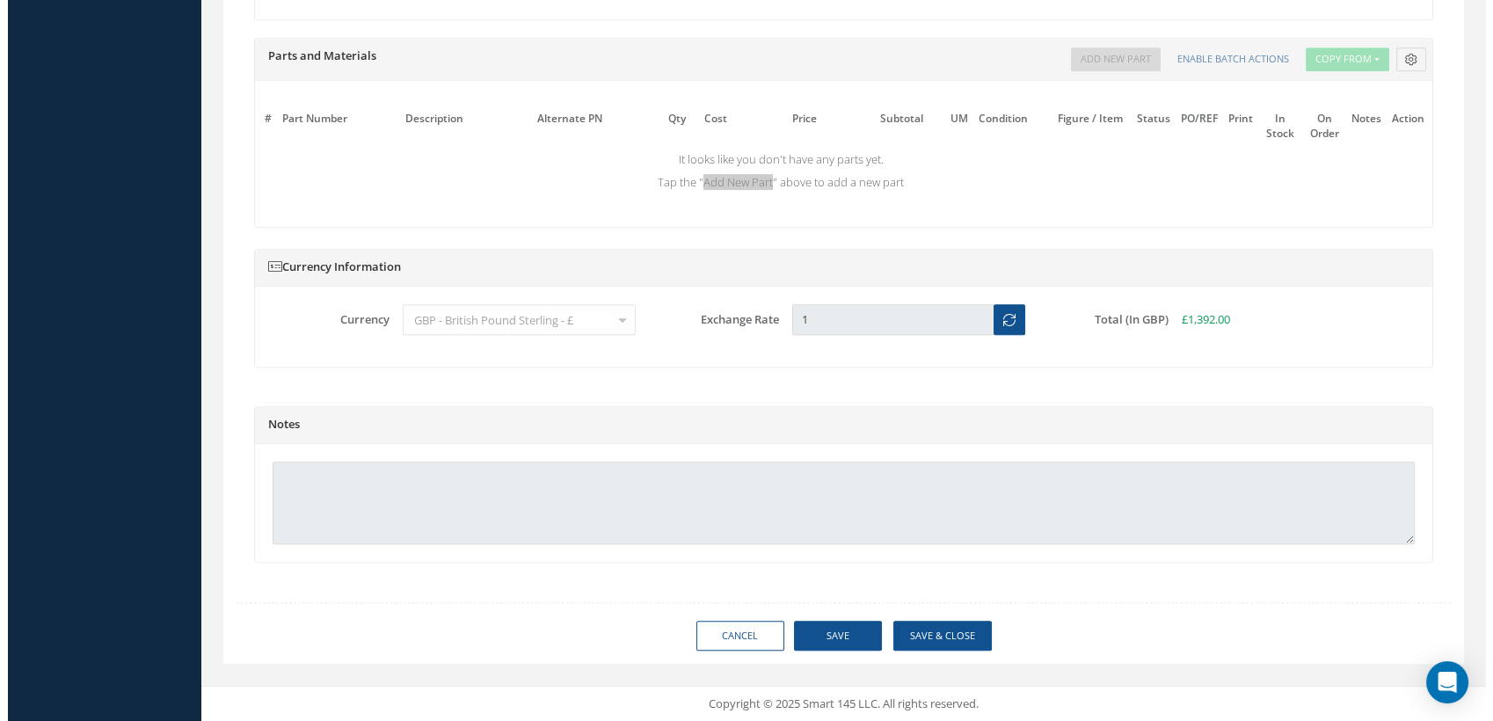
scroll to position [1644, 0]
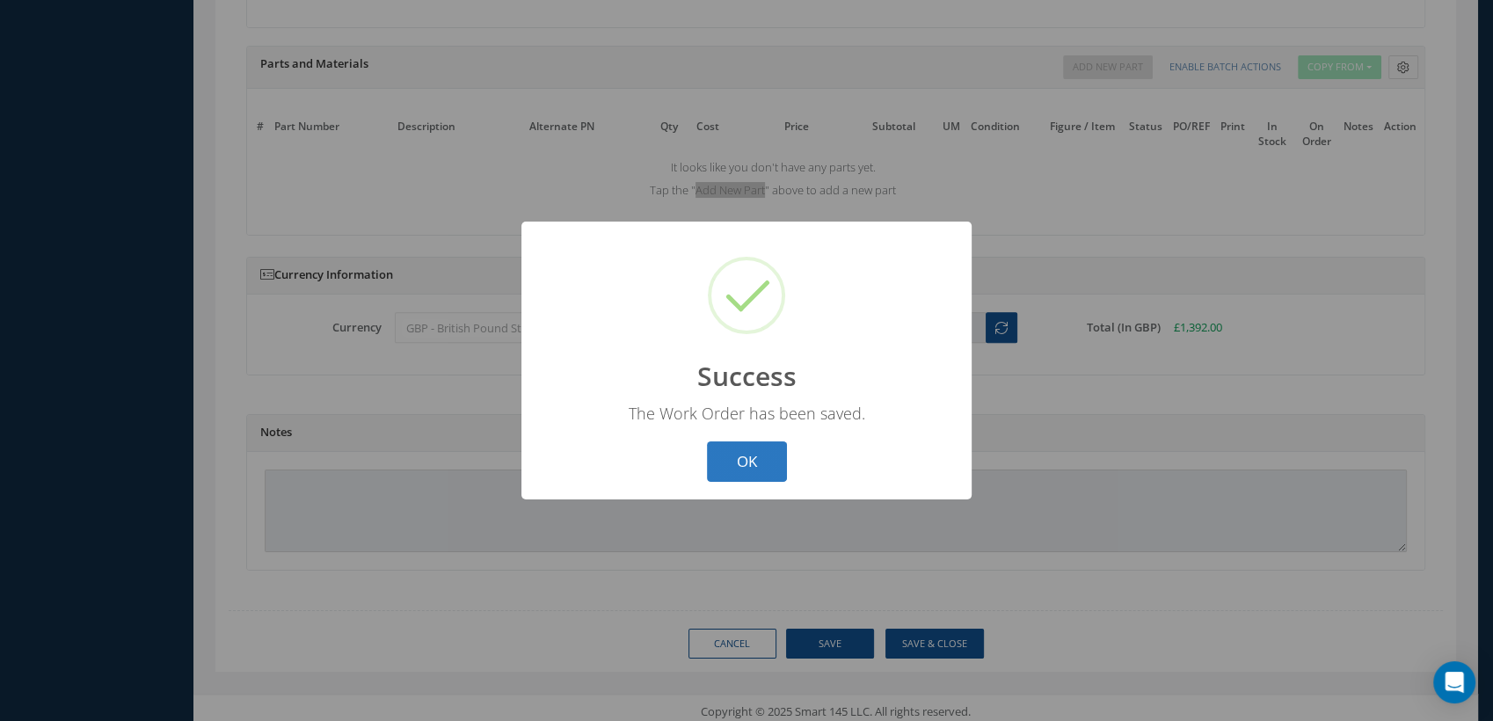
click at [750, 472] on button "OK" at bounding box center [747, 461] width 80 height 41
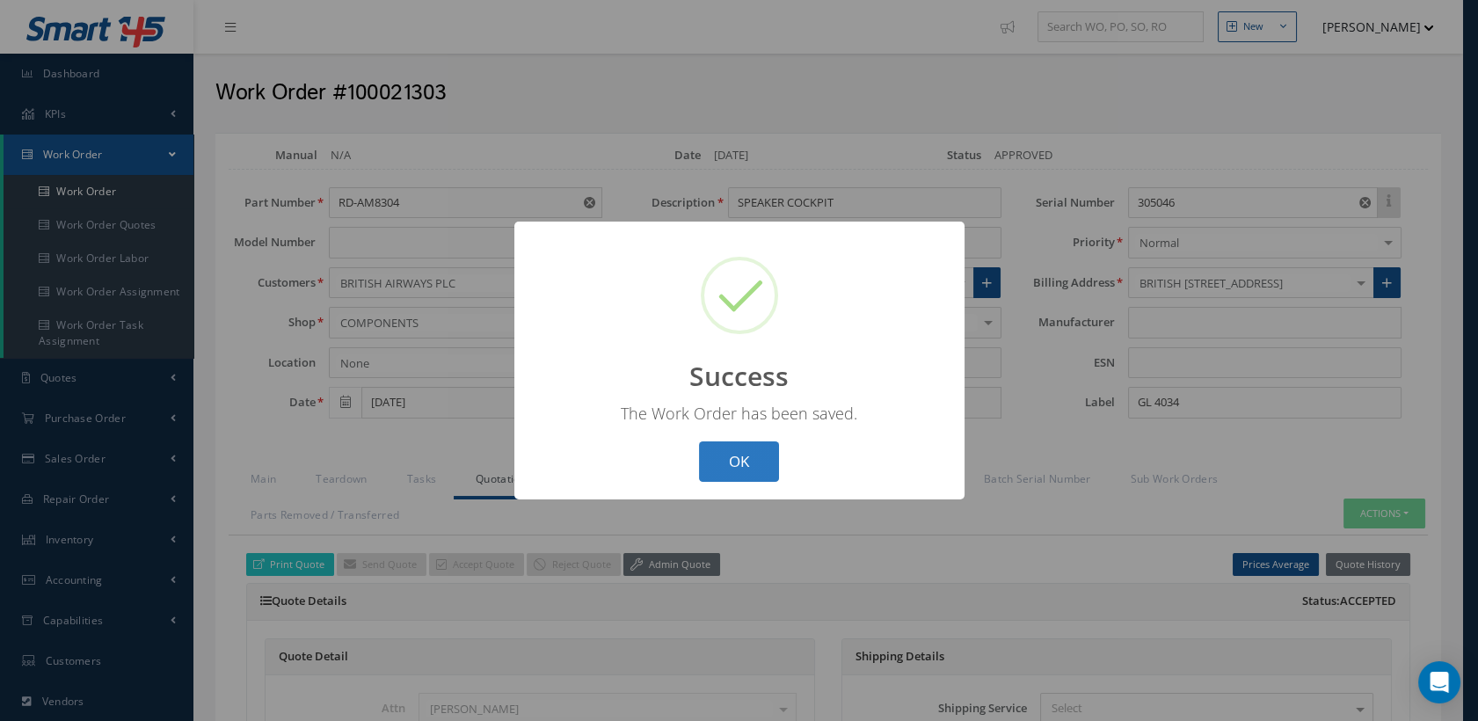
select select "25"
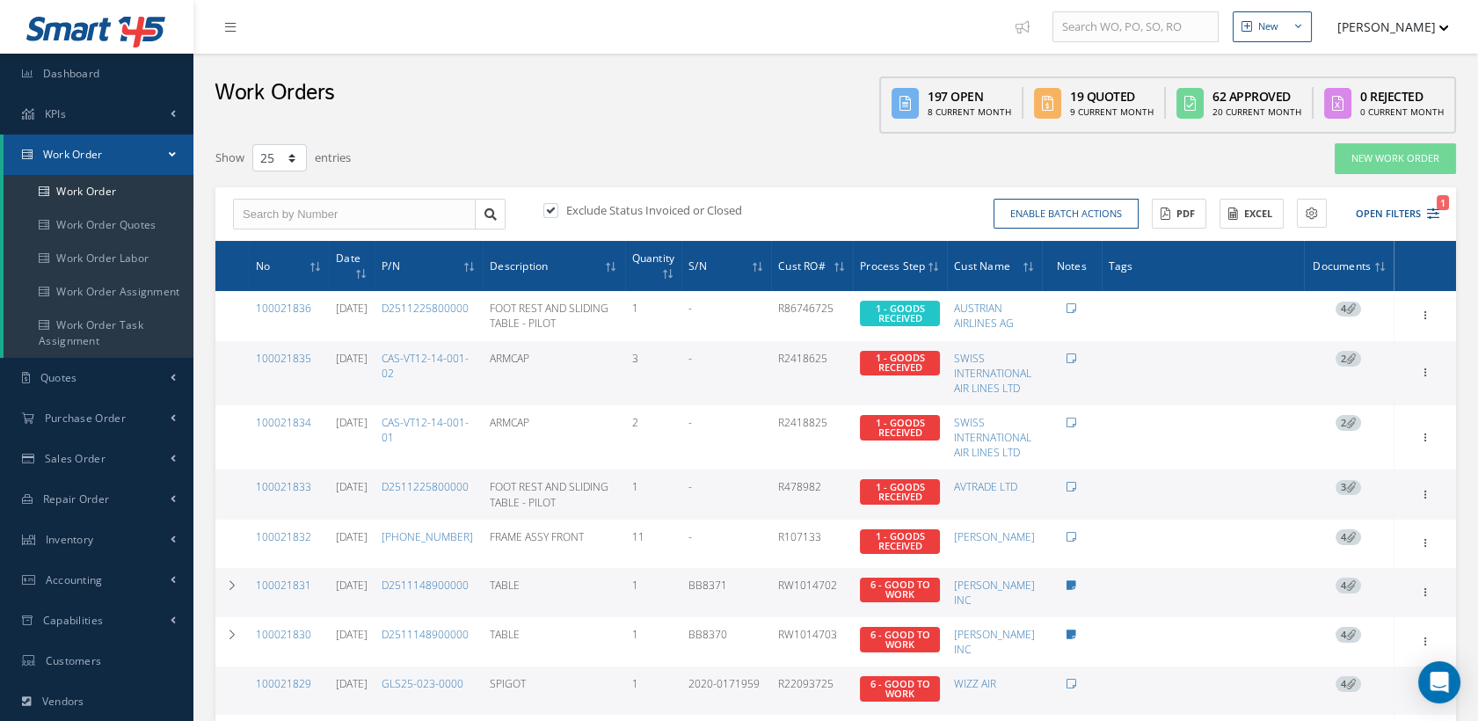
click at [1406, 25] on button "[PERSON_NAME]" at bounding box center [1384, 27] width 128 height 34
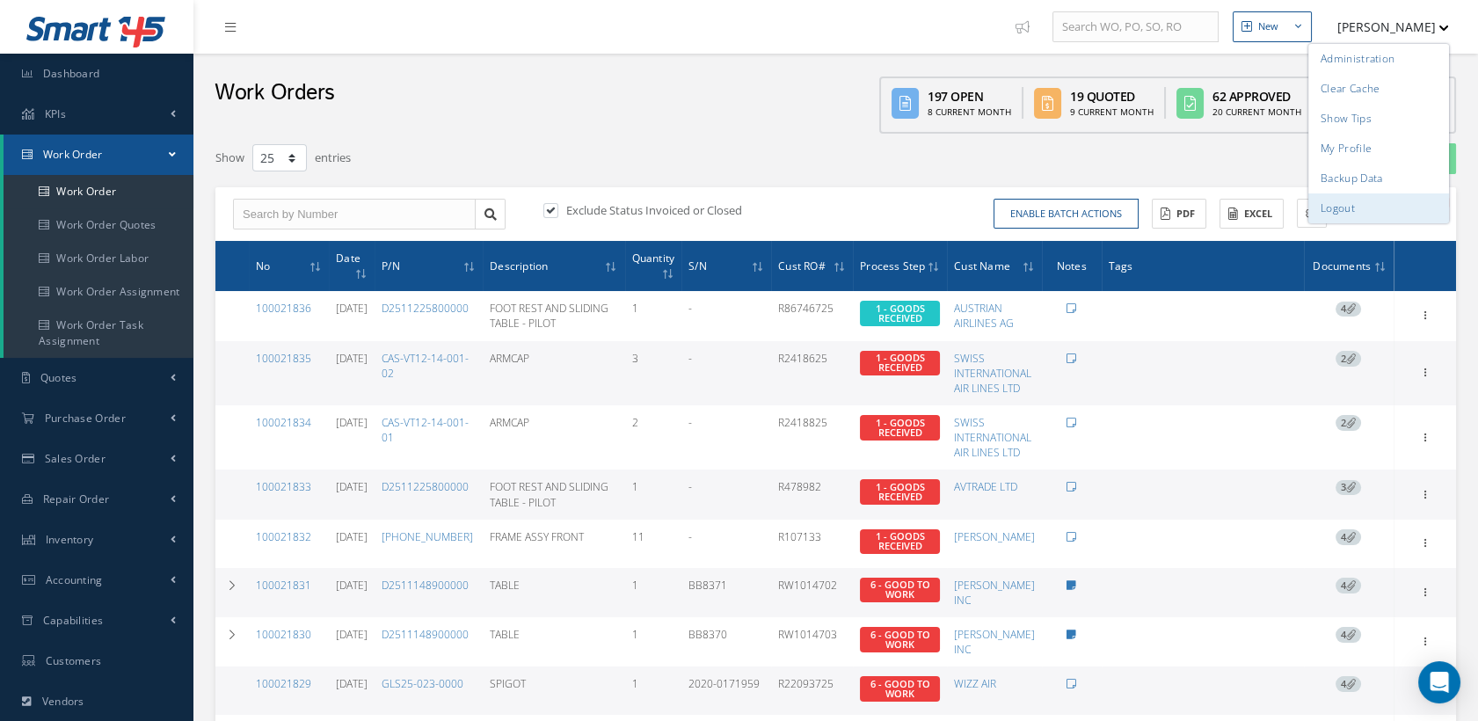
click at [1344, 207] on link "Logout" at bounding box center [1378, 208] width 141 height 30
